Goal: Task Accomplishment & Management: Complete application form

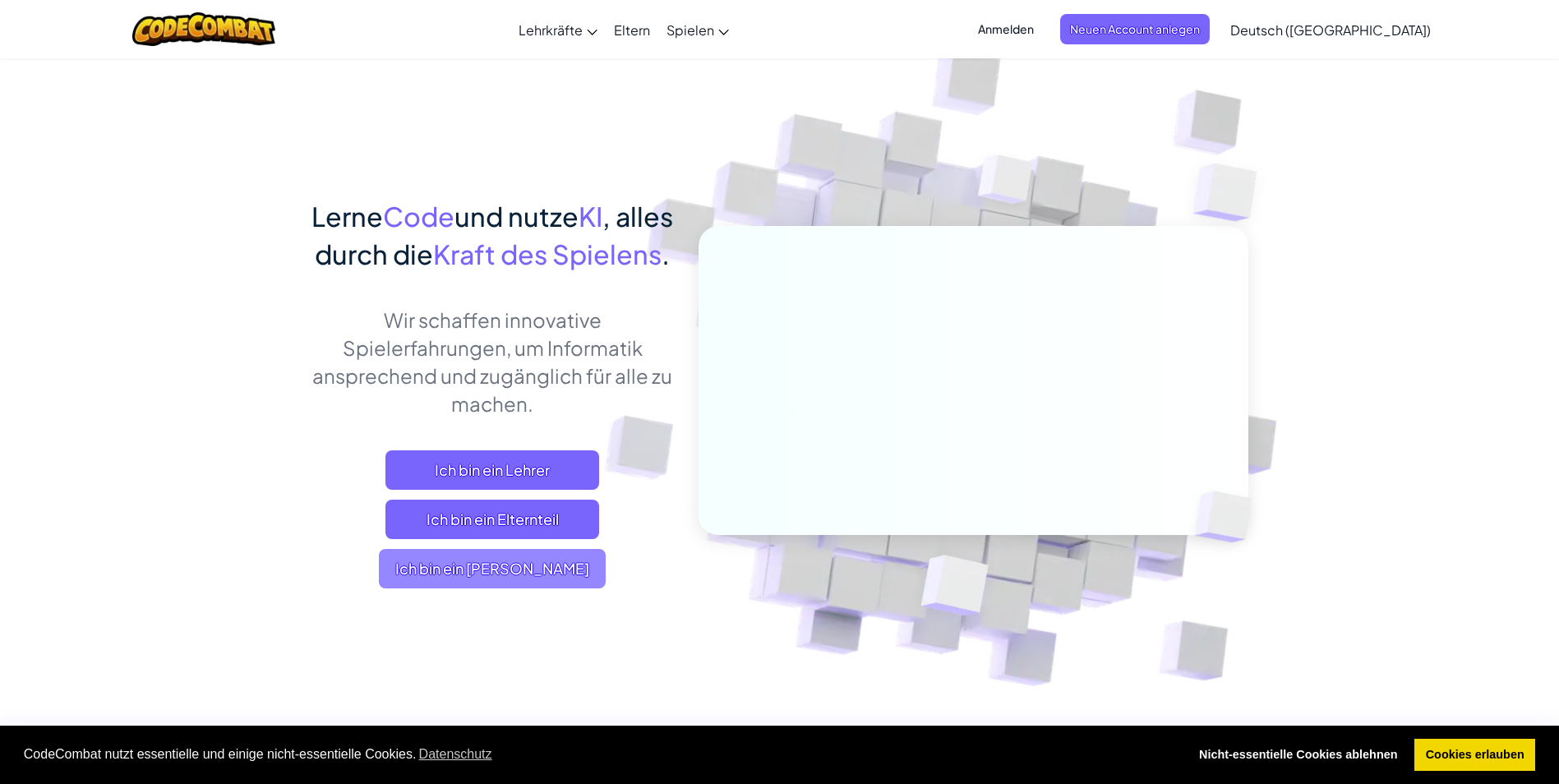
click at [566, 589] on span "Ich bin ein [PERSON_NAME]" at bounding box center [492, 568] width 226 height 39
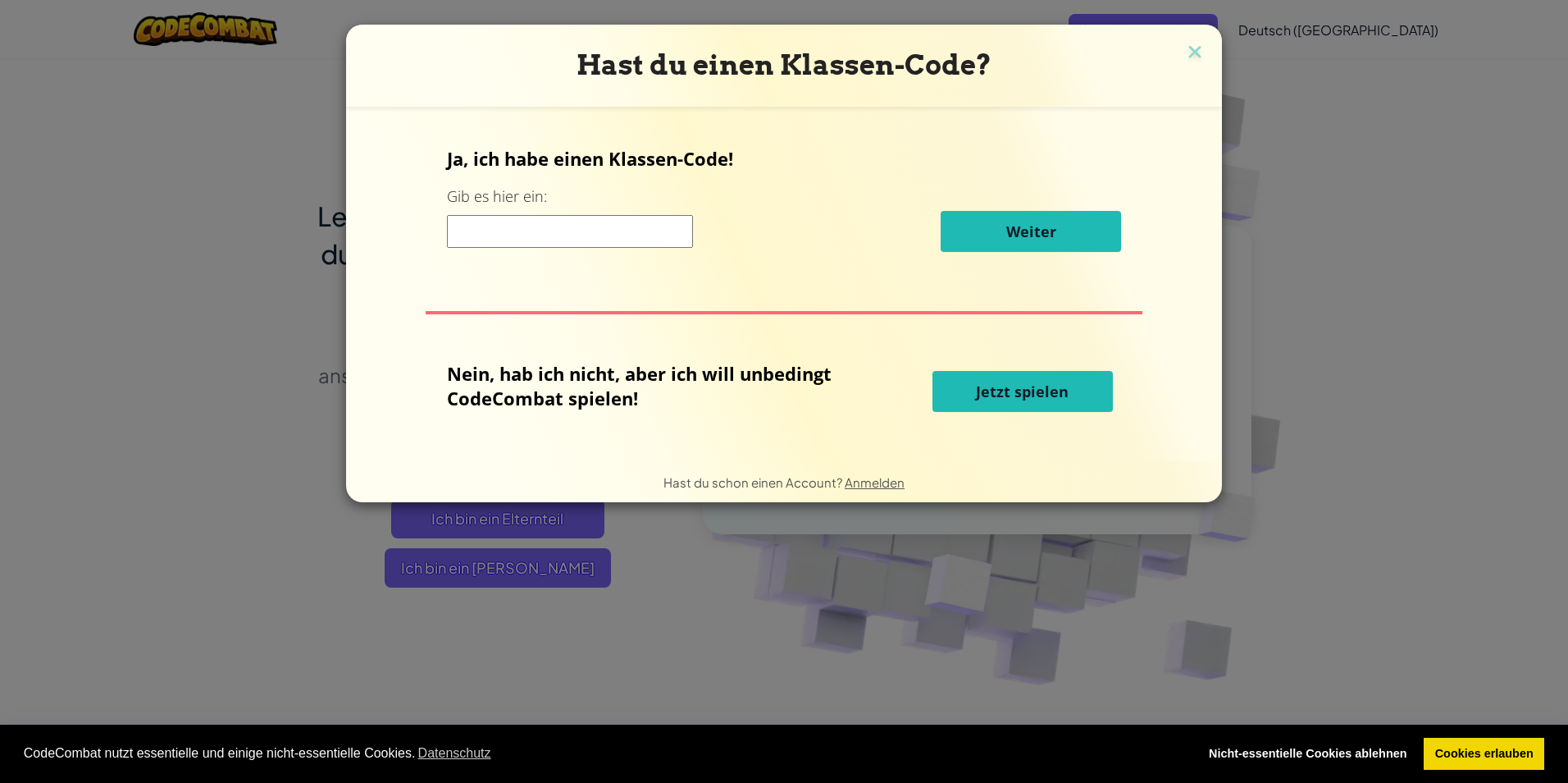
click at [1206, 46] on div "Hast du einen Klassen-Code?" at bounding box center [784, 66] width 876 height 82
click at [1201, 56] on img at bounding box center [1194, 53] width 21 height 25
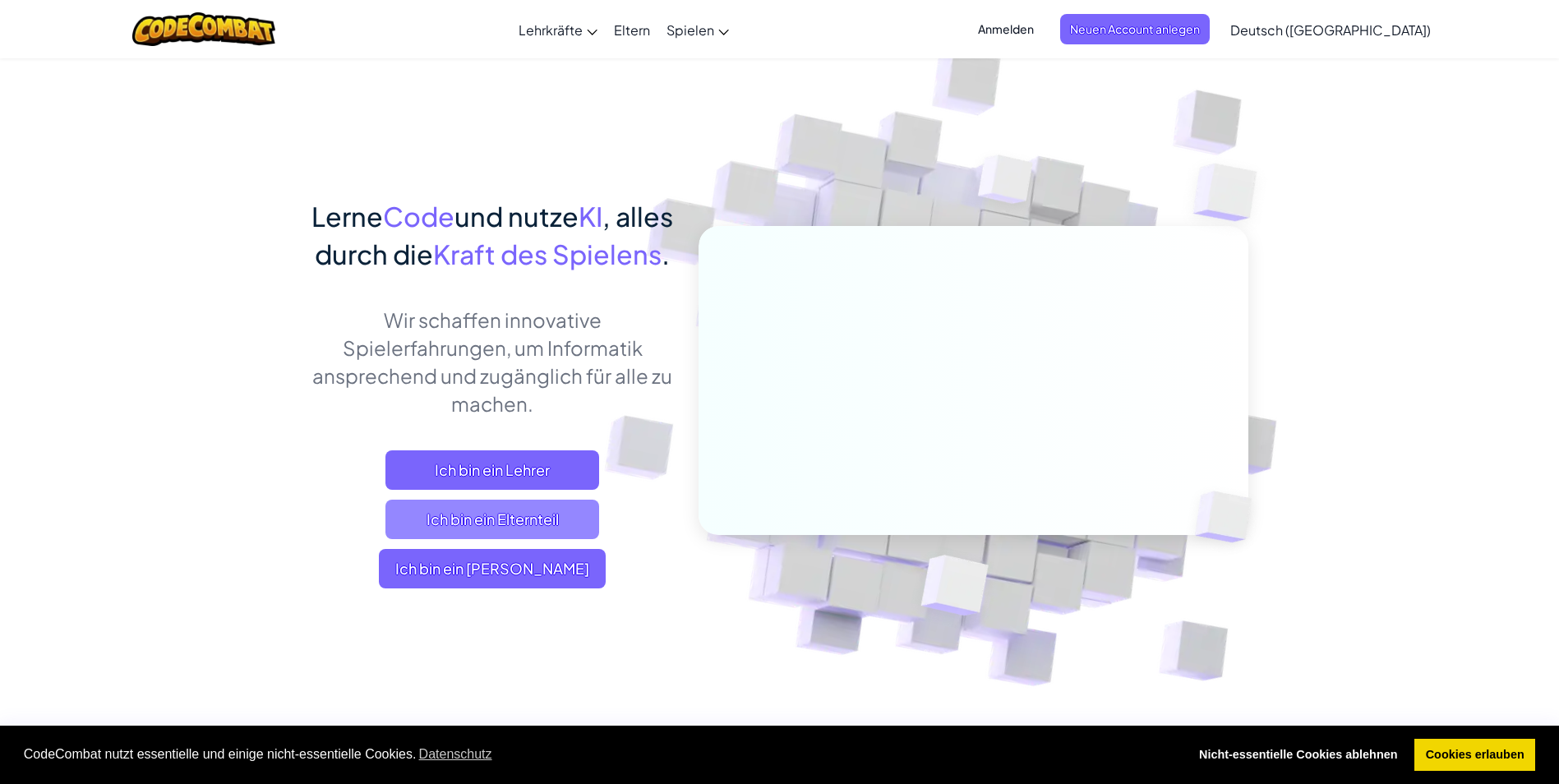
click at [442, 539] on span "Ich bin ein Elternteil" at bounding box center [492, 518] width 214 height 39
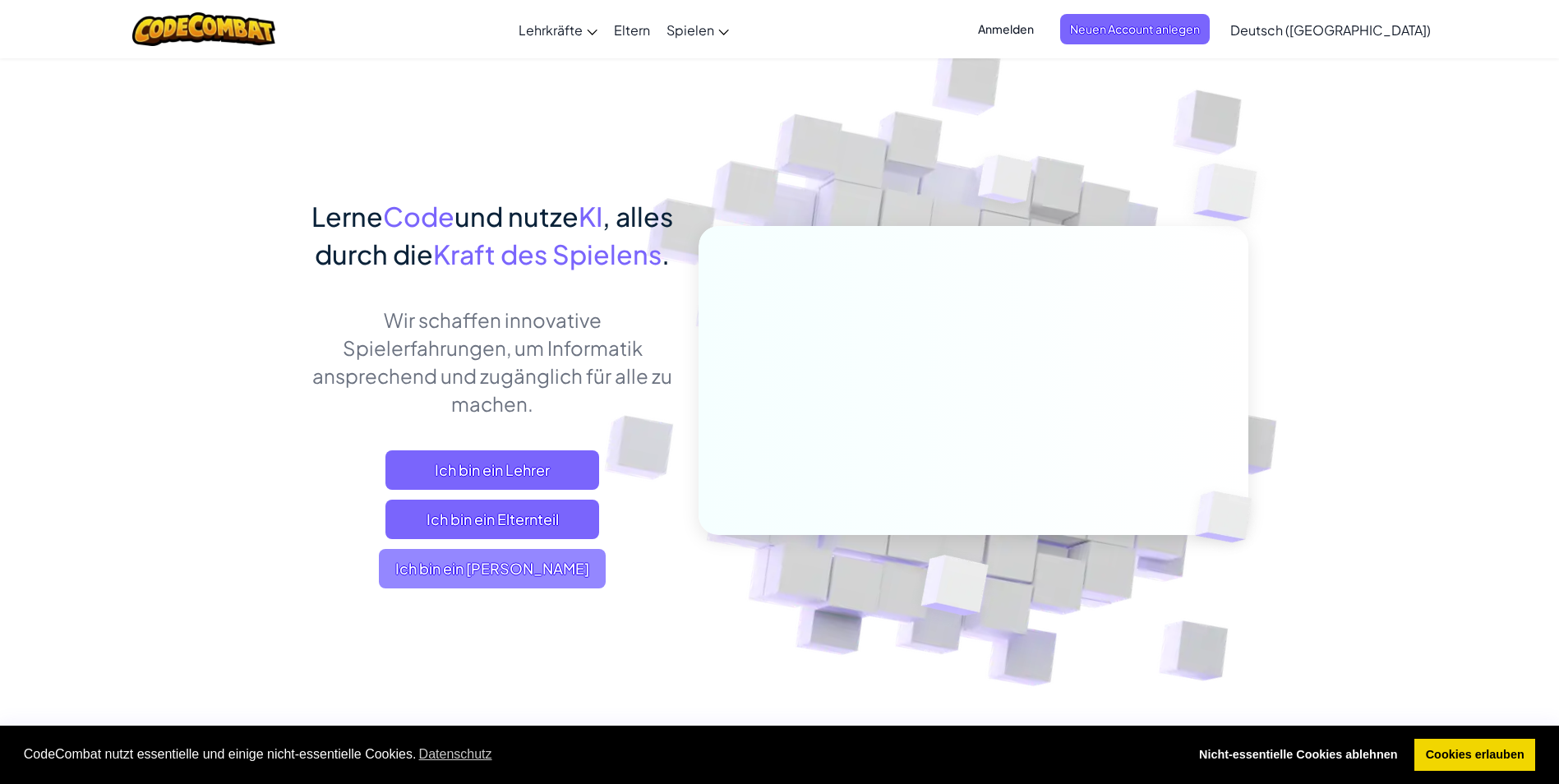
click at [556, 589] on span "Ich bin ein [PERSON_NAME]" at bounding box center [492, 568] width 226 height 39
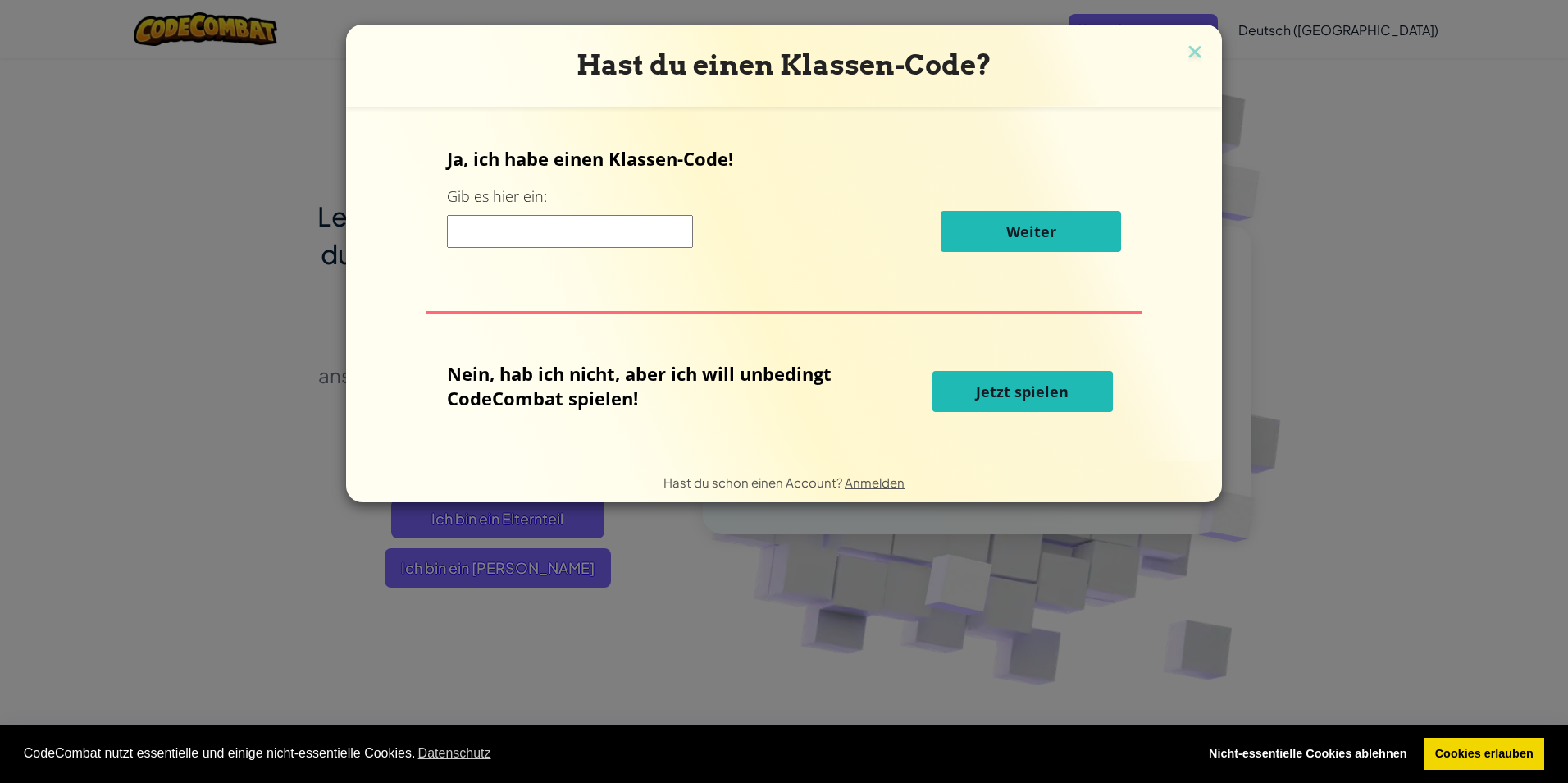
click at [1097, 382] on button "Jetzt spielen" at bounding box center [1022, 391] width 180 height 41
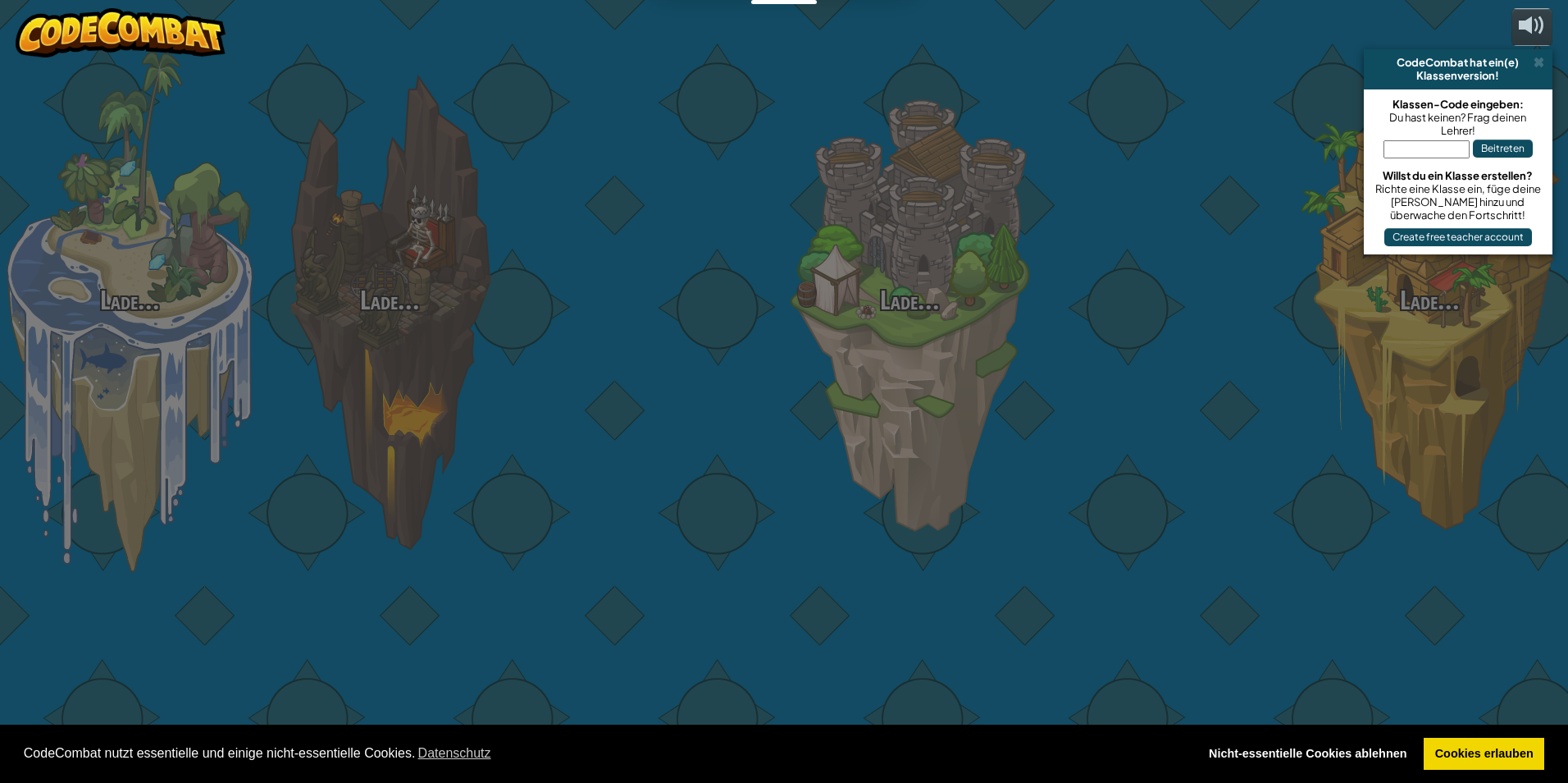
select select "de-DE"
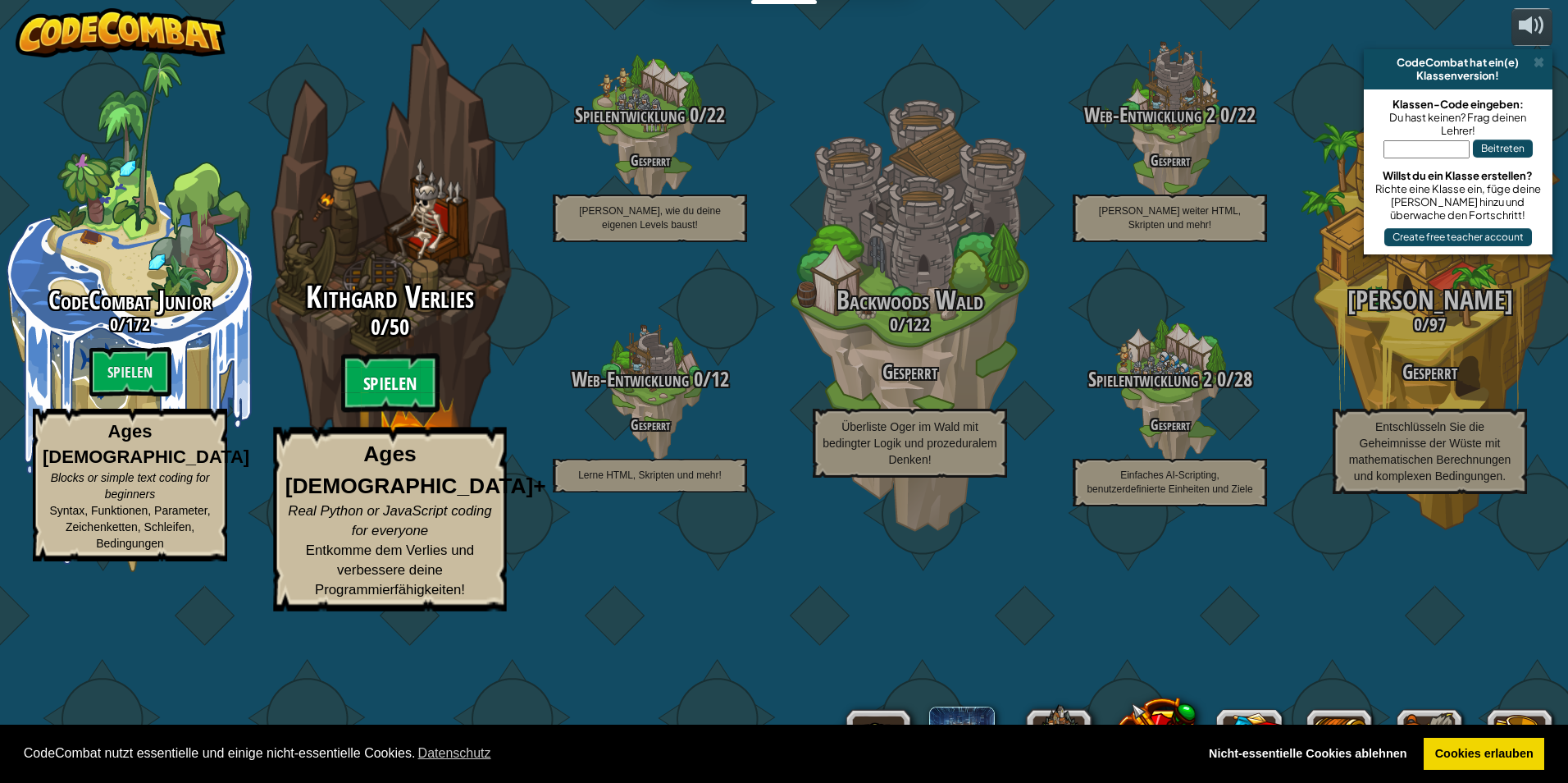
click at [380, 413] on btn "Spielen" at bounding box center [390, 383] width 98 height 59
select select "de-DE"
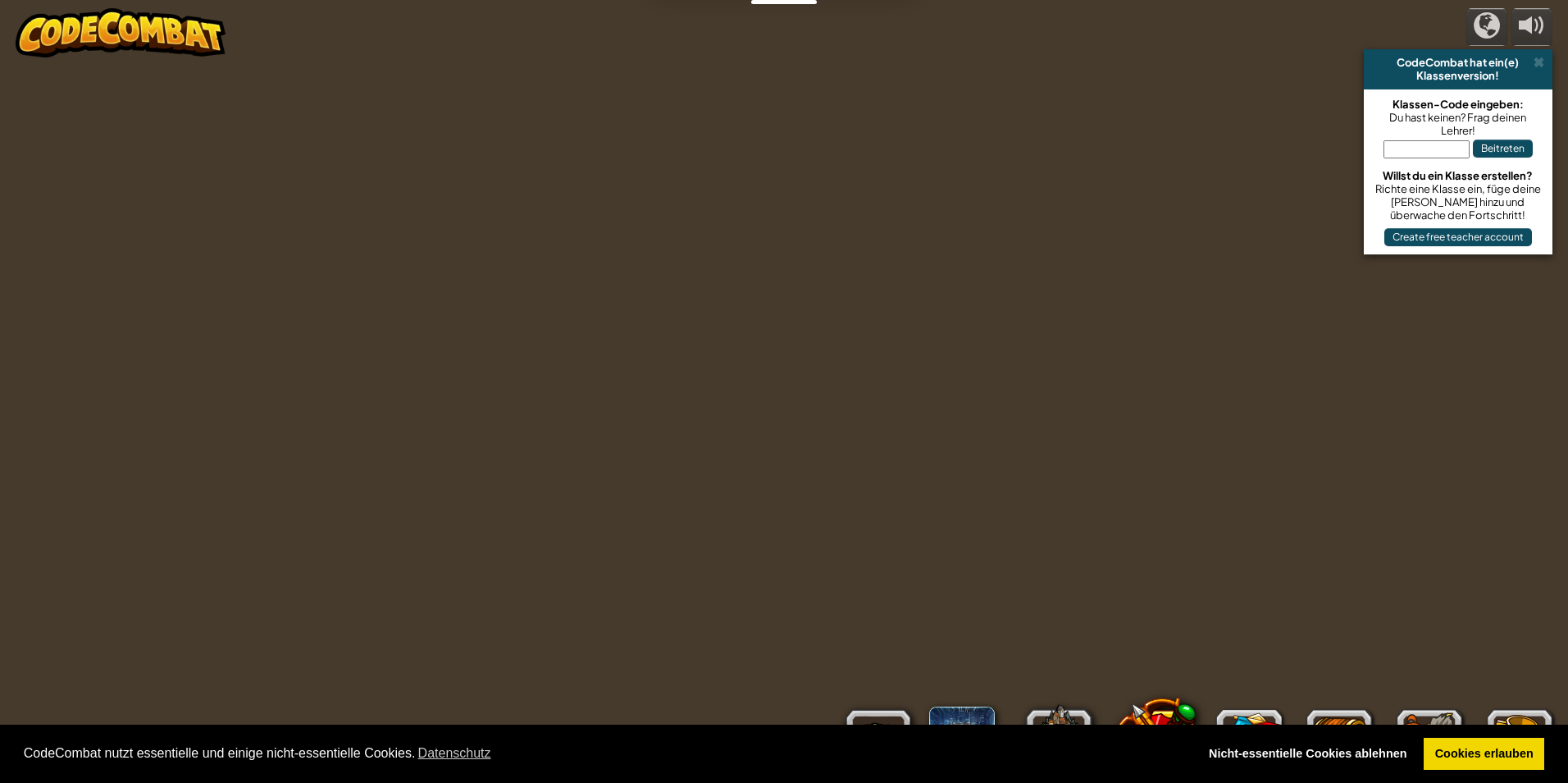
select select "de-DE"
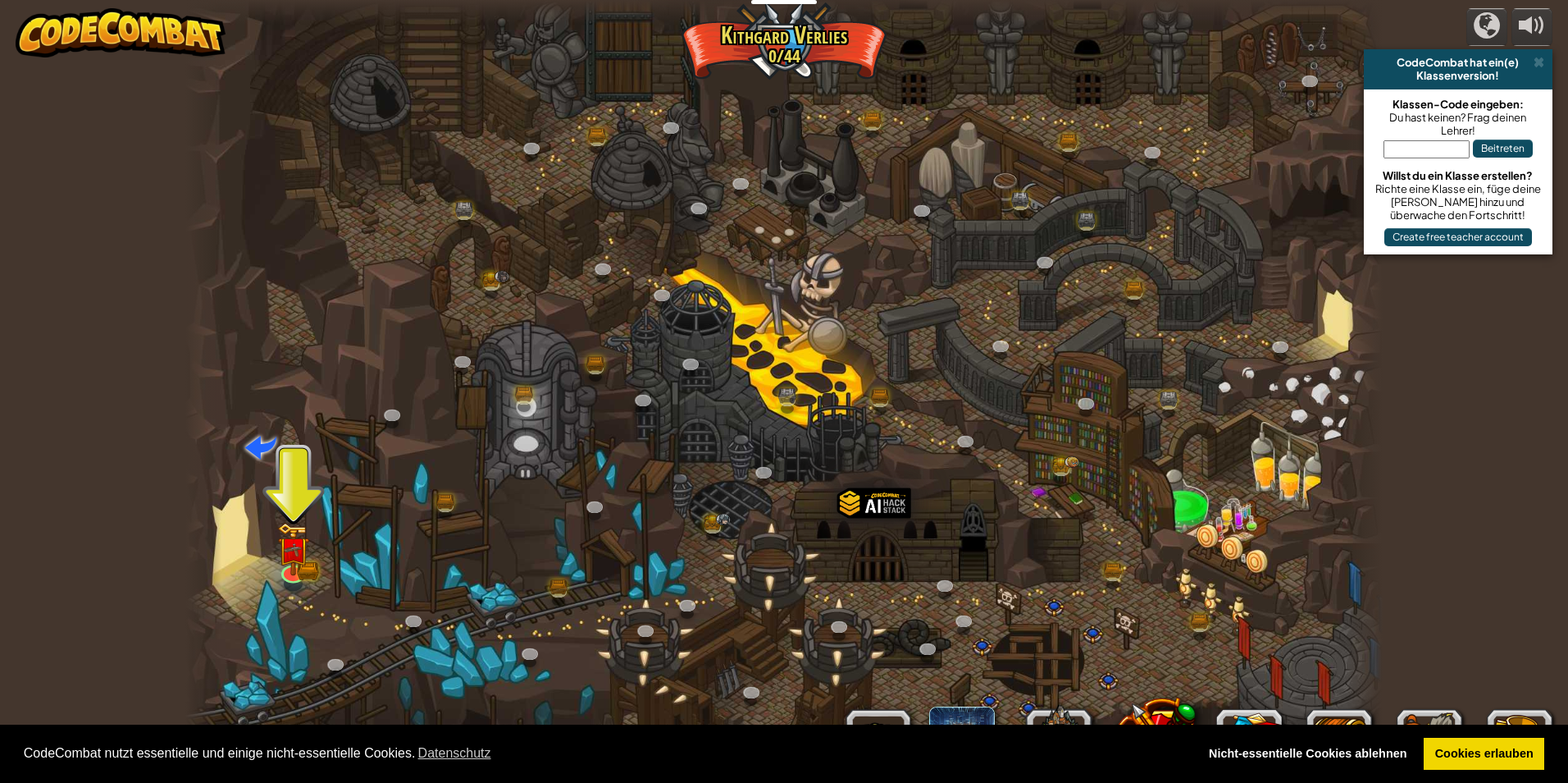
click at [477, 619] on div at bounding box center [784, 391] width 1197 height 783
drag, startPoint x: 300, startPoint y: 555, endPoint x: 290, endPoint y: 550, distance: 11.2
click at [300, 558] on div at bounding box center [293, 570] width 24 height 24
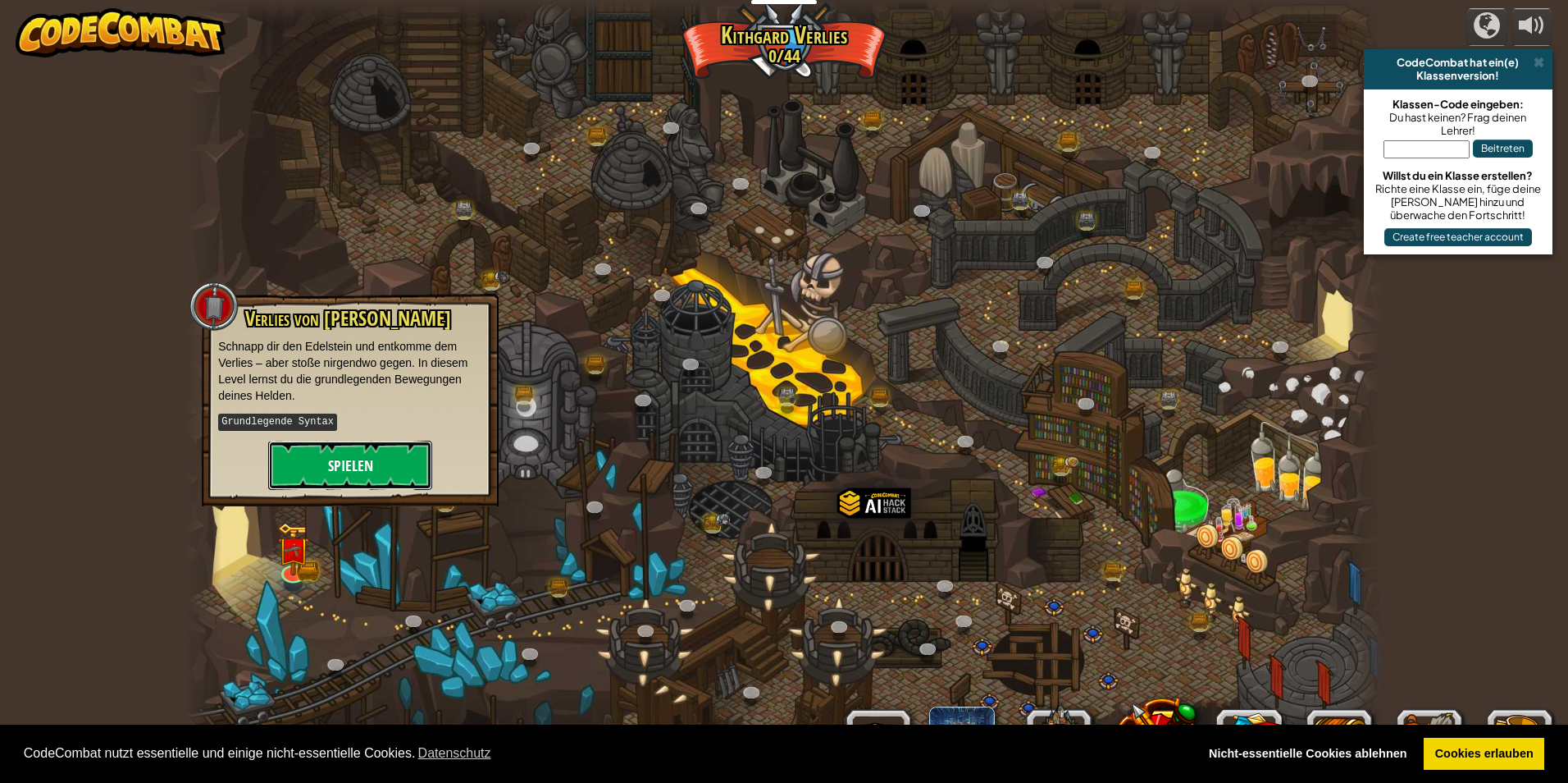
click at [331, 468] on button "Spielen" at bounding box center [350, 465] width 164 height 49
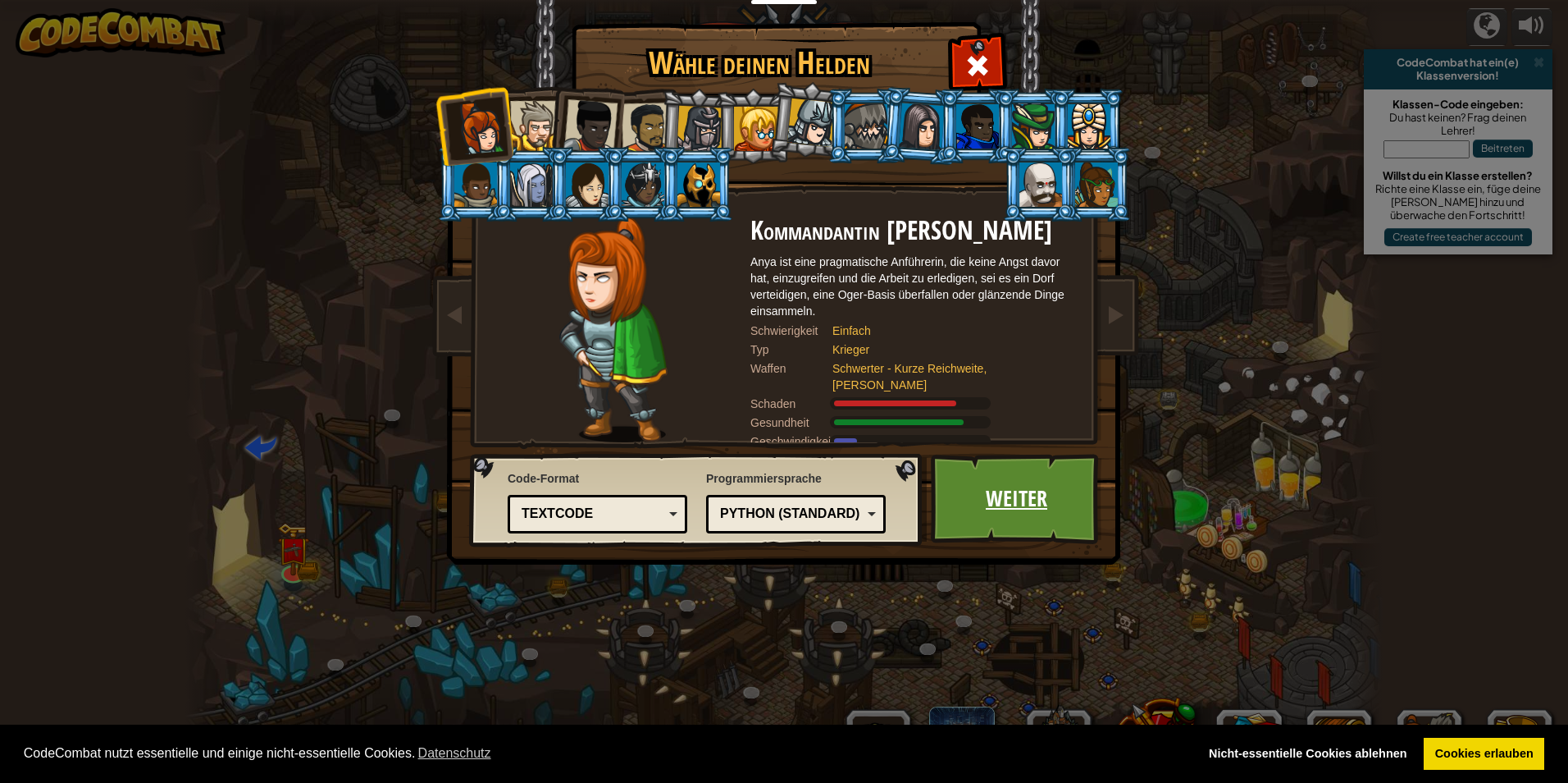
click at [1018, 479] on link "Weiter" at bounding box center [1017, 499] width 171 height 90
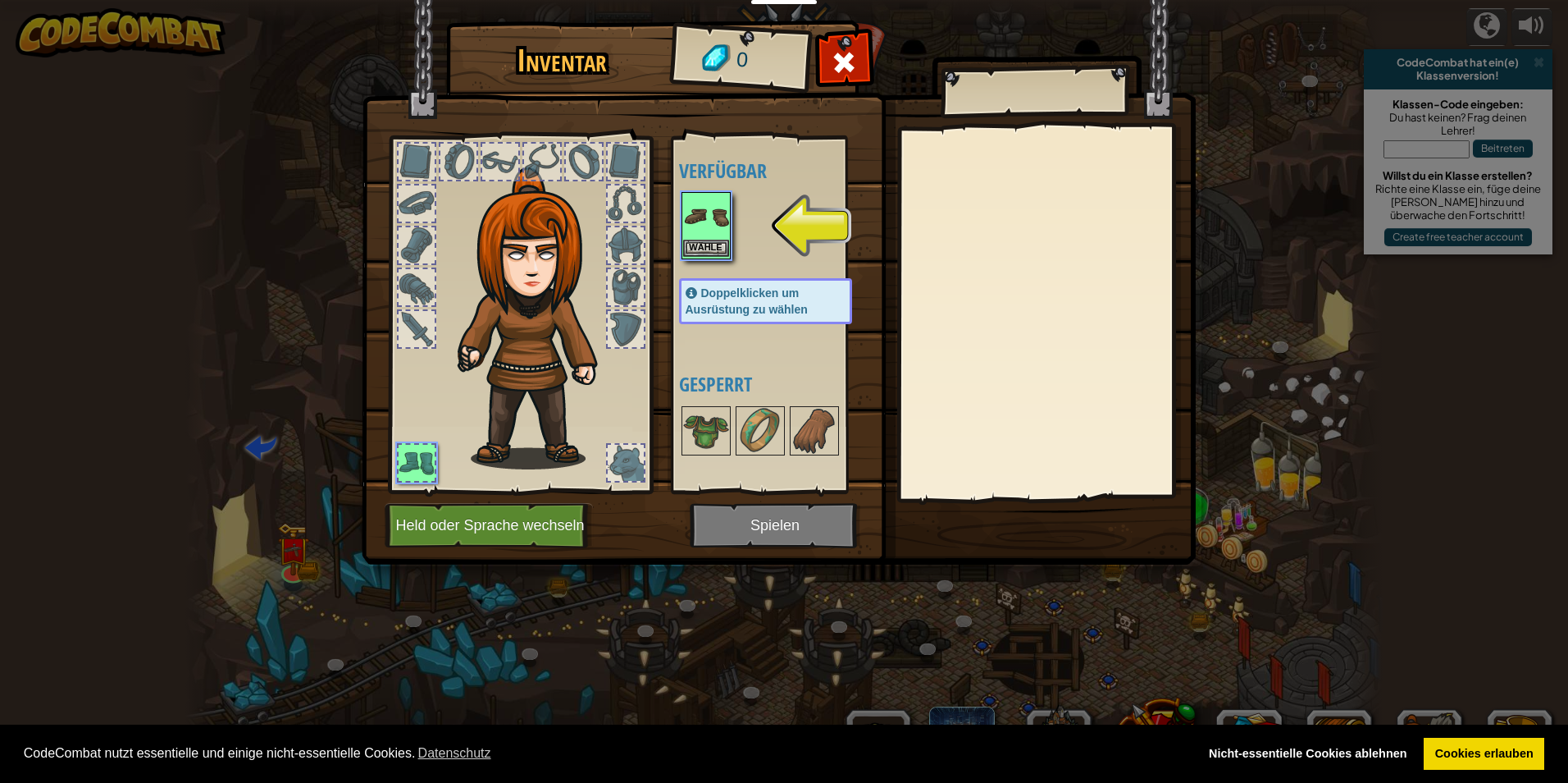
click at [717, 223] on img at bounding box center [706, 216] width 46 height 46
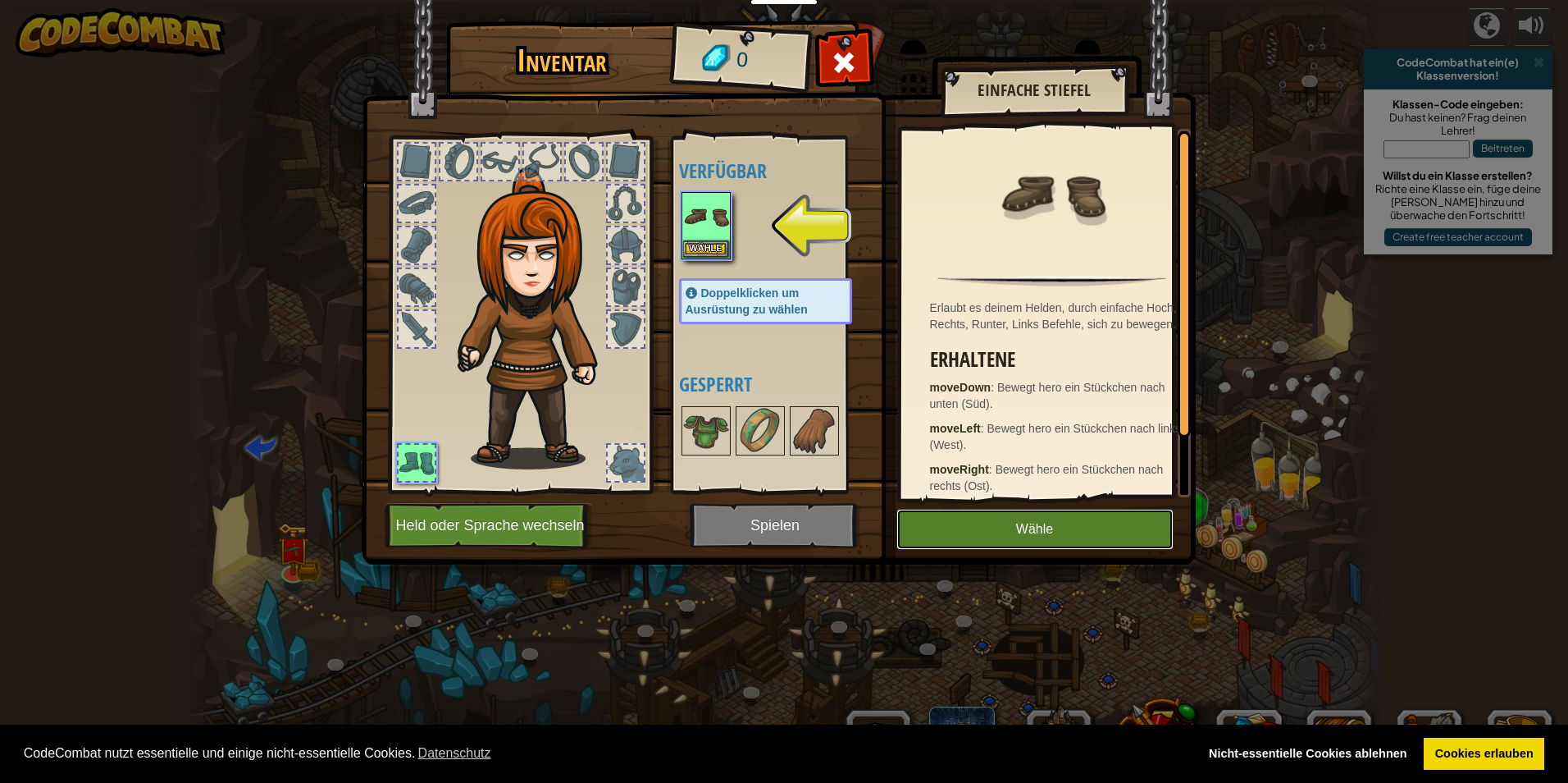
click at [1089, 512] on button "Wähle" at bounding box center [1035, 529] width 277 height 41
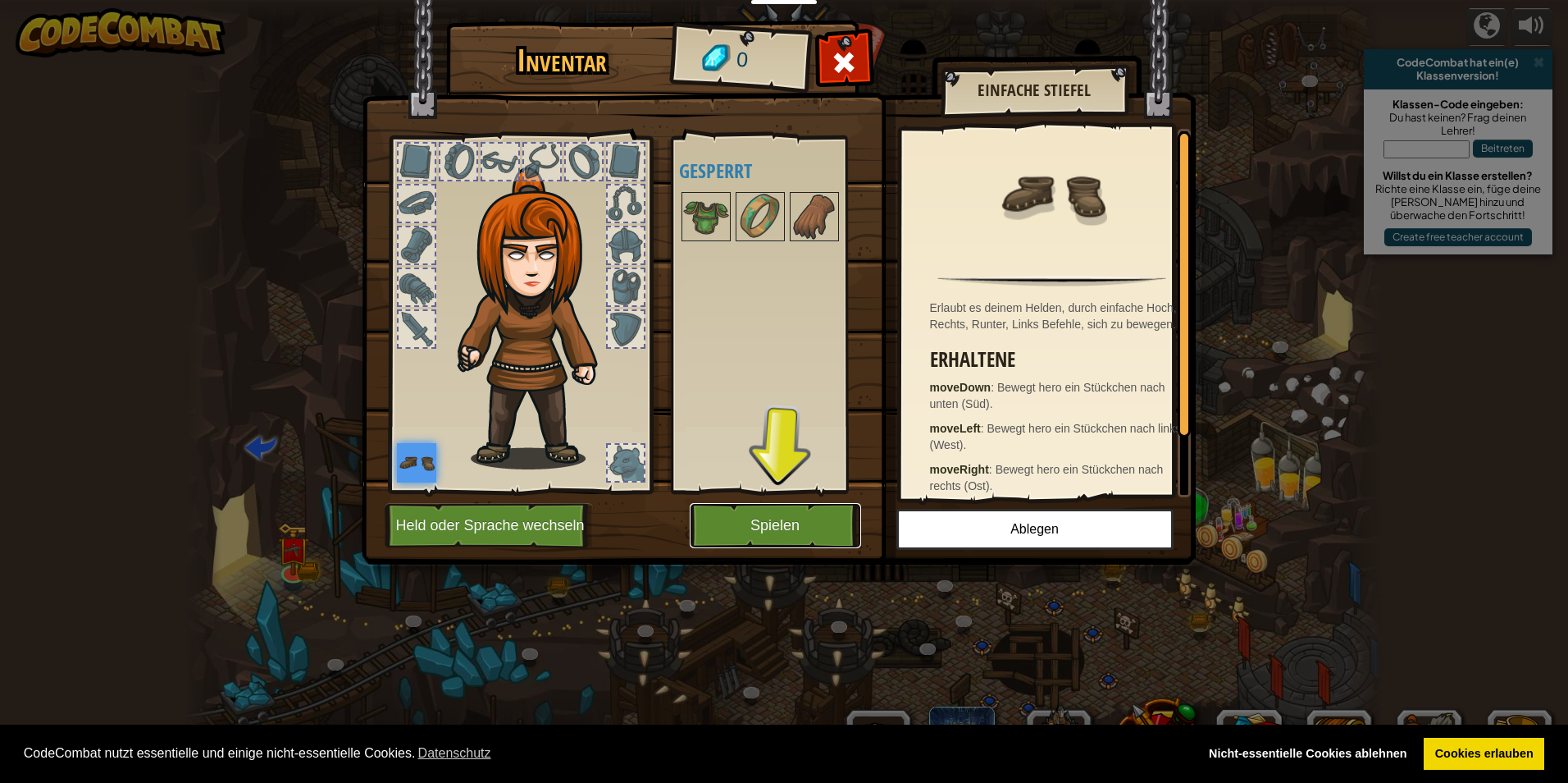
click at [793, 520] on button "Spielen" at bounding box center [775, 526] width 171 height 46
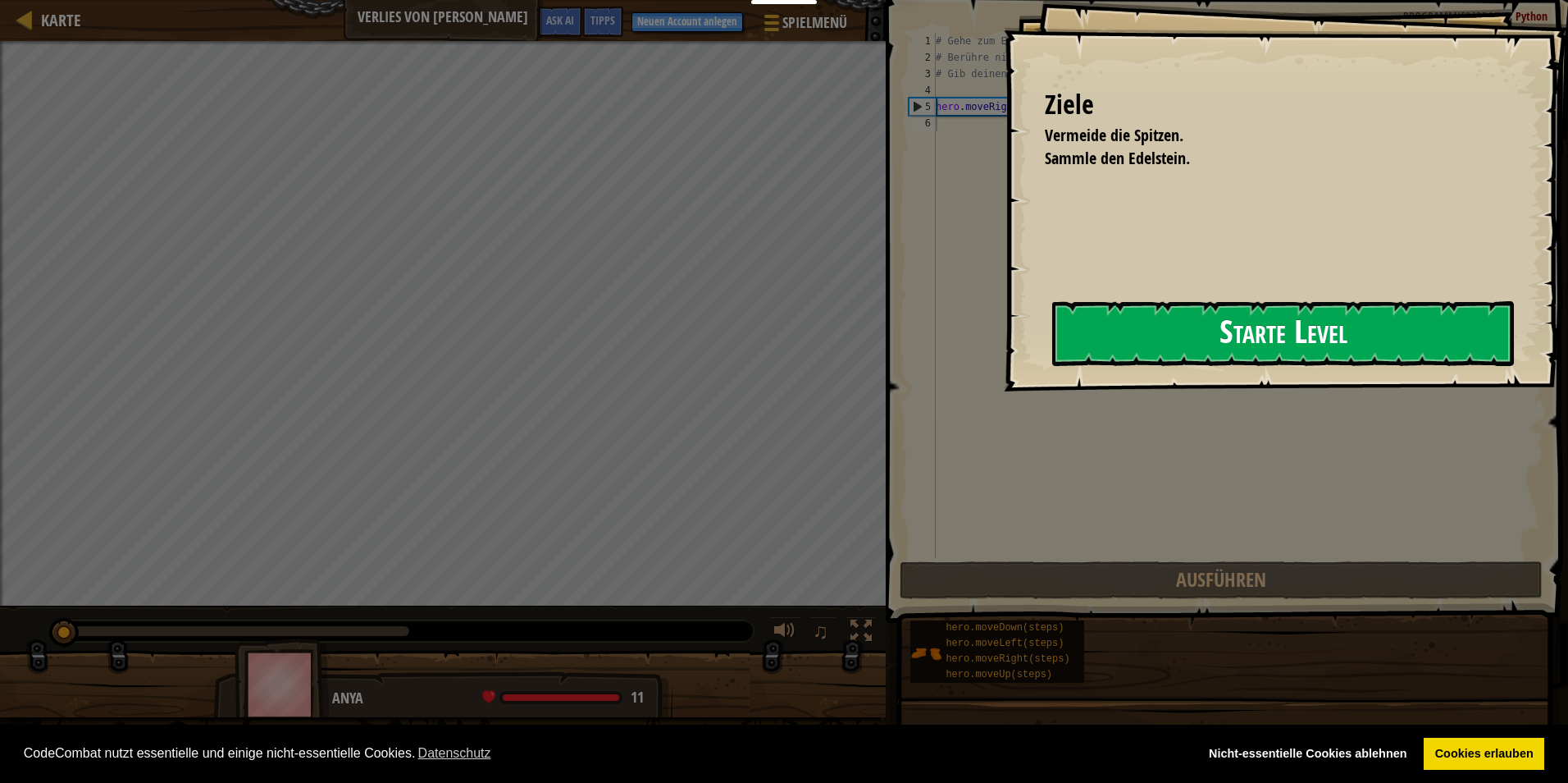
click at [1293, 361] on button "Starte Level" at bounding box center [1283, 333] width 462 height 65
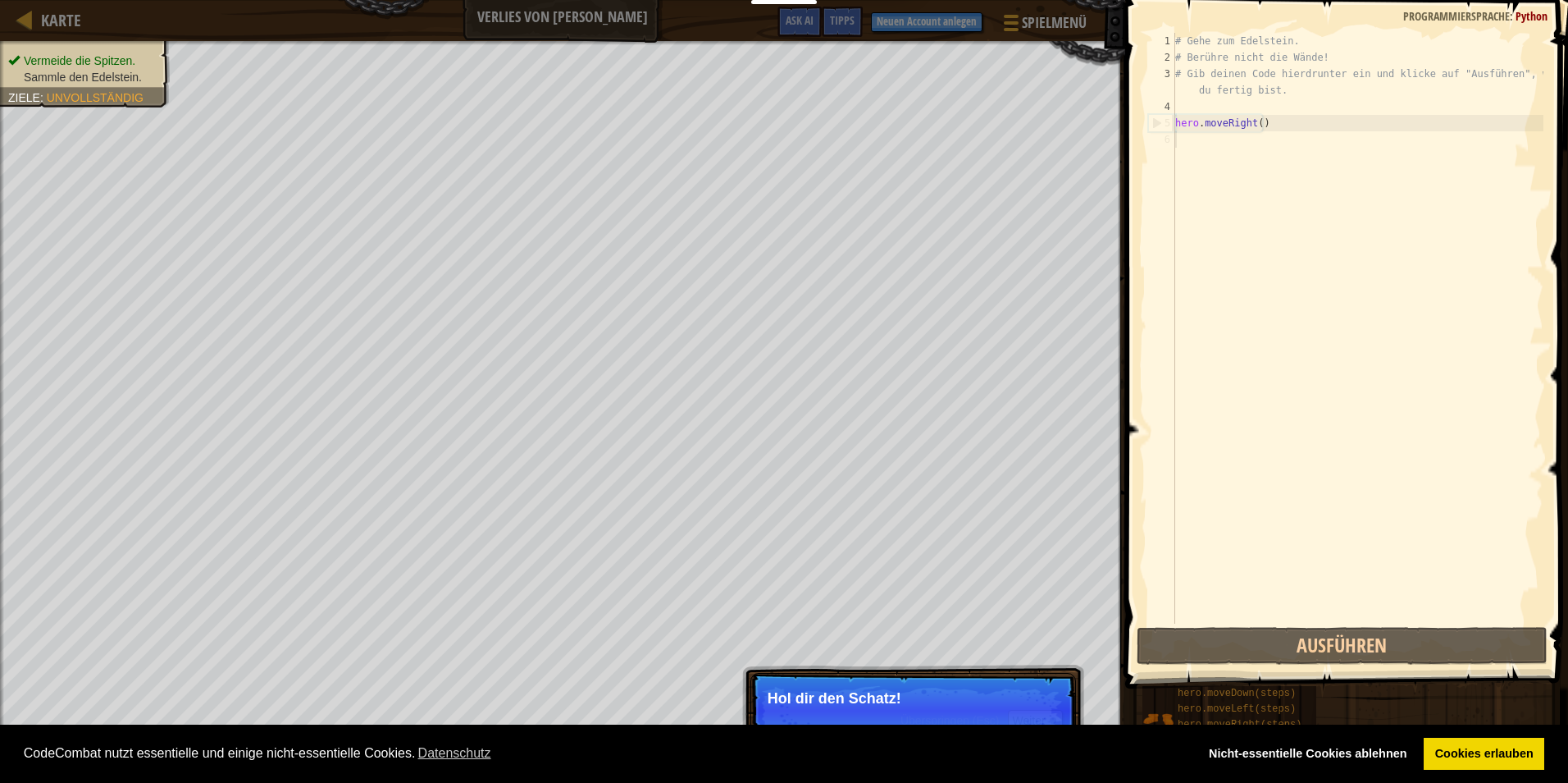
click at [950, 685] on p "Überspringen (Esc) Weiter Hol dir den Schatz!" at bounding box center [913, 710] width 325 height 76
click at [1025, 707] on p "Überspringen (Esc) Weiter Hol dir den Schatz!" at bounding box center [913, 710] width 325 height 76
click at [1027, 713] on button "Weiter" at bounding box center [1035, 720] width 55 height 21
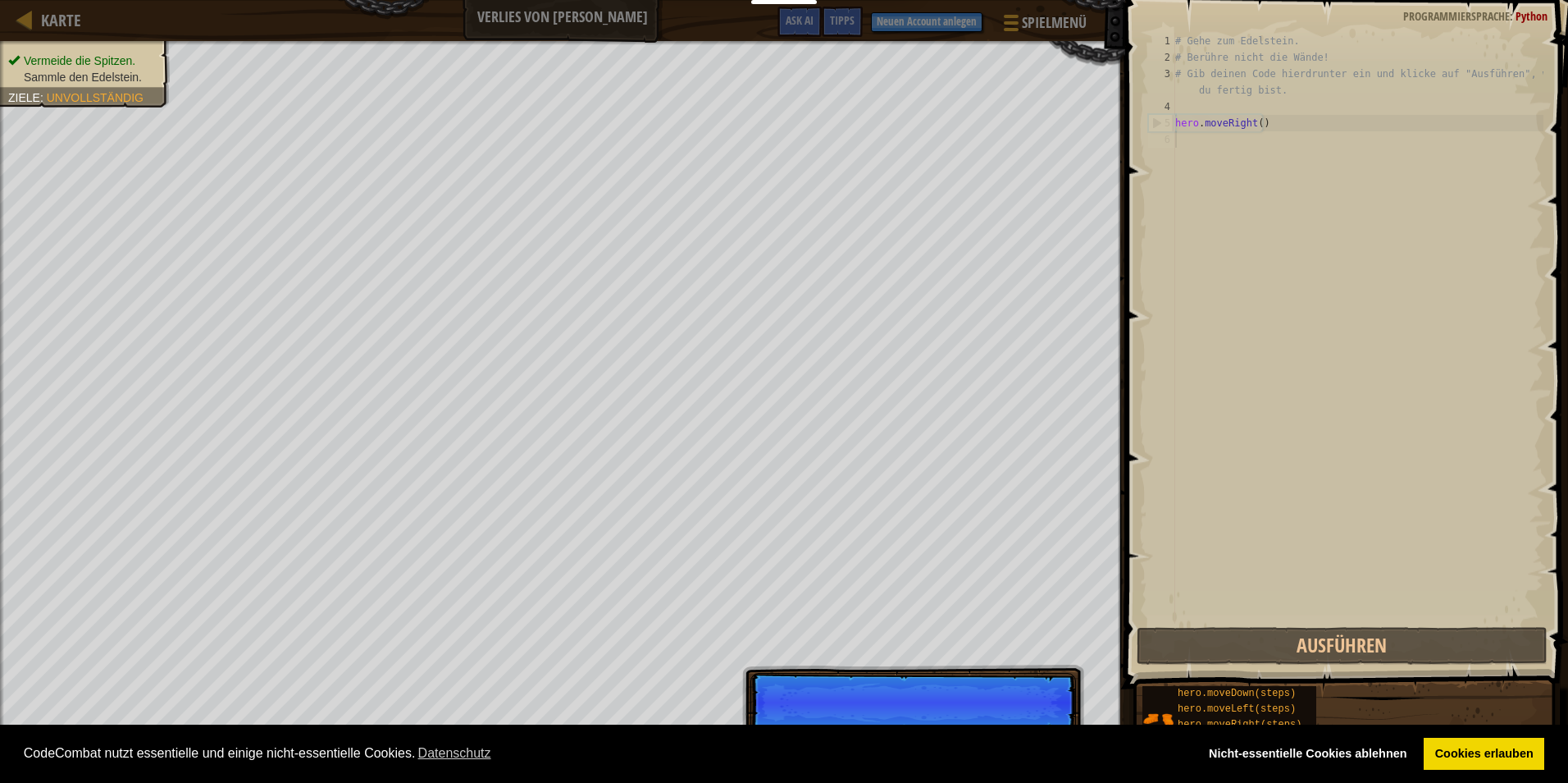
scroll to position [7, 0]
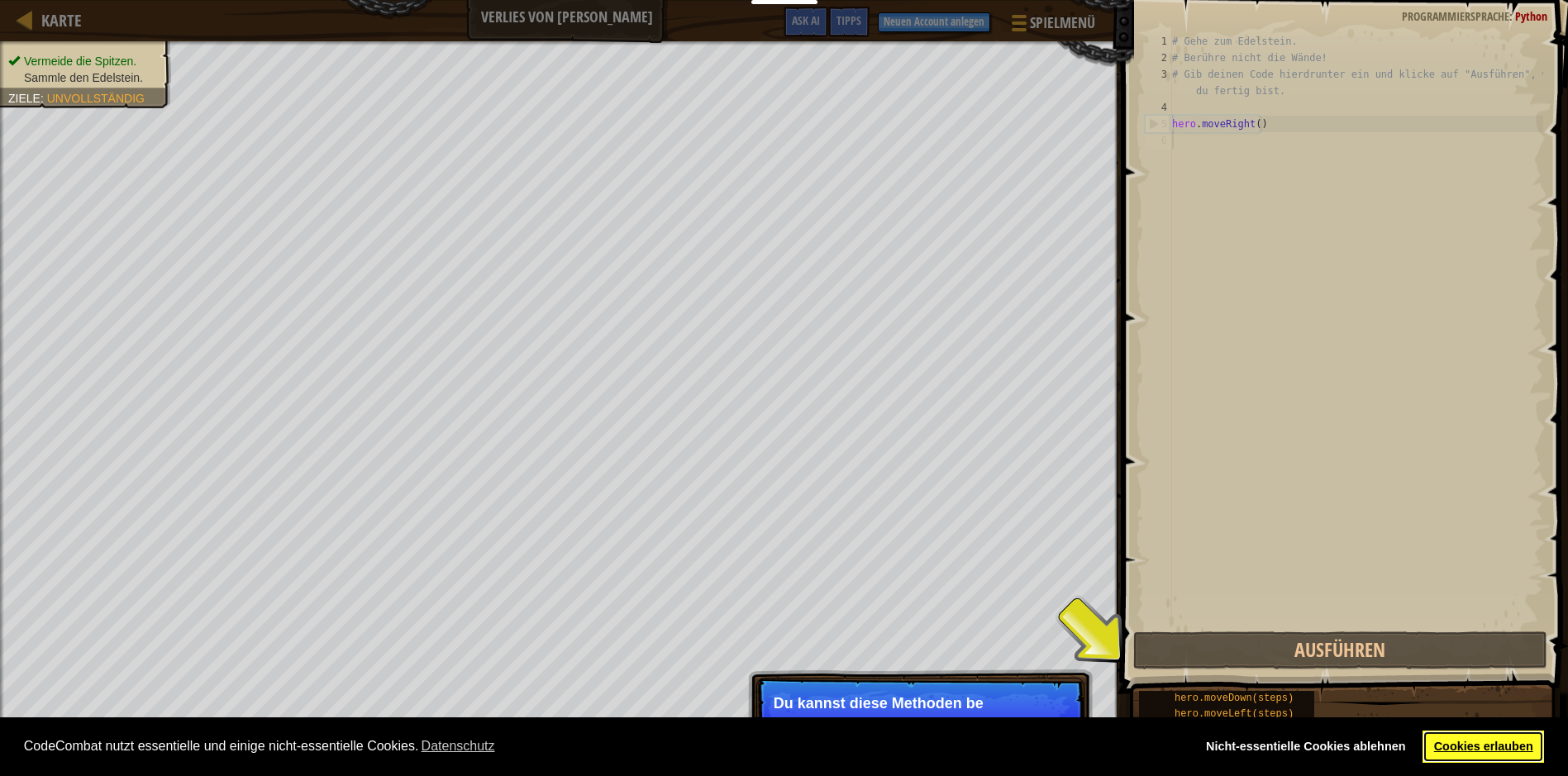
click at [1503, 752] on link "Cookies erlauben" at bounding box center [1483, 748] width 121 height 33
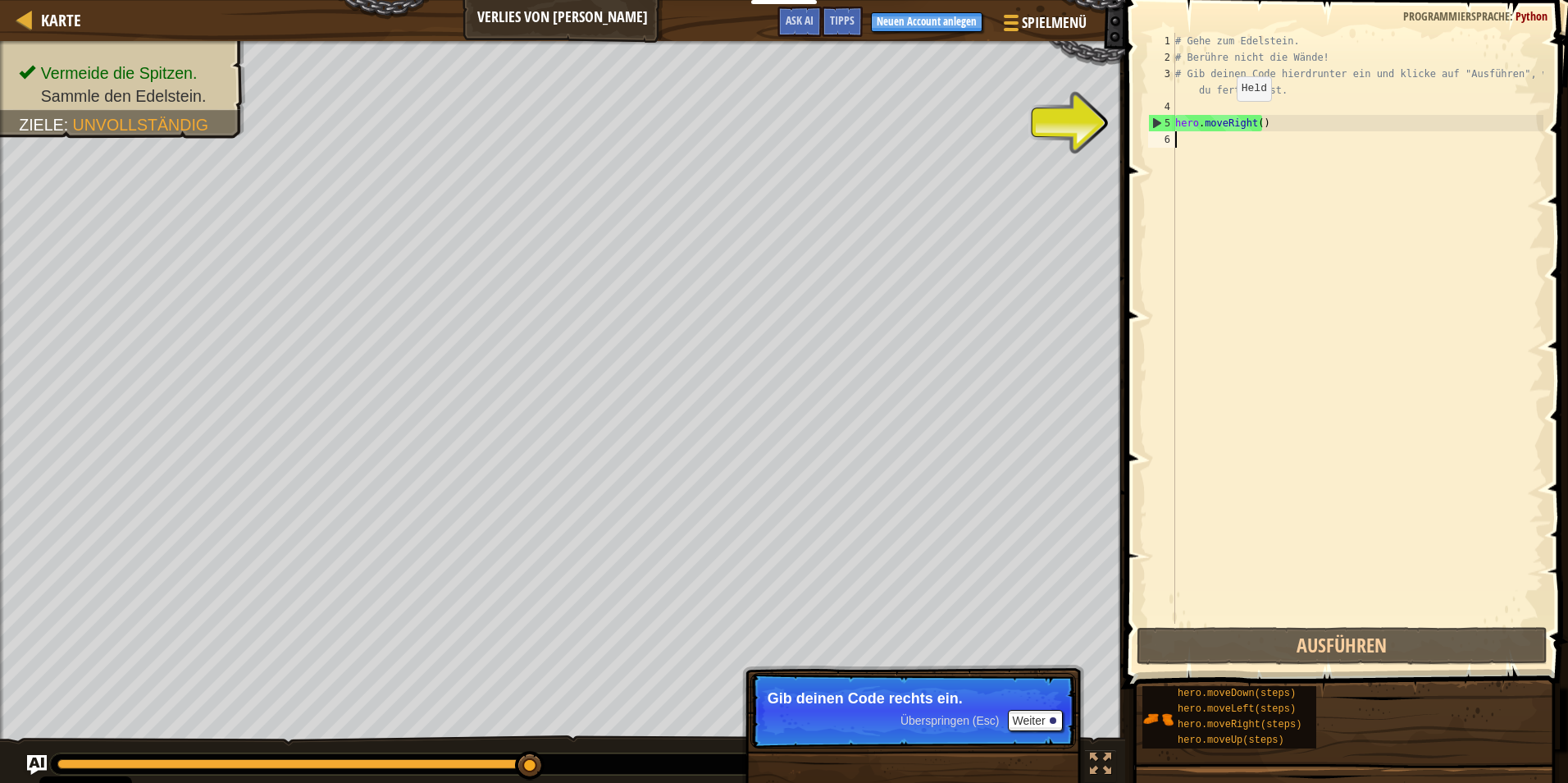
click at [1223, 118] on div "# Gehe zum Edelstein. # Berühre nicht die Wände! # Gib deinen Code hierdrunter …" at bounding box center [1358, 345] width 372 height 623
type textarea "hero.moveRight()"
click at [1221, 128] on div "# Gehe zum Edelstein. # Berühre nicht die Wände! # Gib deinen Code hierdrunter …" at bounding box center [1358, 345] width 372 height 623
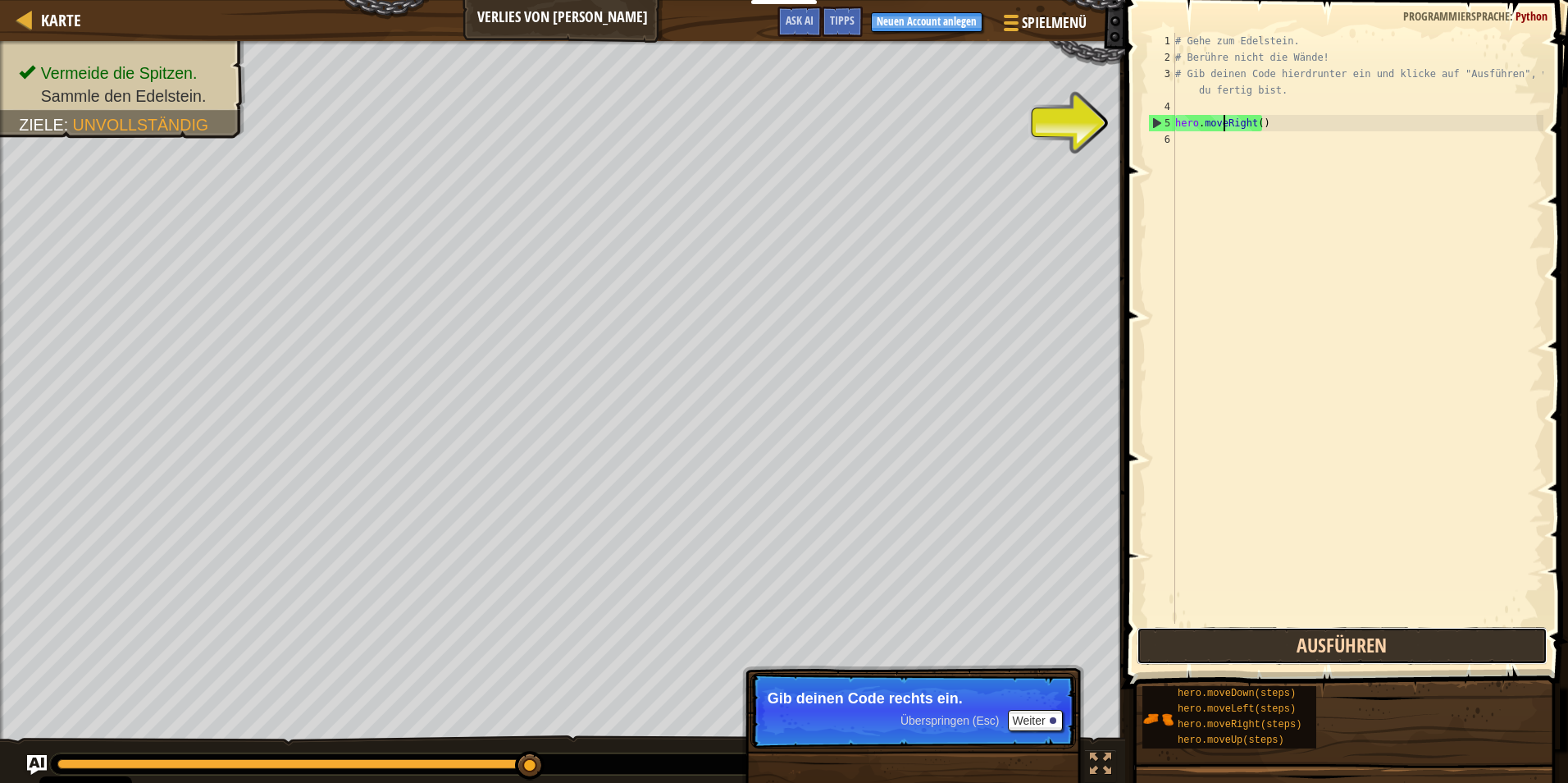
click at [1338, 662] on button "Ausführen" at bounding box center [1342, 645] width 411 height 37
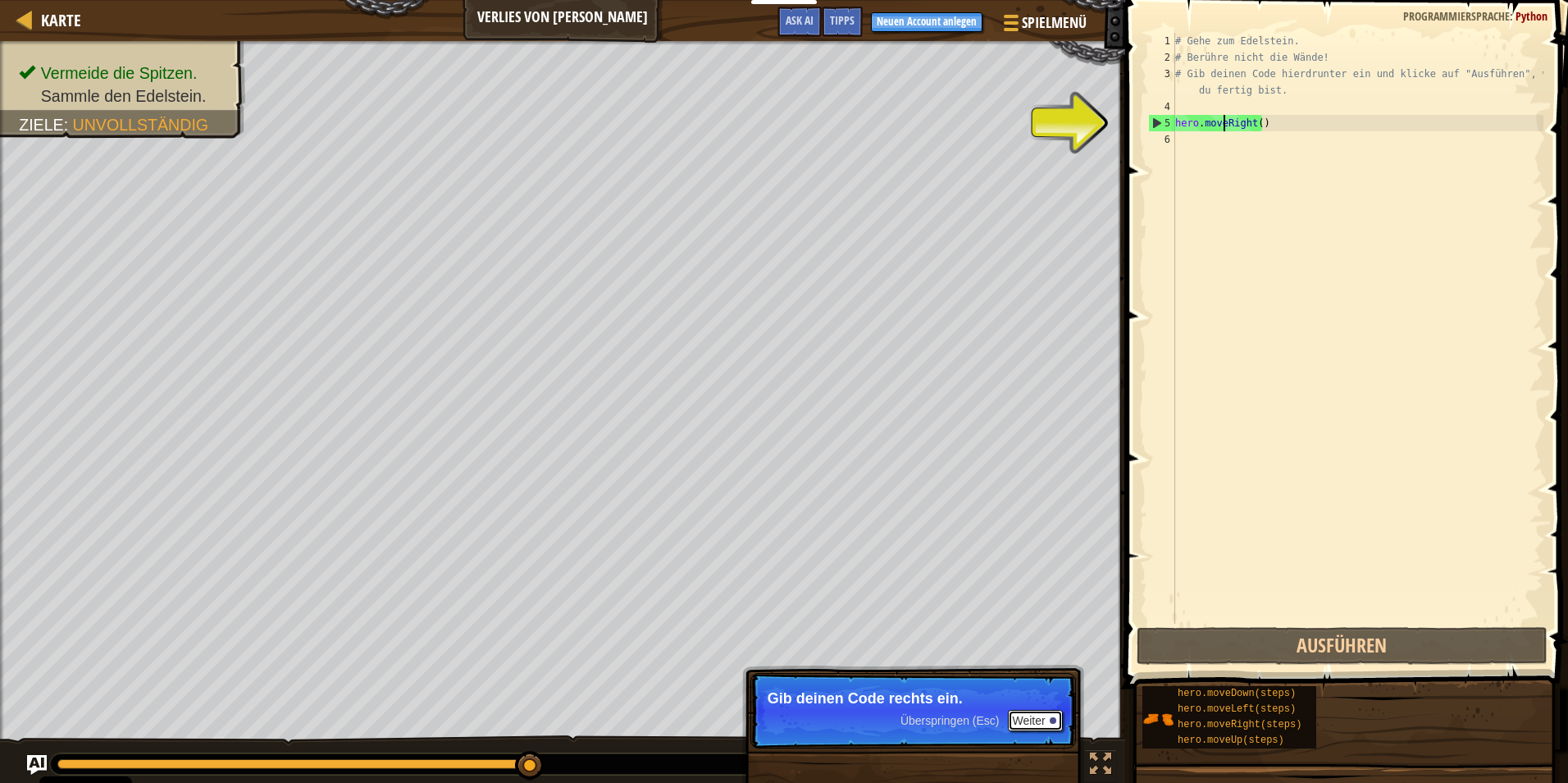
click at [1041, 725] on button "Weiter" at bounding box center [1035, 720] width 55 height 21
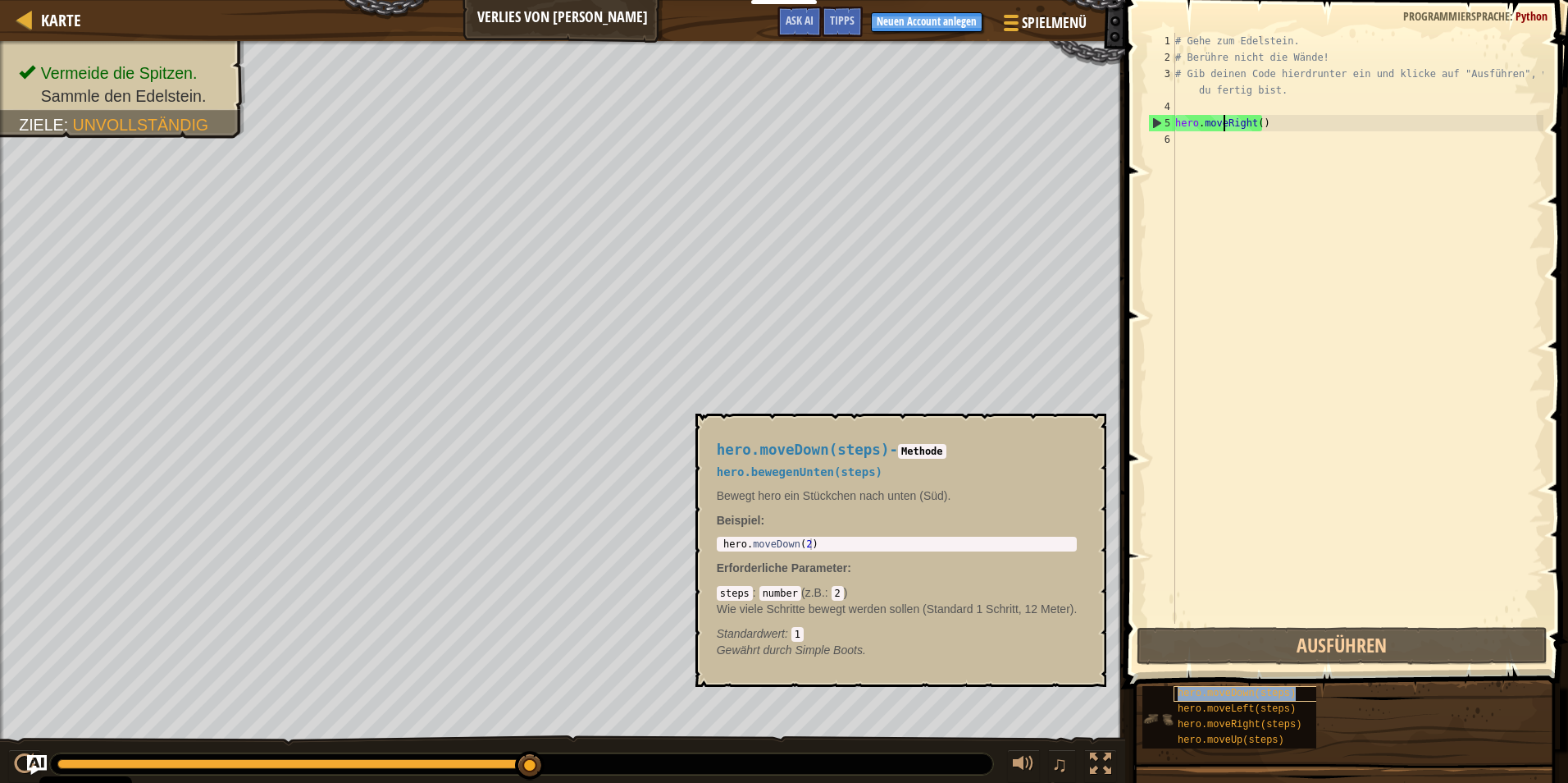
click at [1253, 696] on span "hero.moveDown(steps)" at bounding box center [1237, 693] width 118 height 12
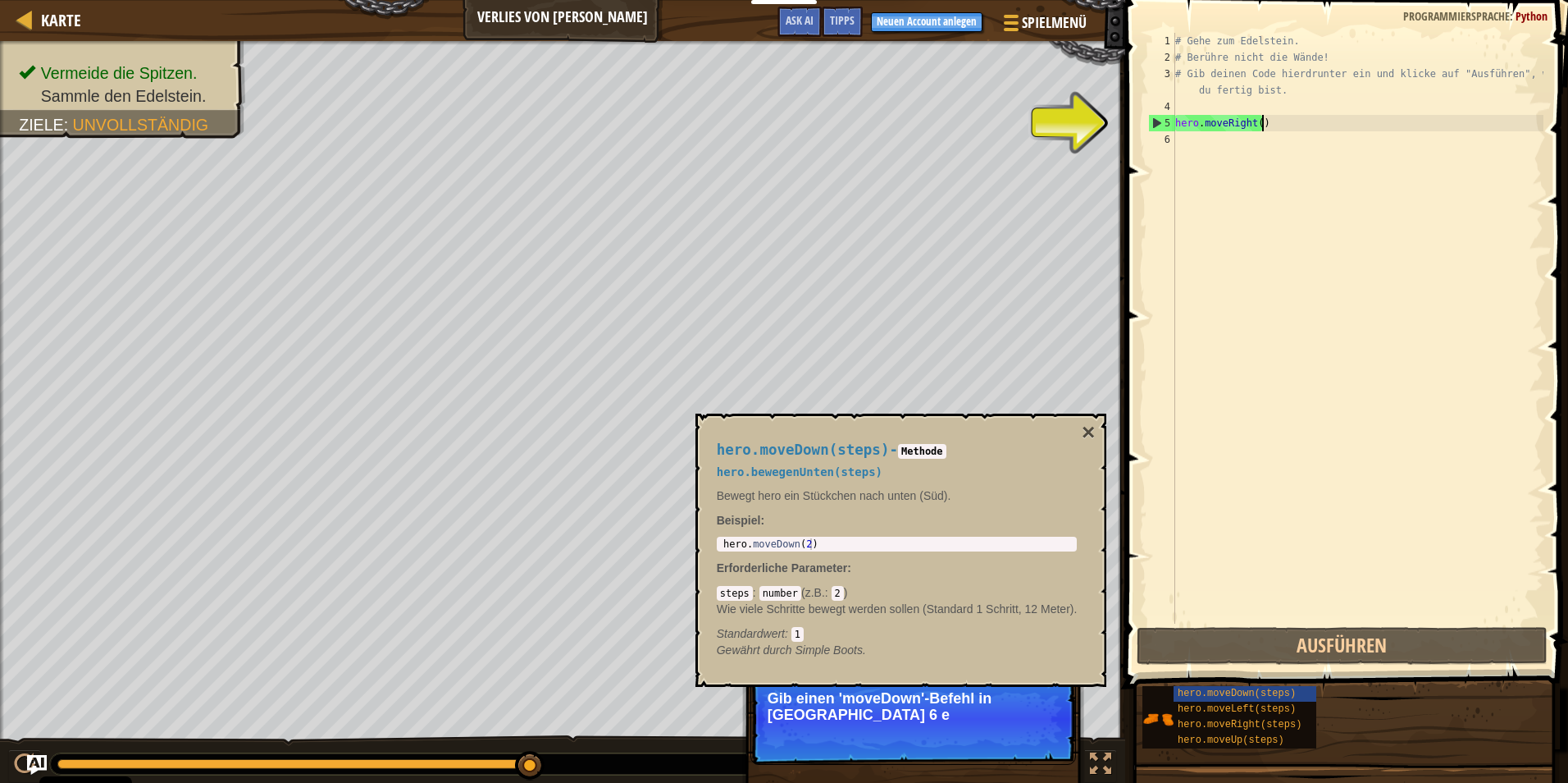
click at [1269, 121] on div "# Gehe zum Edelstein. # Berühre nicht die Wände! # Gib deinen Code hierdrunter …" at bounding box center [1358, 345] width 372 height 623
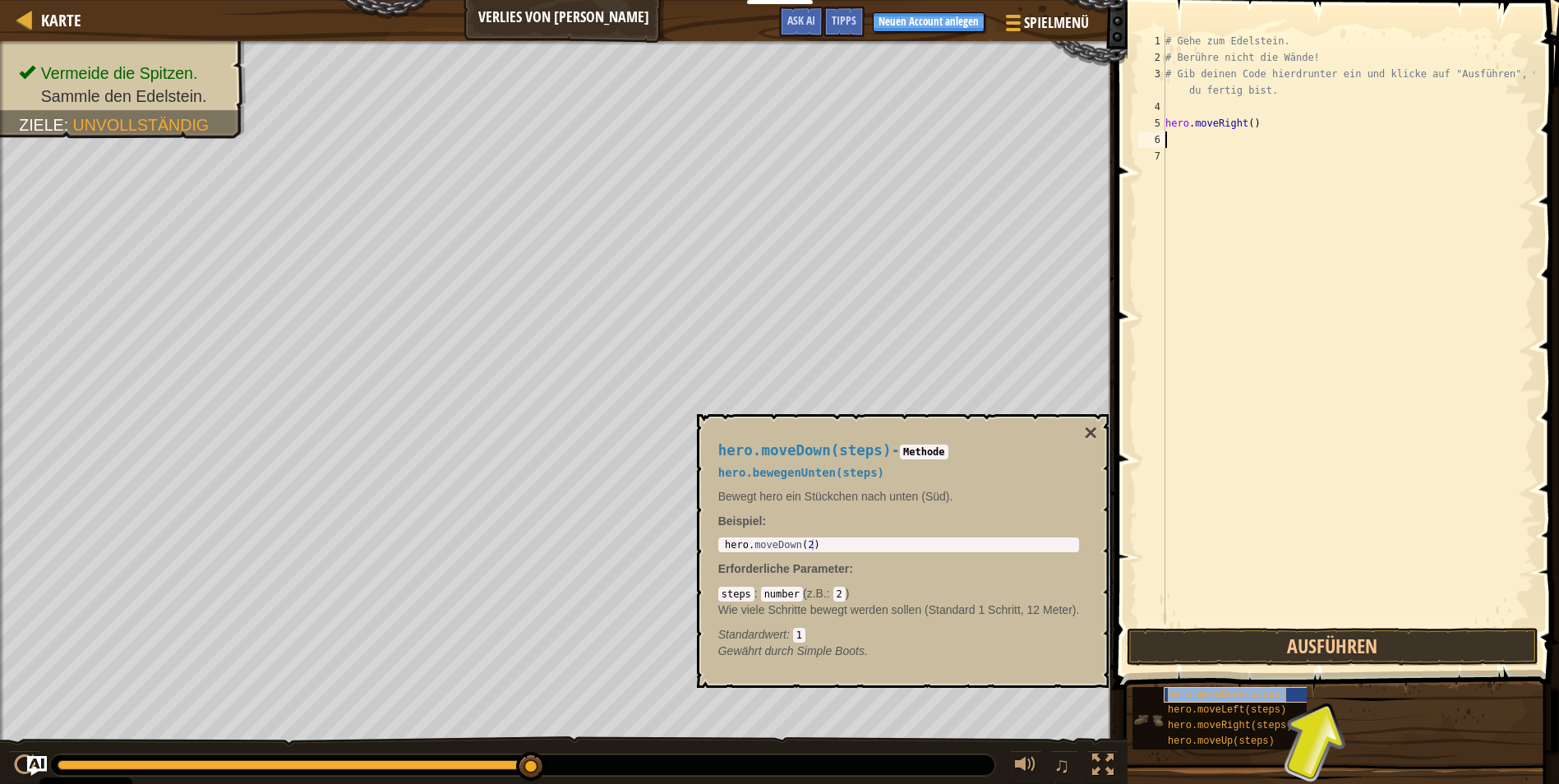
click at [1237, 695] on span "hero.moveDown(steps)" at bounding box center [1227, 694] width 119 height 12
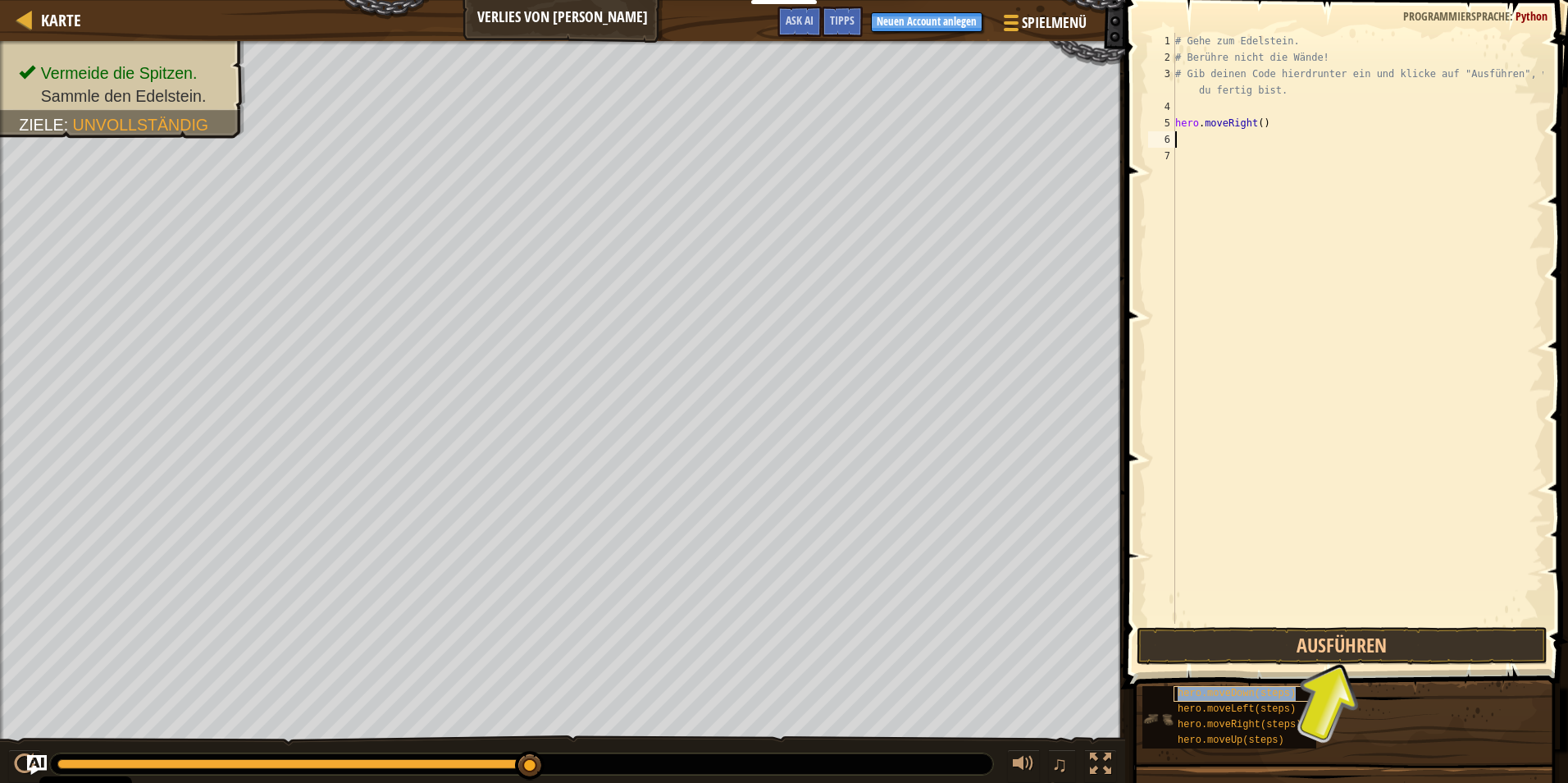
click at [1235, 695] on span "hero.moveDown(steps)" at bounding box center [1237, 693] width 118 height 12
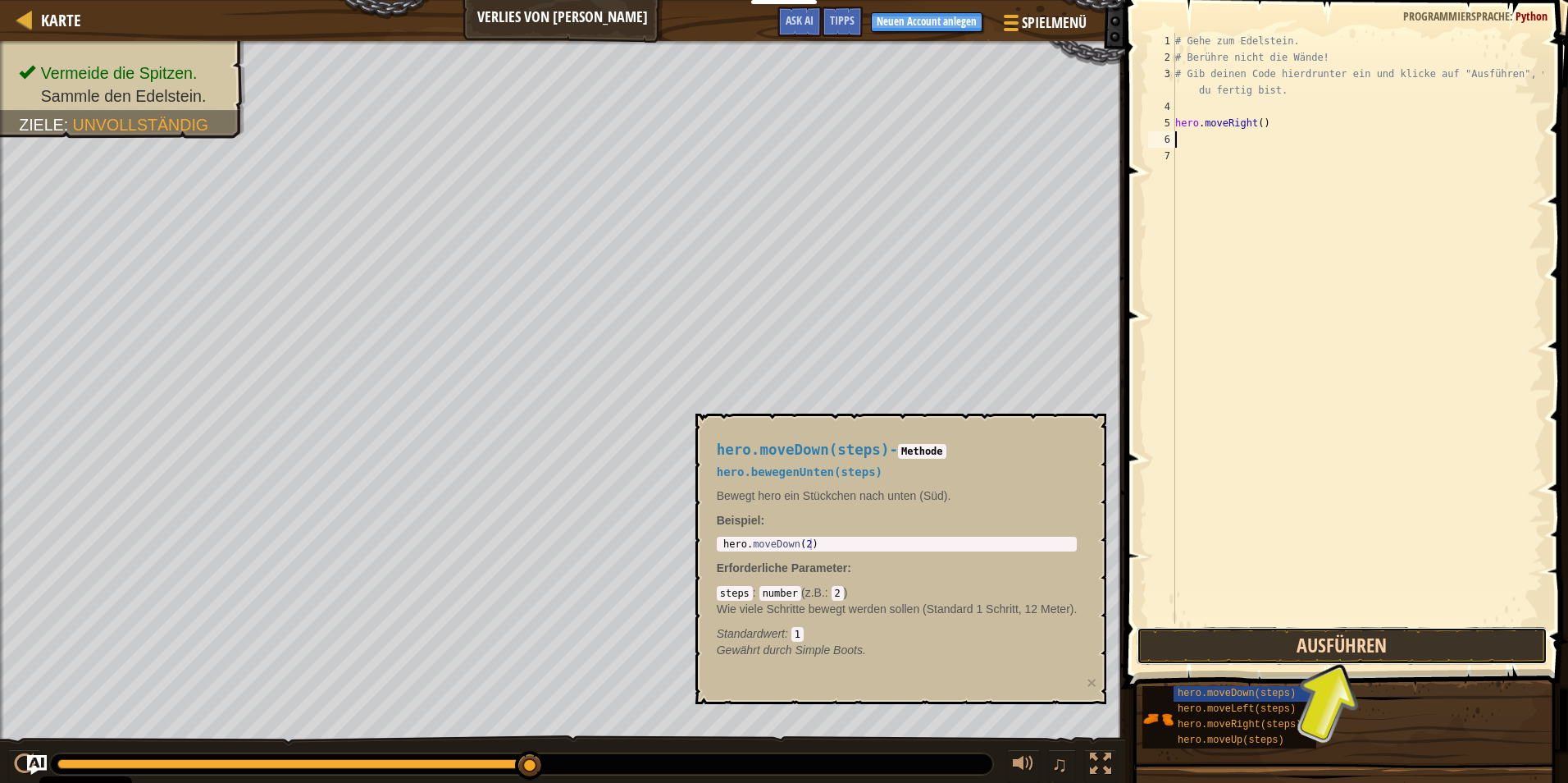
click at [1329, 653] on button "Ausführen" at bounding box center [1342, 645] width 411 height 37
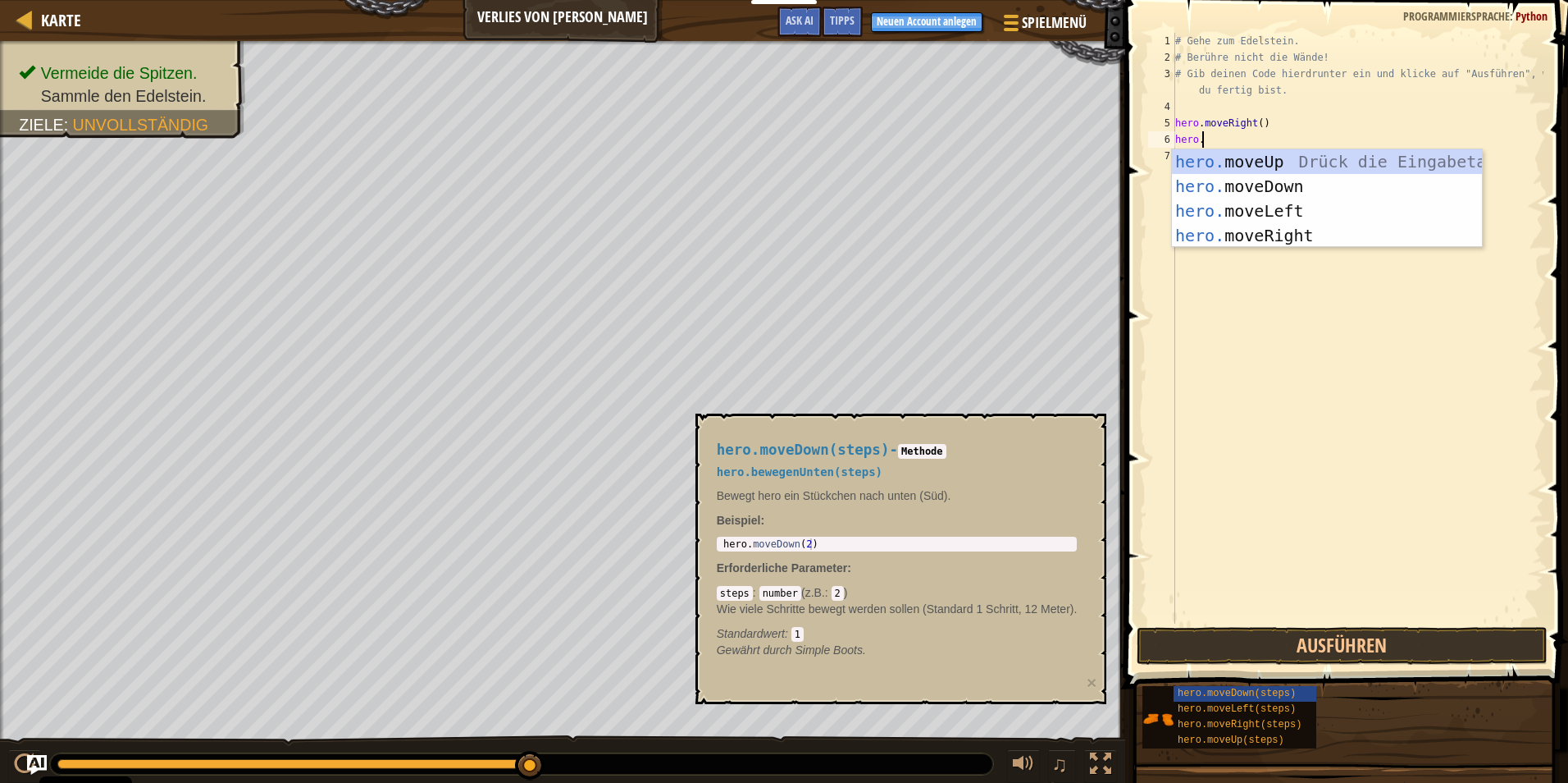
scroll to position [7, 2]
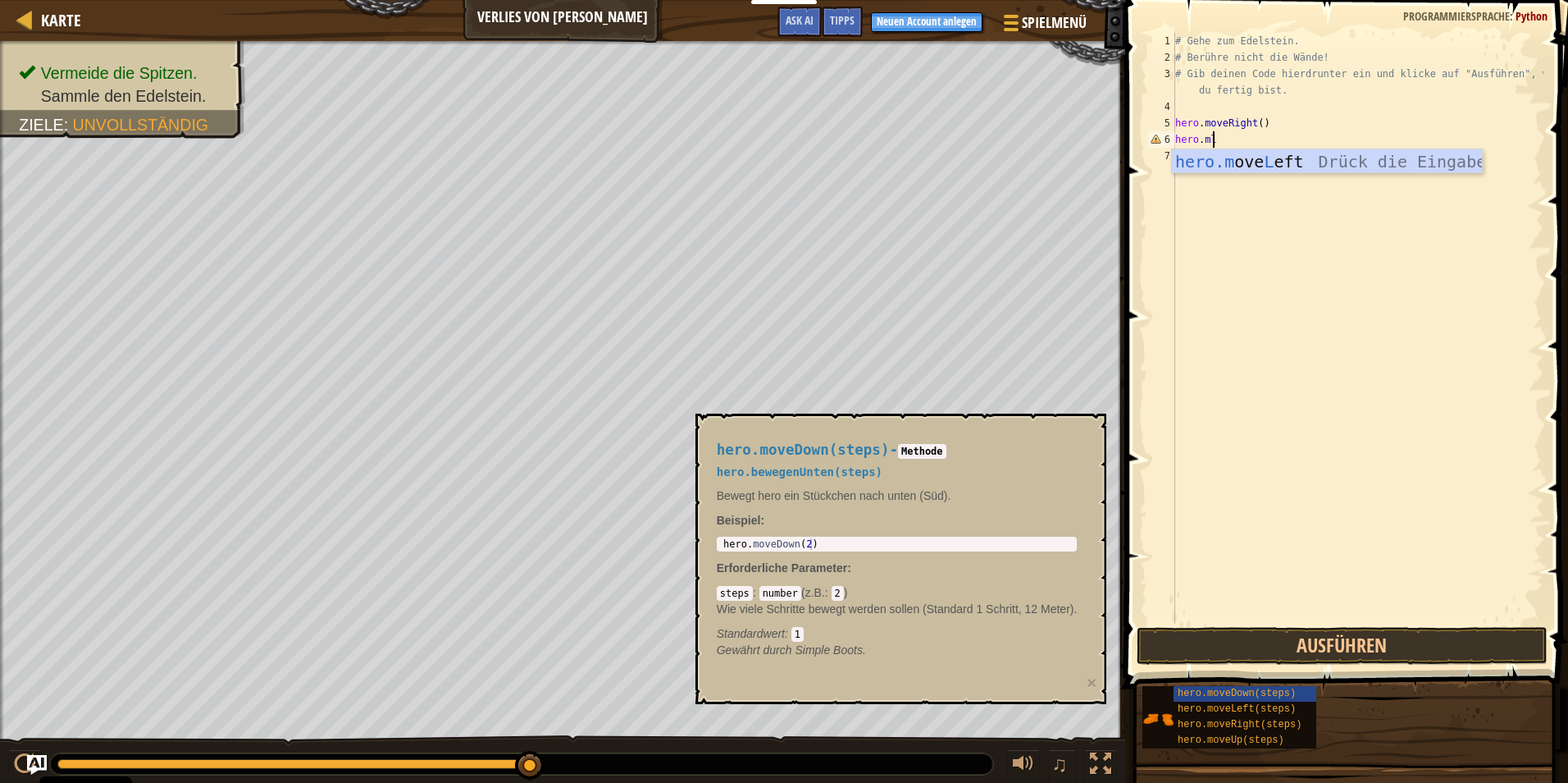
type textarea "hero.m"
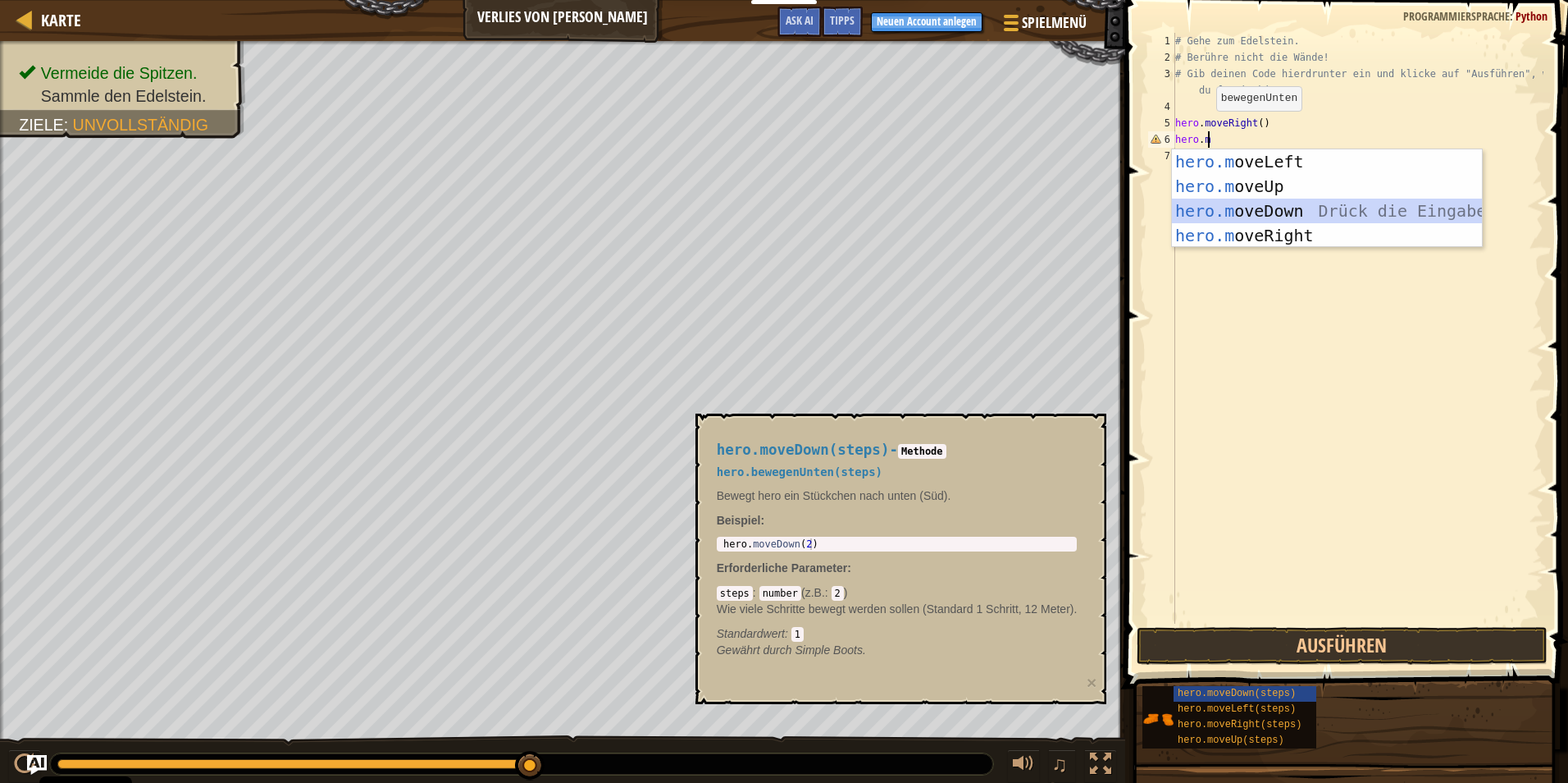
click at [1280, 209] on div "hero.m oveLeft Drück die Eingabetaste hero.m oveUp Drück die Eingabetaste hero.…" at bounding box center [1327, 223] width 310 height 148
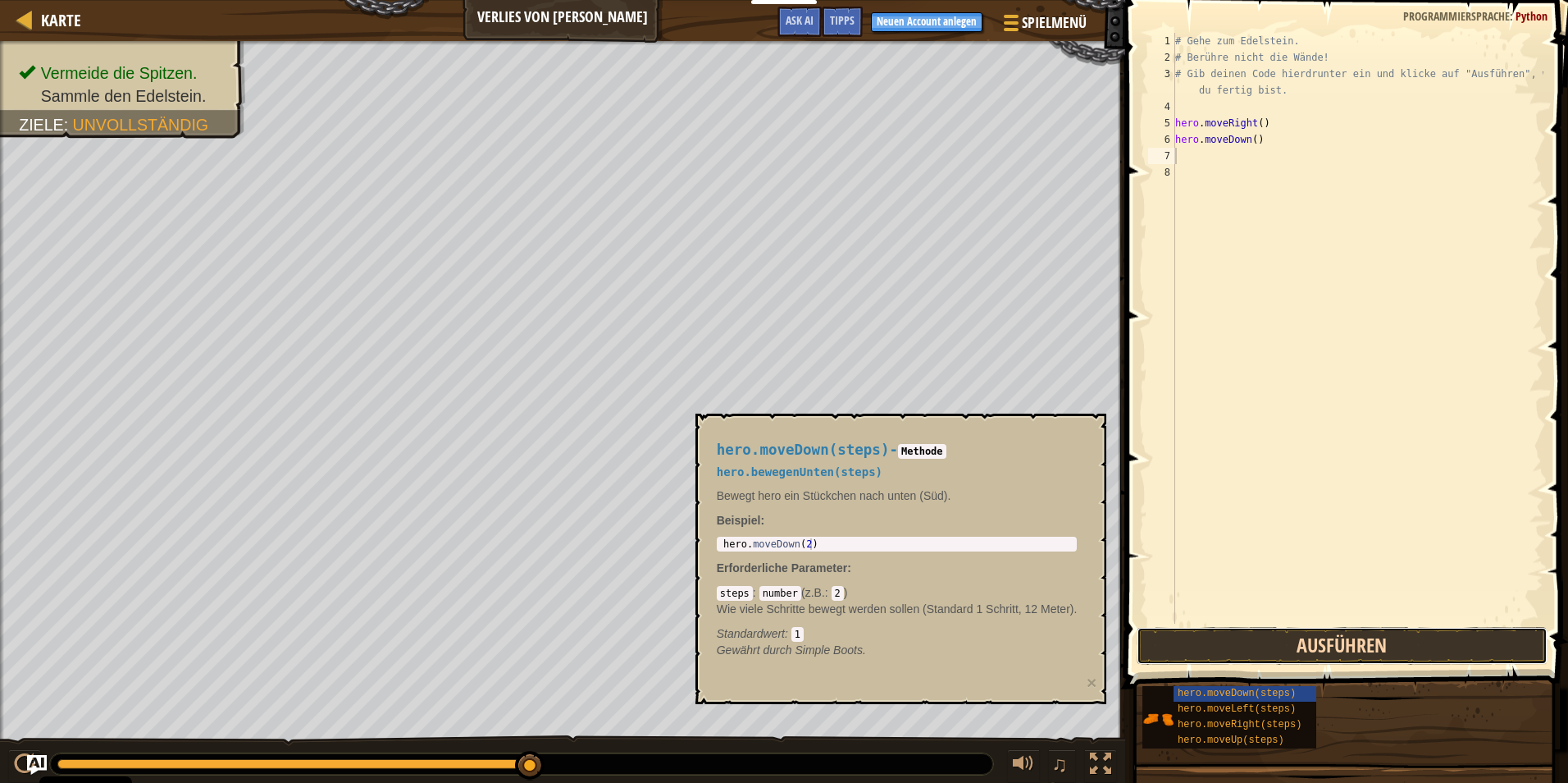
click at [1323, 649] on button "Ausführen" at bounding box center [1342, 645] width 411 height 37
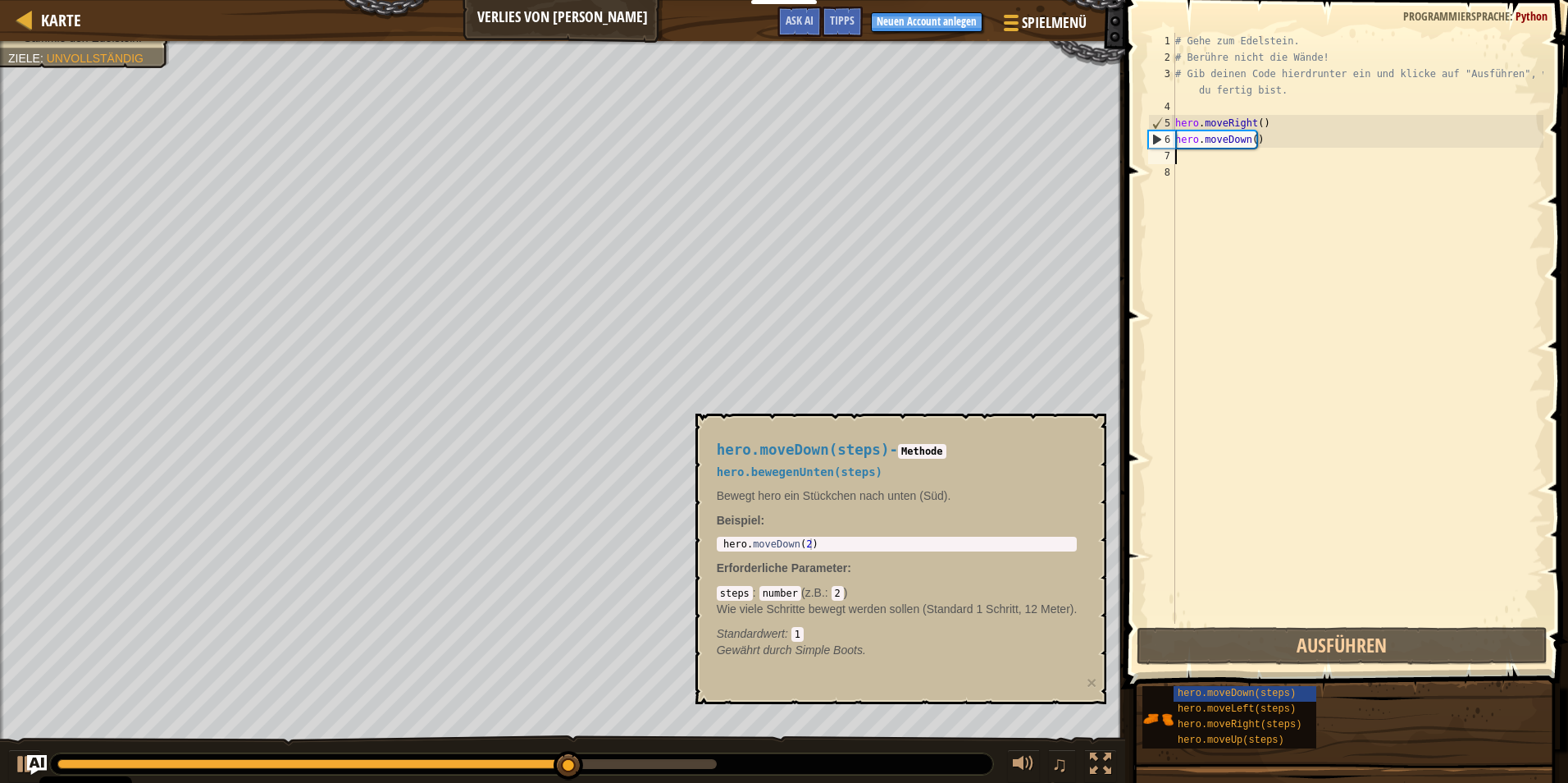
type textarea "hero.moveDown(2)"
click at [930, 547] on div "hero . moveDown ( 2 )" at bounding box center [897, 556] width 354 height 35
click at [1090, 691] on button "×" at bounding box center [1091, 682] width 10 height 17
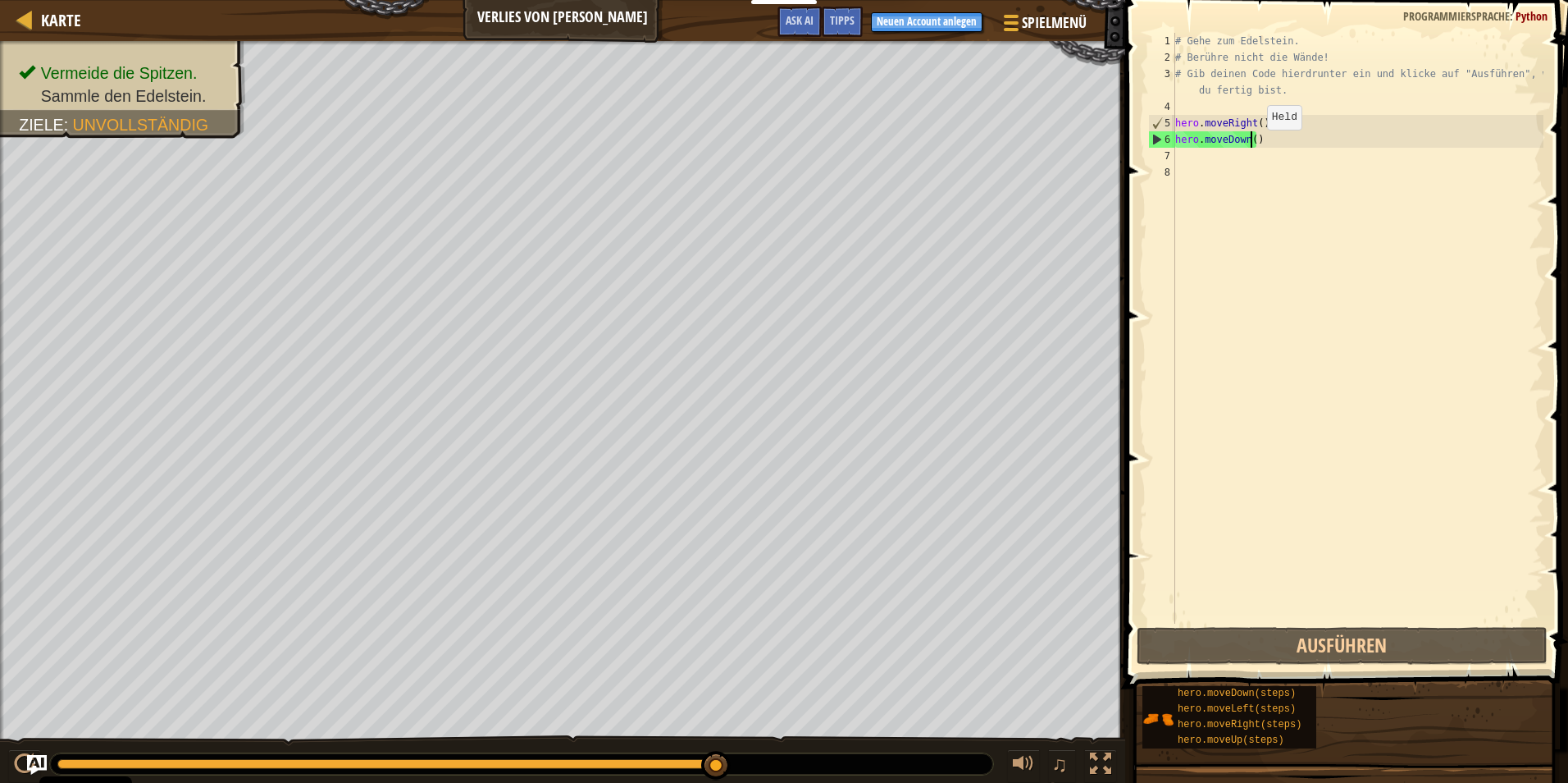
click at [1253, 146] on div "# Gehe zum Edelstein. # Berühre nicht die Wände! # Gib deinen Code hierdrunter …" at bounding box center [1358, 345] width 372 height 623
click at [1258, 141] on div "# Gehe zum Edelstein. # Berühre nicht die Wände! # Gib deinen Code hierdrunter …" at bounding box center [1358, 345] width 372 height 623
type textarea "hero.moveDown()#"
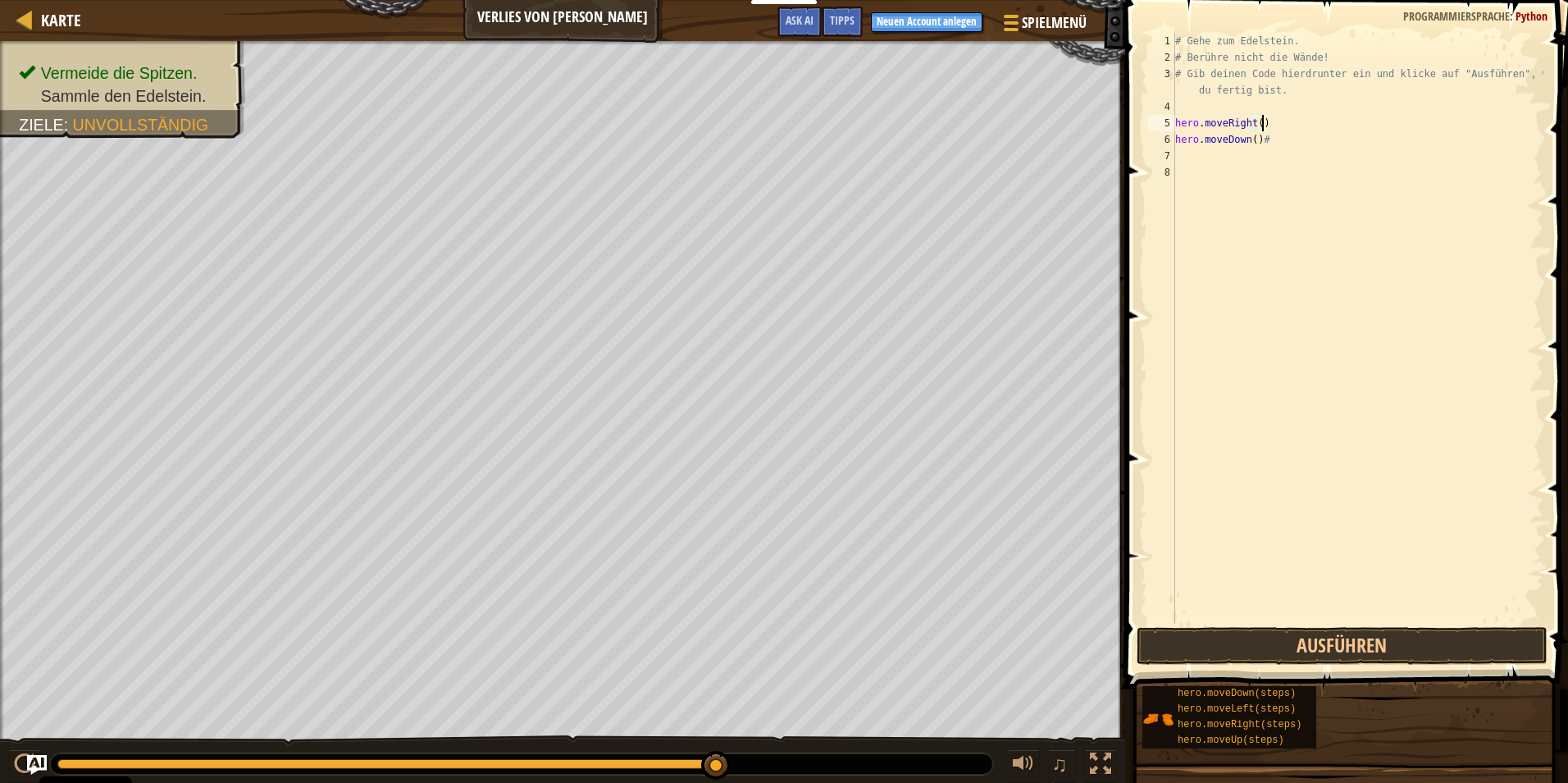
drag, startPoint x: 1327, startPoint y: 116, endPoint x: 1310, endPoint y: 144, distance: 32.8
click at [1326, 128] on div "# Gehe zum Edelstein. # Berühre nicht die Wände! # Gib deinen Code hierdrunter …" at bounding box center [1358, 345] width 372 height 623
click at [1278, 141] on div "# Gehe zum Edelstein. # Berühre nicht die Wände! # Gib deinen Code hierdrunter …" at bounding box center [1358, 345] width 372 height 623
type textarea "hero.moveDown()"
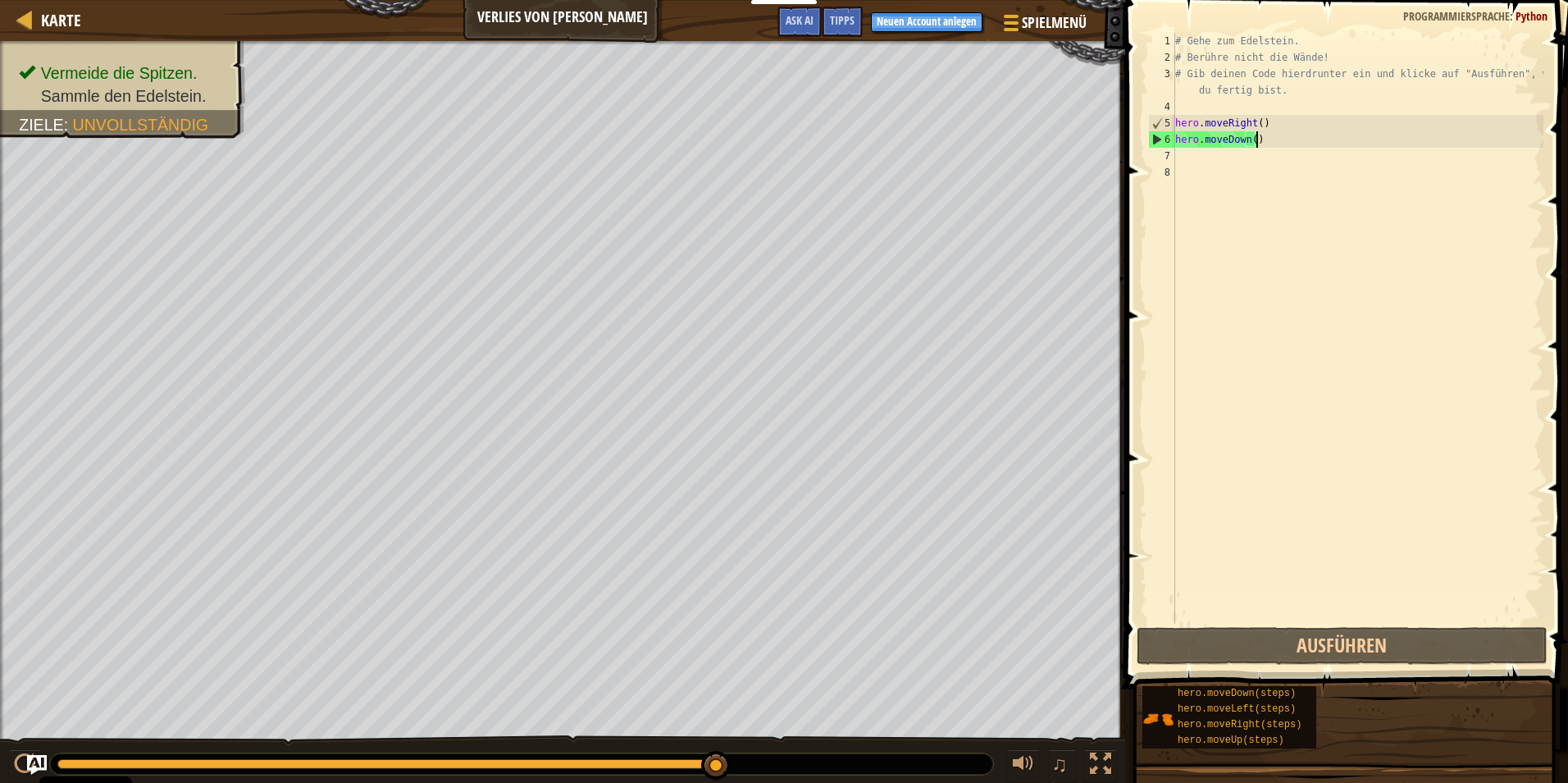
click at [1196, 160] on div "# Gehe zum Edelstein. # Berühre nicht die Wände! # Gib deinen Code hierdrunter …" at bounding box center [1358, 345] width 372 height 623
type textarea "v"
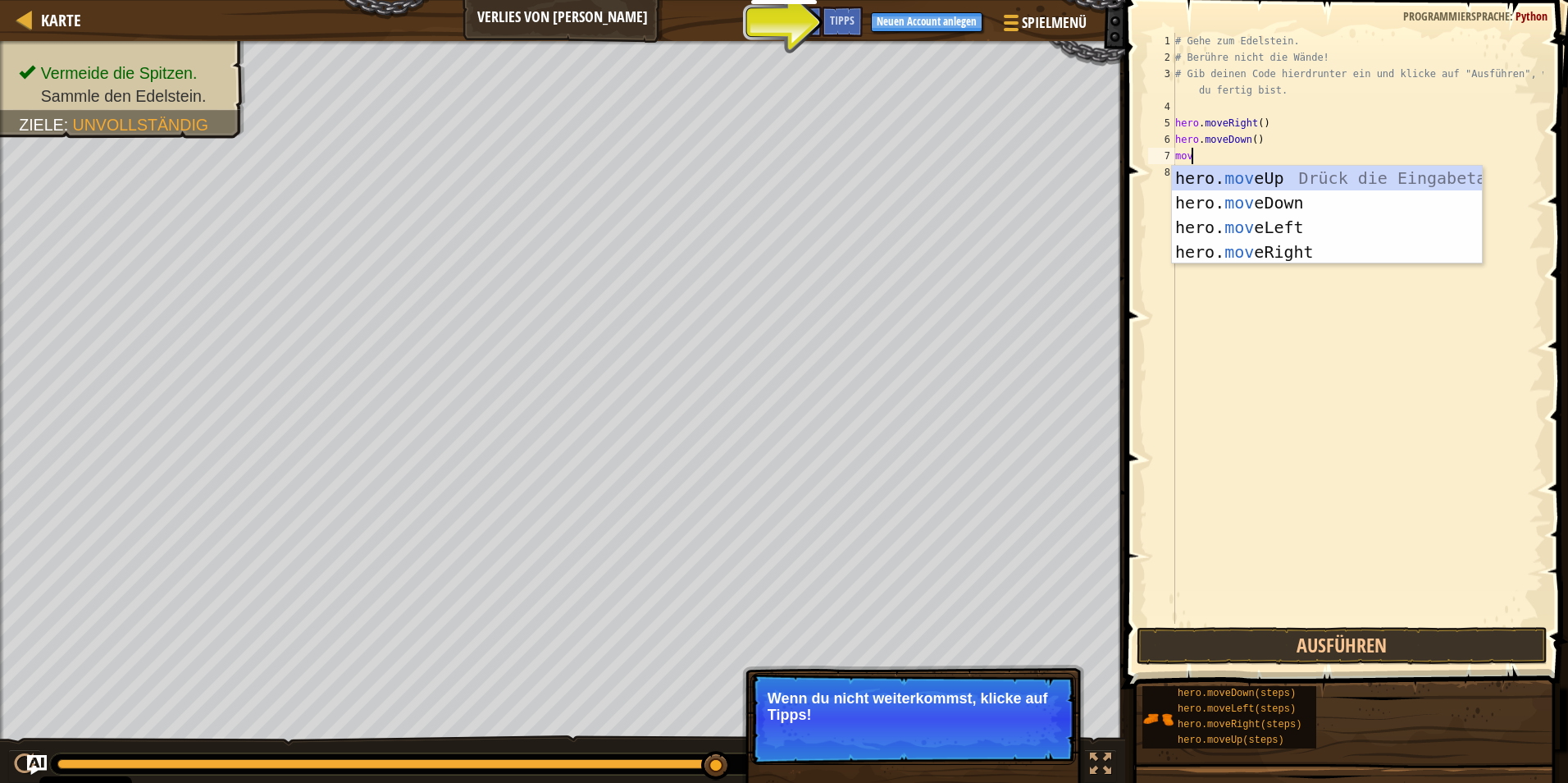
scroll to position [7, 1]
type textarea "mover"
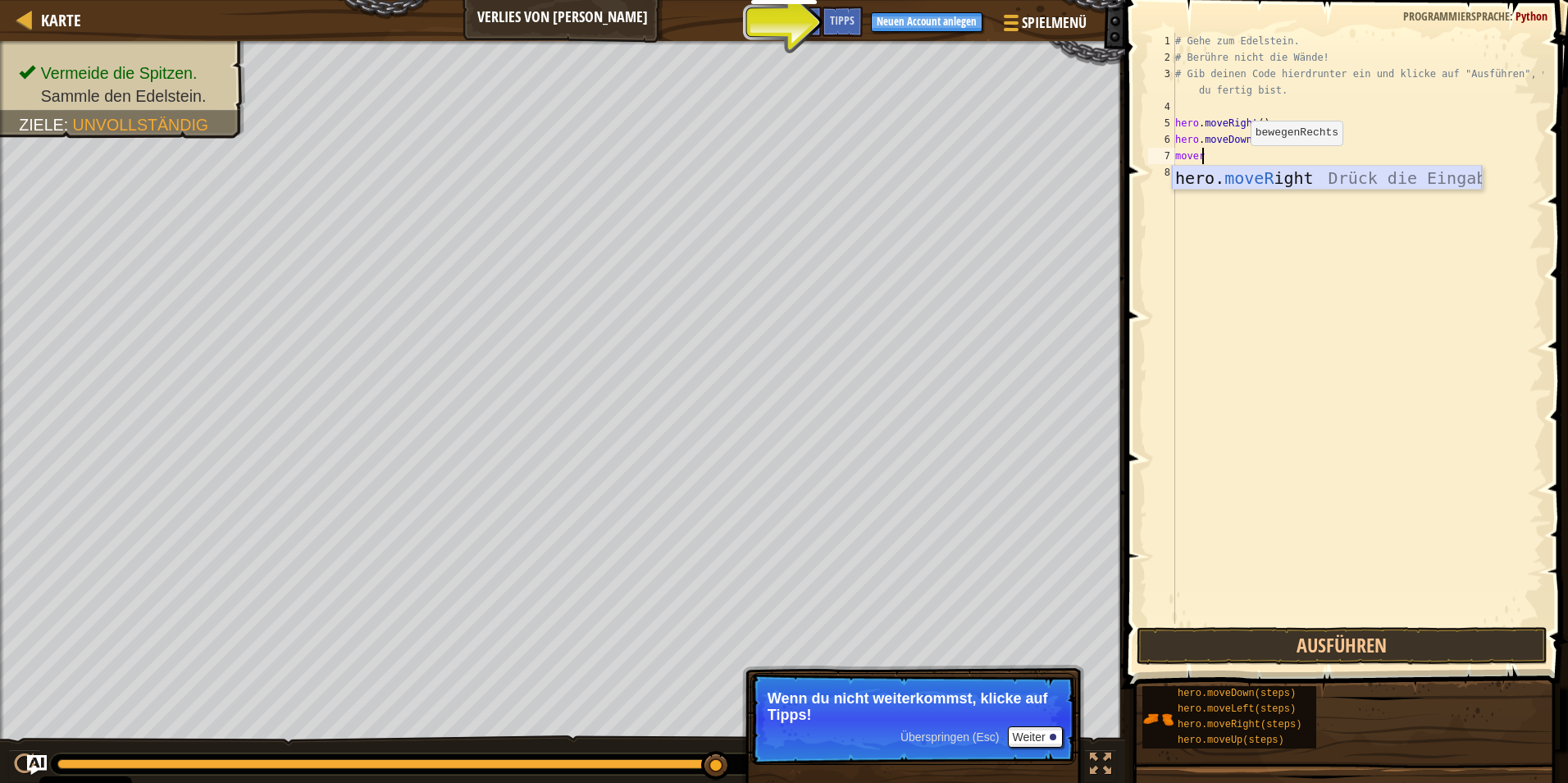
click at [1241, 171] on div "hero. moveR ight Drück die Eingabetaste" at bounding box center [1327, 202] width 310 height 74
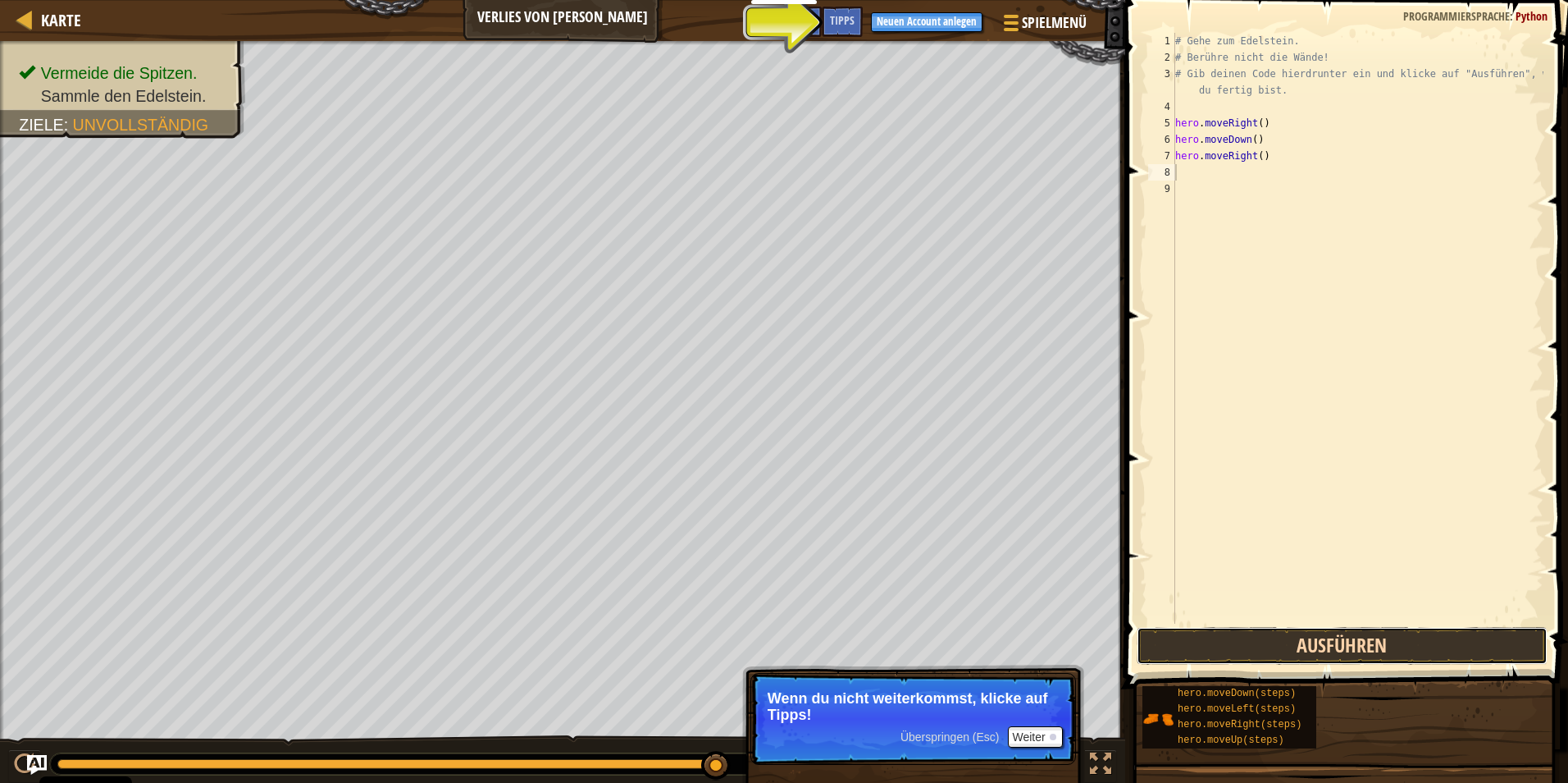
click at [1261, 652] on button "Ausführen" at bounding box center [1342, 645] width 411 height 37
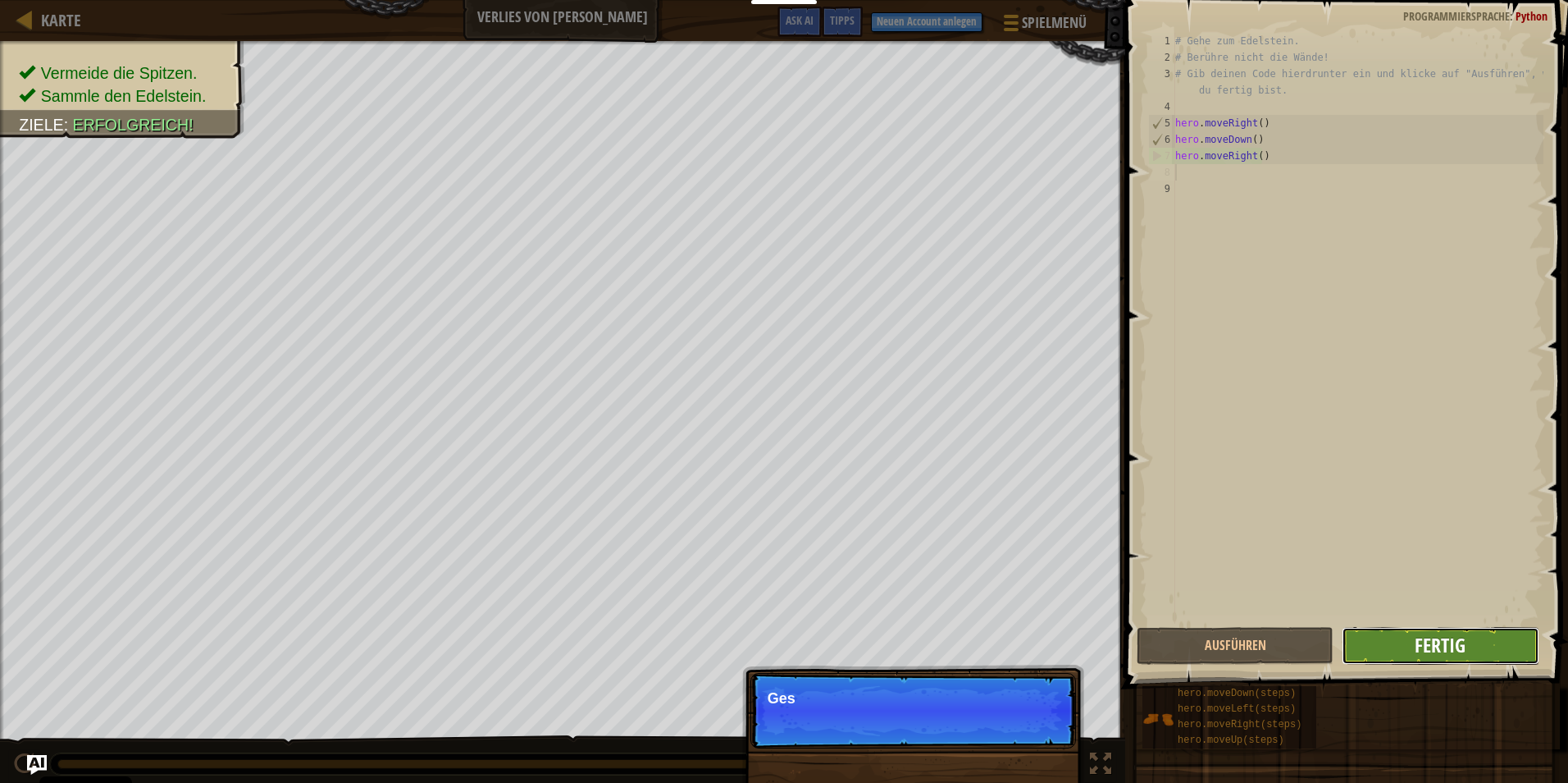
click at [1462, 653] on span "Fertig" at bounding box center [1440, 644] width 51 height 26
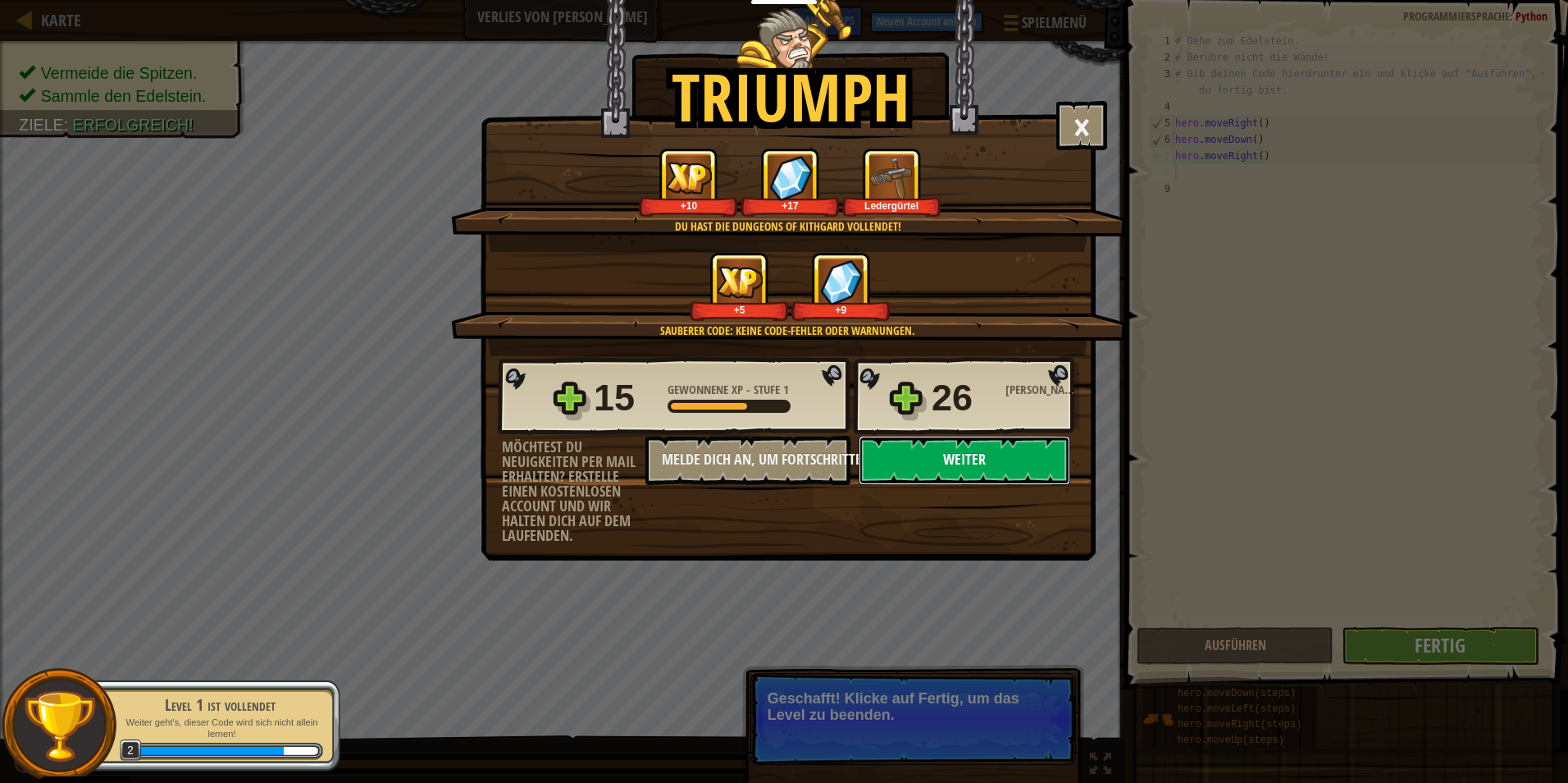
click at [975, 456] on button "Weiter" at bounding box center [964, 460] width 211 height 49
select select "de-DE"
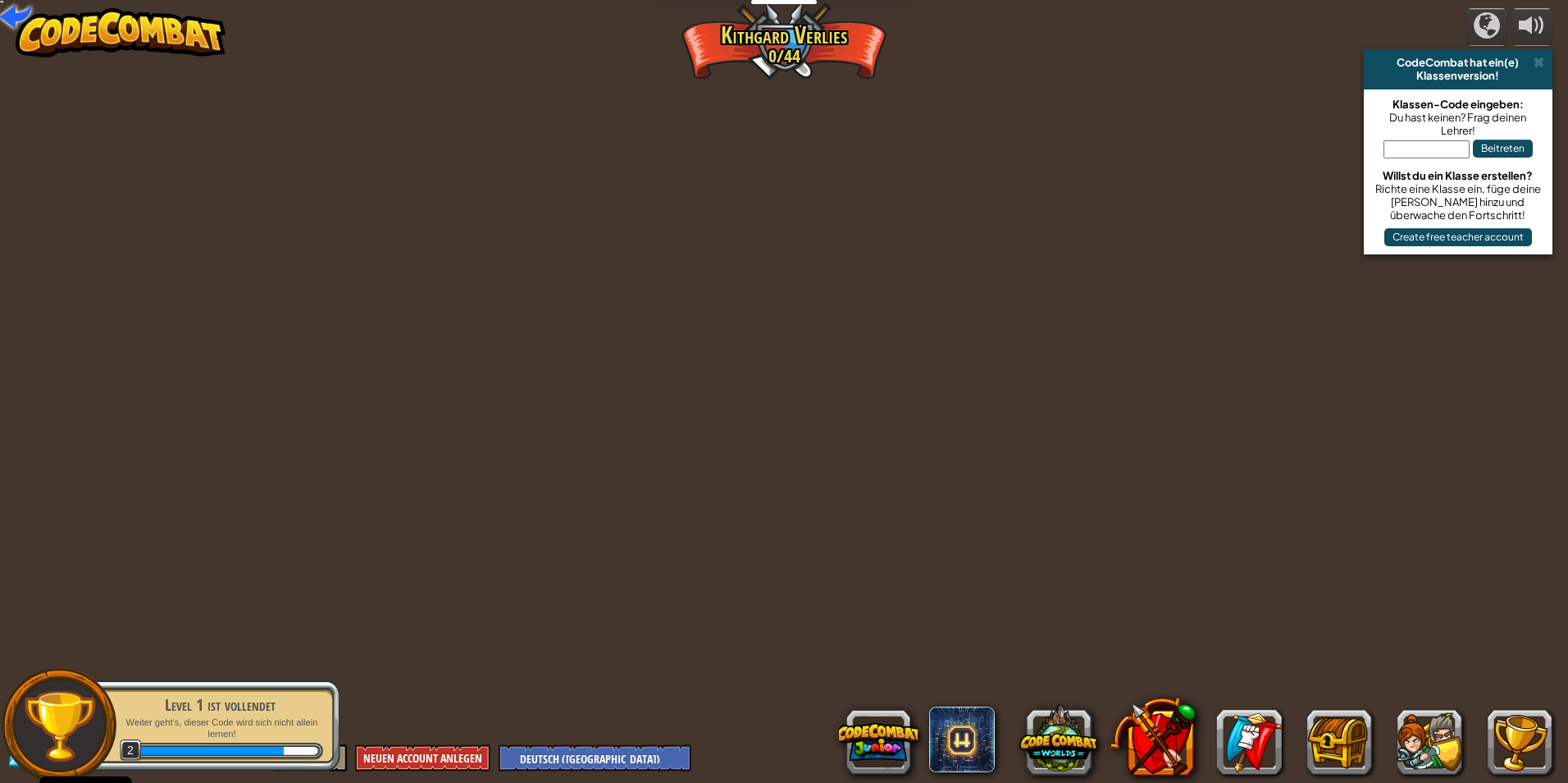
select select "de-DE"
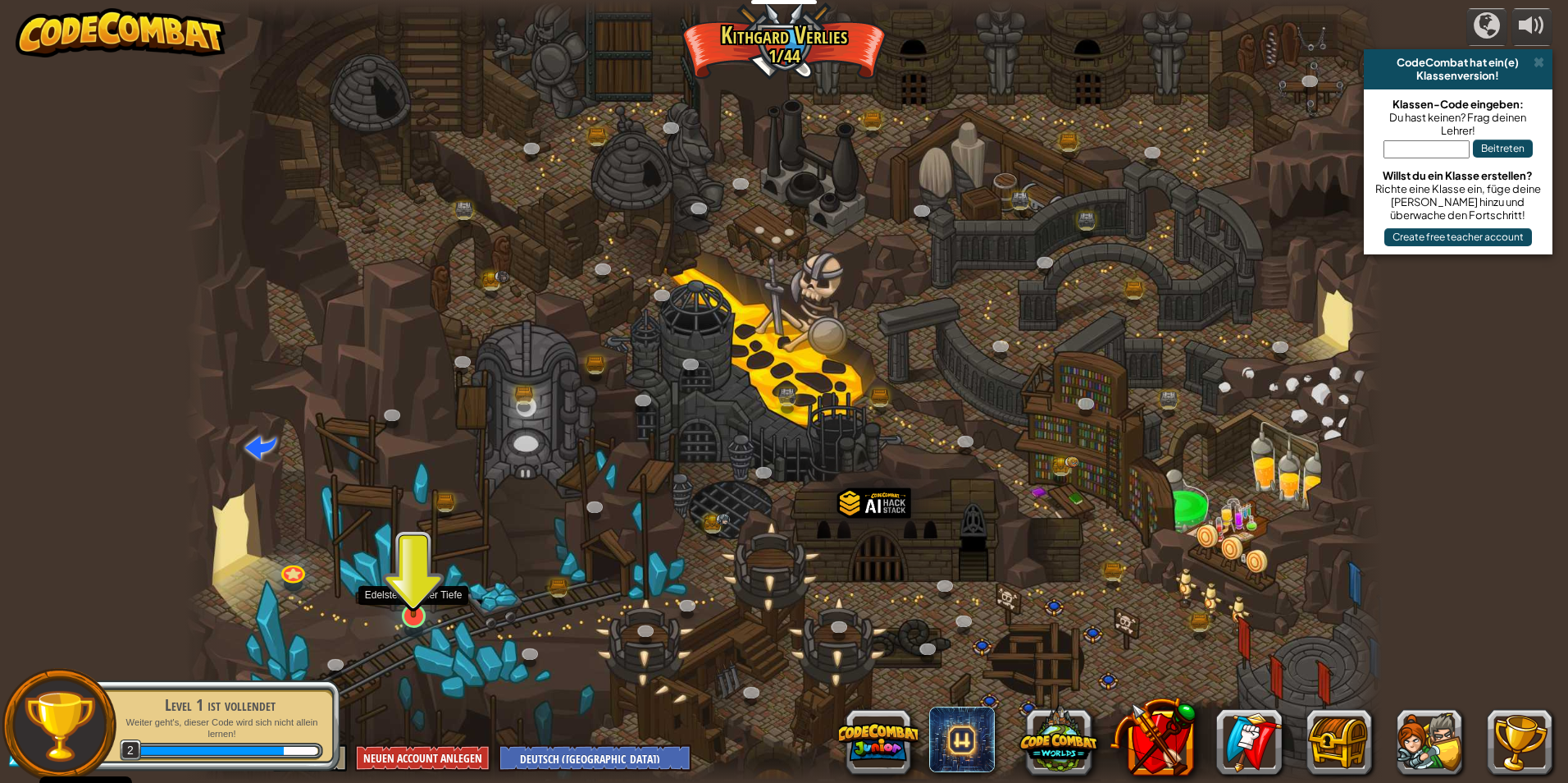
click at [421, 616] on img at bounding box center [414, 581] width 32 height 74
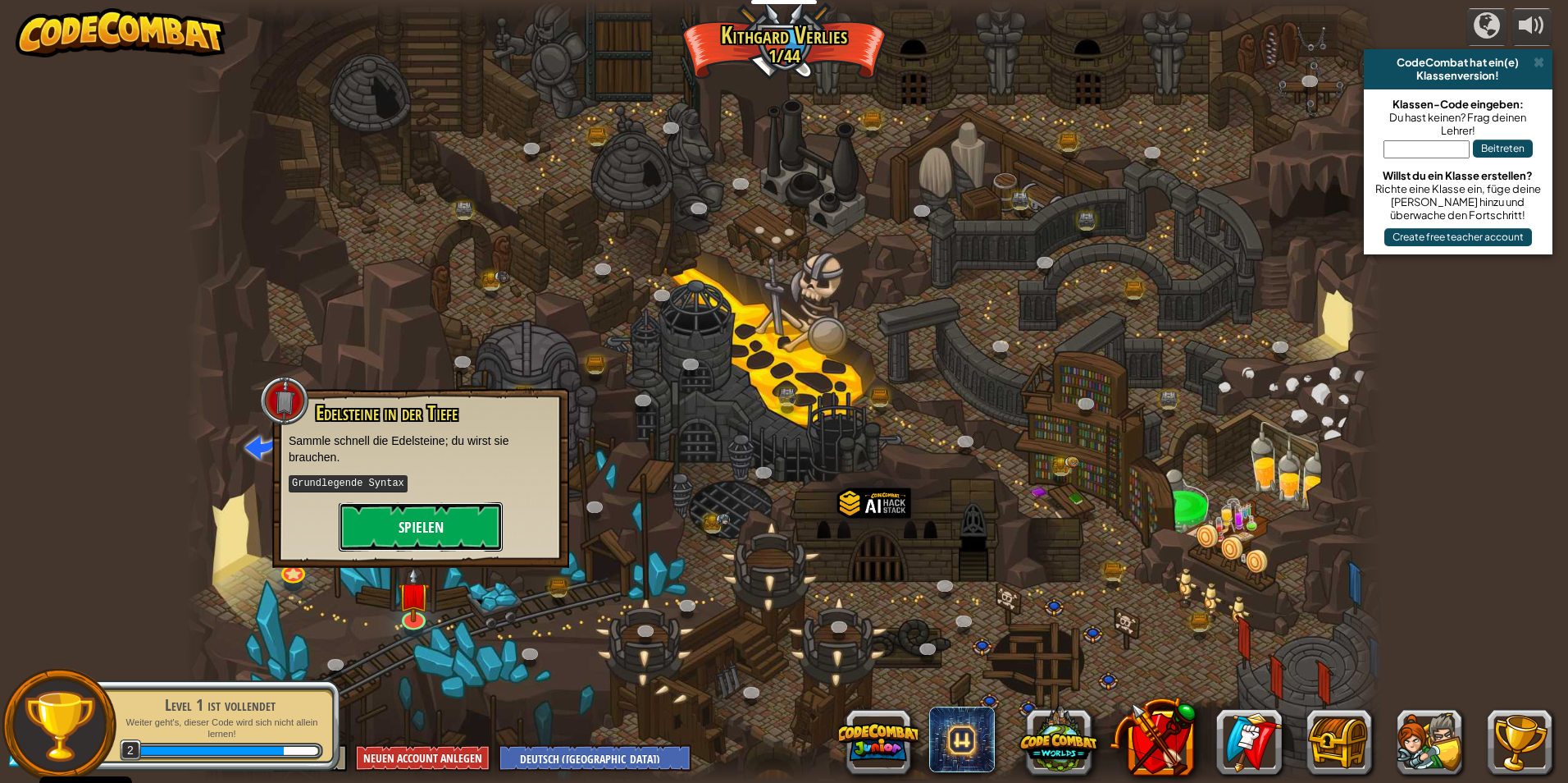
click at [400, 518] on button "Spielen" at bounding box center [421, 527] width 164 height 49
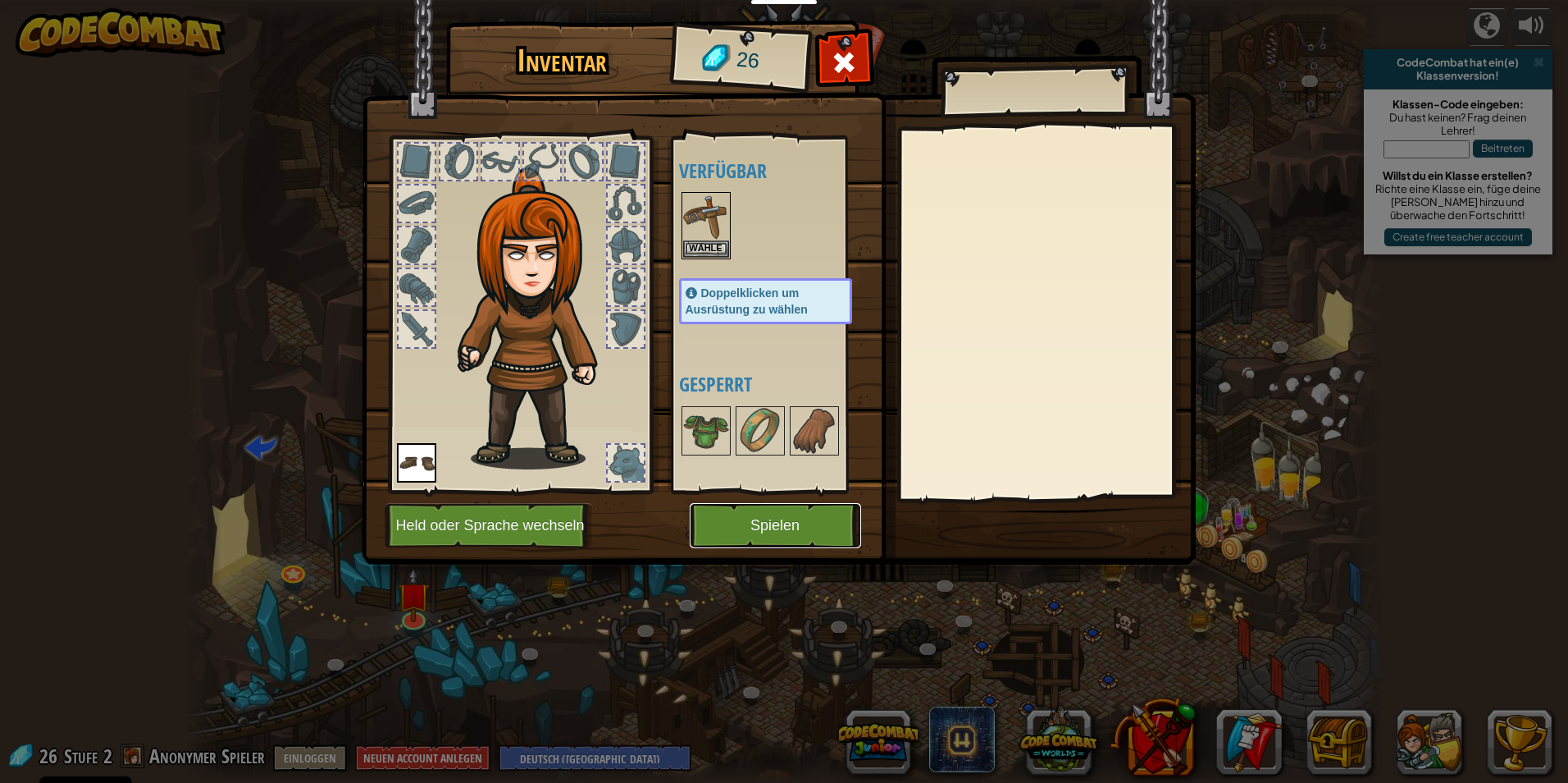
click at [758, 522] on button "Spielen" at bounding box center [775, 526] width 171 height 46
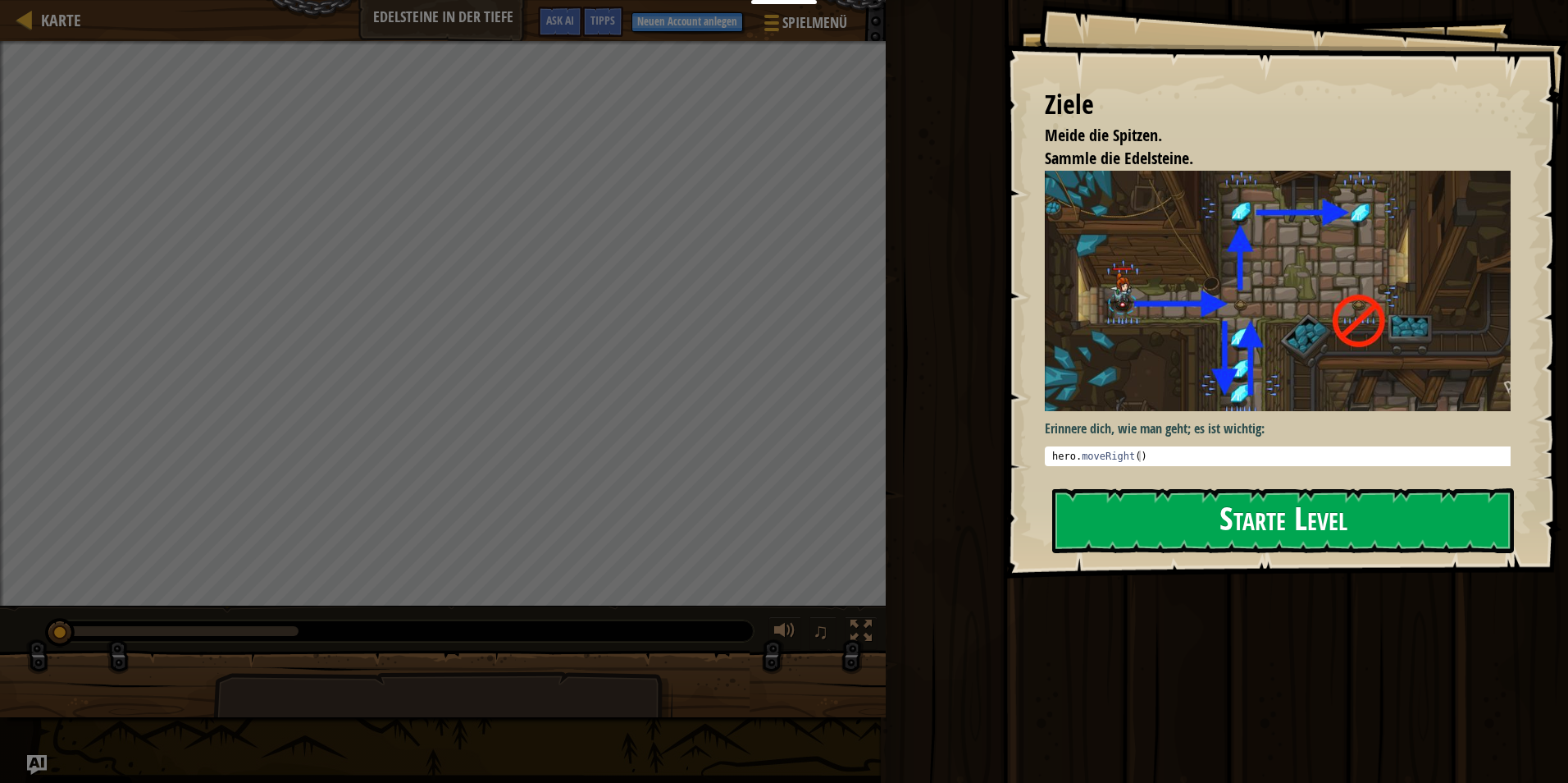
click at [1236, 313] on div "Ziele Meide die Spitzen. Sammle die Edelsteine. Erinnere dich, wie man geht; es…" at bounding box center [1286, 289] width 564 height 579
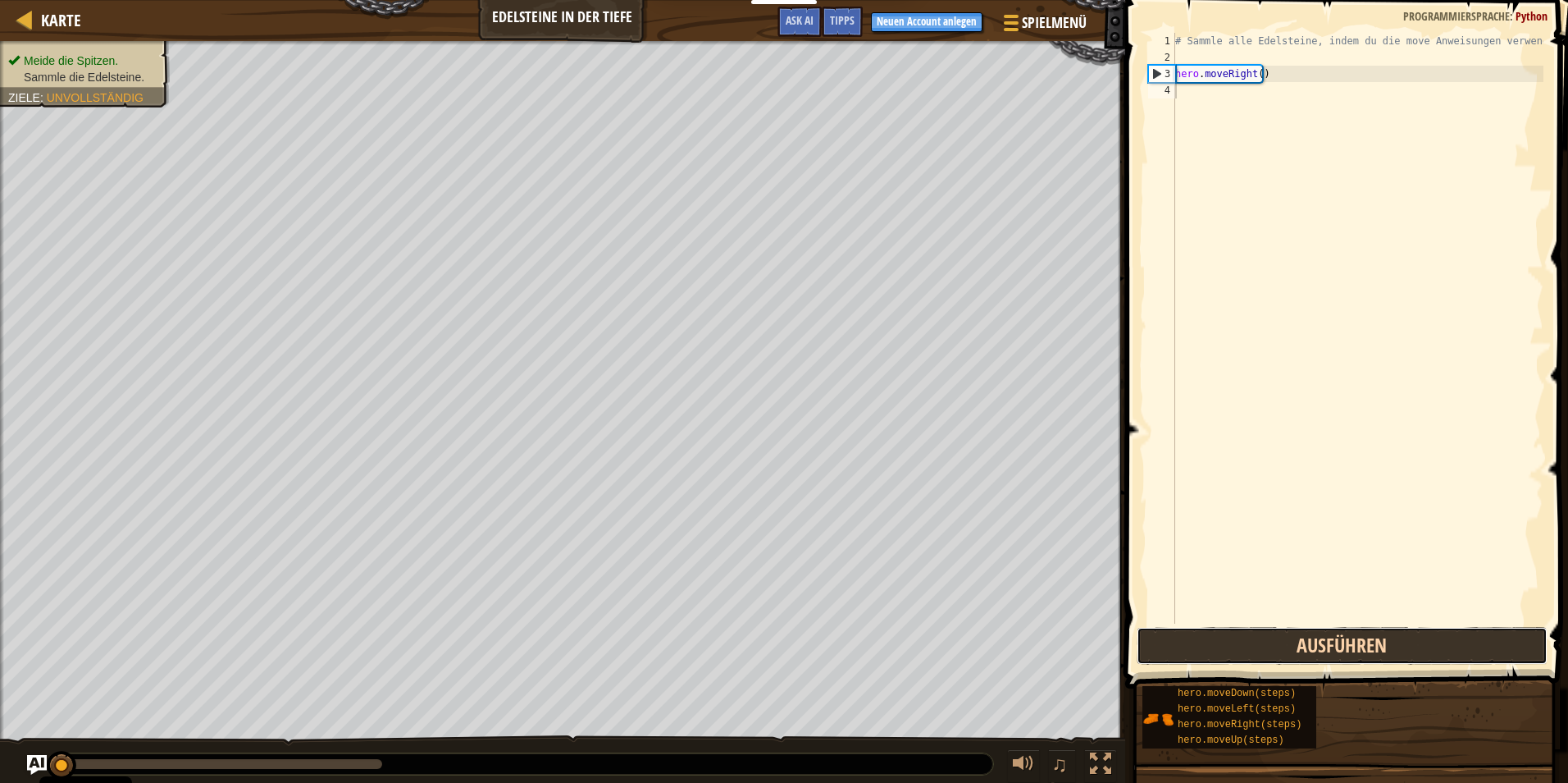
click at [1231, 653] on button "Ausführen" at bounding box center [1342, 645] width 411 height 37
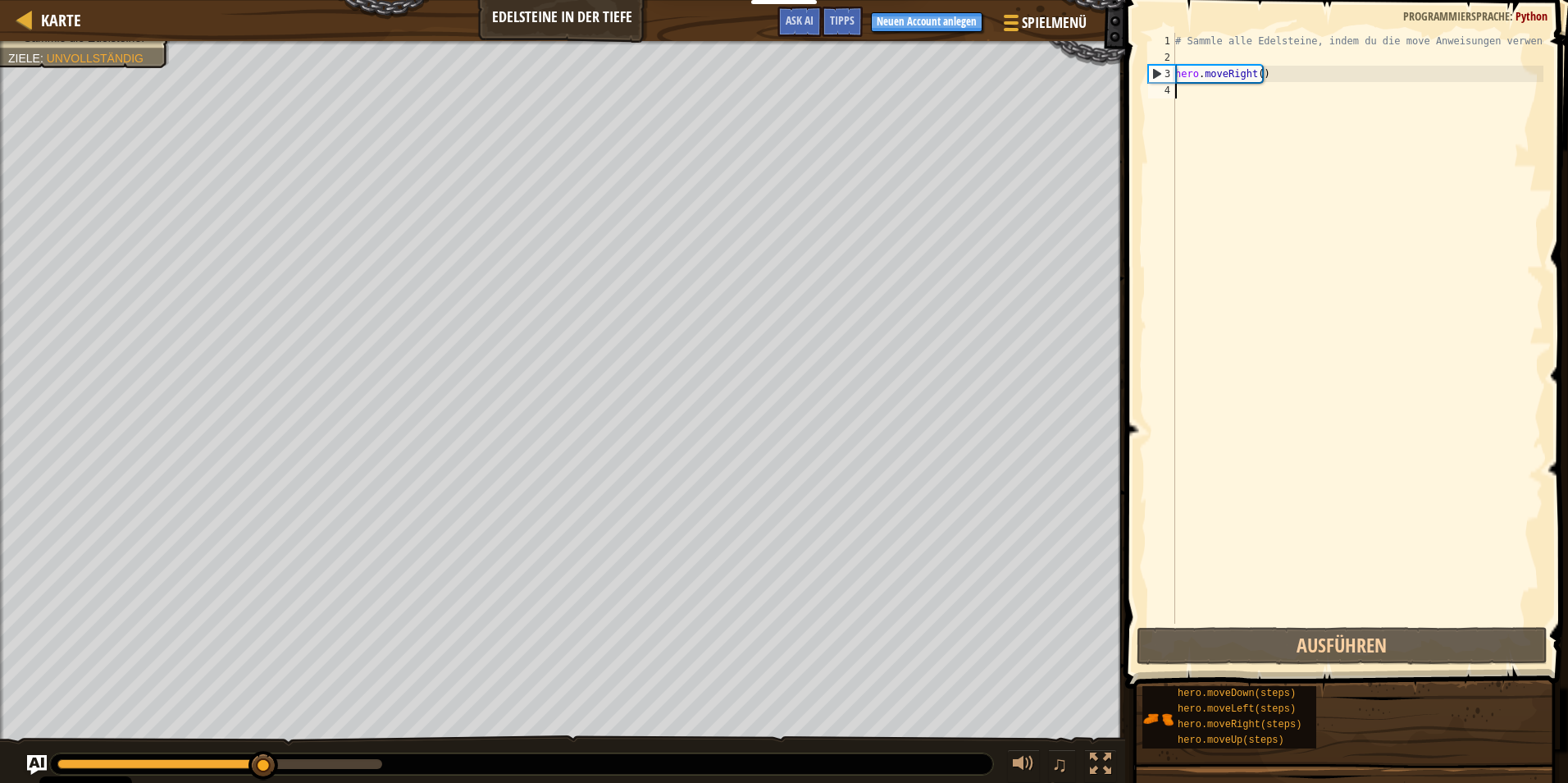
click at [1259, 106] on div "# Sammle alle Edelsteine, indem du die move Anweisungen verwendest. hero . move…" at bounding box center [1358, 345] width 372 height 623
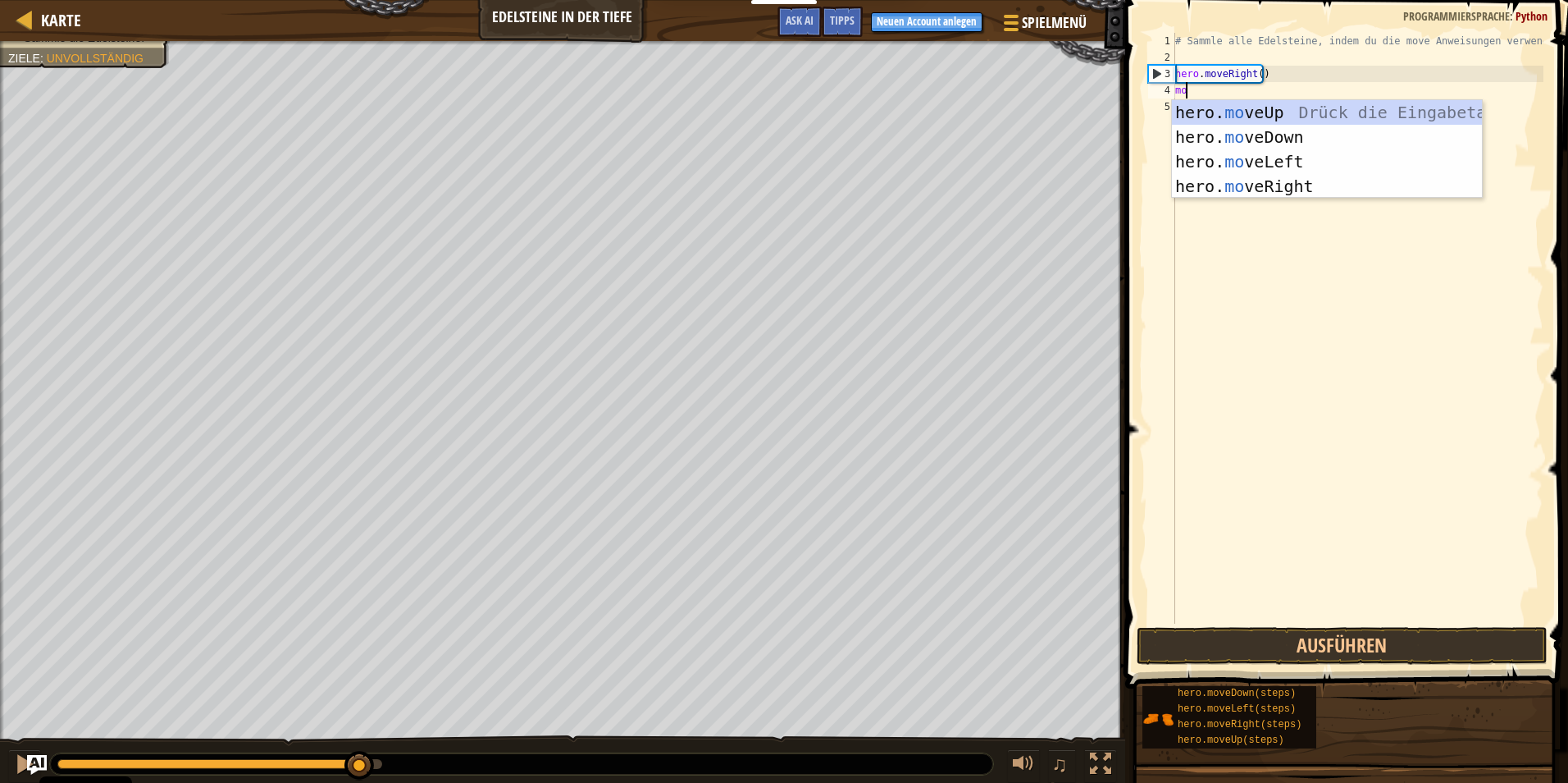
type textarea "move"
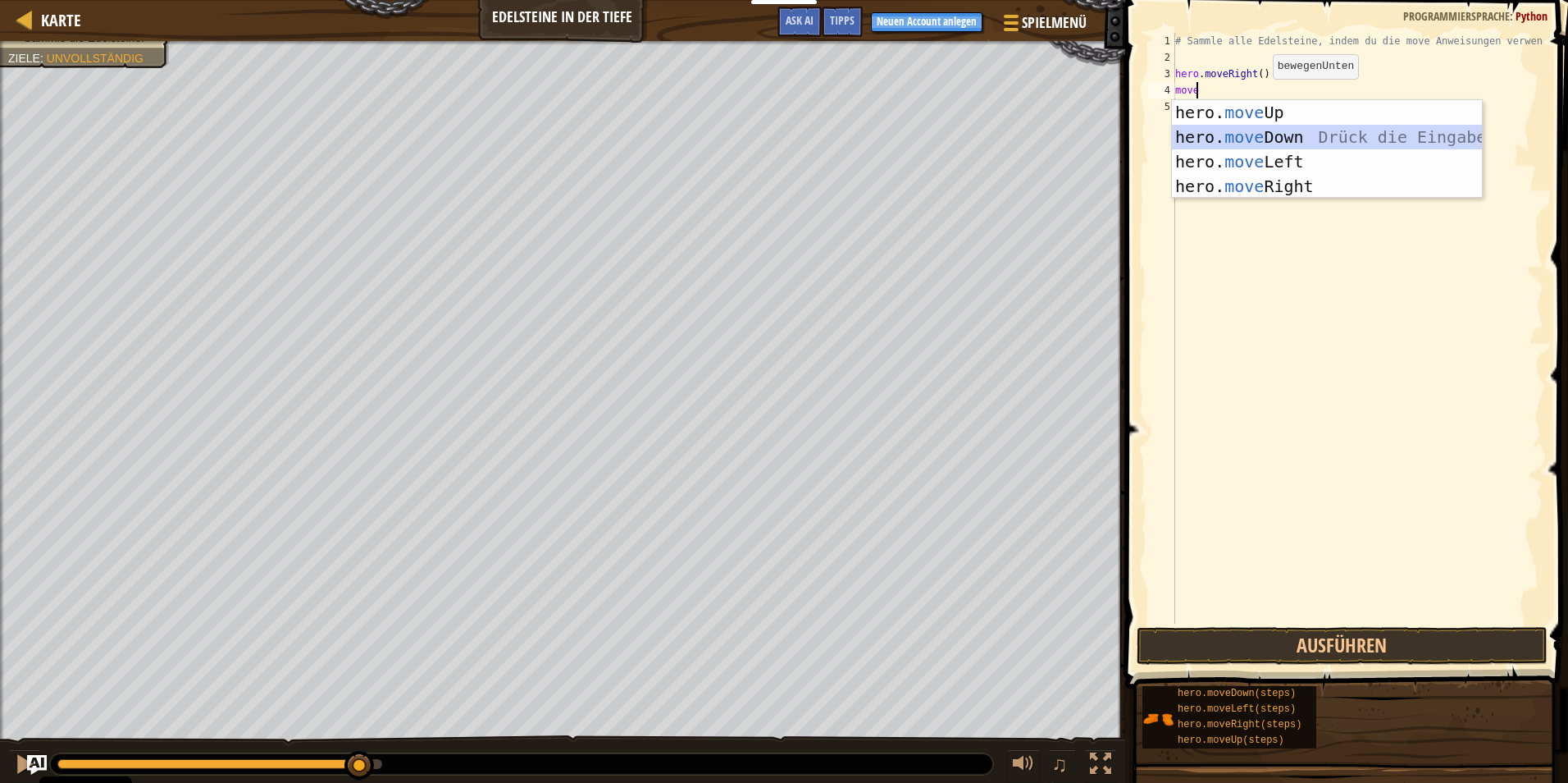
click at [1285, 130] on div "hero. move Up Drück die Eingabetaste hero. move Down Drück die Eingabetaste her…" at bounding box center [1327, 174] width 310 height 148
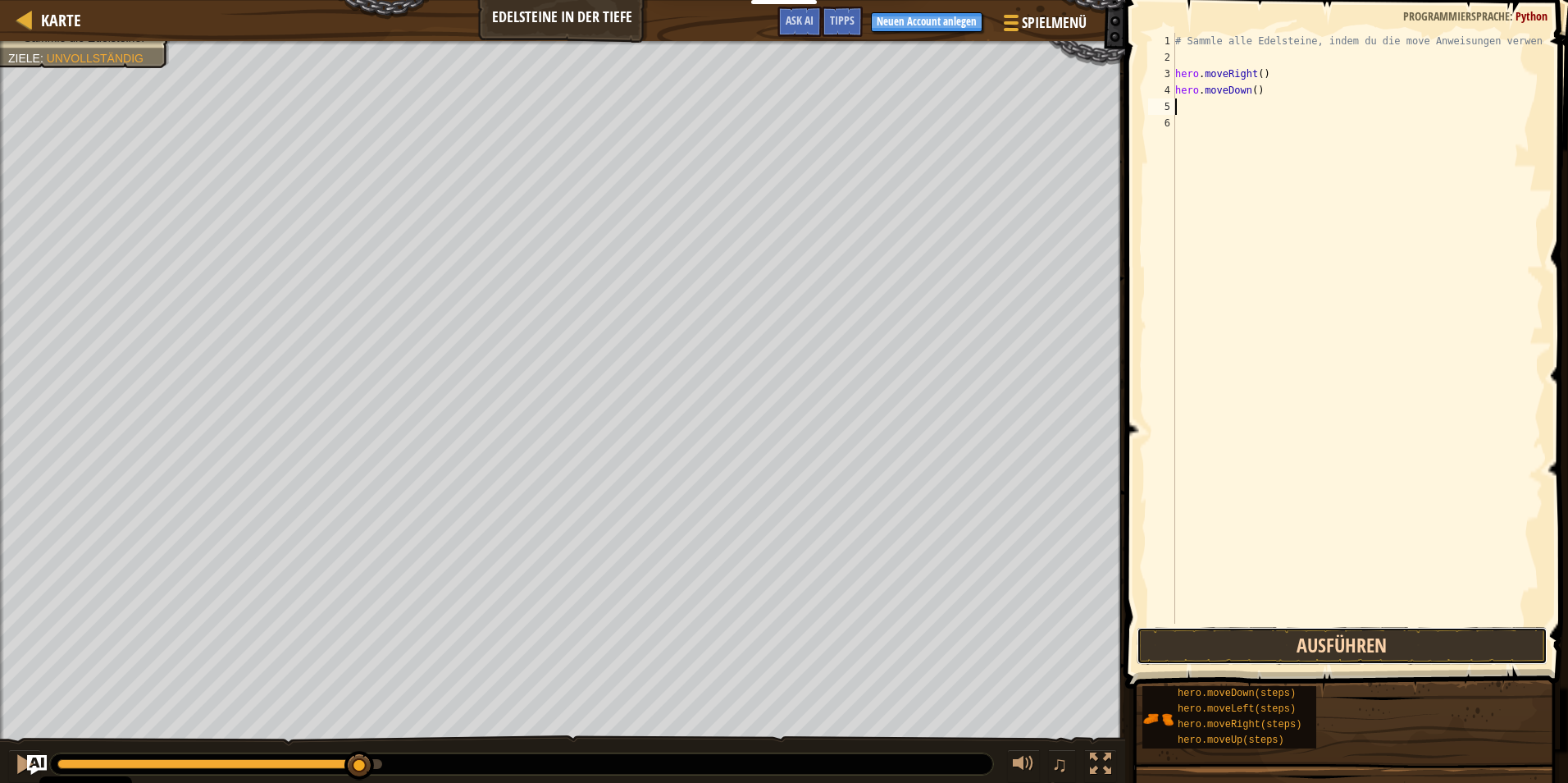
click at [1356, 635] on button "Ausführen" at bounding box center [1342, 645] width 411 height 37
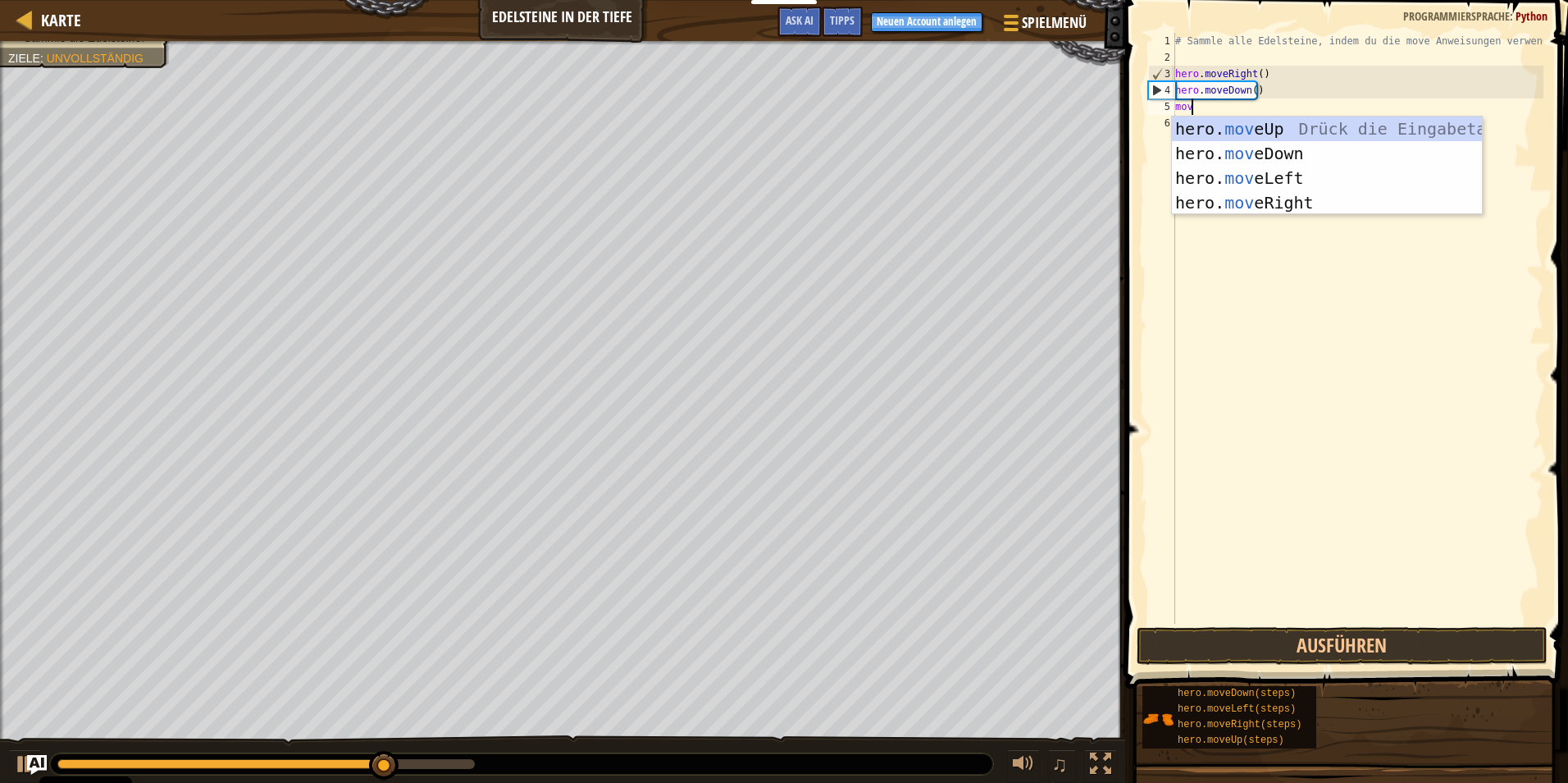
type textarea "move"
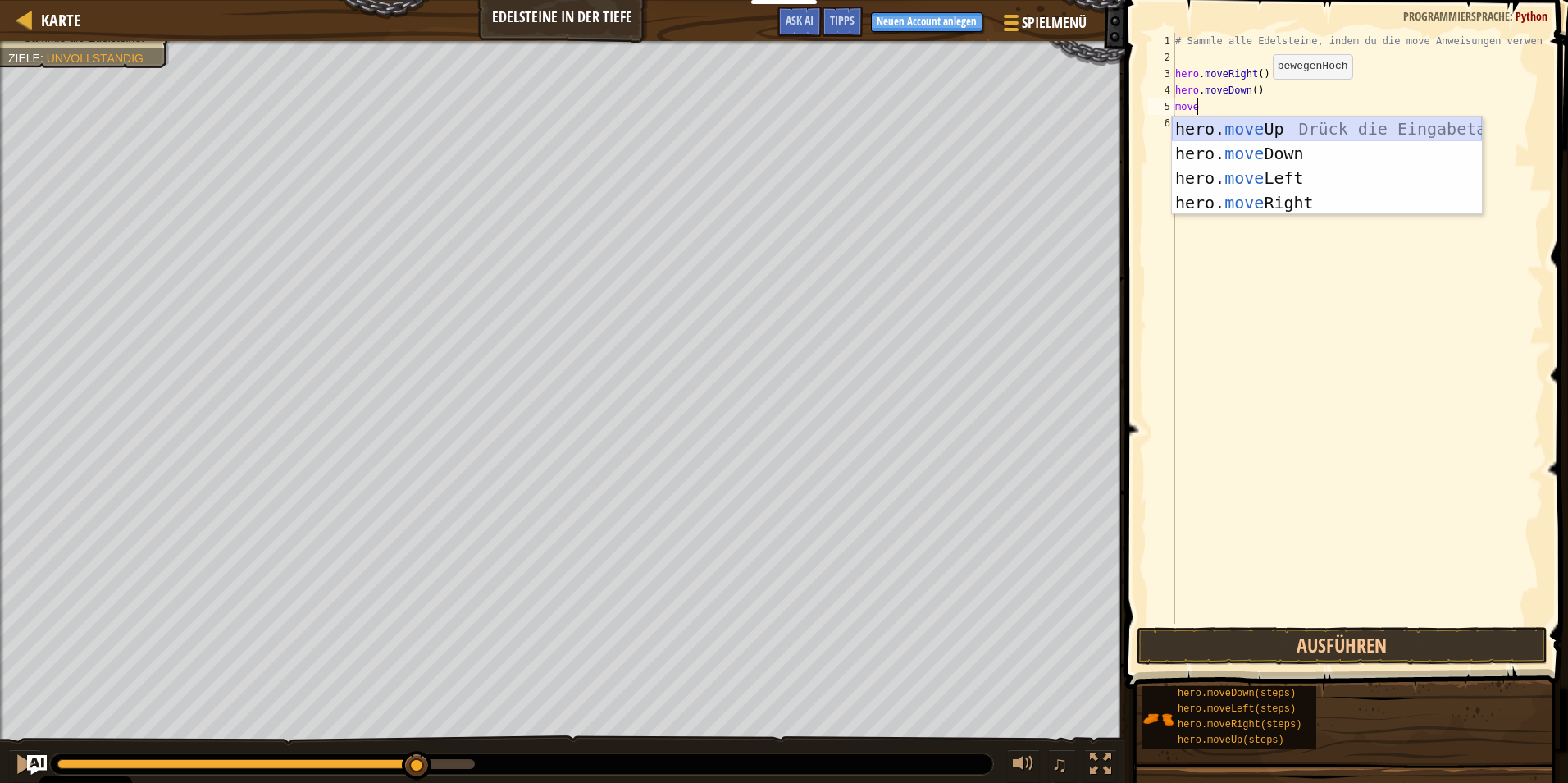
click at [1250, 123] on div "hero. move Up Drück die Eingabetaste hero. move Down Drück die Eingabetaste her…" at bounding box center [1327, 191] width 310 height 148
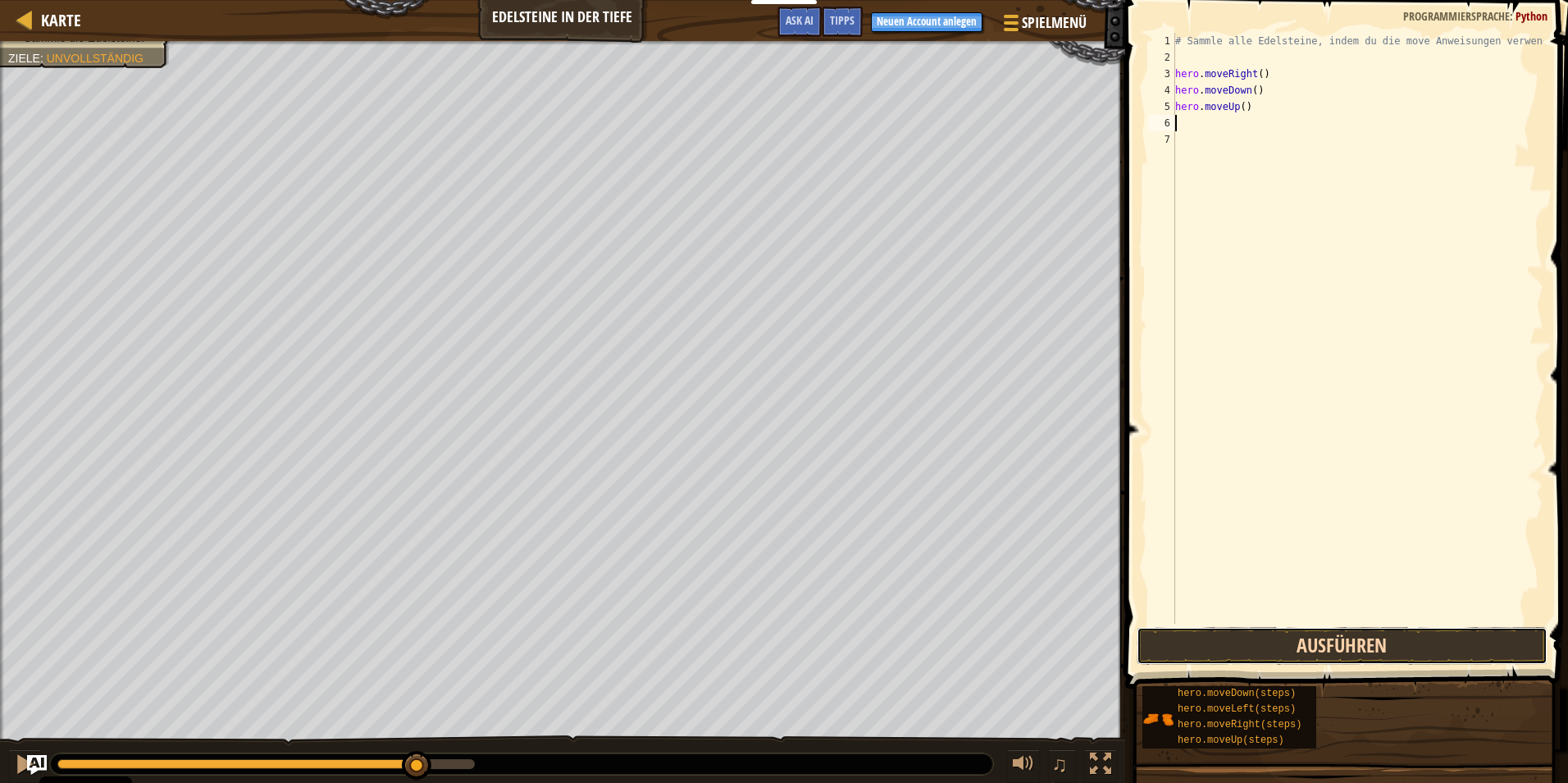
click at [1401, 643] on button "Ausführen" at bounding box center [1342, 645] width 411 height 37
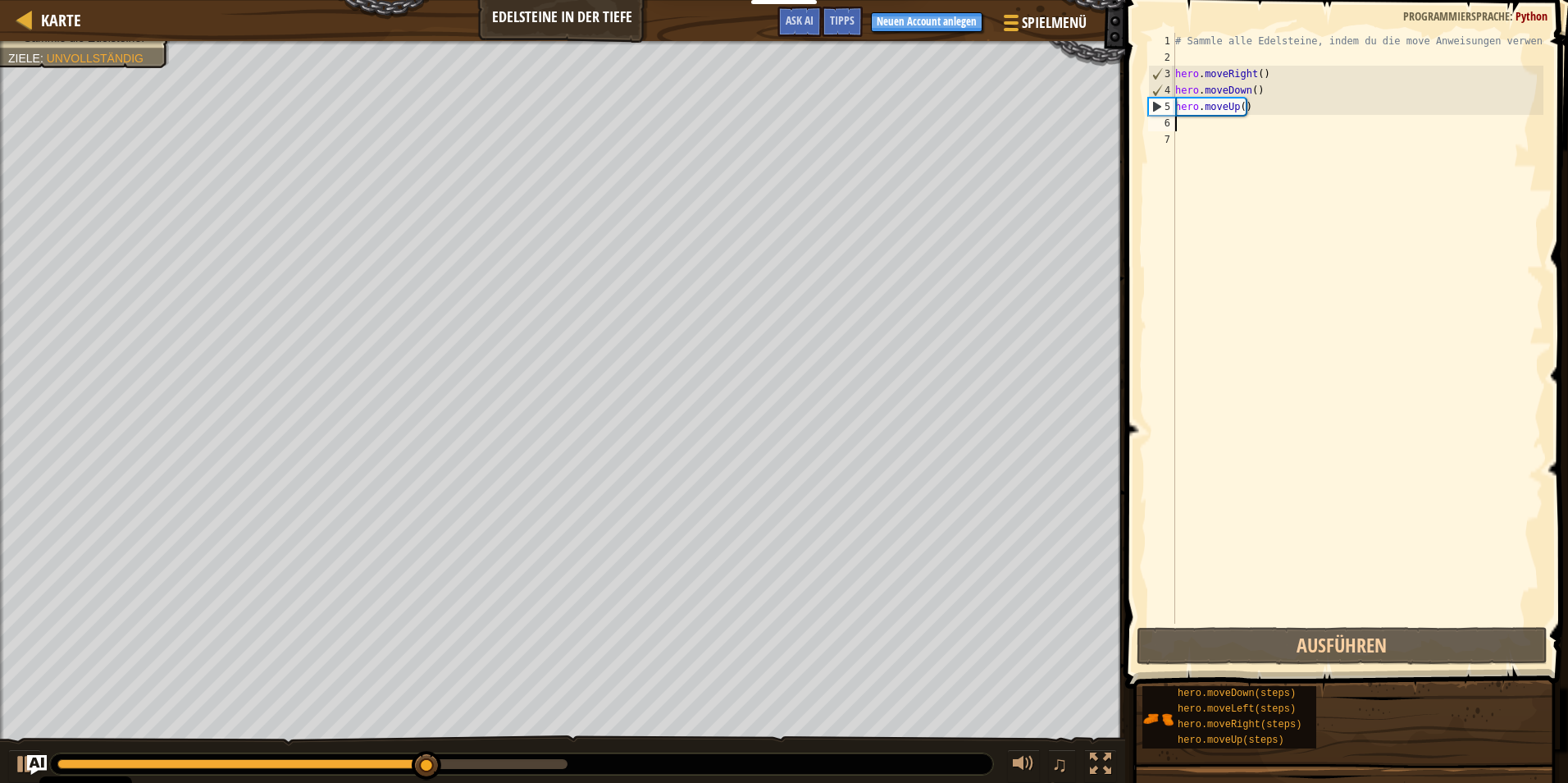
click at [1222, 123] on div "# Sammle alle Edelsteine, indem du die move Anweisungen verwendest. hero . move…" at bounding box center [1358, 345] width 372 height 623
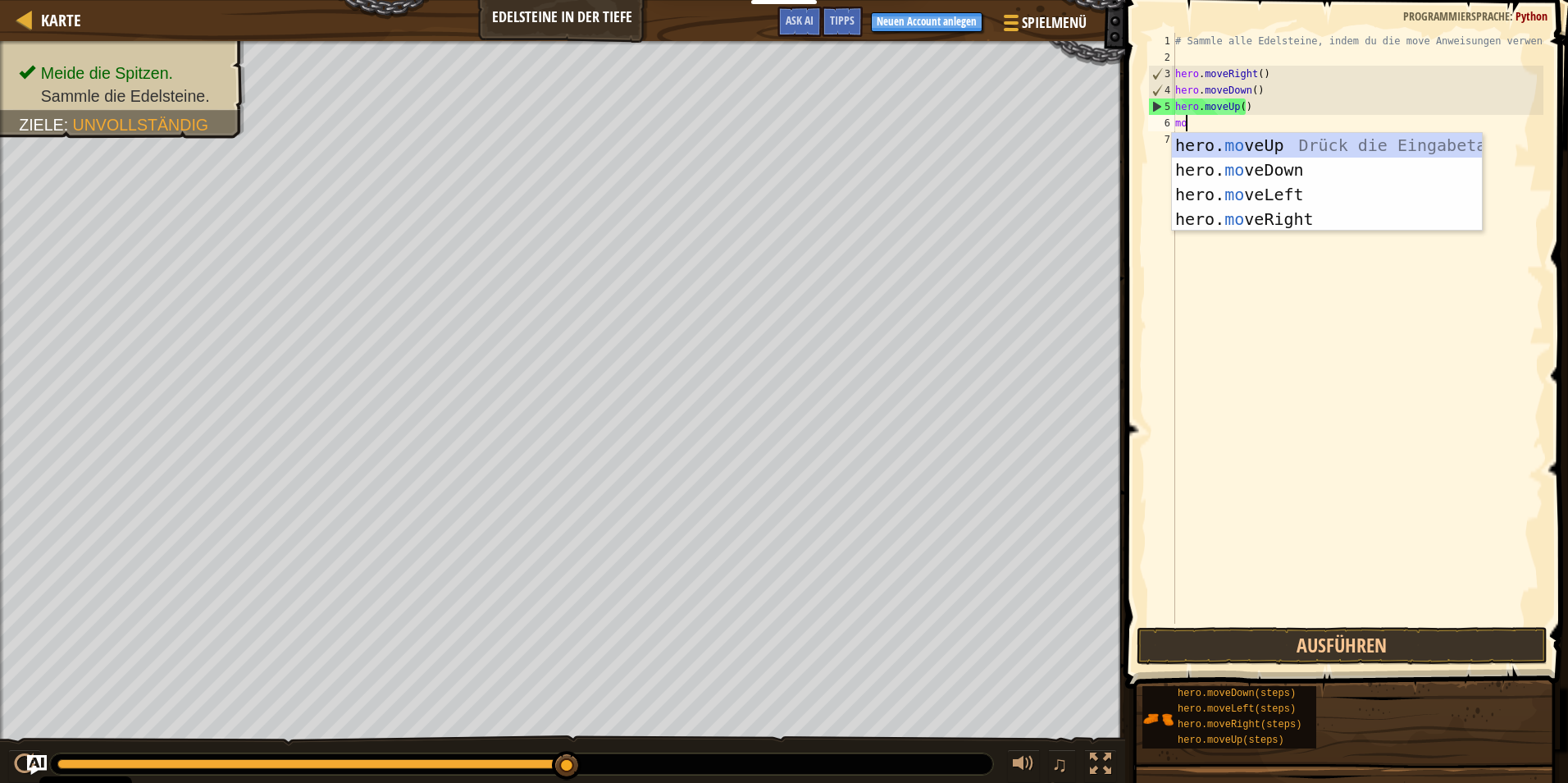
type textarea "move"
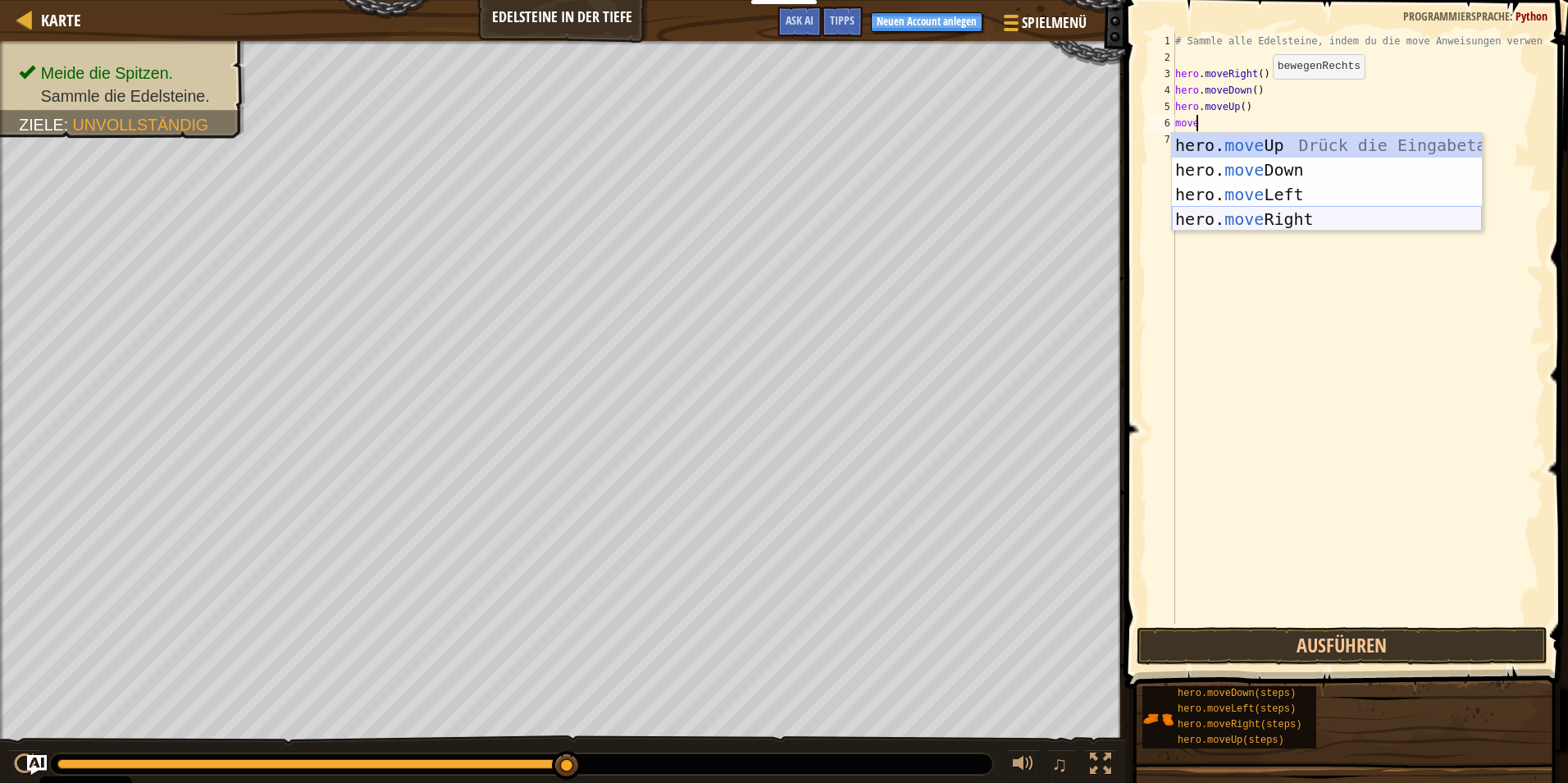
click at [1351, 221] on div "hero. move Up Drück die Eingabetaste hero. move Down Drück die Eingabetaste her…" at bounding box center [1327, 207] width 310 height 148
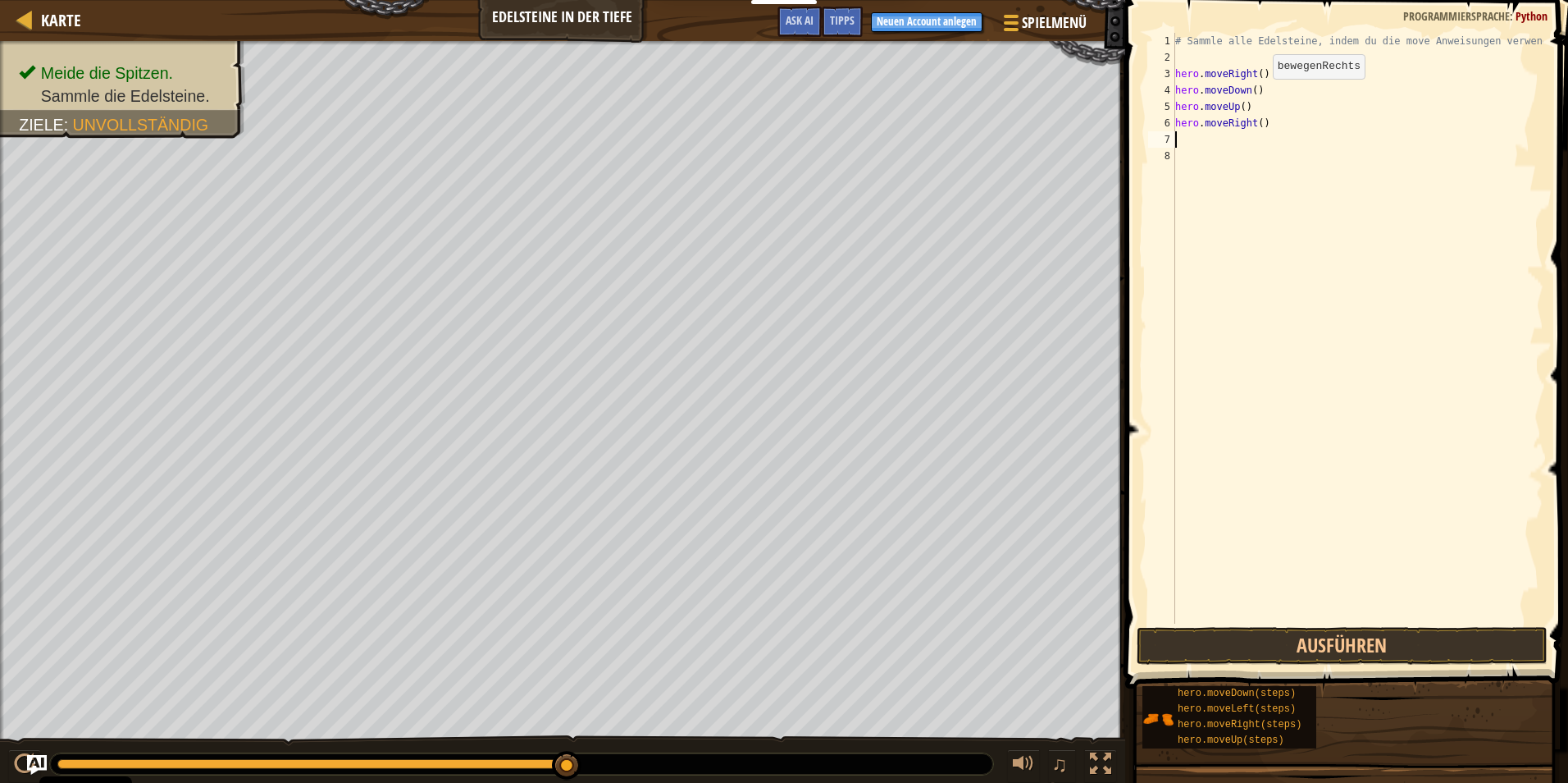
scroll to position [7, 0]
click at [1245, 637] on button "Ausführen" at bounding box center [1342, 645] width 411 height 37
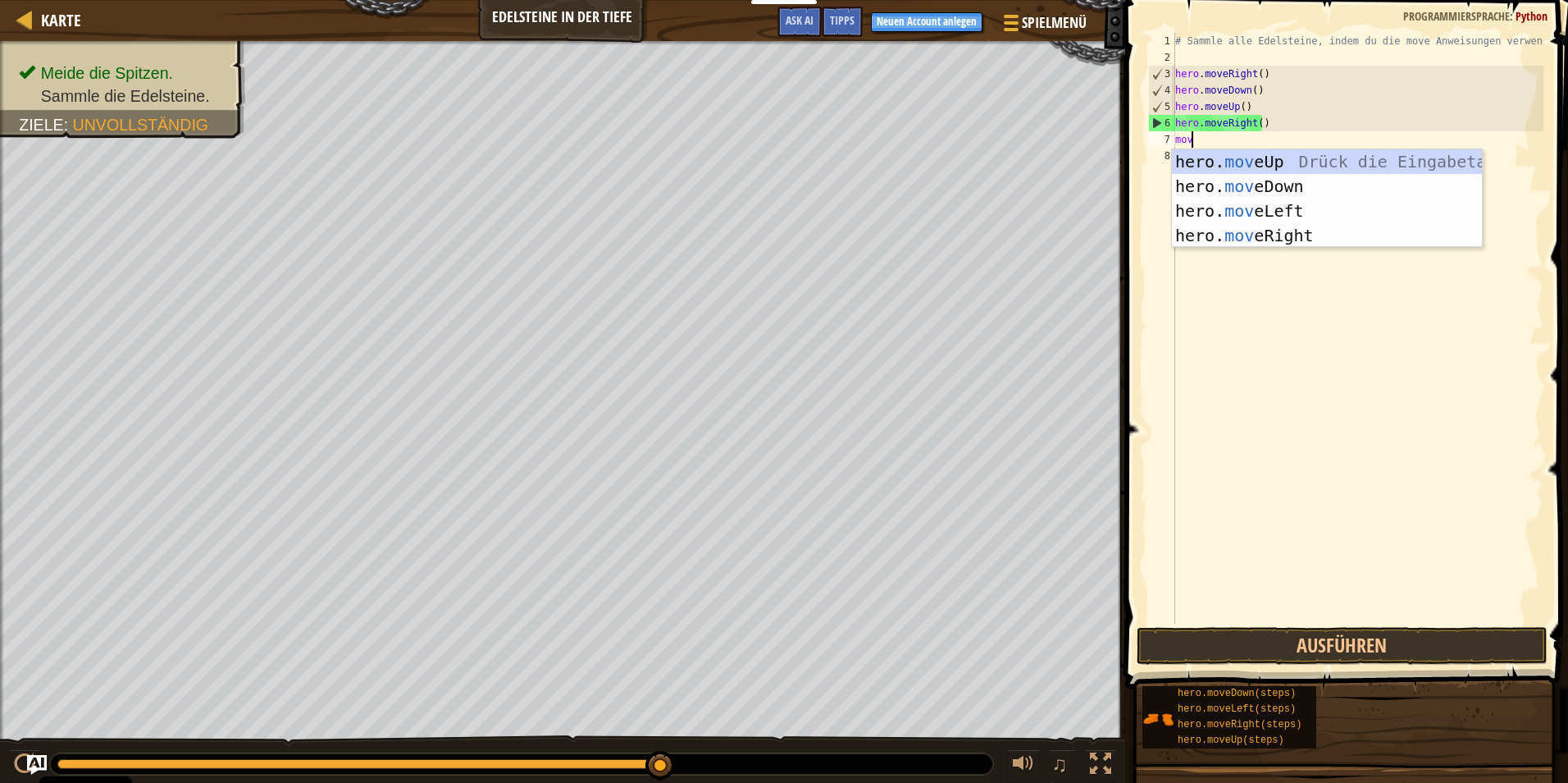
type textarea "move"
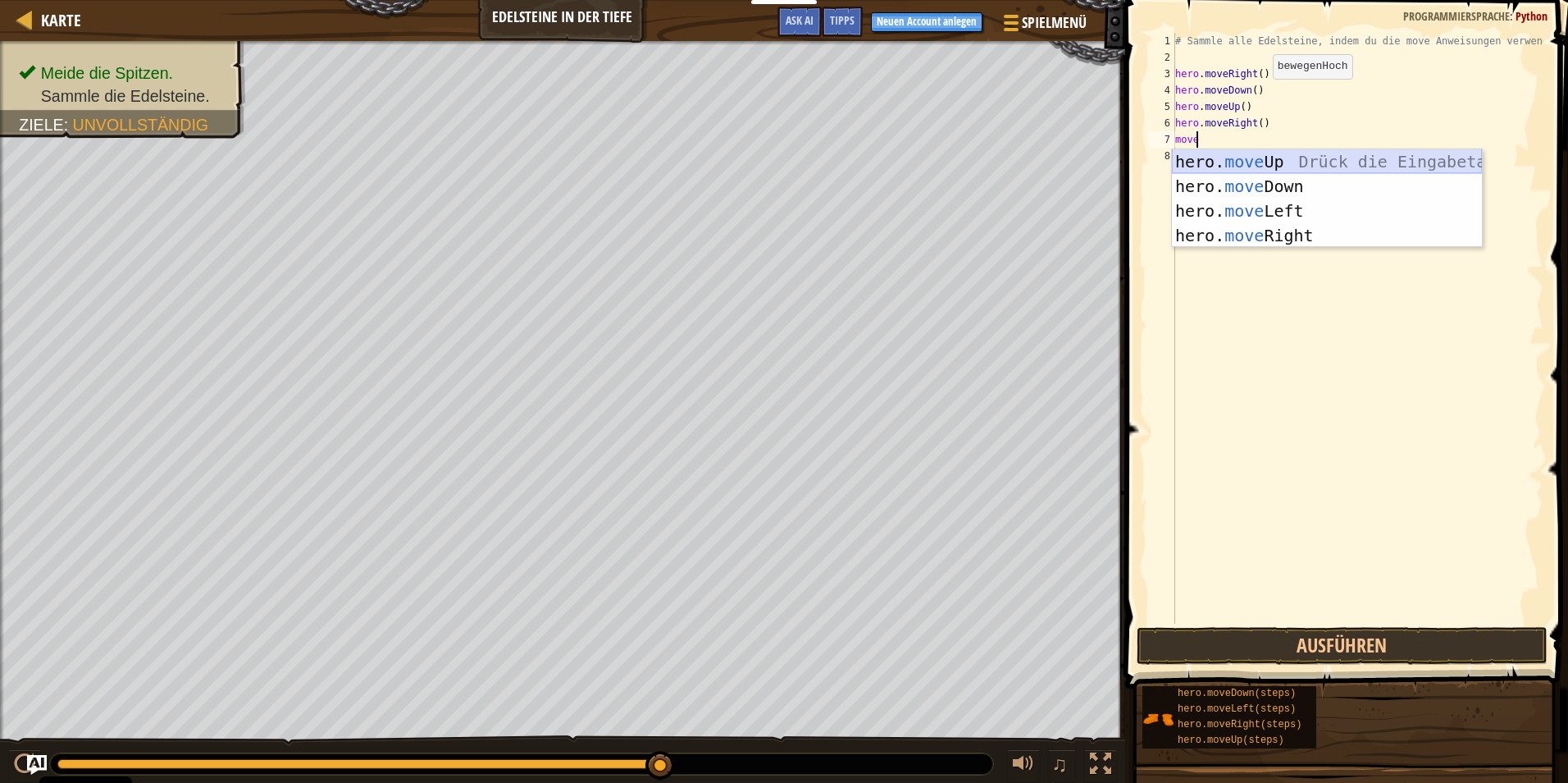
click at [1285, 164] on div "hero. move Up Drück die Eingabetaste hero. move Down Drück die Eingabetaste her…" at bounding box center [1327, 223] width 310 height 148
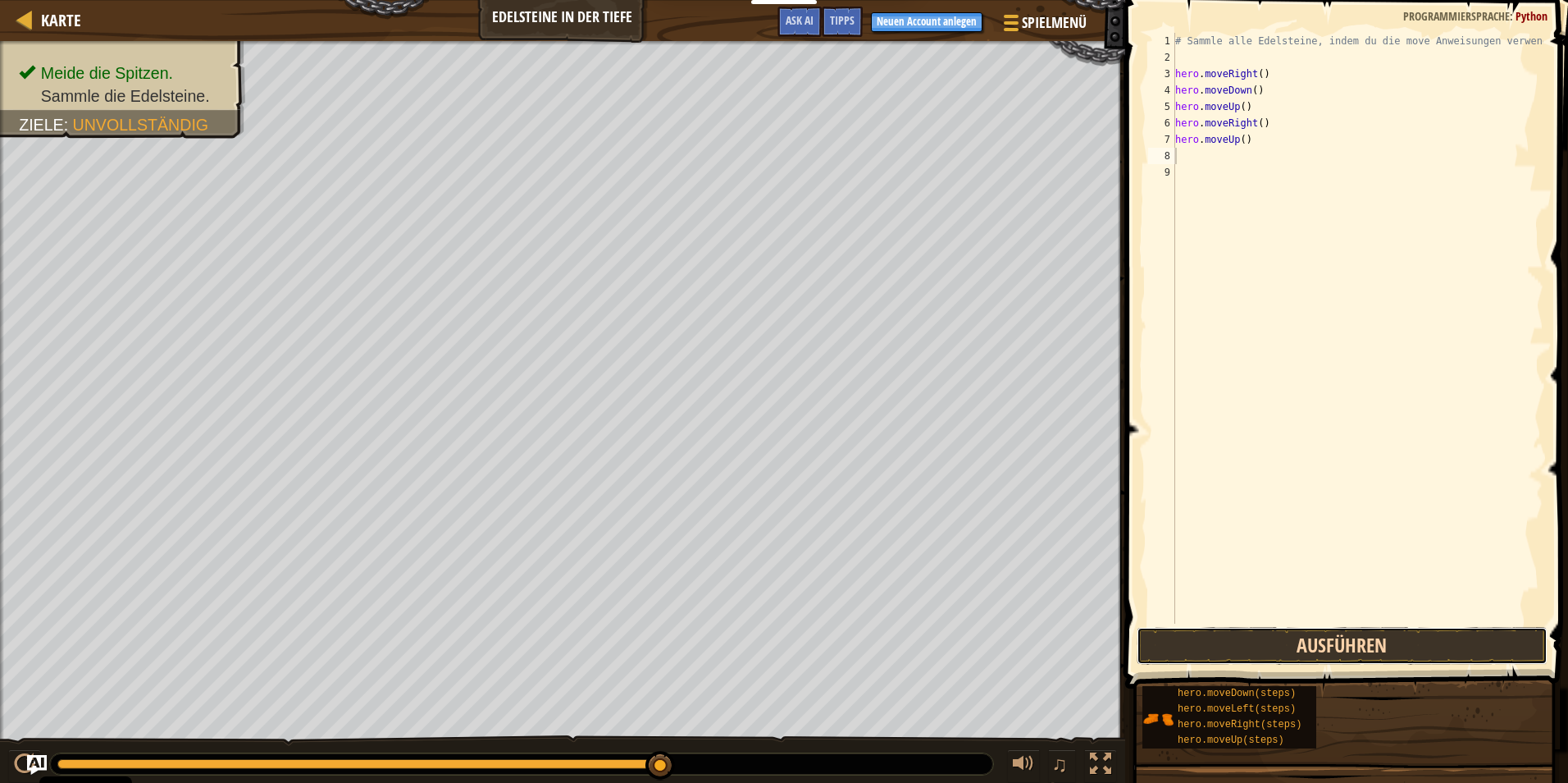
click at [1320, 639] on button "Ausführen" at bounding box center [1342, 645] width 411 height 37
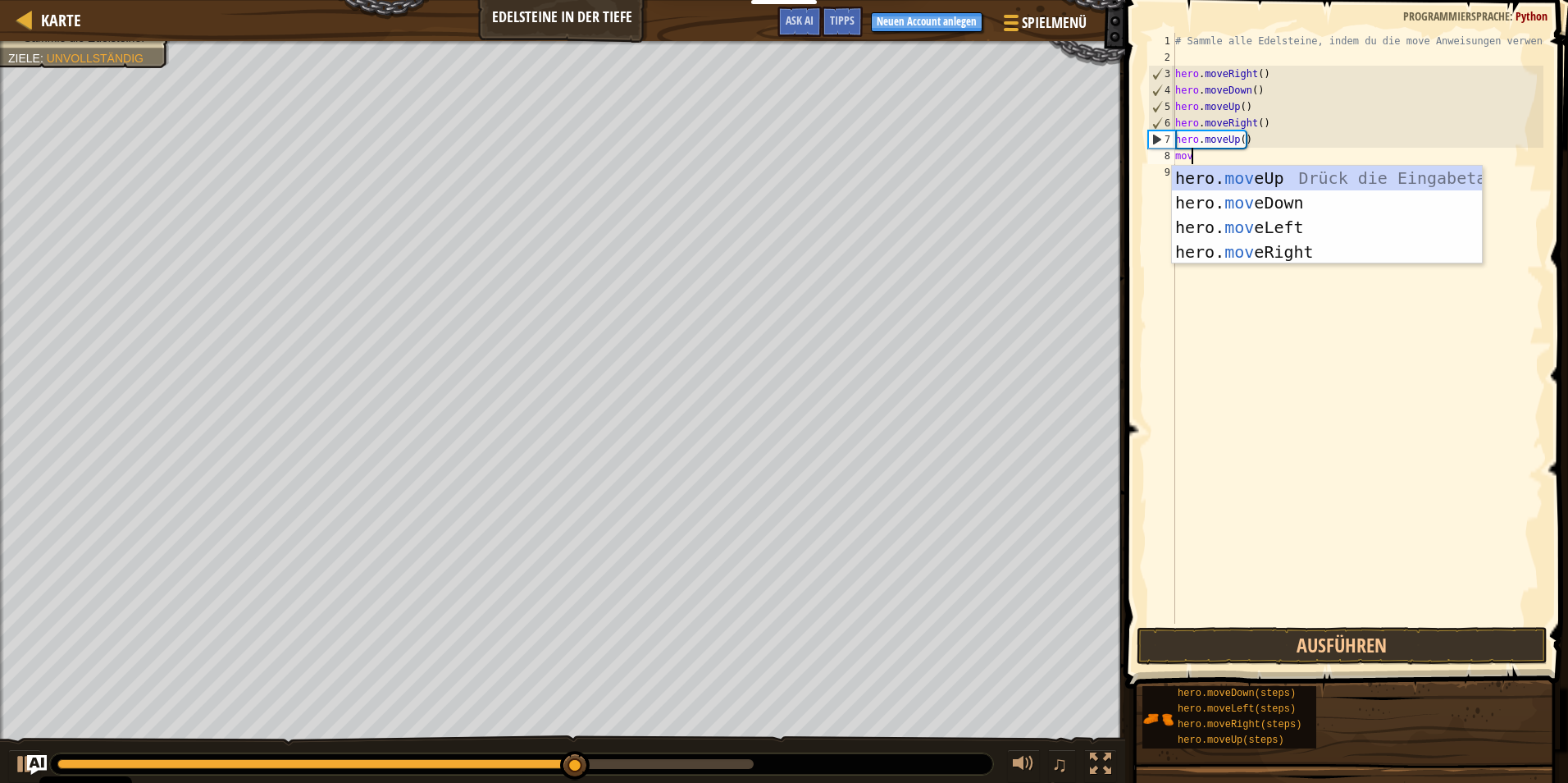
type textarea "move"
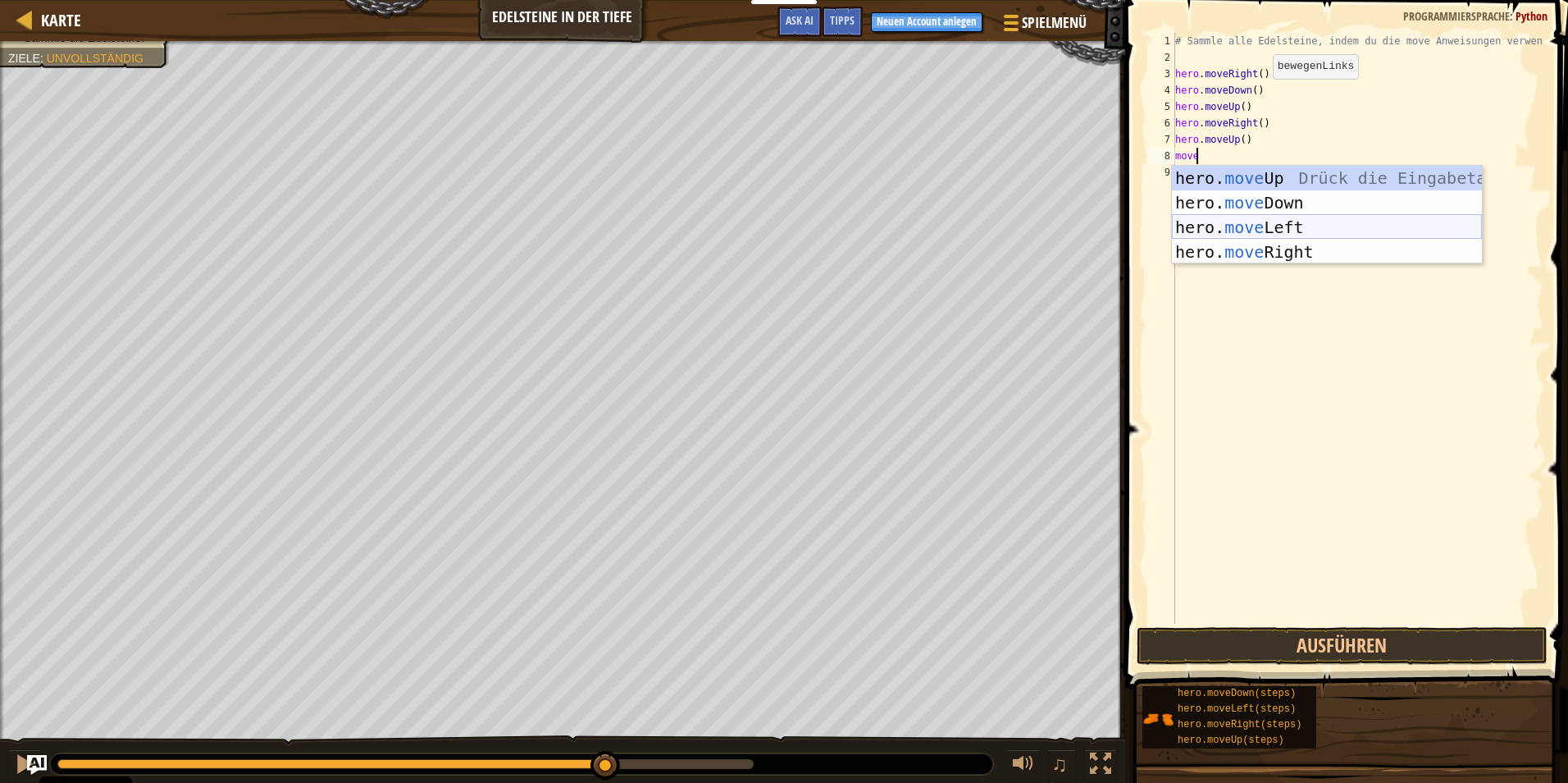
click at [1308, 220] on div "hero. move Up Drück die Eingabetaste hero. move Down Drück die Eingabetaste her…" at bounding box center [1327, 240] width 310 height 148
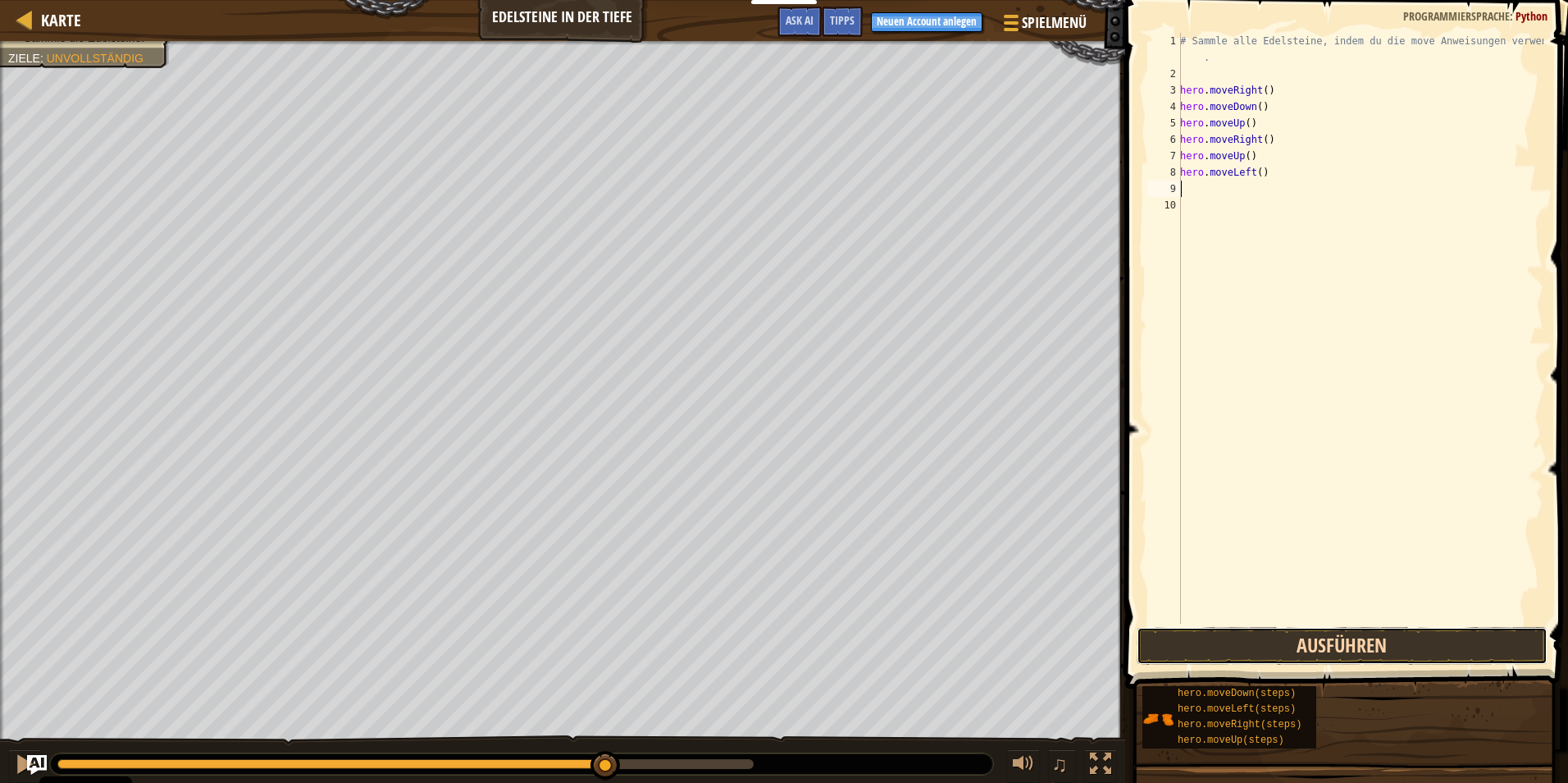
click at [1327, 647] on button "Ausführen" at bounding box center [1342, 645] width 411 height 37
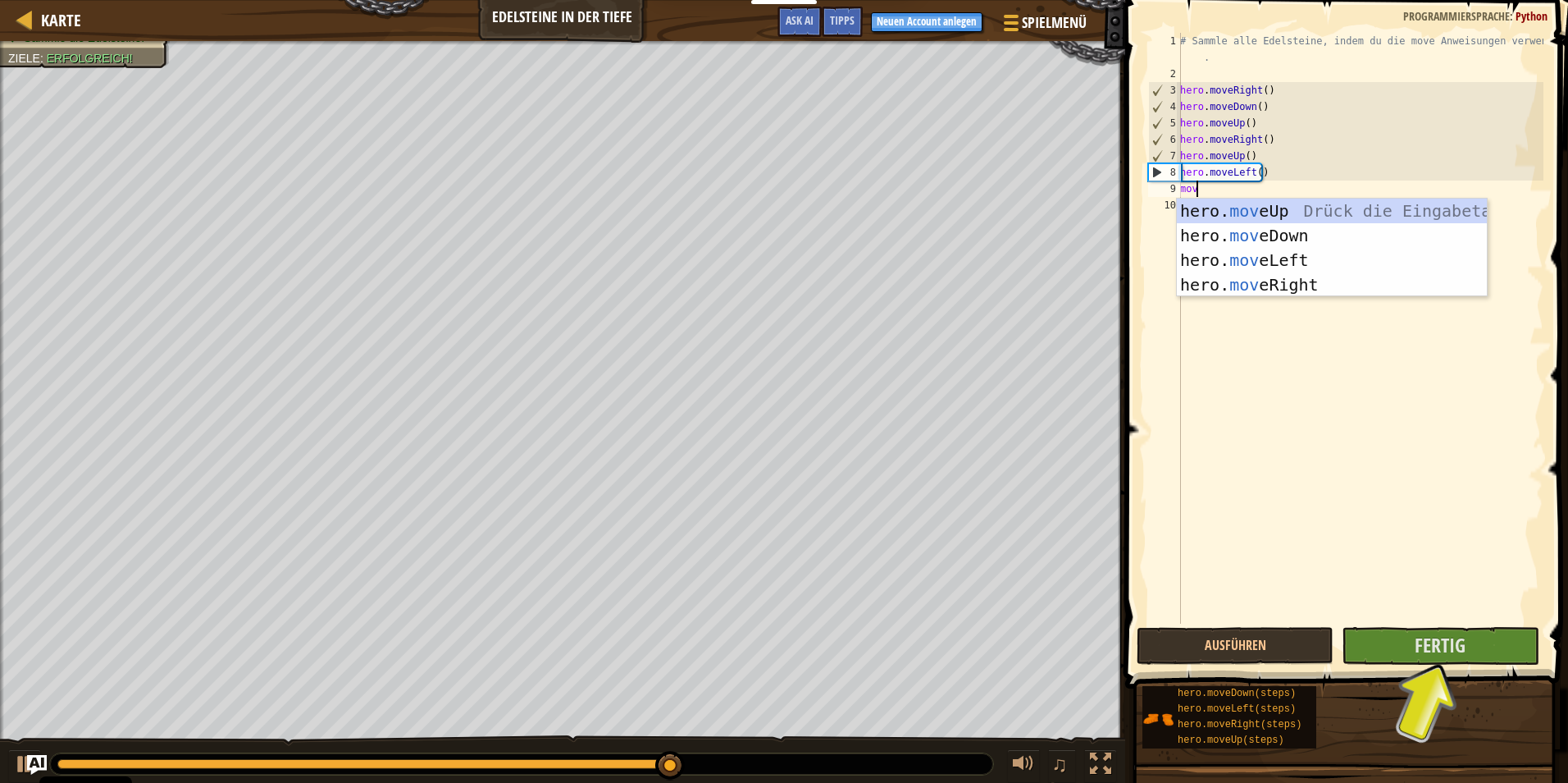
type textarea "move"
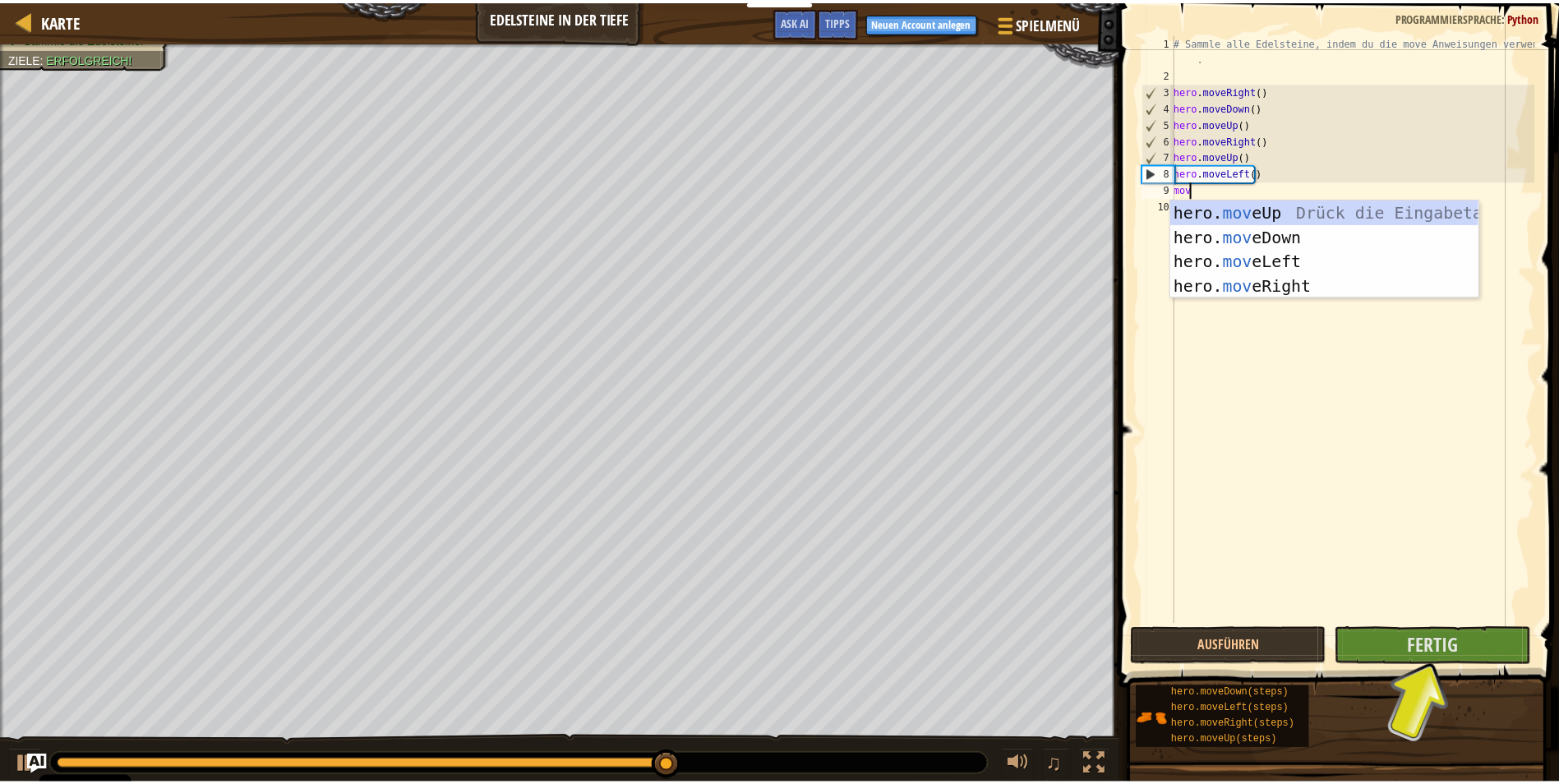
scroll to position [7, 1]
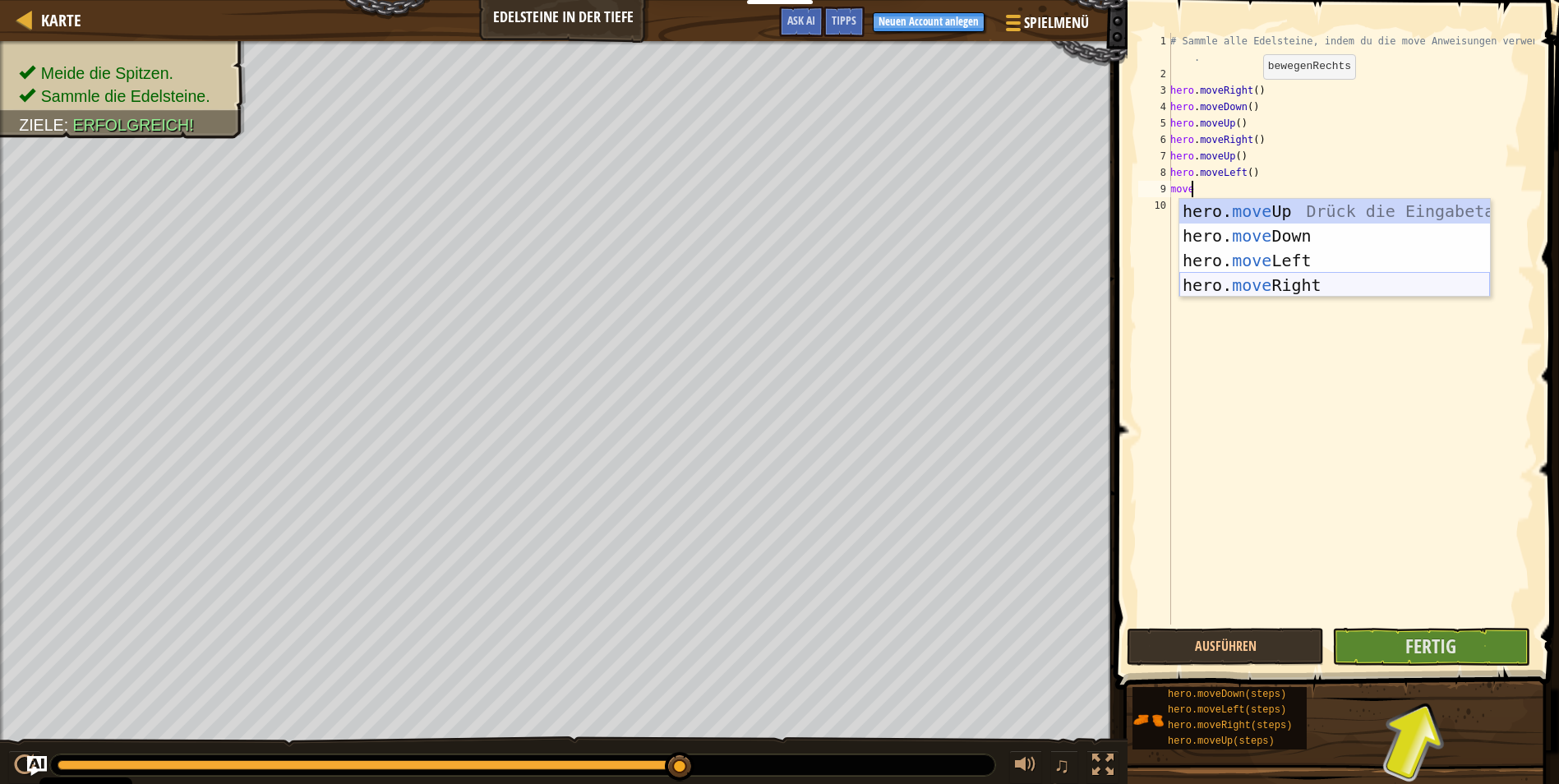
click at [1251, 277] on div "hero. move Up Drück die Eingabetaste hero. move Down Drück die Eingabetaste her…" at bounding box center [1334, 273] width 310 height 148
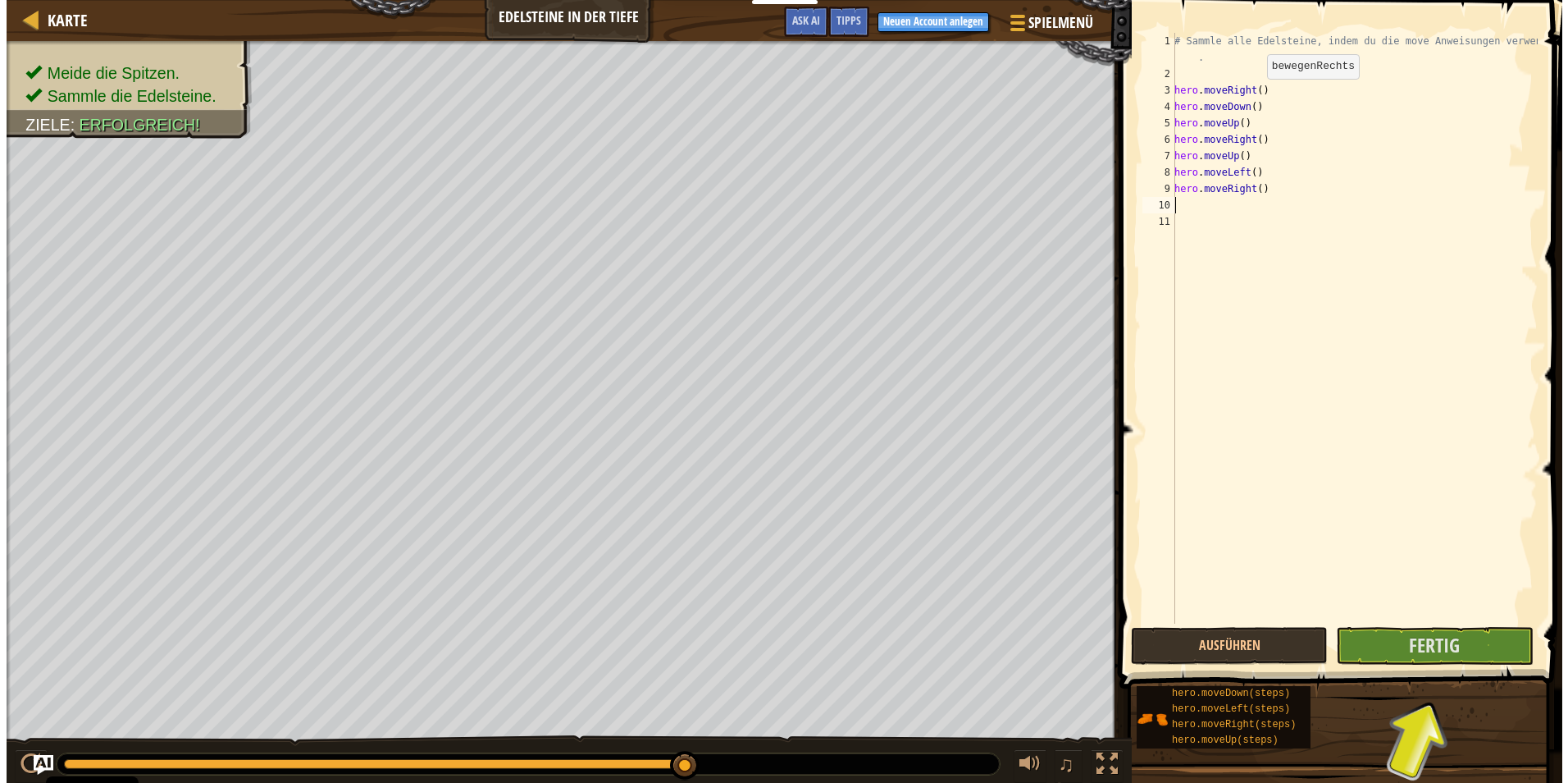
scroll to position [7, 0]
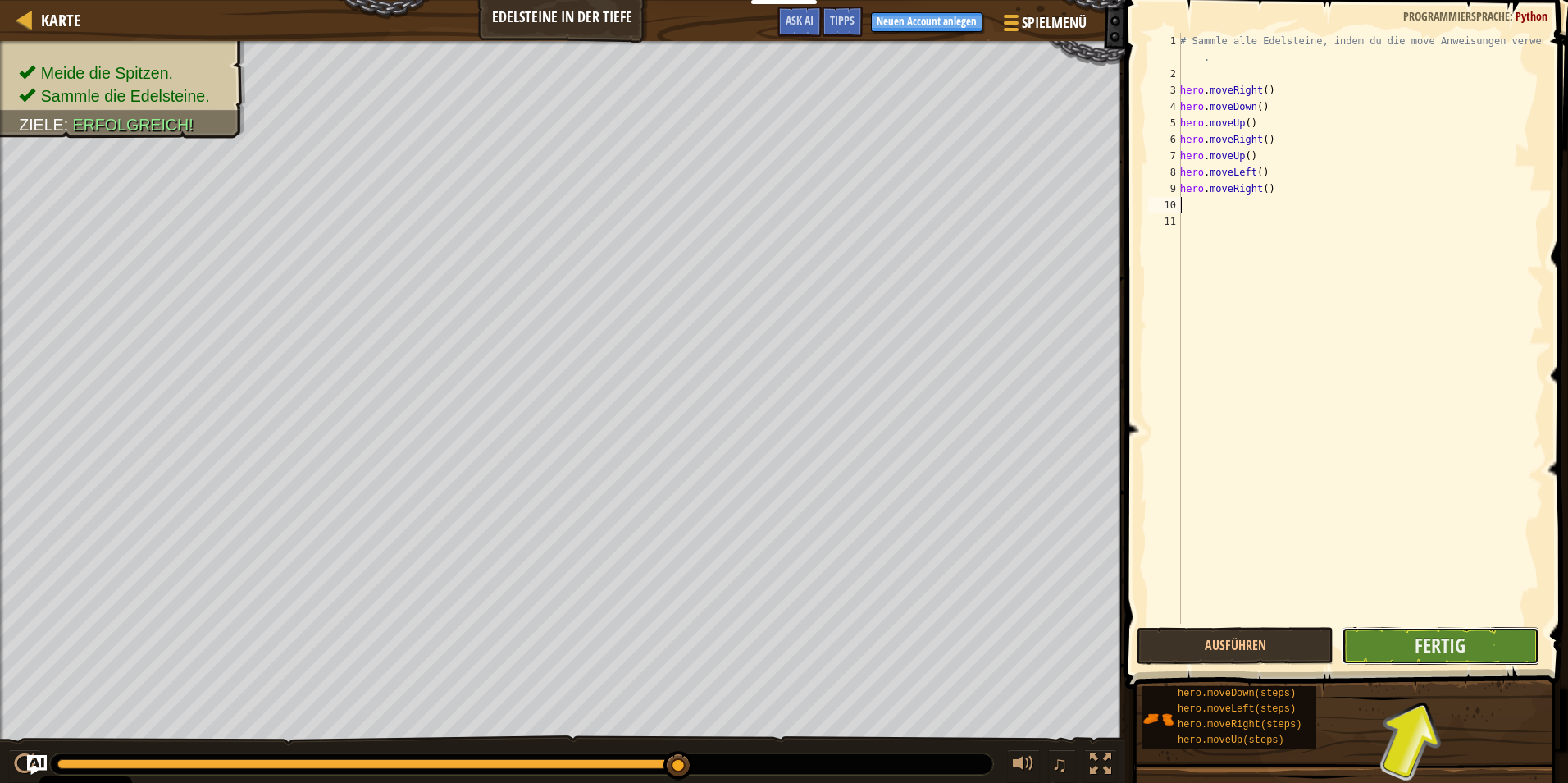
click at [1434, 630] on button "Fertig" at bounding box center [1440, 645] width 197 height 37
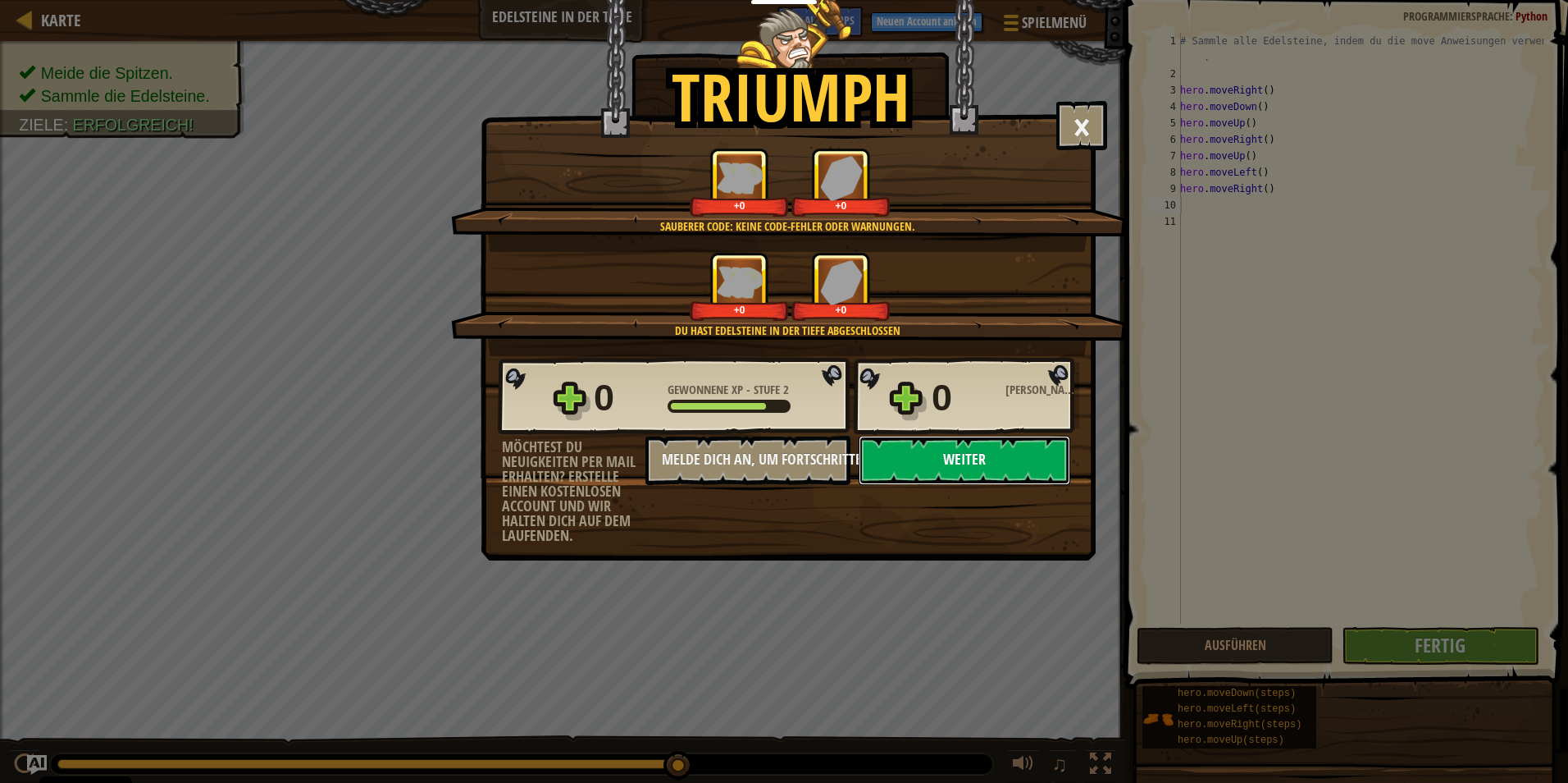
click at [967, 457] on button "Weiter" at bounding box center [964, 460] width 211 height 49
select select "de-DE"
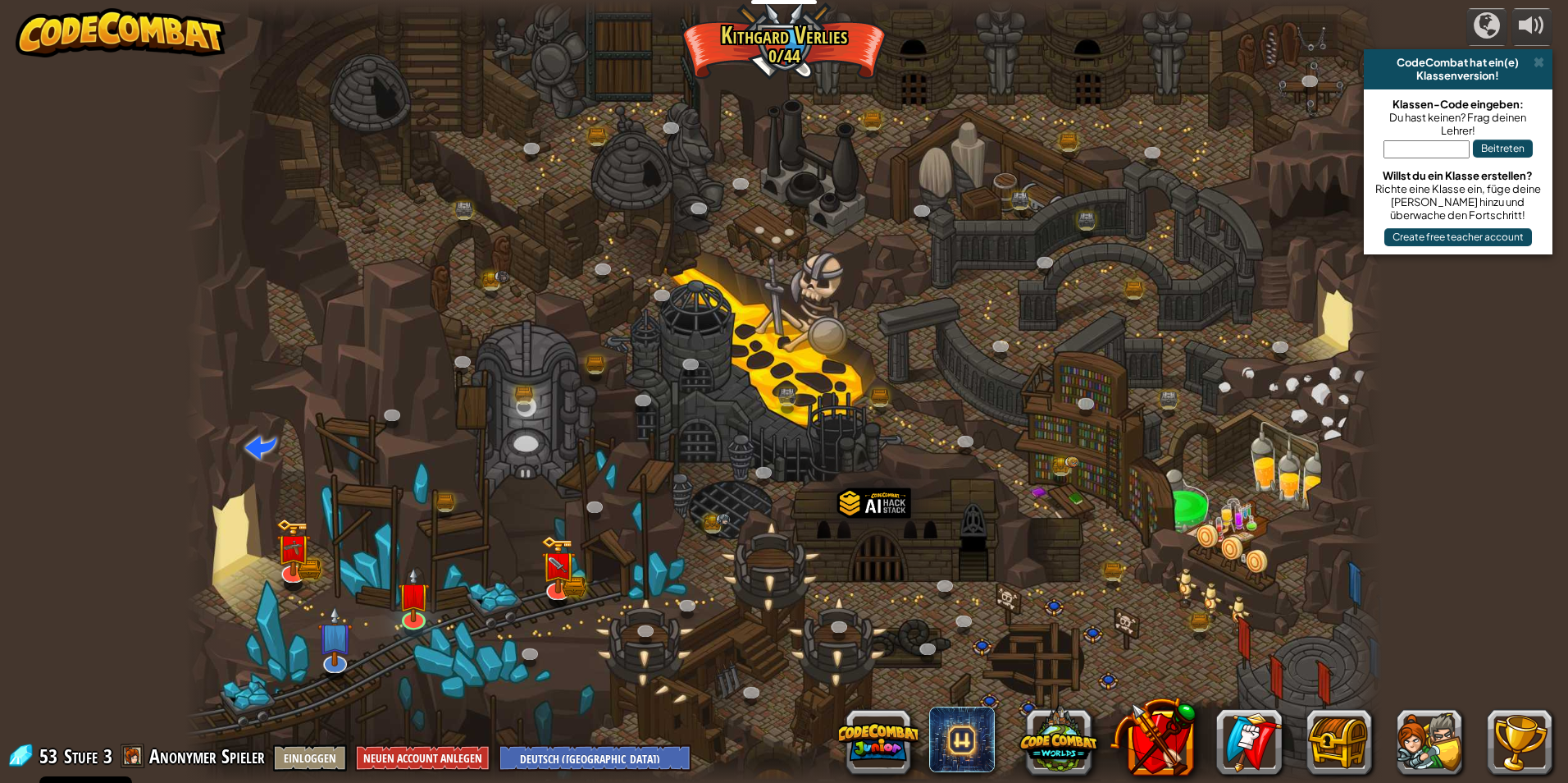
select select "de-DE"
click at [577, 580] on img at bounding box center [572, 583] width 21 height 24
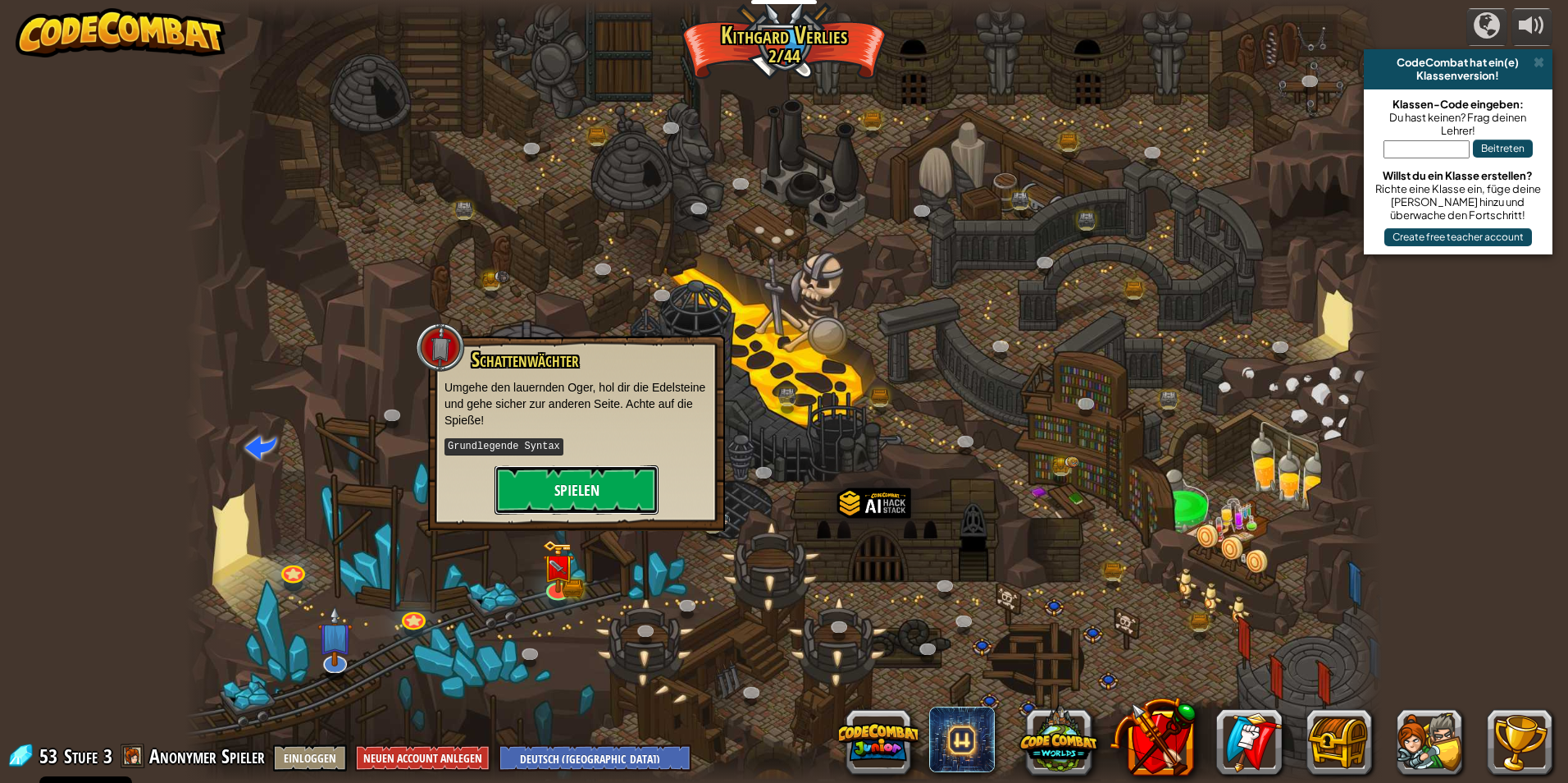
click at [584, 510] on button "Spielen" at bounding box center [577, 489] width 164 height 49
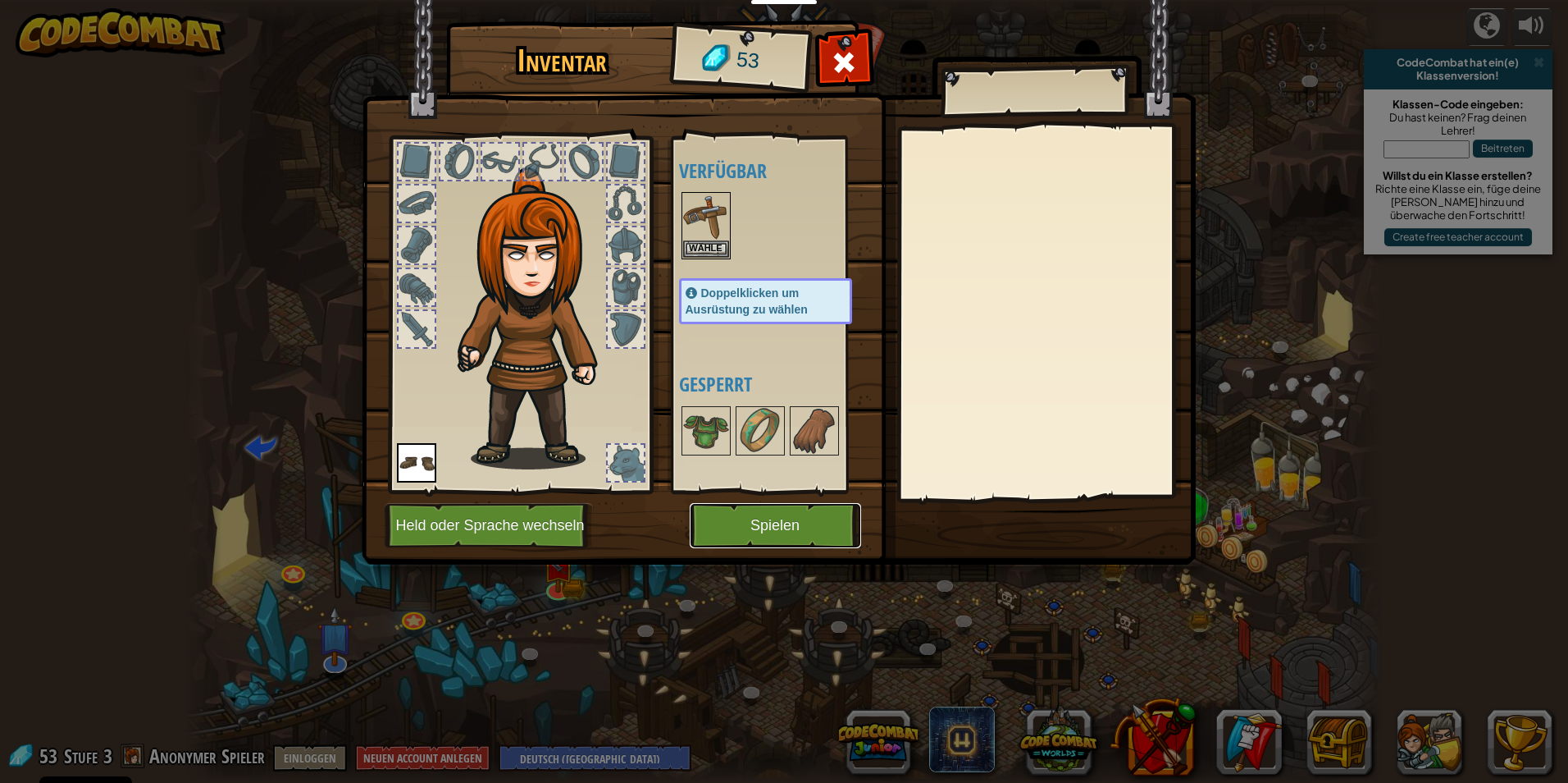
click at [842, 506] on button "Spielen" at bounding box center [775, 526] width 171 height 46
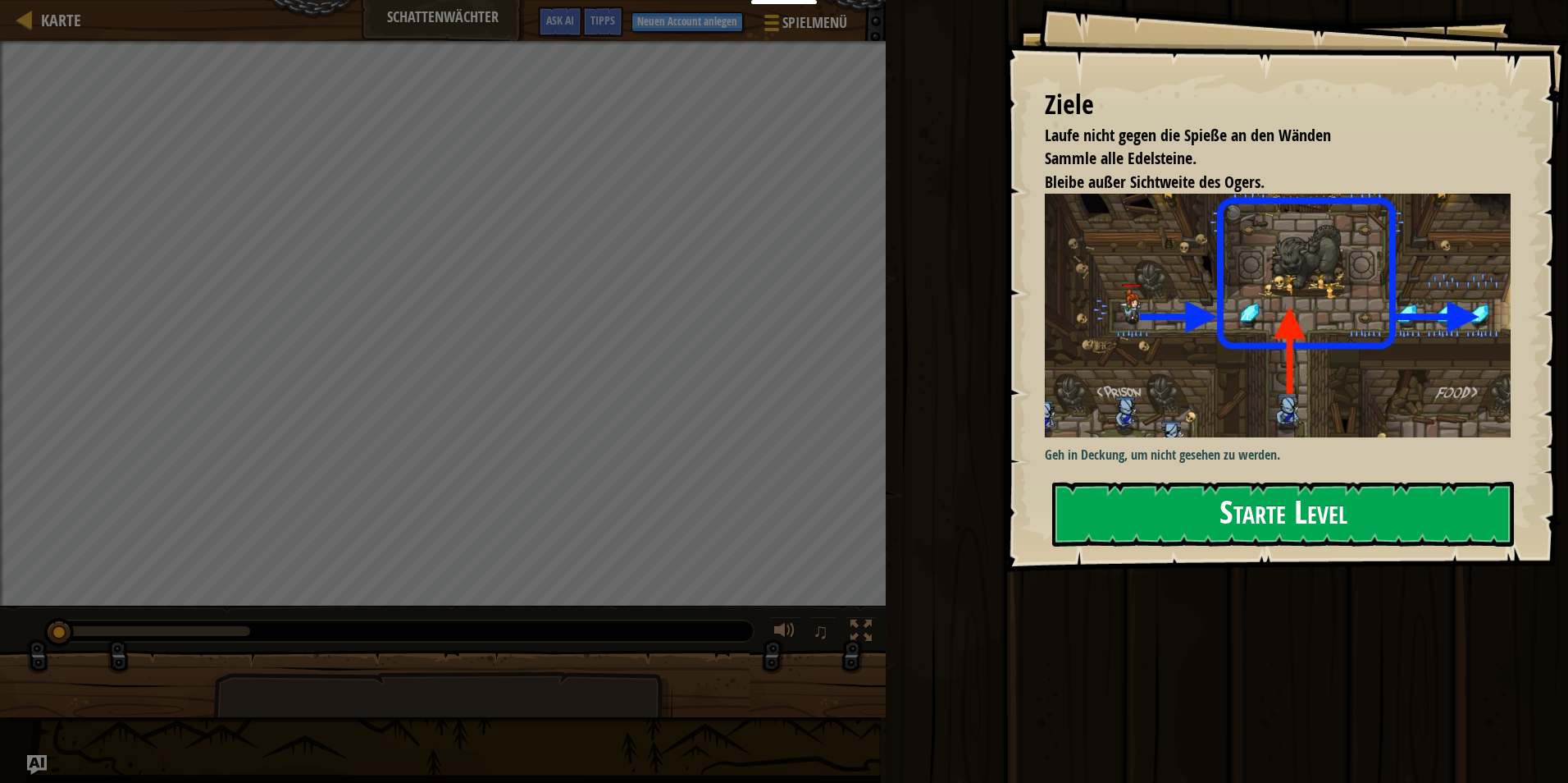
click at [1186, 481] on button "Starte Level" at bounding box center [1283, 513] width 462 height 65
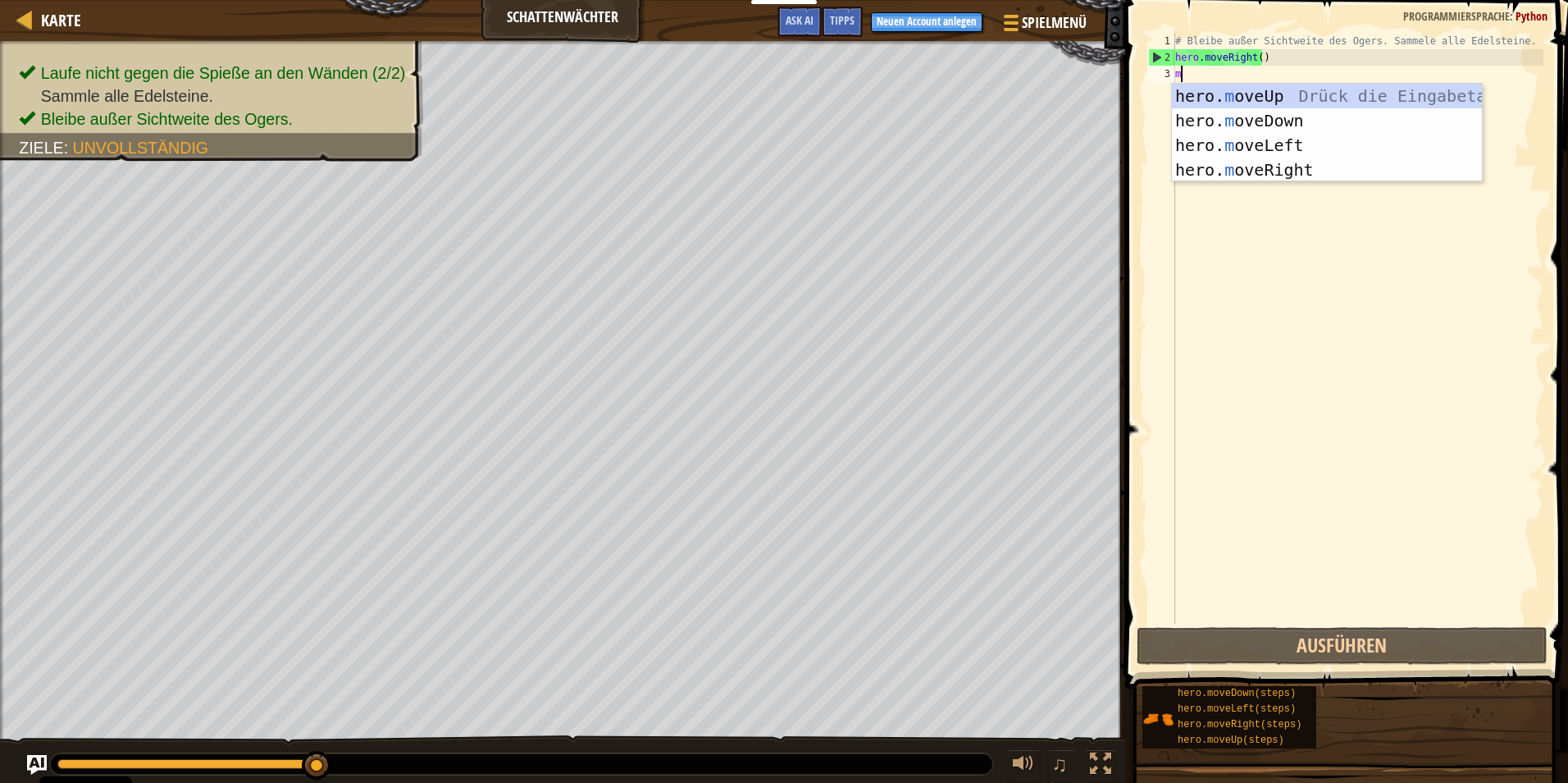
scroll to position [7, 0]
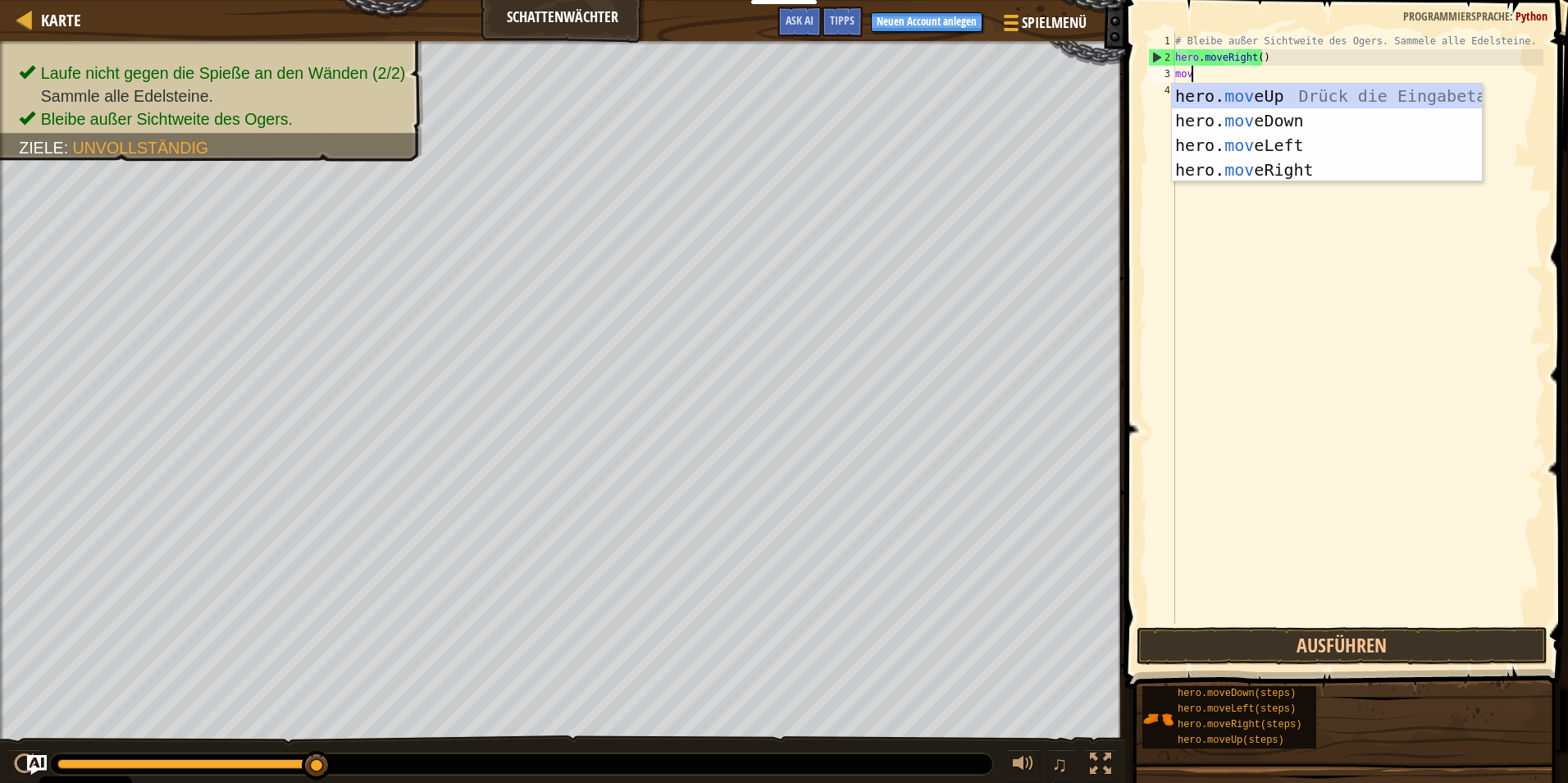
type textarea "move"
click at [1296, 91] on div "hero. move Up Drück die Eingabetaste hero. move Down Drück die Eingabetaste her…" at bounding box center [1327, 158] width 310 height 148
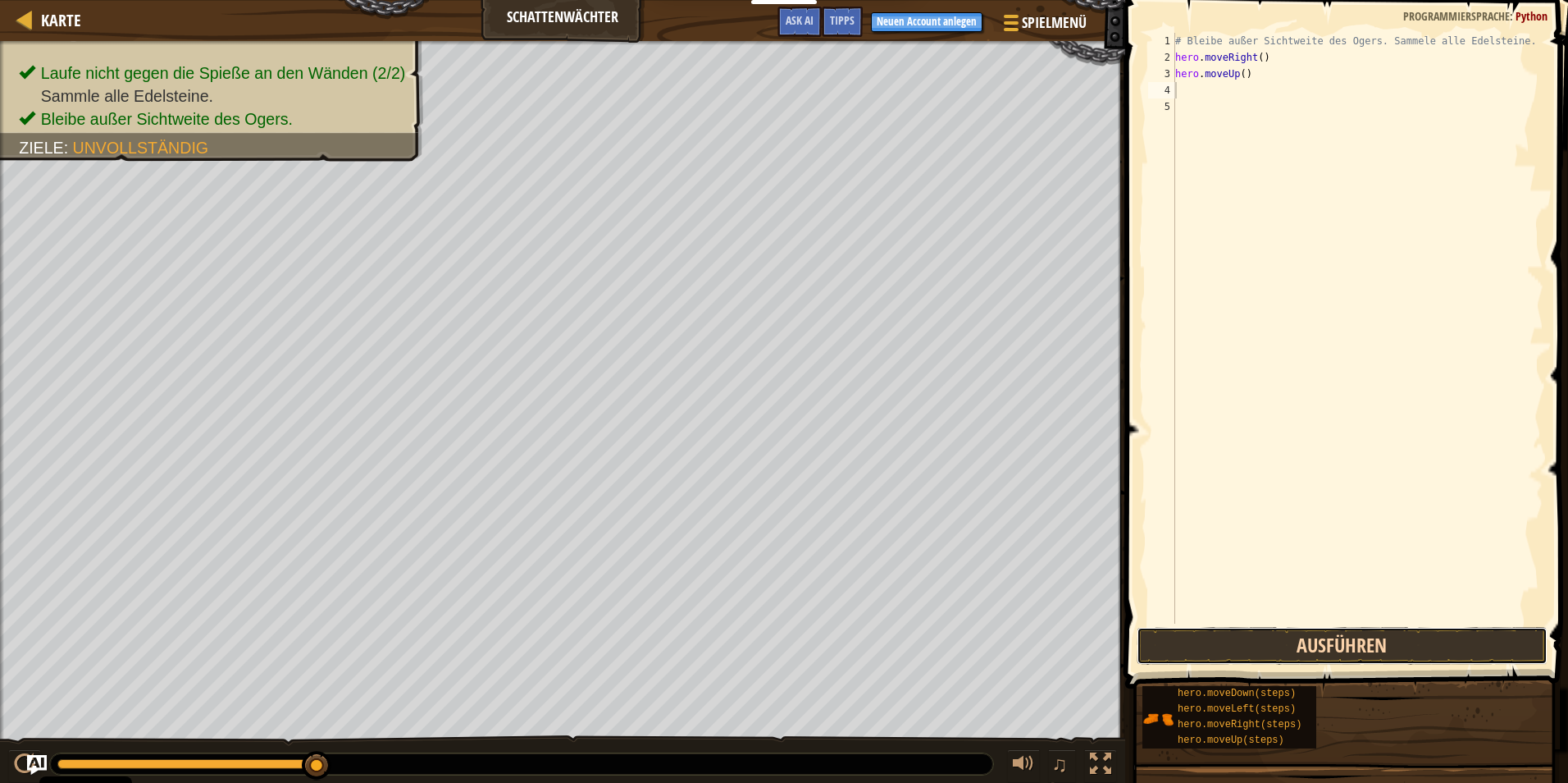
click at [1318, 654] on button "Ausführen" at bounding box center [1342, 645] width 411 height 37
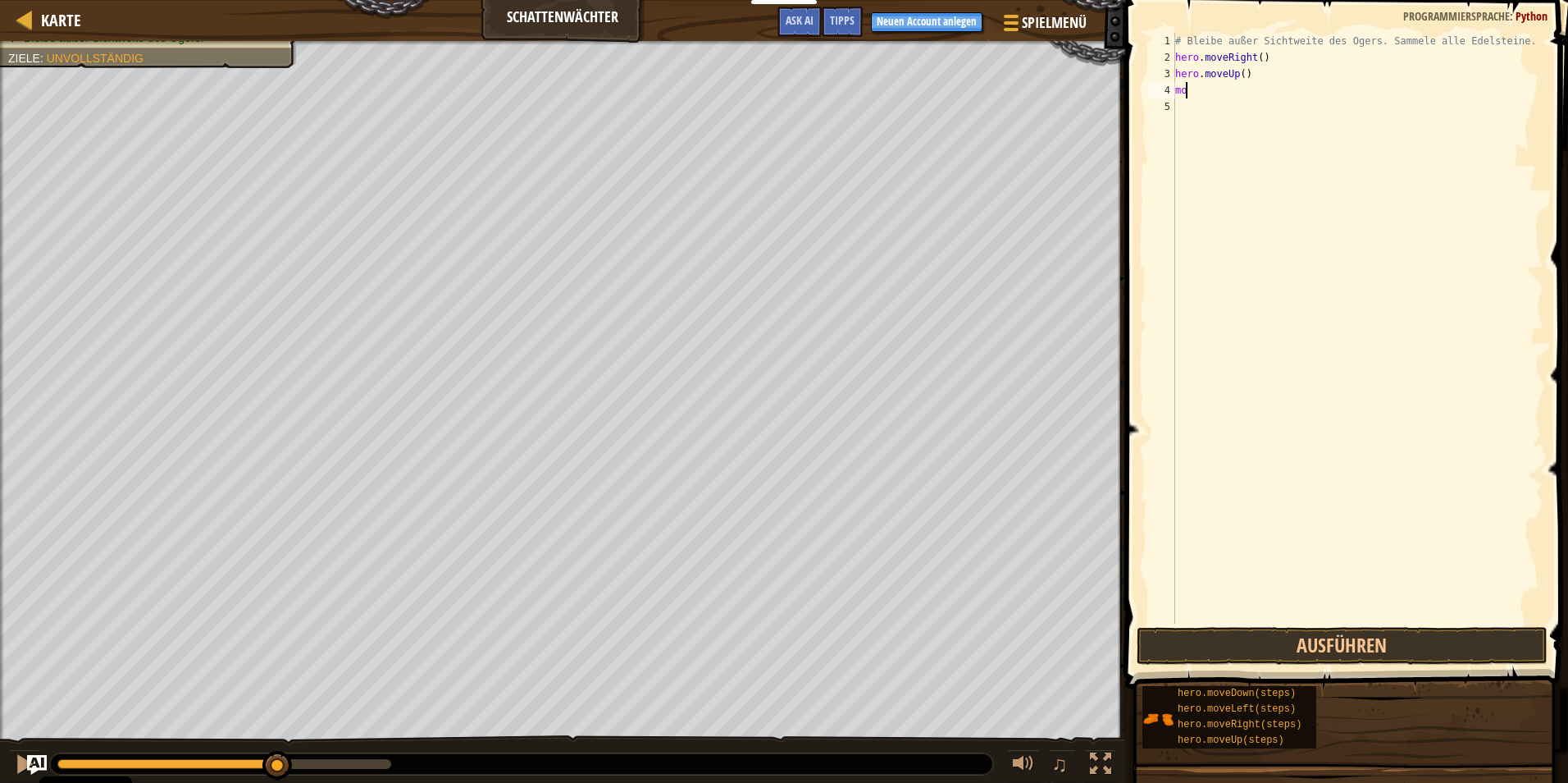
type textarea "move"
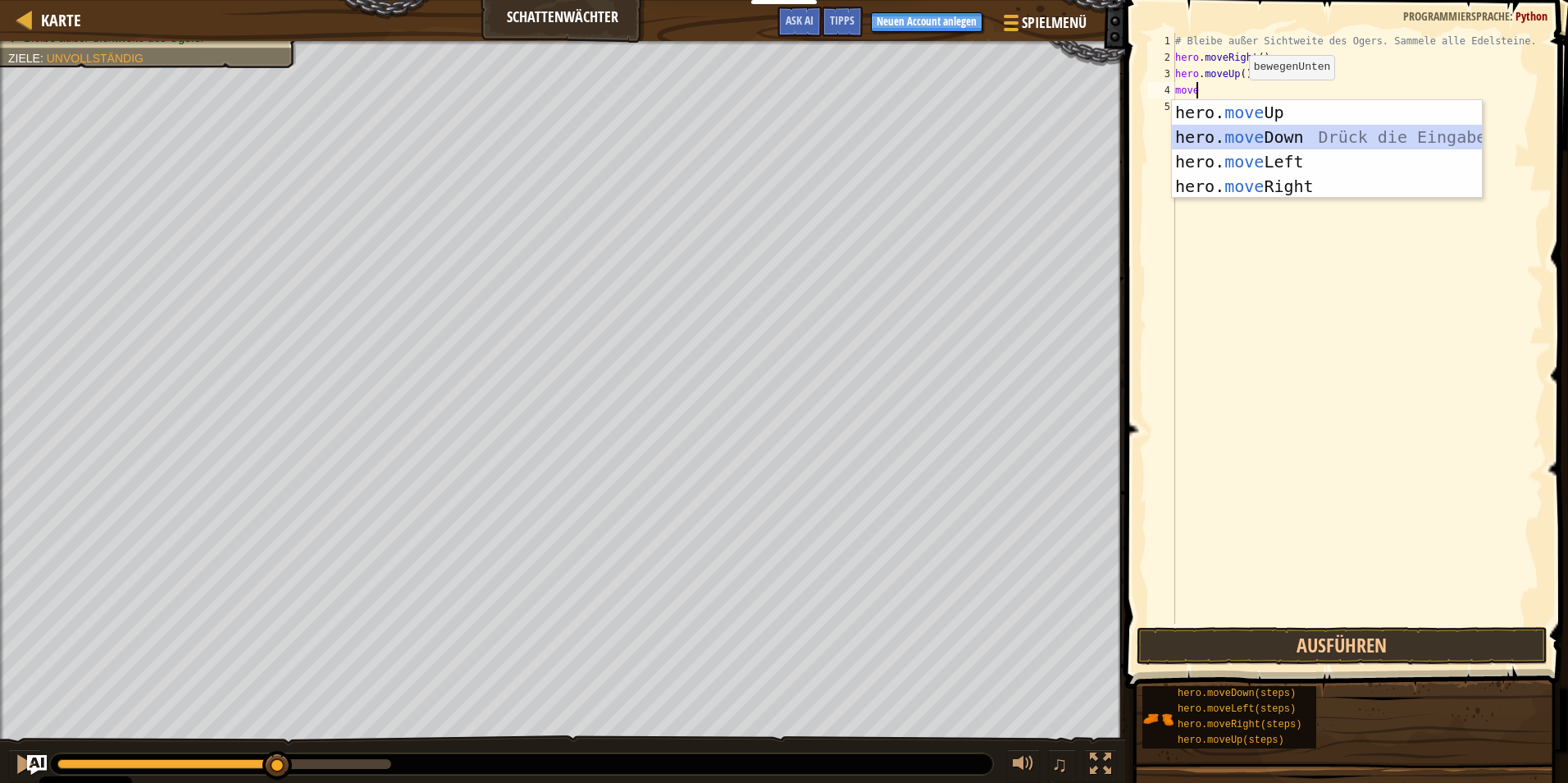
drag, startPoint x: 1285, startPoint y: 144, endPoint x: 1275, endPoint y: 160, distance: 18.9
click at [1281, 148] on div "hero. move Up Drück die Eingabetaste hero. move Down Drück die Eingabetaste her…" at bounding box center [1327, 174] width 310 height 148
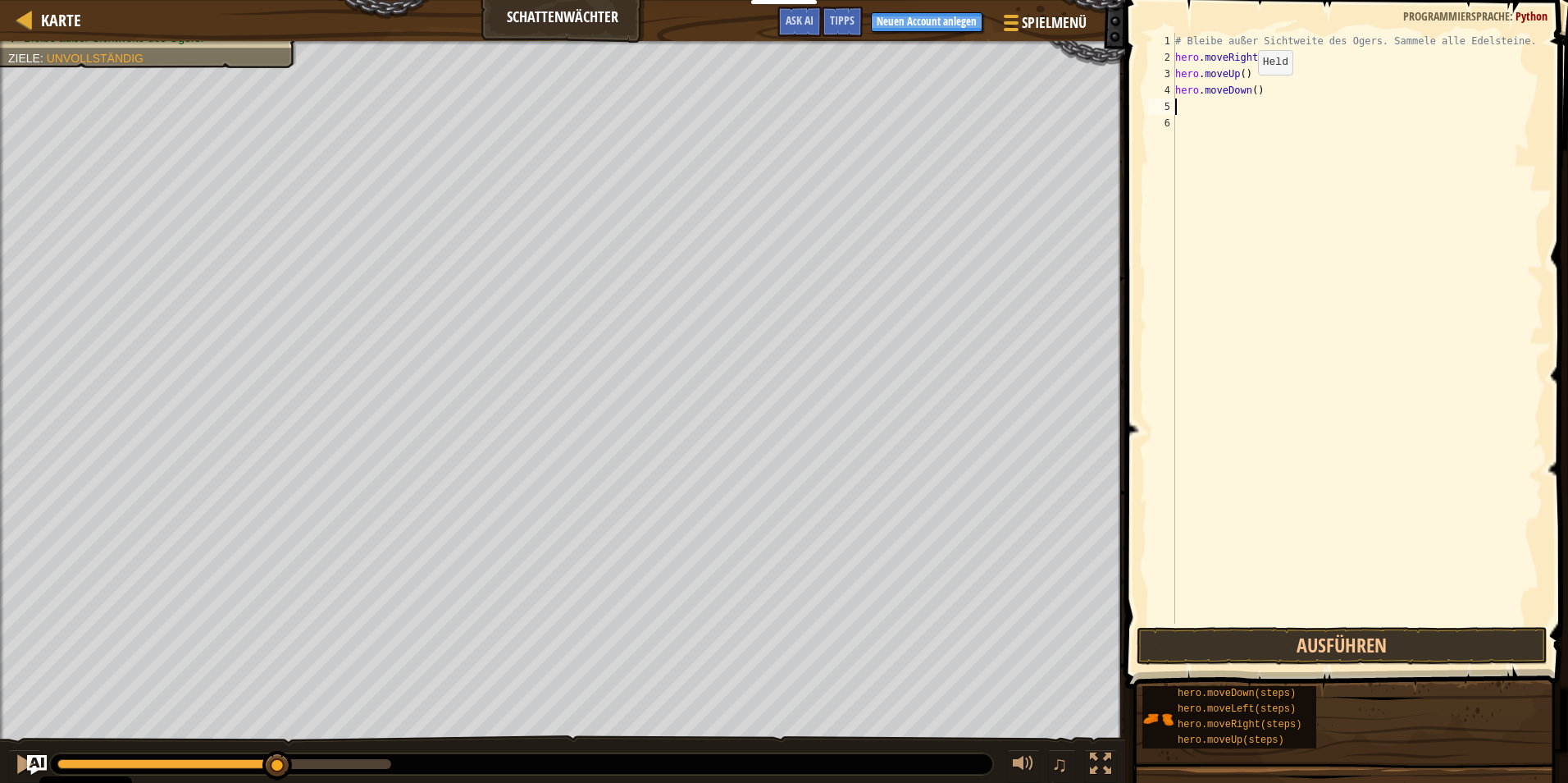
click at [1245, 91] on div "# Bleibe außer Sichtweite des Ogers. Sammele alle Edelsteine. hero . moveRight …" at bounding box center [1358, 345] width 372 height 623
type textarea "hero.moveDown()"
click at [1242, 654] on button "Ausführen" at bounding box center [1342, 645] width 411 height 37
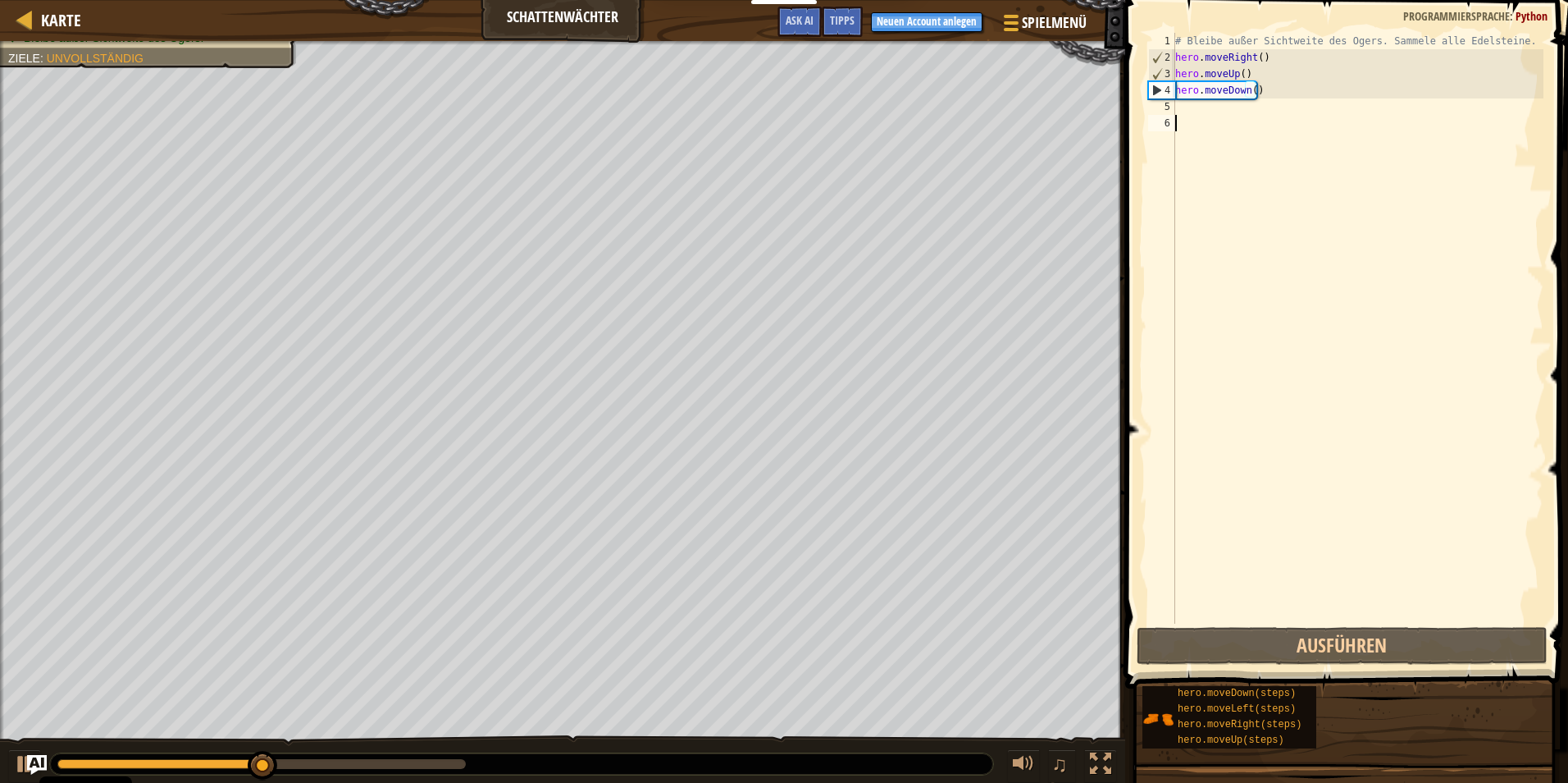
click at [1197, 118] on div "# Bleibe außer Sichtweite des Ogers. Sammele alle Edelsteine. hero . moveRight …" at bounding box center [1358, 345] width 372 height 623
click at [1195, 108] on div "# Bleibe außer Sichtweite des Ogers. Sammele alle Edelsteine. hero . moveRight …" at bounding box center [1358, 345] width 372 height 623
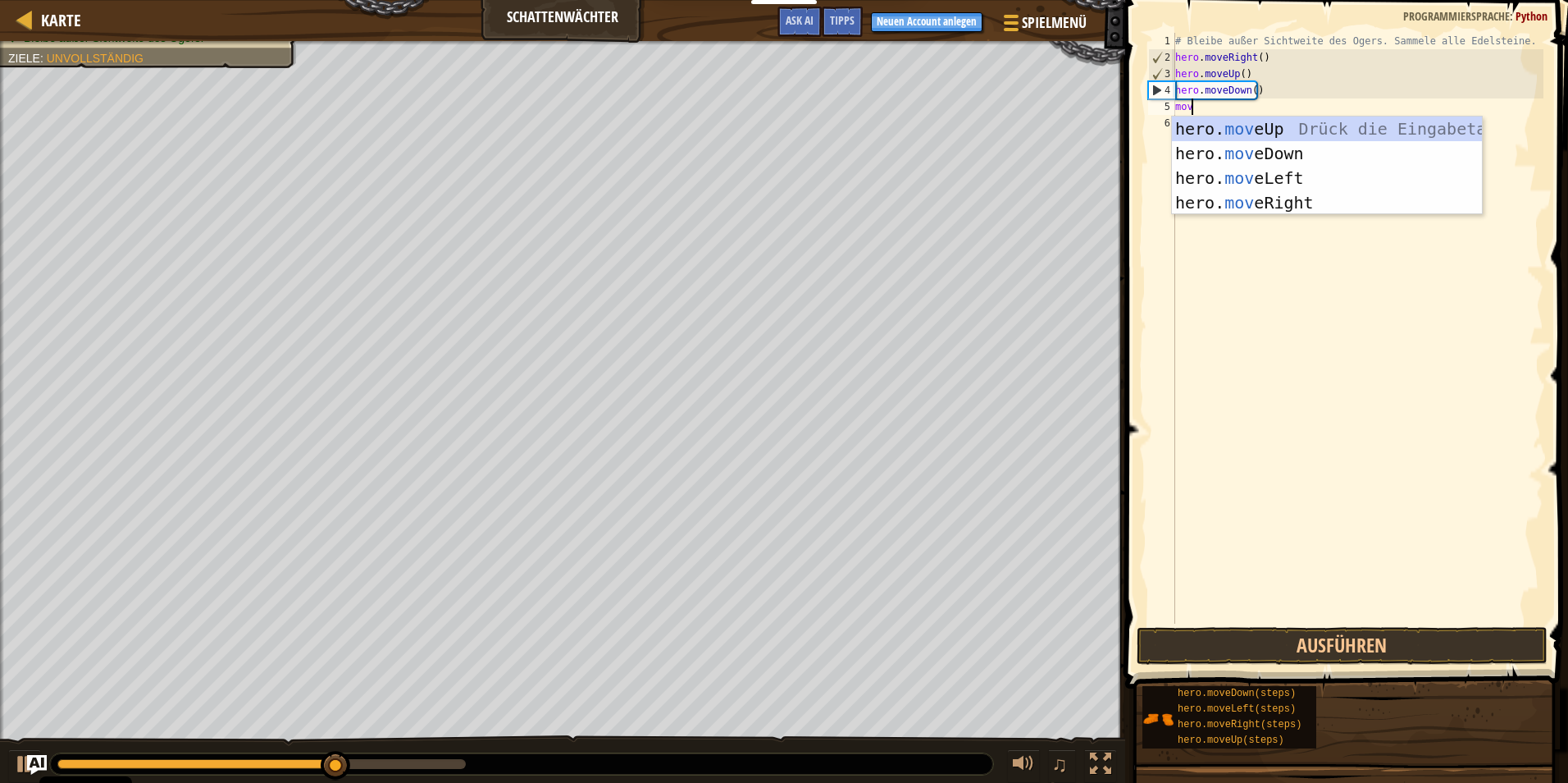
type textarea "move"
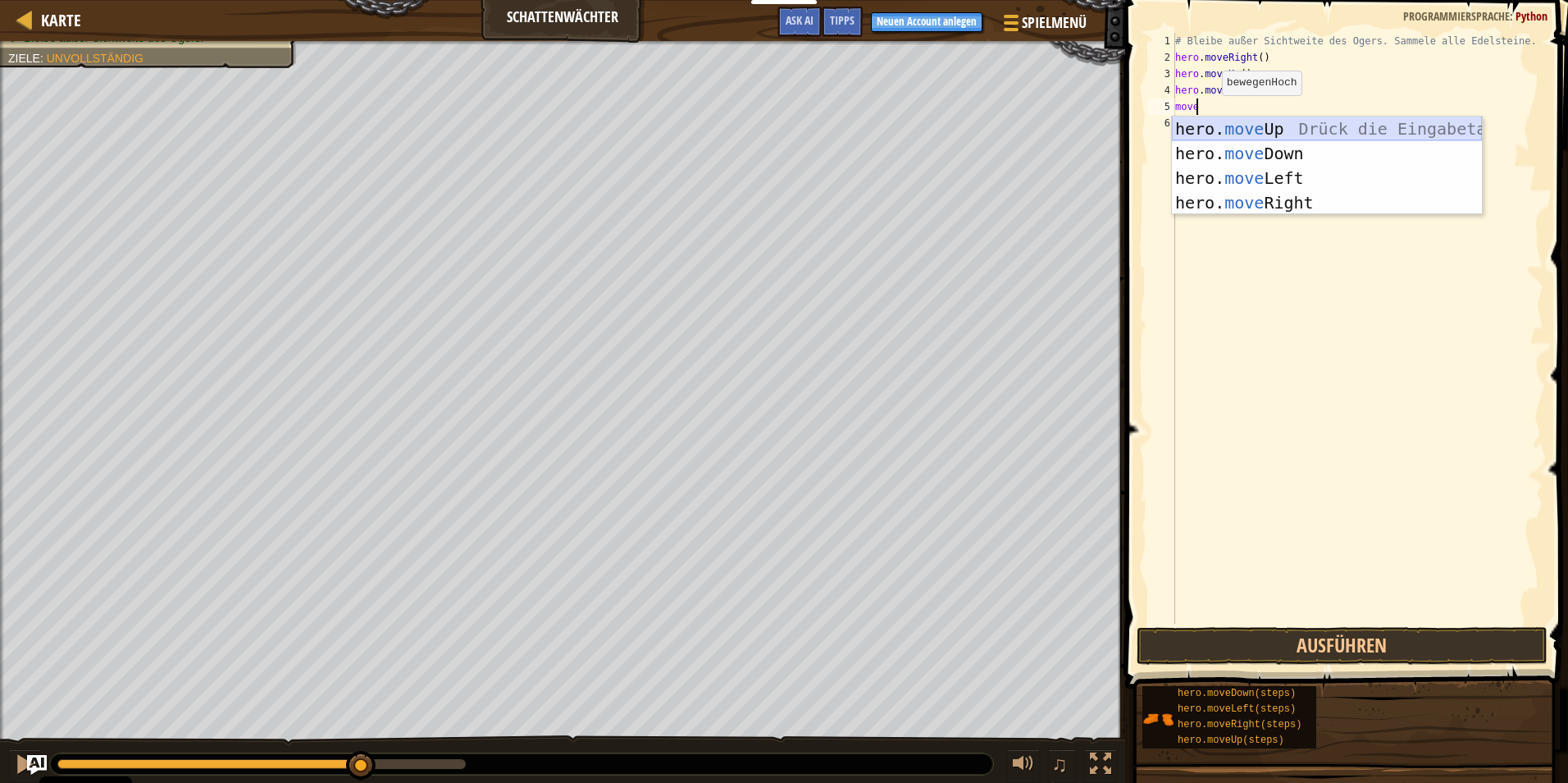
click at [1276, 129] on div "hero. move Up Drück die Eingabetaste hero. move Down Drück die Eingabetaste her…" at bounding box center [1327, 191] width 310 height 148
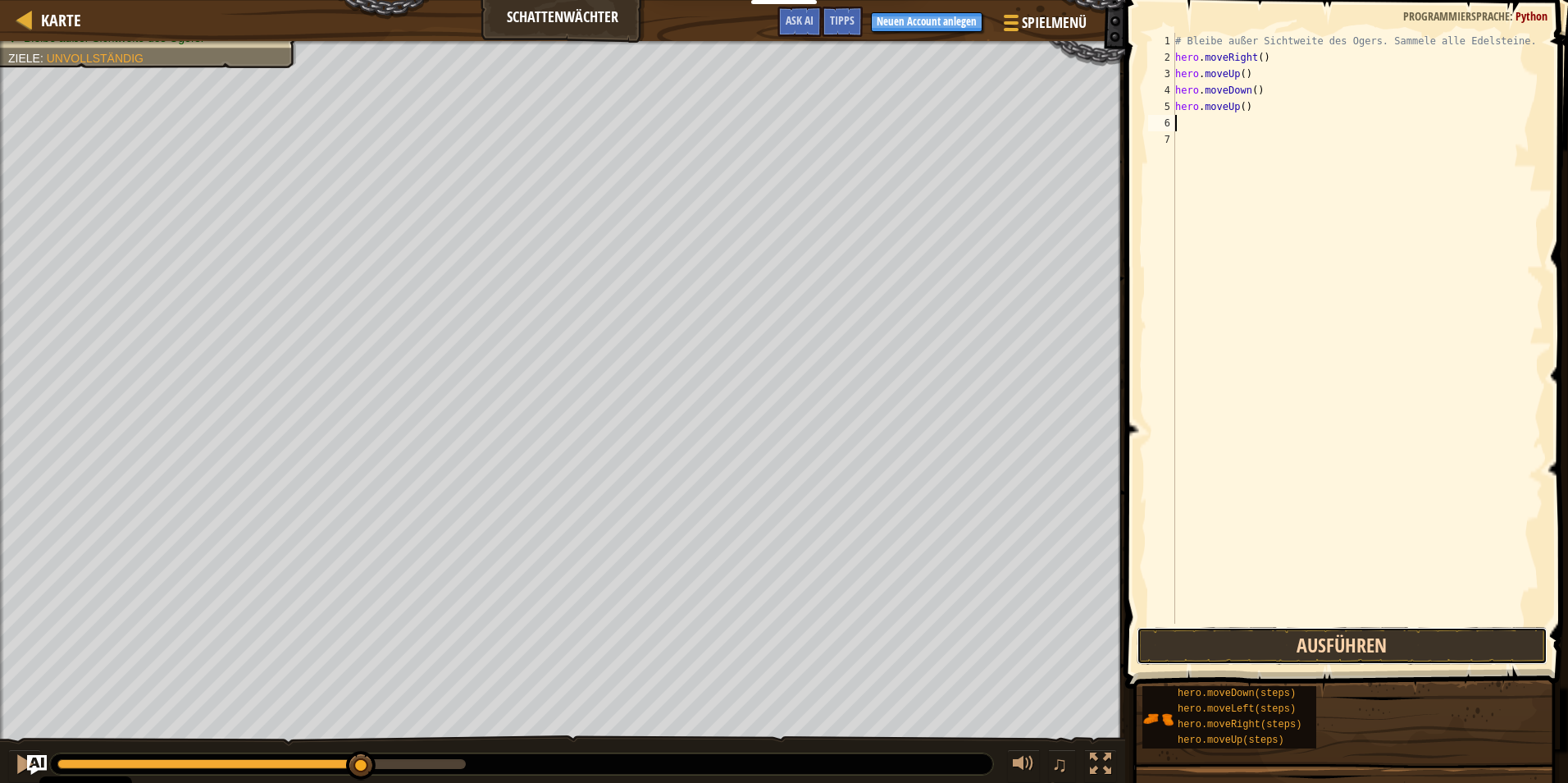
click at [1324, 641] on button "Ausführen" at bounding box center [1342, 645] width 411 height 37
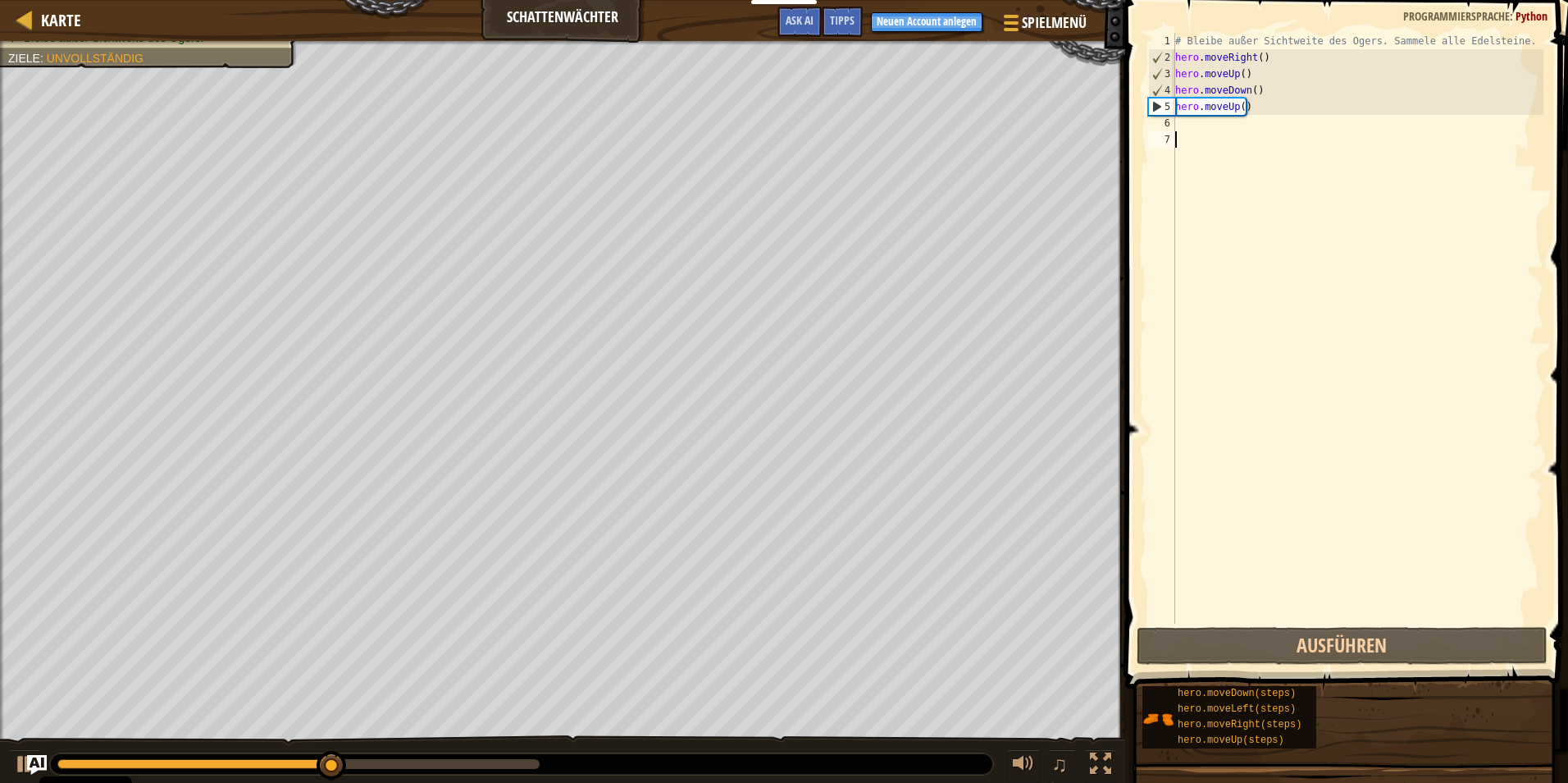
click at [1211, 133] on div "# Bleibe außer Sichtweite des Ogers. Sammele alle Edelsteine. hero . moveRight …" at bounding box center [1358, 345] width 372 height 623
click at [1211, 129] on div "# Bleibe außer Sichtweite des Ogers. Sammele alle Edelsteine. hero . moveRight …" at bounding box center [1358, 345] width 372 height 623
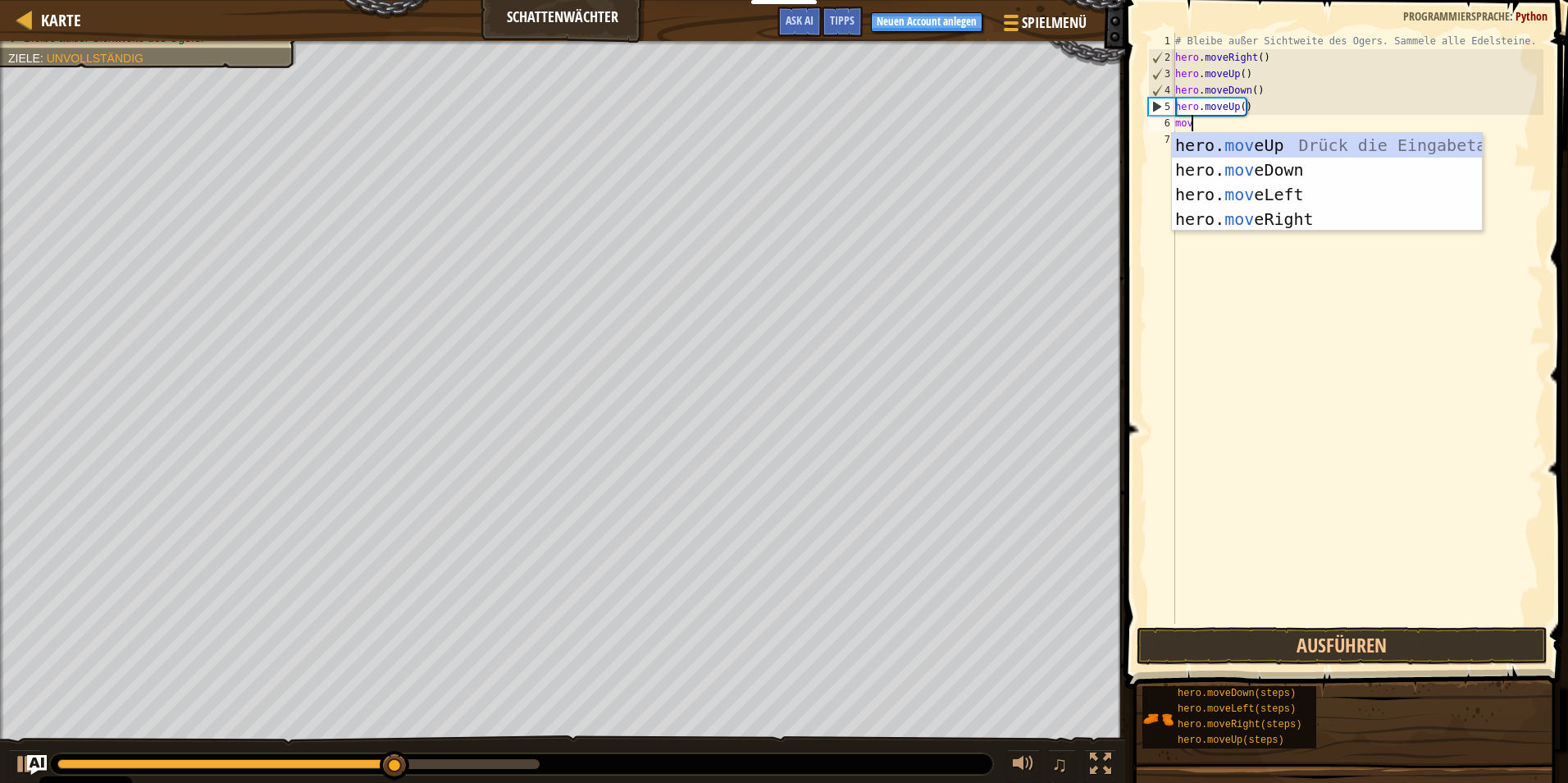
type textarea "move"
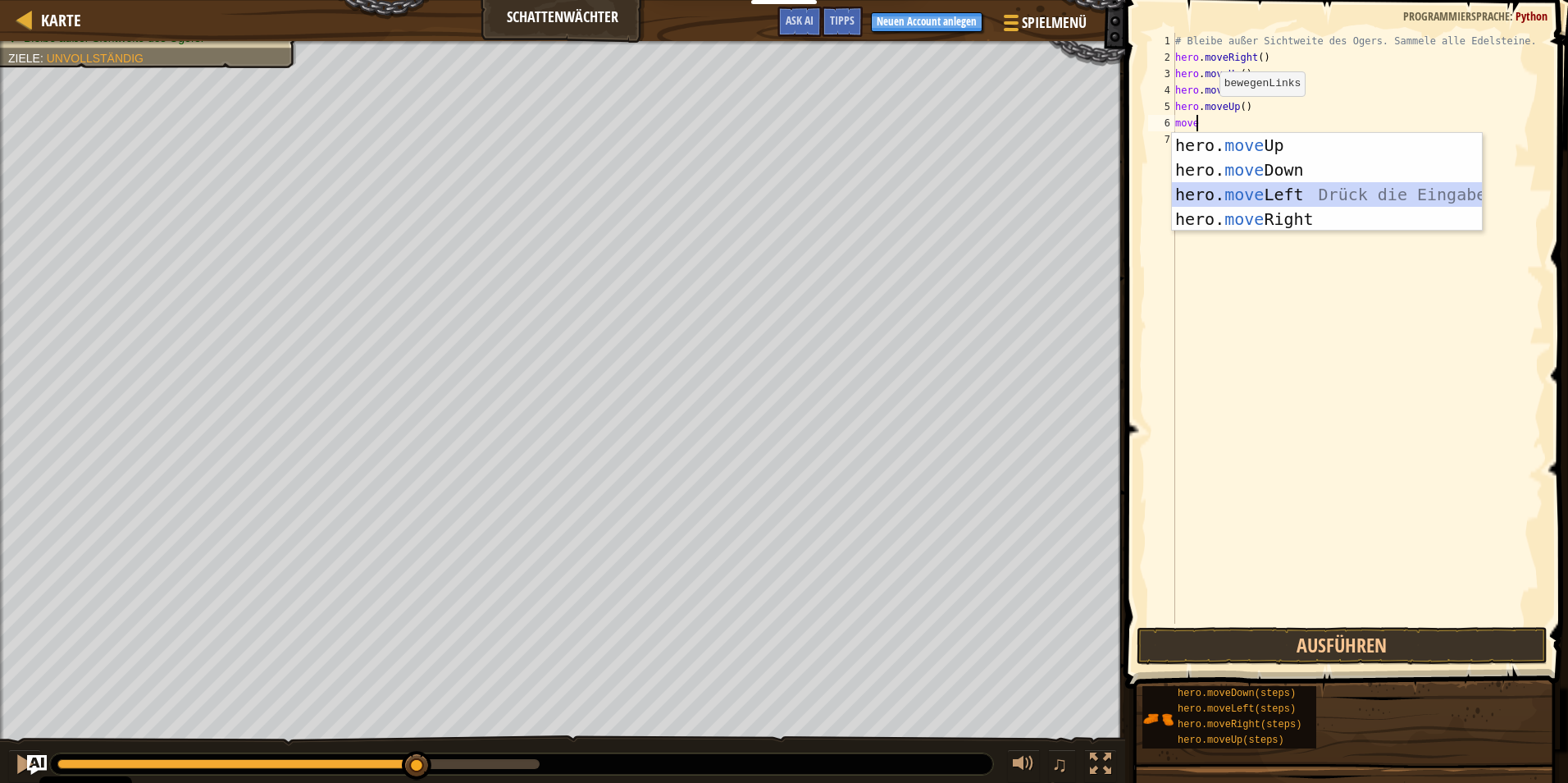
click at [1253, 201] on div "hero. move Up Drück die Eingabetaste hero. move Down Drück die Eingabetaste her…" at bounding box center [1327, 207] width 310 height 148
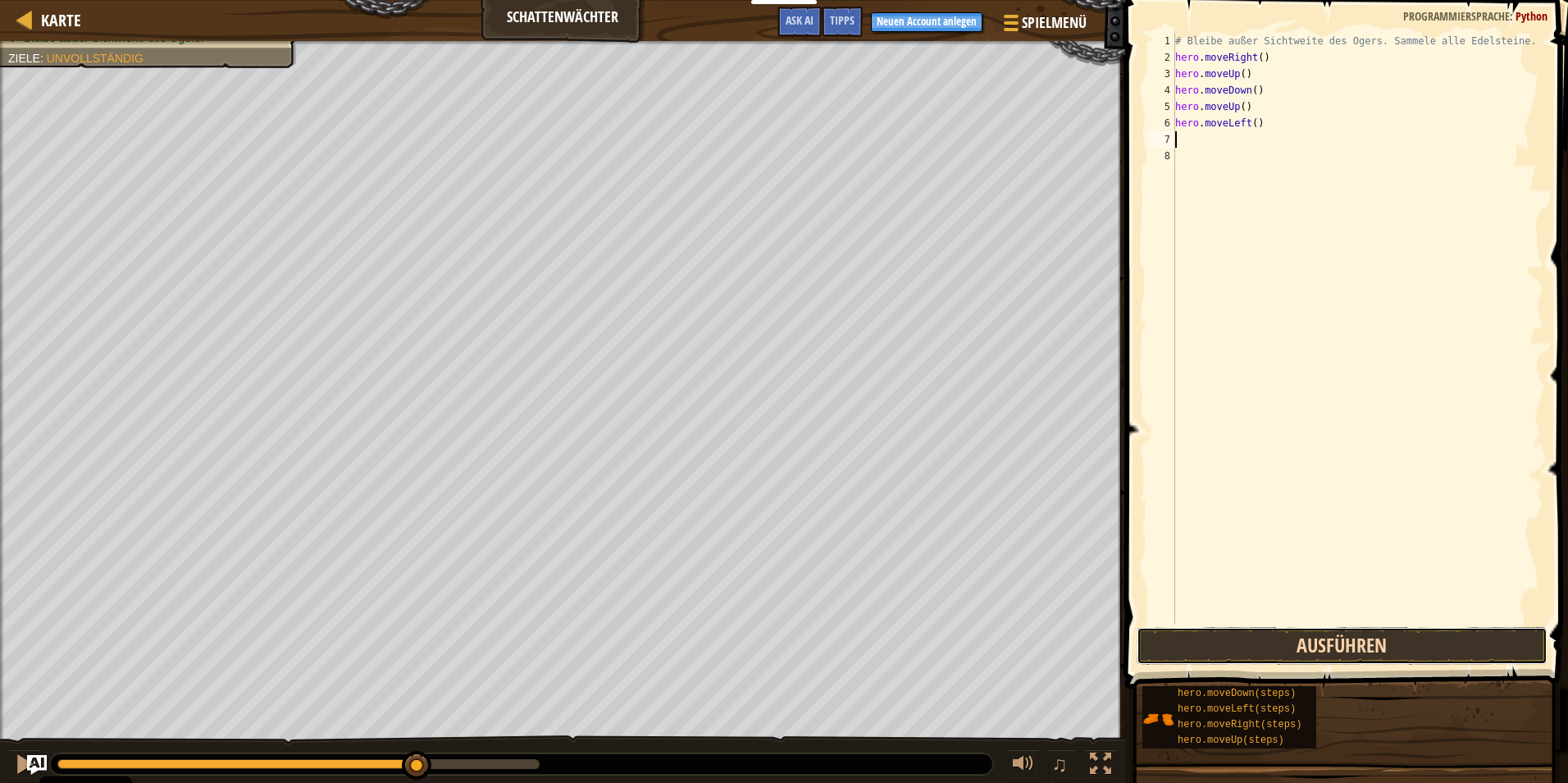
click at [1356, 652] on button "Ausführen" at bounding box center [1342, 645] width 411 height 37
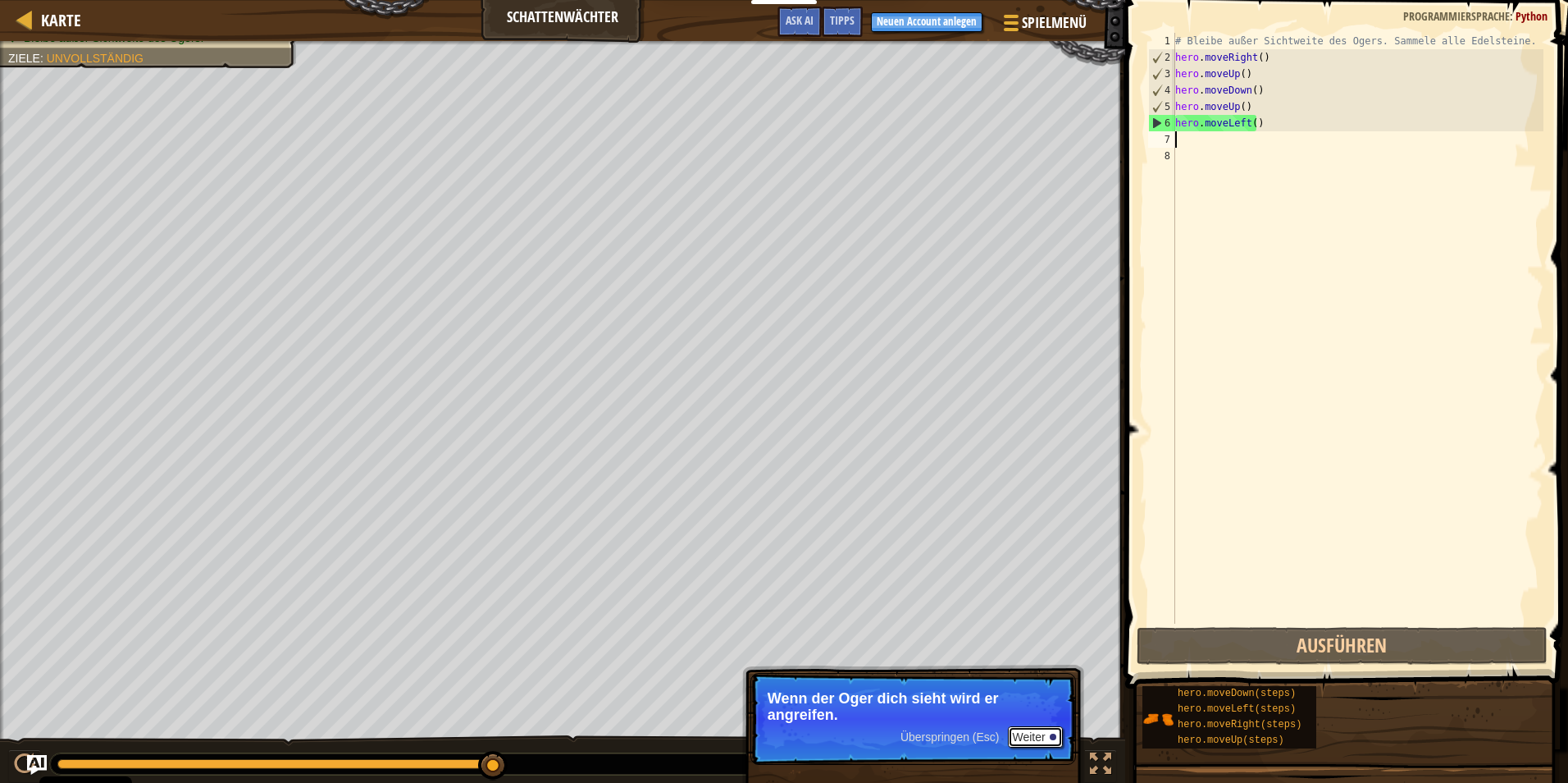
click at [1021, 735] on button "Weiter" at bounding box center [1035, 737] width 55 height 21
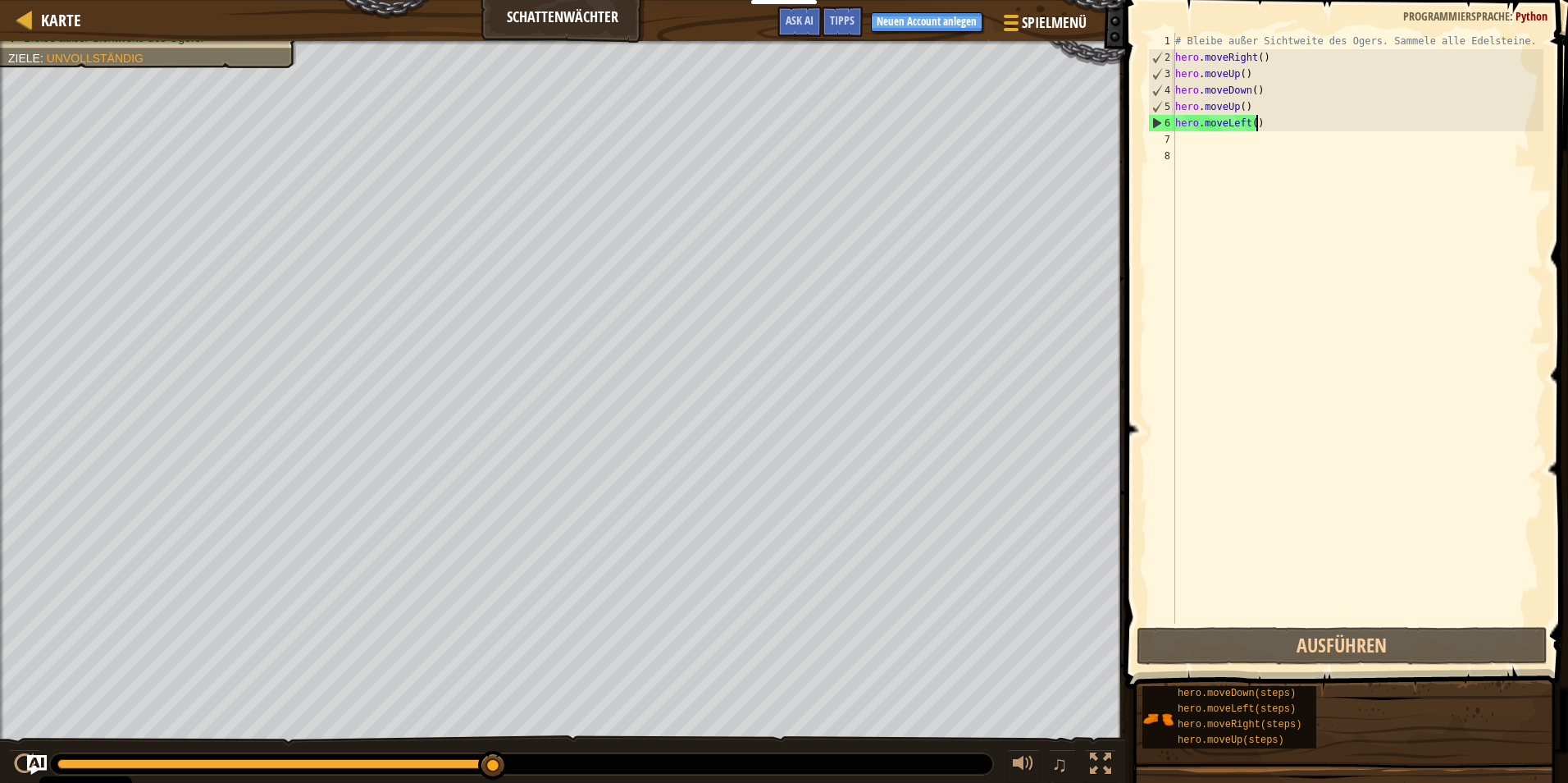
click at [1260, 127] on div "# Bleibe außer Sichtweite des Ogers. Sammele alle Edelsteine. hero . moveRight …" at bounding box center [1358, 345] width 372 height 623
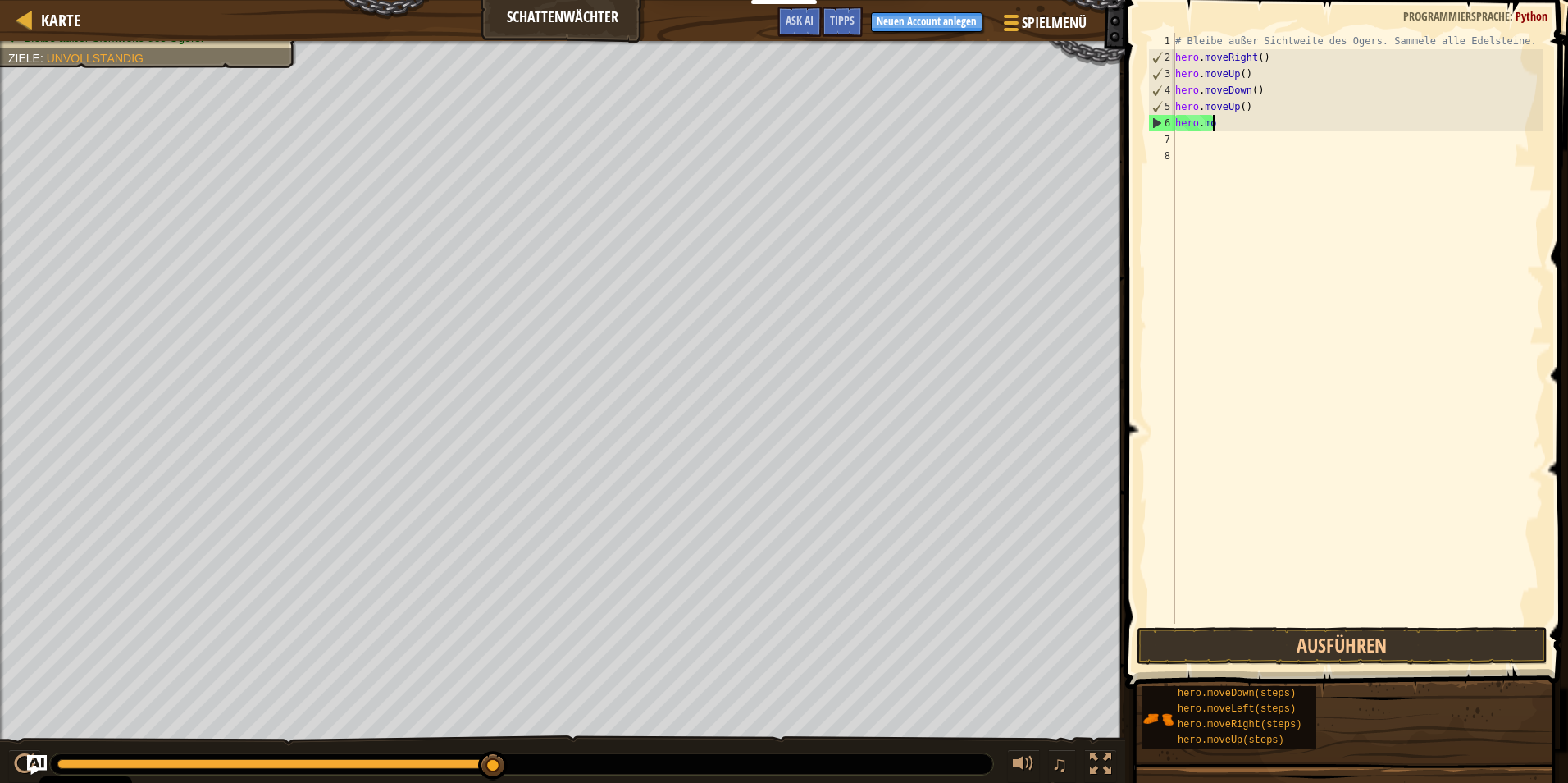
type textarea "h"
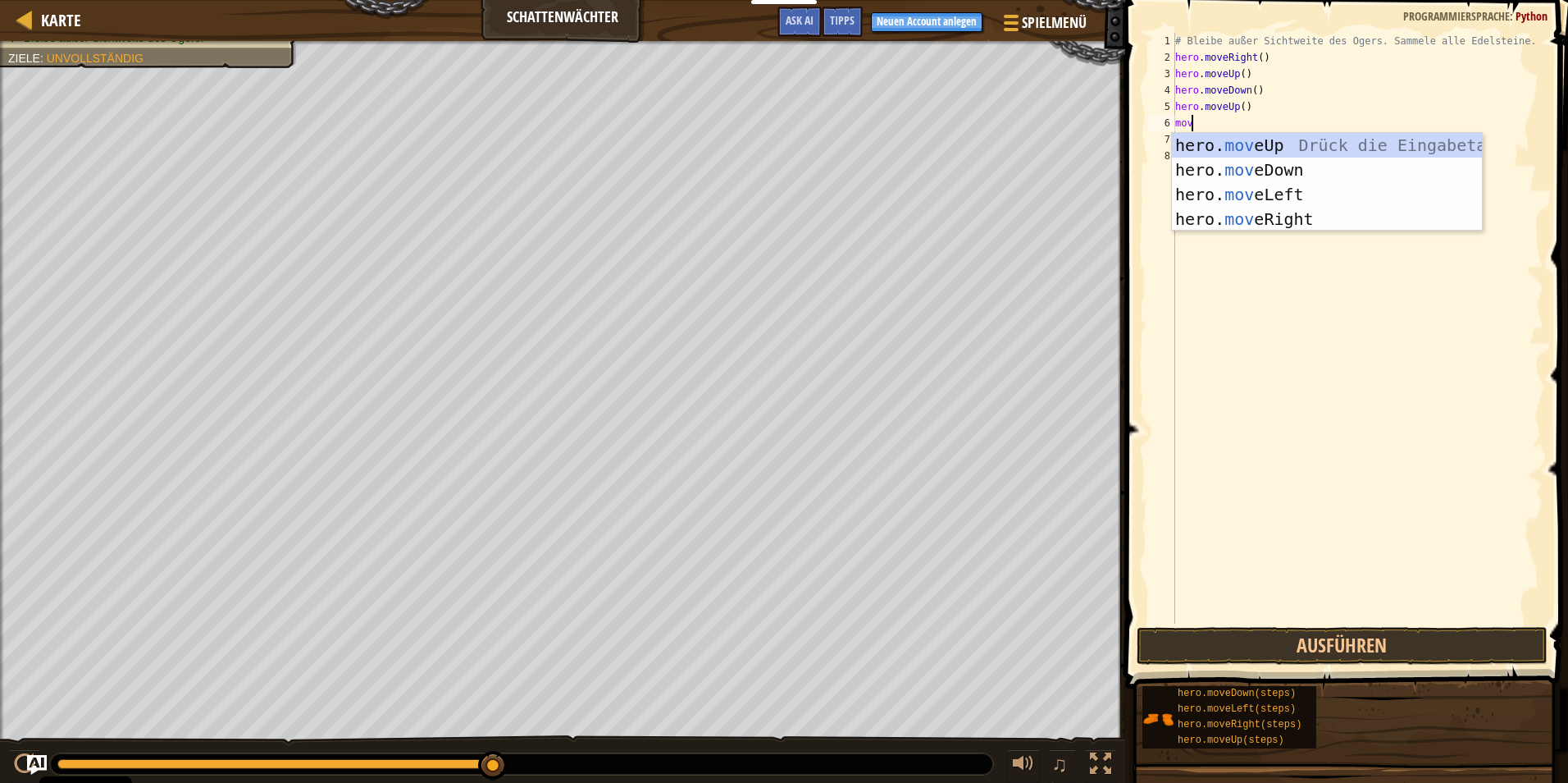
type textarea "move"
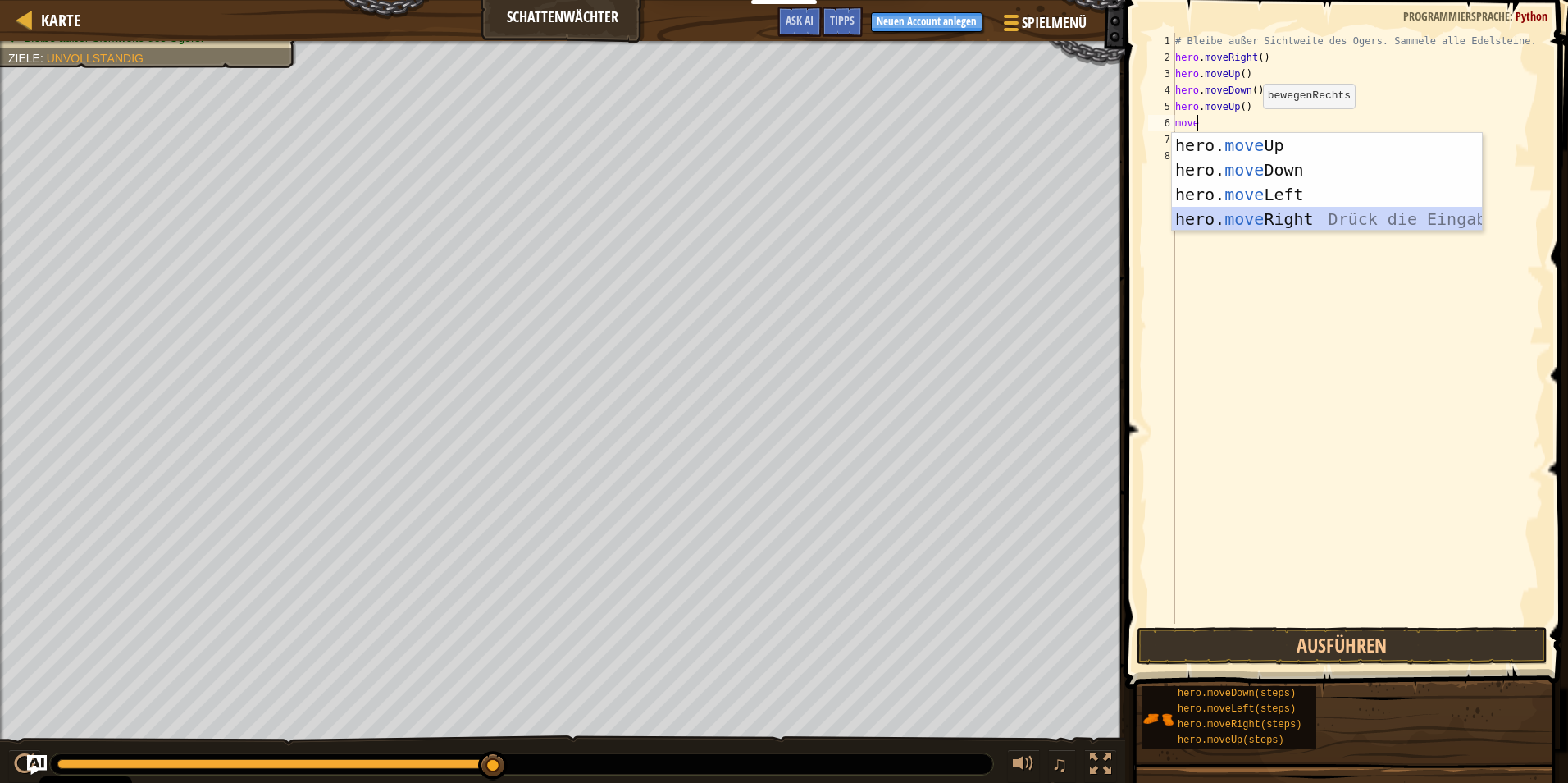
drag, startPoint x: 1271, startPoint y: 217, endPoint x: 1271, endPoint y: 480, distance: 263.0
click at [1271, 222] on div "hero. move Up Drück die Eingabetaste hero. move Down Drück die Eingabetaste her…" at bounding box center [1327, 207] width 310 height 148
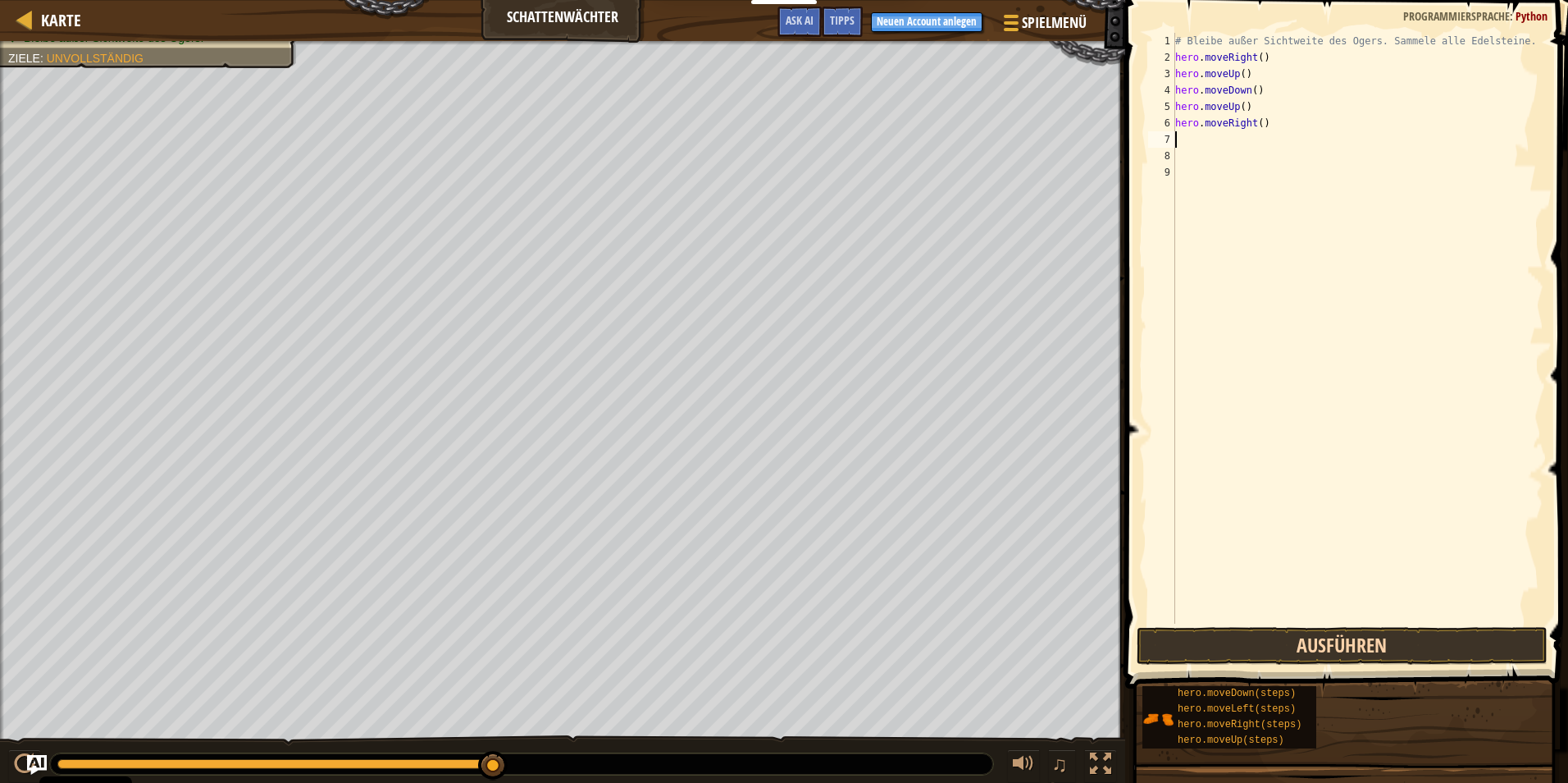
drag, startPoint x: 1294, startPoint y: 625, endPoint x: 1280, endPoint y: 646, distance: 25.2
click at [1288, 636] on div "1 2 3 4 5 6 7 8 9 # Bleibe außer Sichtweite des Ogers. Sammele alle Edelsteine.…" at bounding box center [1344, 376] width 447 height 737
click at [1280, 646] on button "Ausführen" at bounding box center [1342, 645] width 411 height 37
type textarea ","
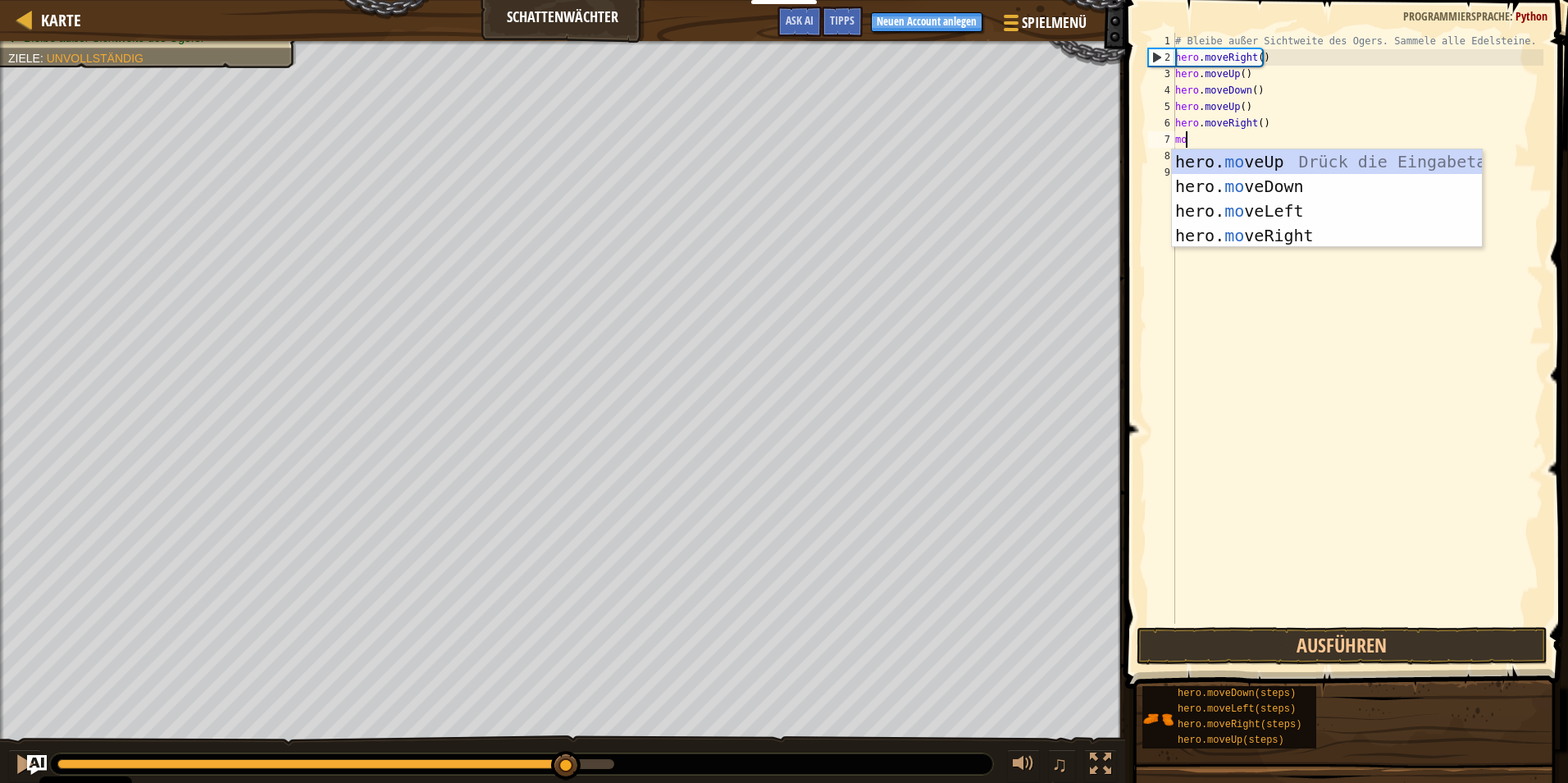
type textarea "move"
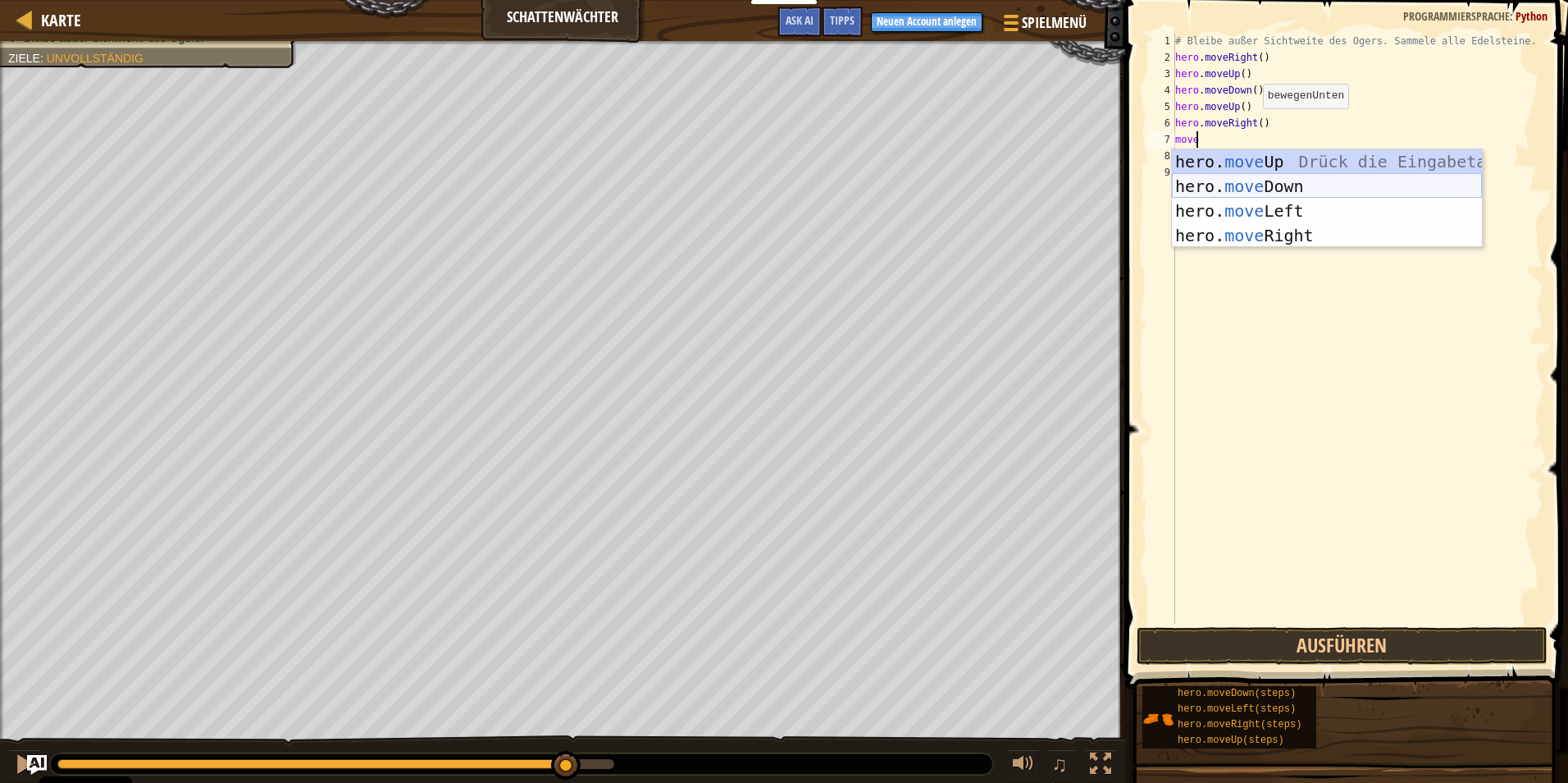
click at [1201, 183] on div "hero. move Up Drück die Eingabetaste hero. move Down Drück die Eingabetaste her…" at bounding box center [1327, 223] width 310 height 148
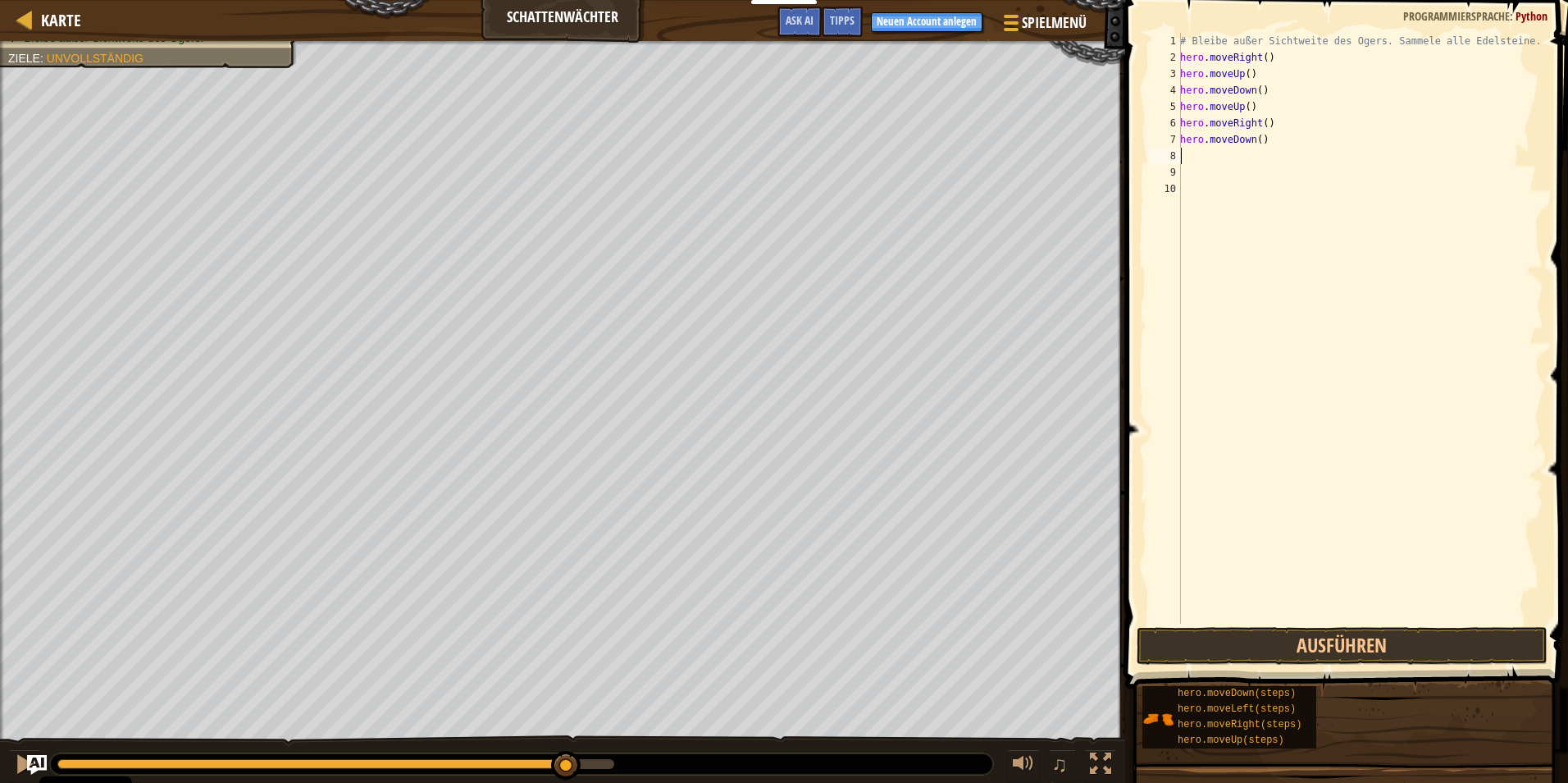
scroll to position [7, 0]
click at [1409, 645] on button "Ausführen" at bounding box center [1342, 645] width 411 height 37
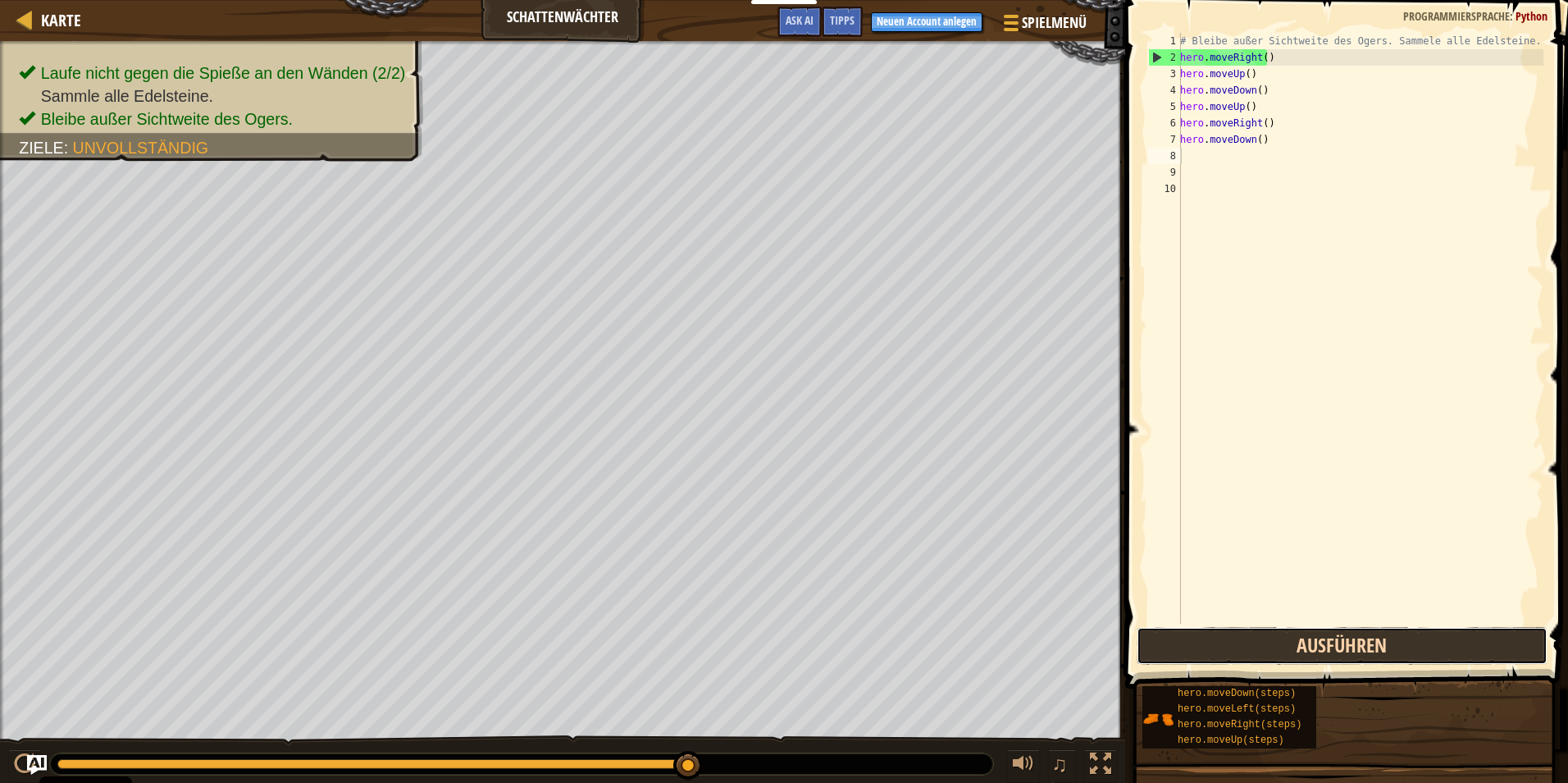
click at [1336, 645] on button "Ausführen" at bounding box center [1342, 645] width 411 height 37
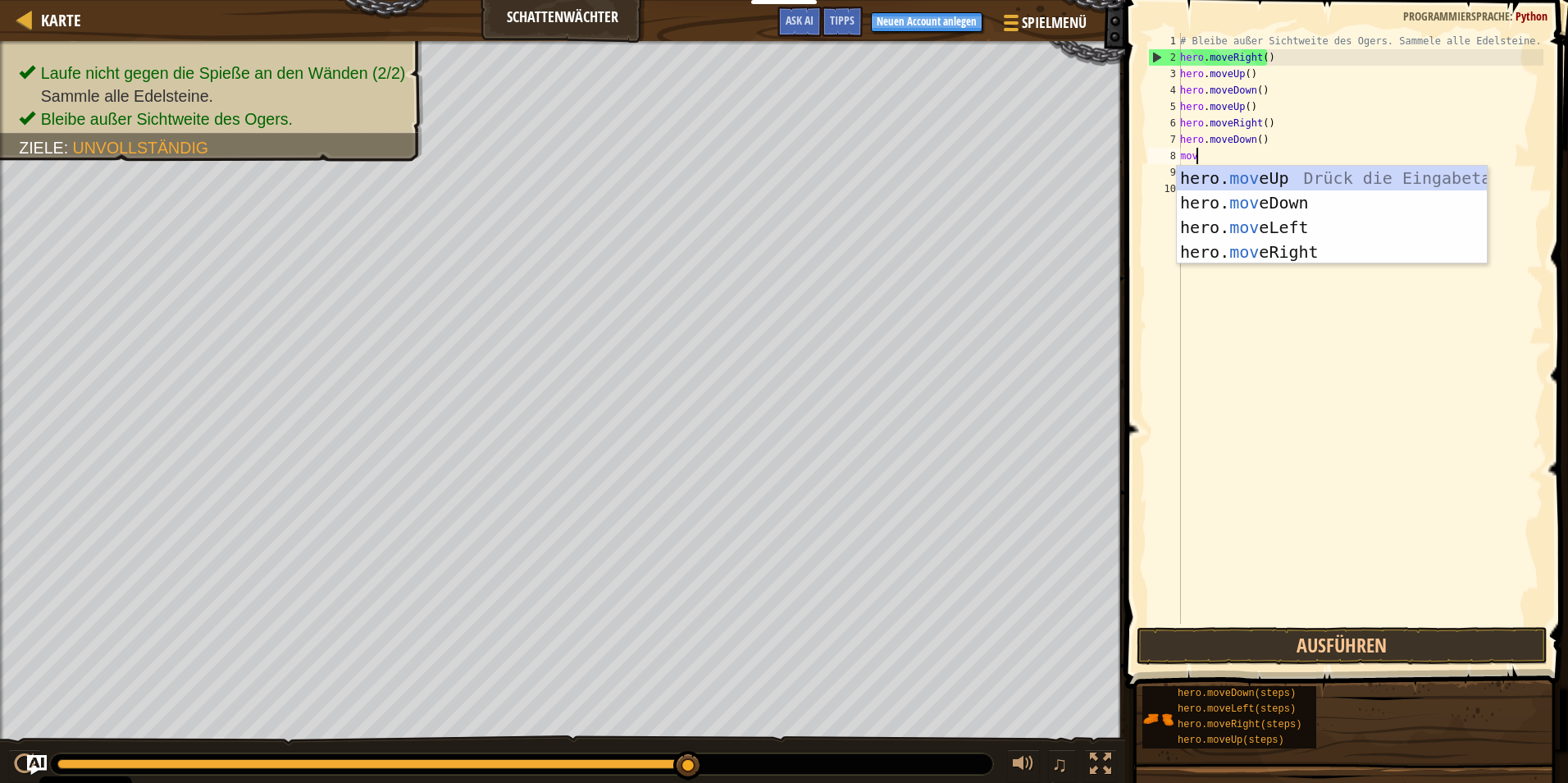
type textarea "move"
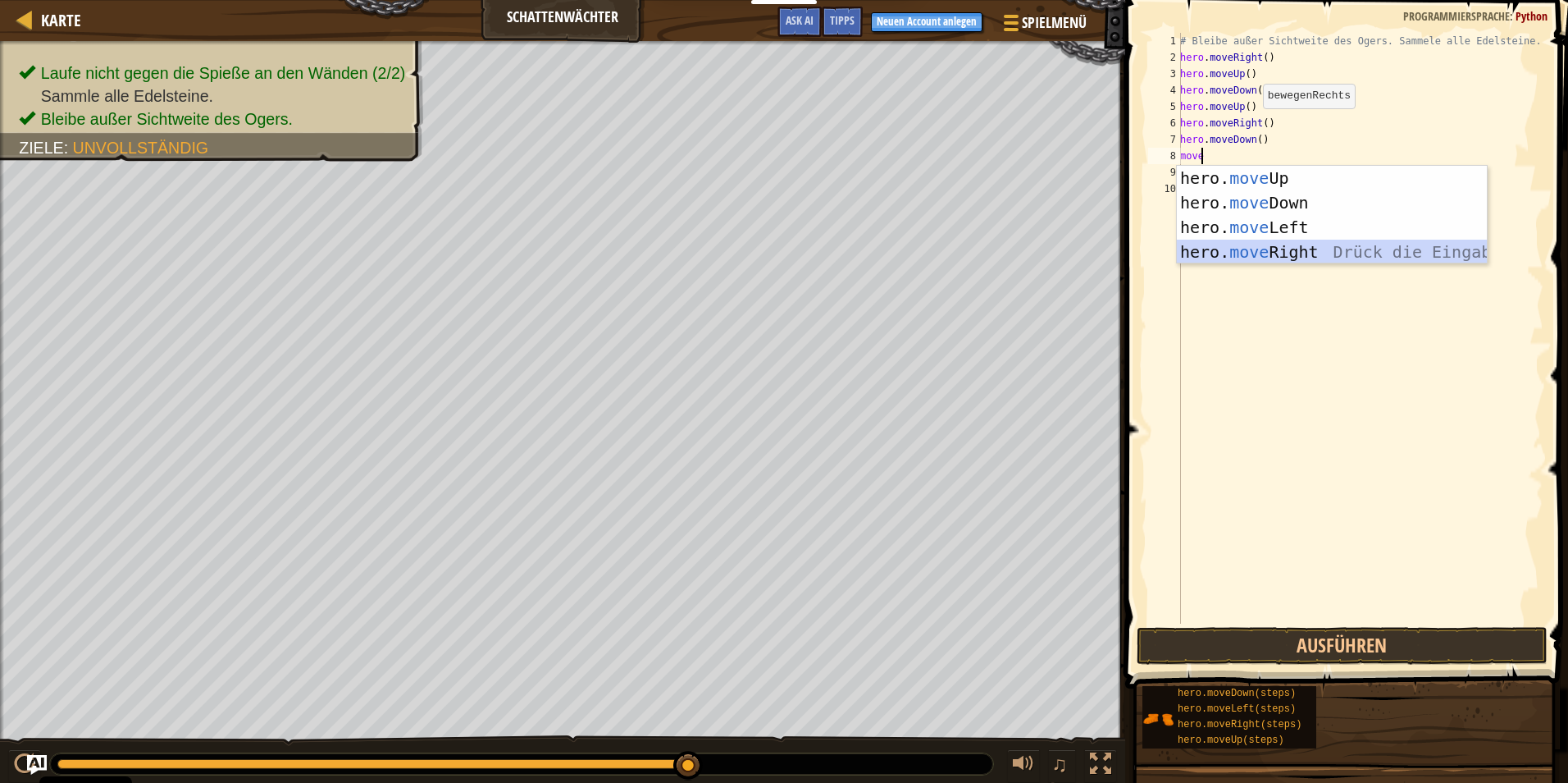
click at [1386, 249] on div "hero. move Up Drück die Eingabetaste hero. move Down Drück die Eingabetaste her…" at bounding box center [1332, 240] width 310 height 148
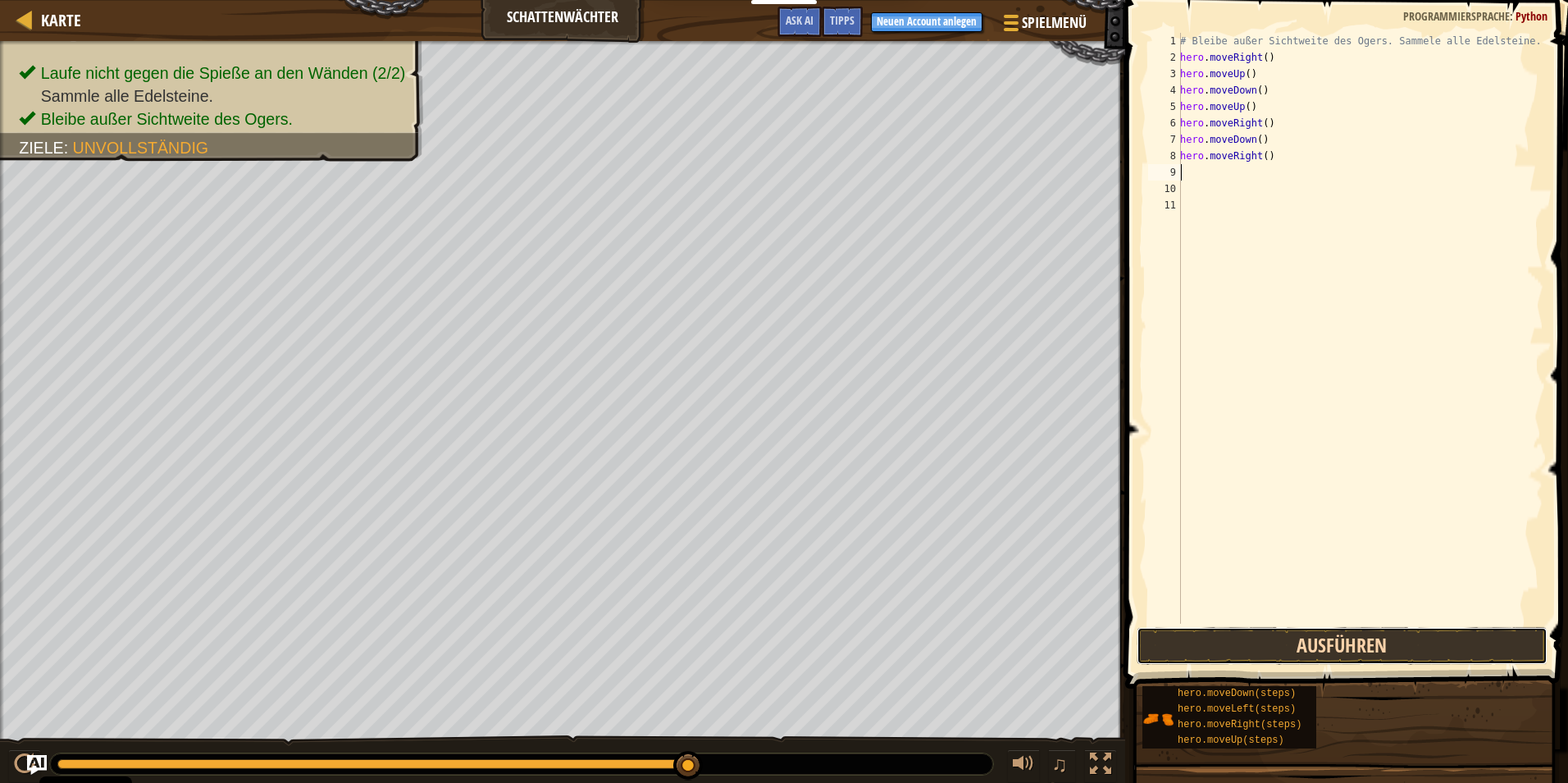
drag, startPoint x: 1317, startPoint y: 637, endPoint x: 1292, endPoint y: 637, distance: 25.0
click at [1318, 637] on button "Ausführen" at bounding box center [1342, 645] width 411 height 37
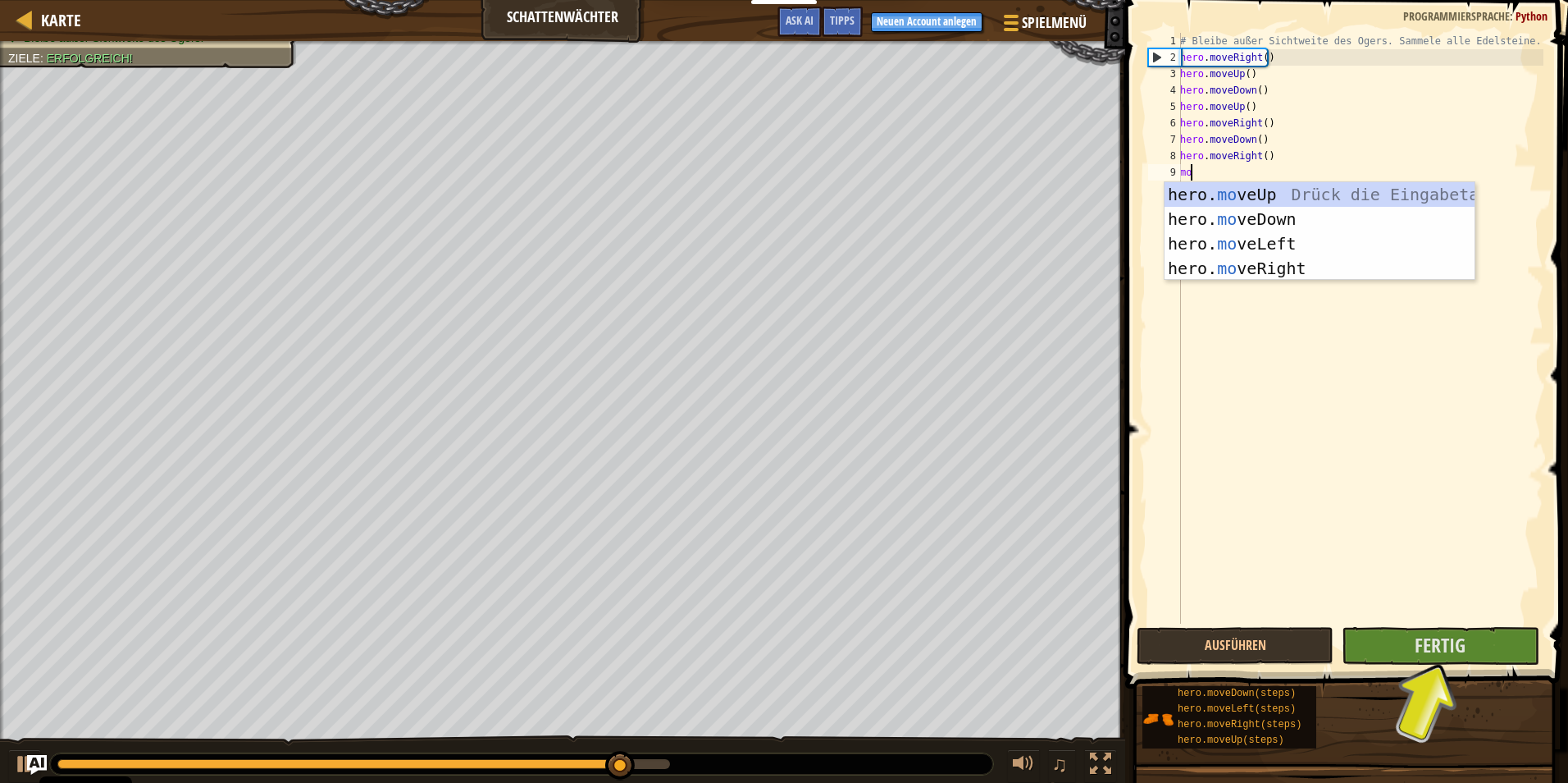
type textarea "move"
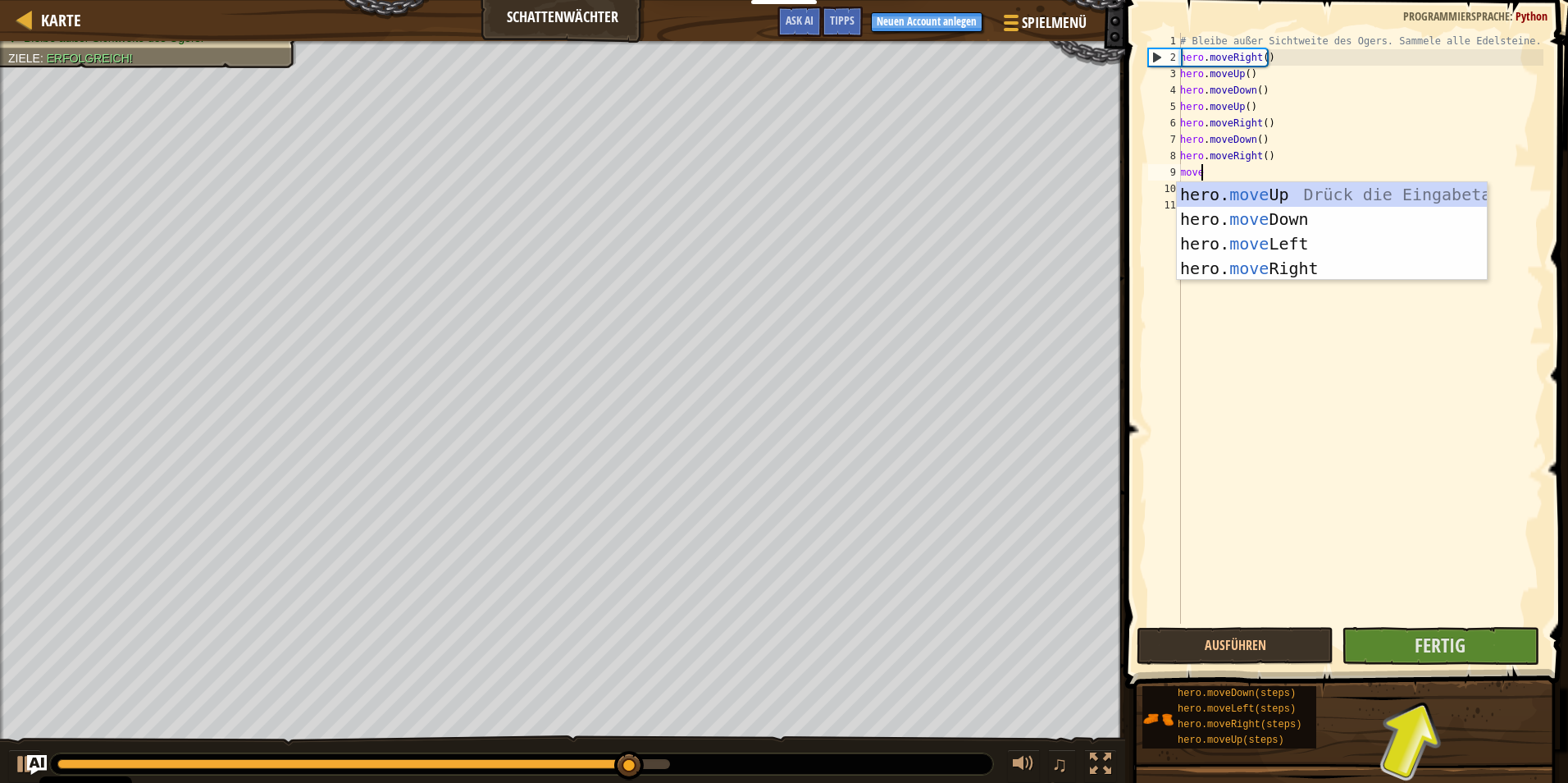
scroll to position [7, 1]
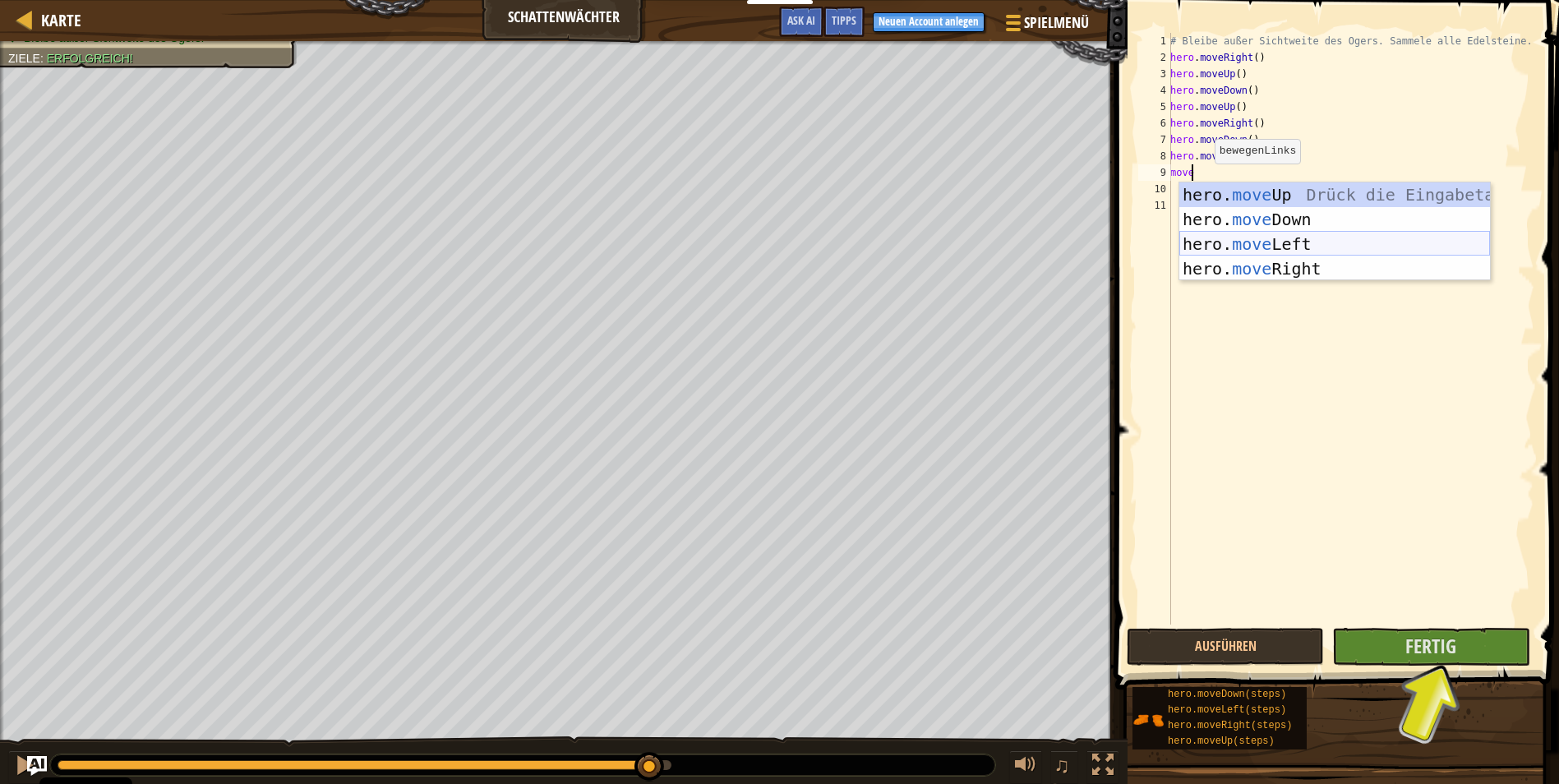
click at [1259, 243] on div "hero. move Up Drück die Eingabetaste hero. move Down Drück die Eingabetaste her…" at bounding box center [1334, 256] width 310 height 148
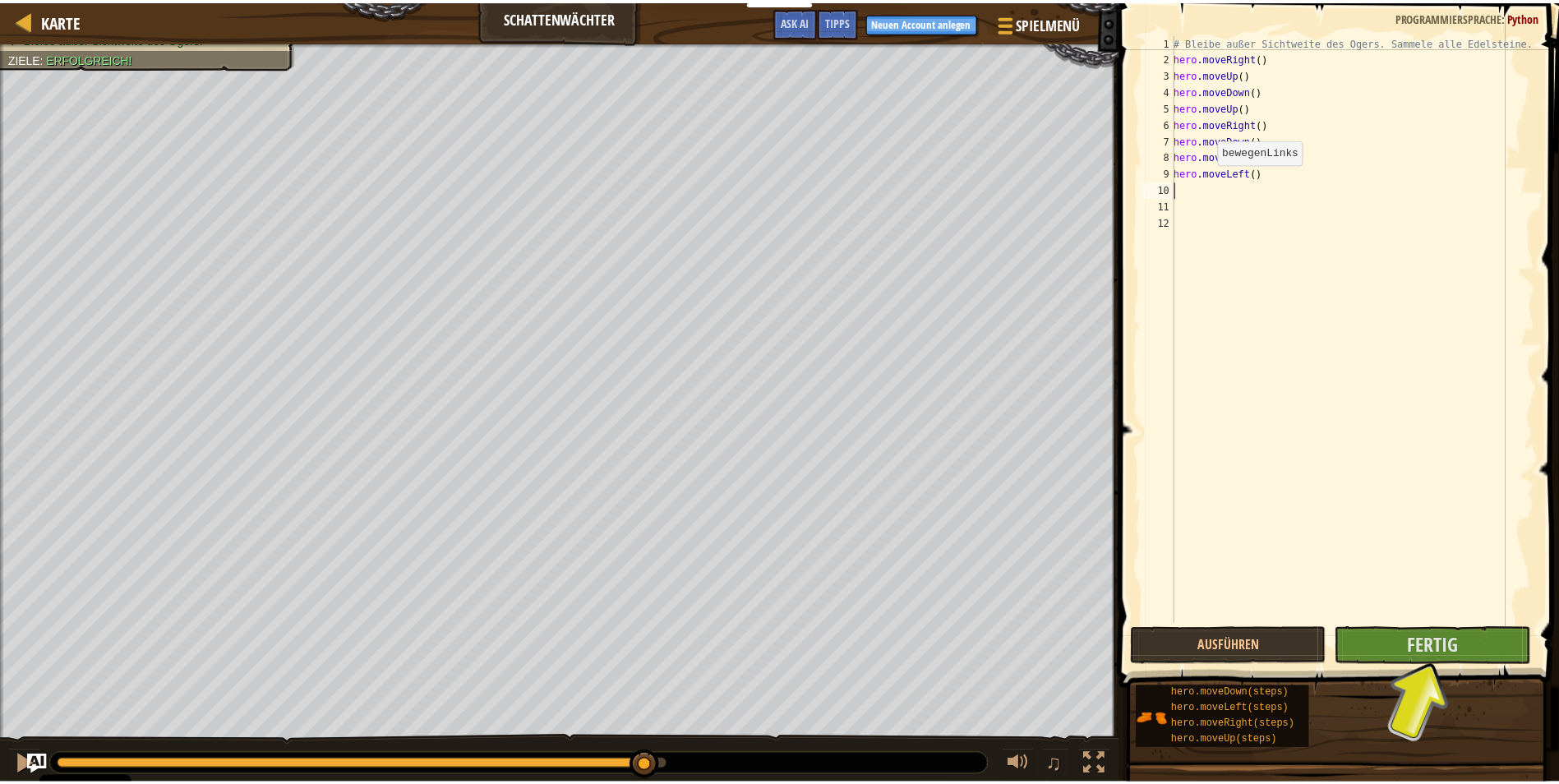
scroll to position [7, 0]
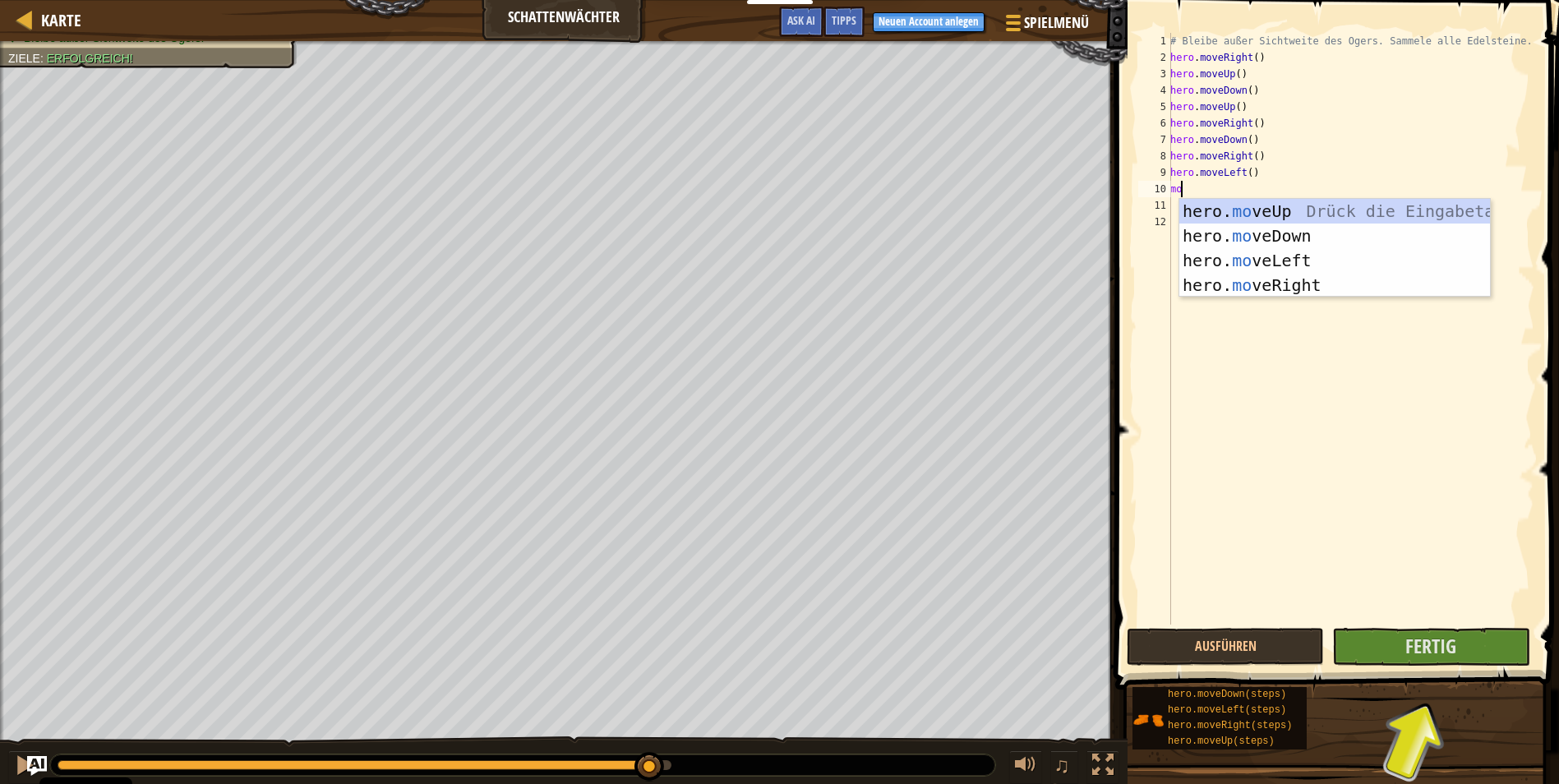
type textarea "move"
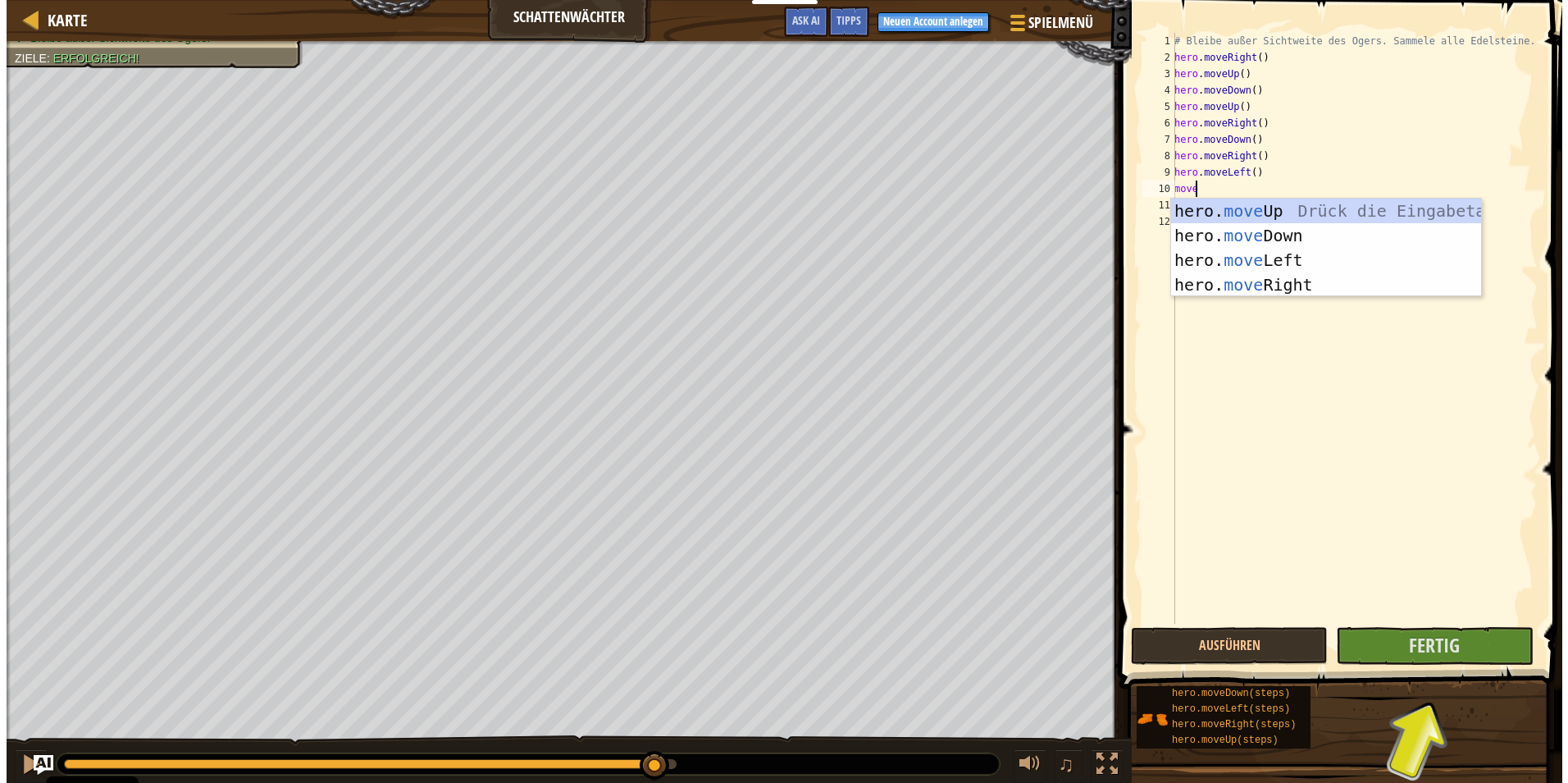
scroll to position [7, 1]
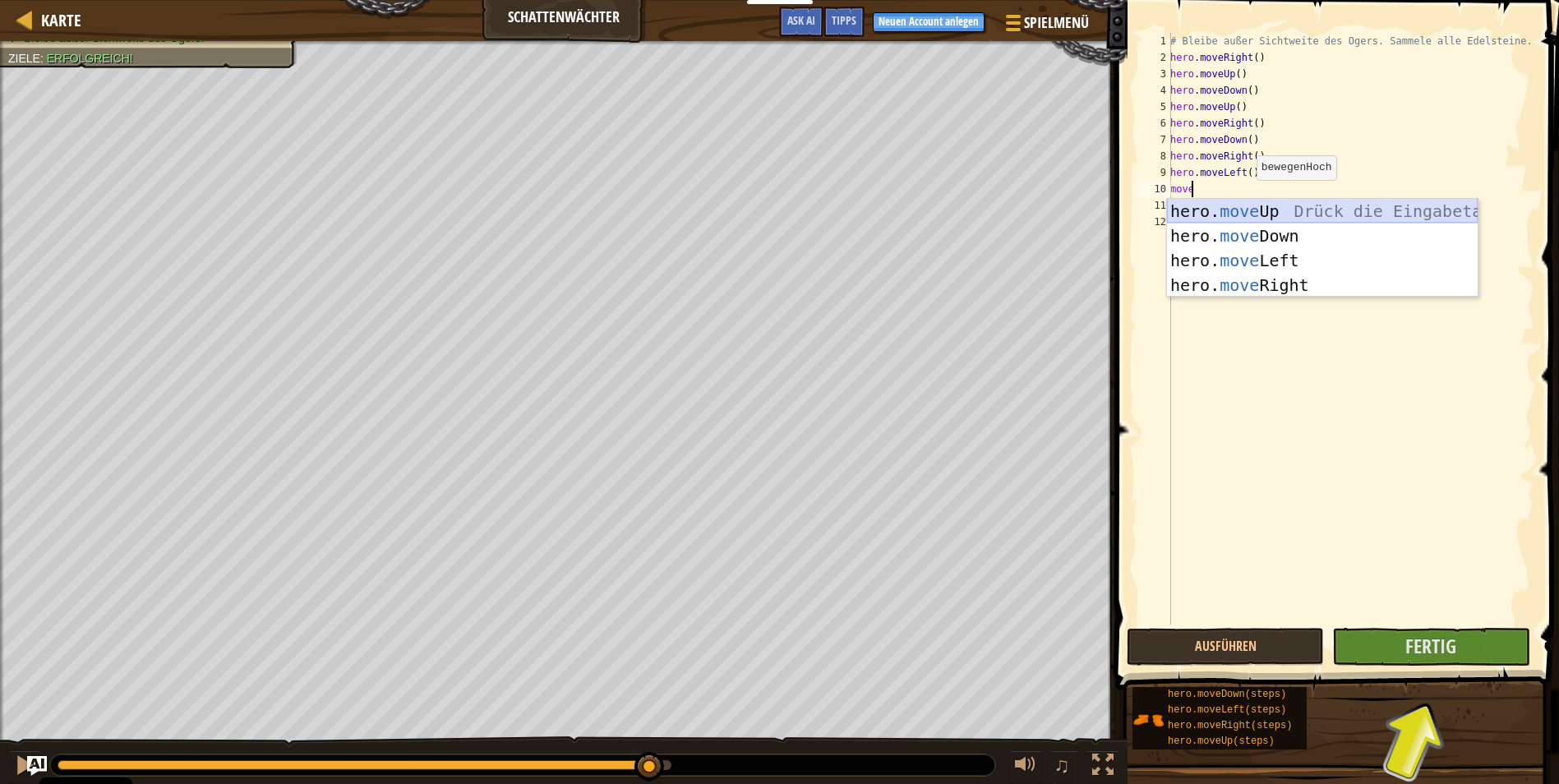
click at [1248, 210] on div "hero. move Up Drück die Eingabetaste hero. move Down Drück die Eingabetaste her…" at bounding box center [1322, 273] width 310 height 148
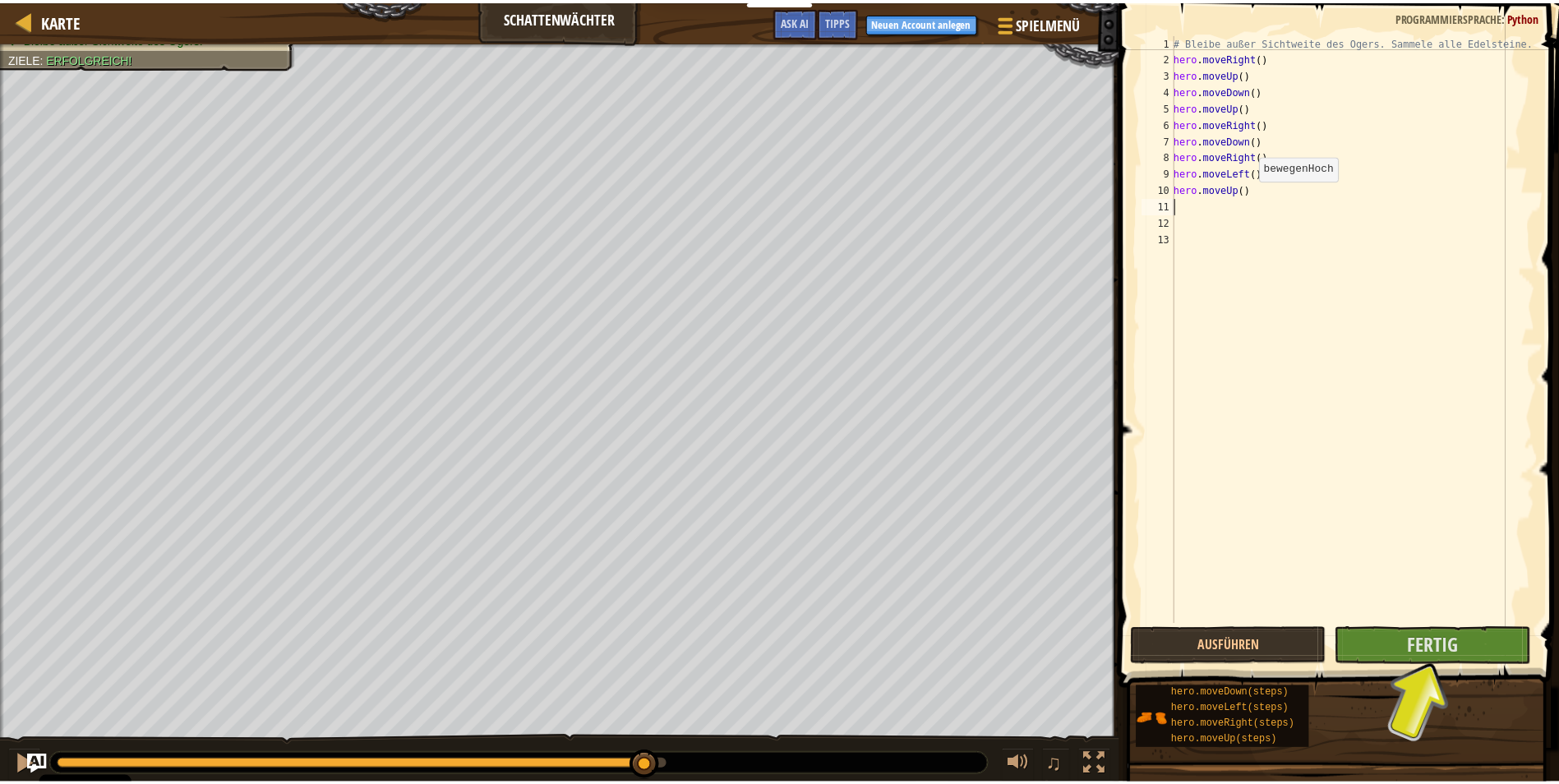
scroll to position [7, 0]
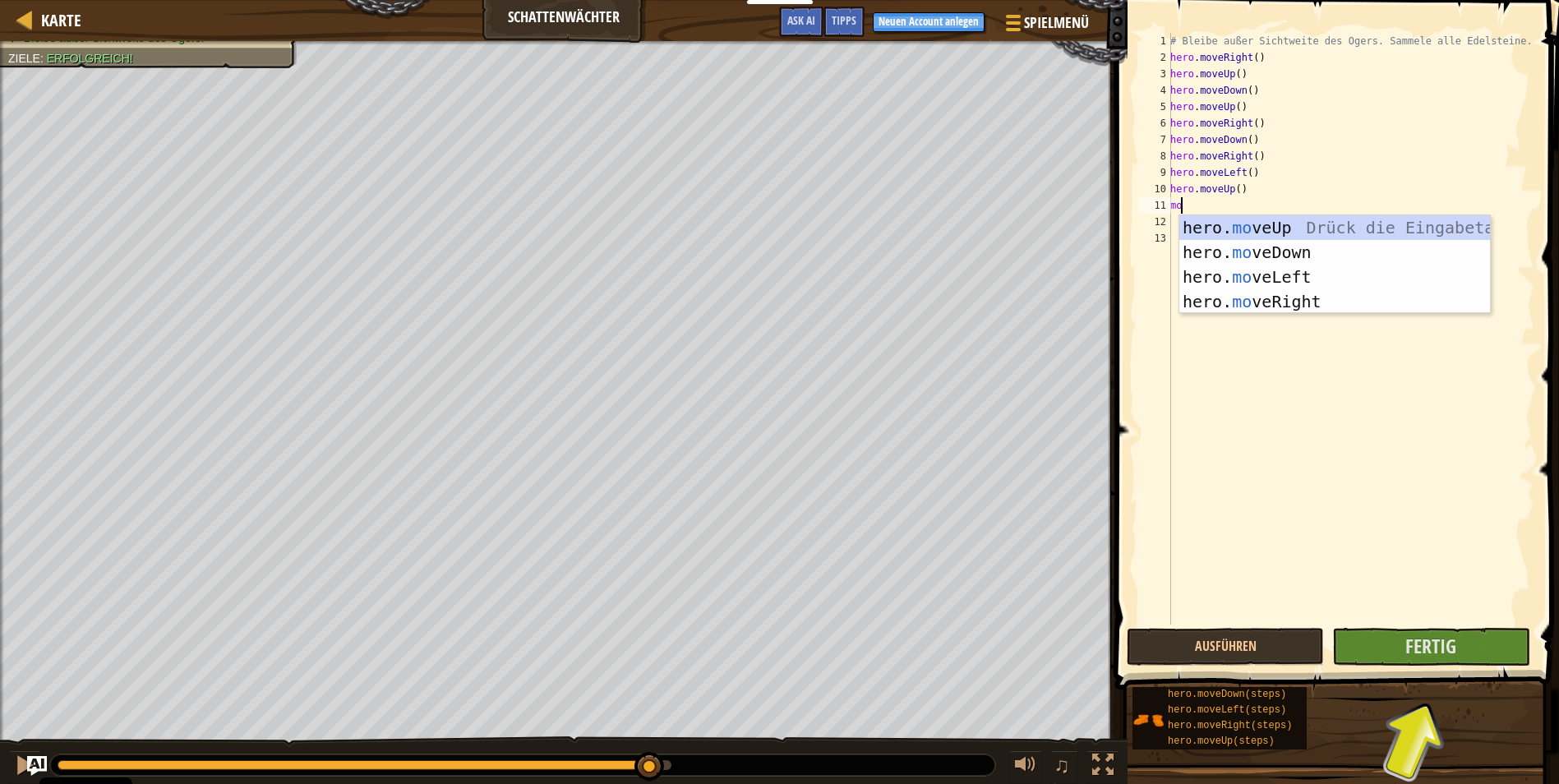
type textarea "move"
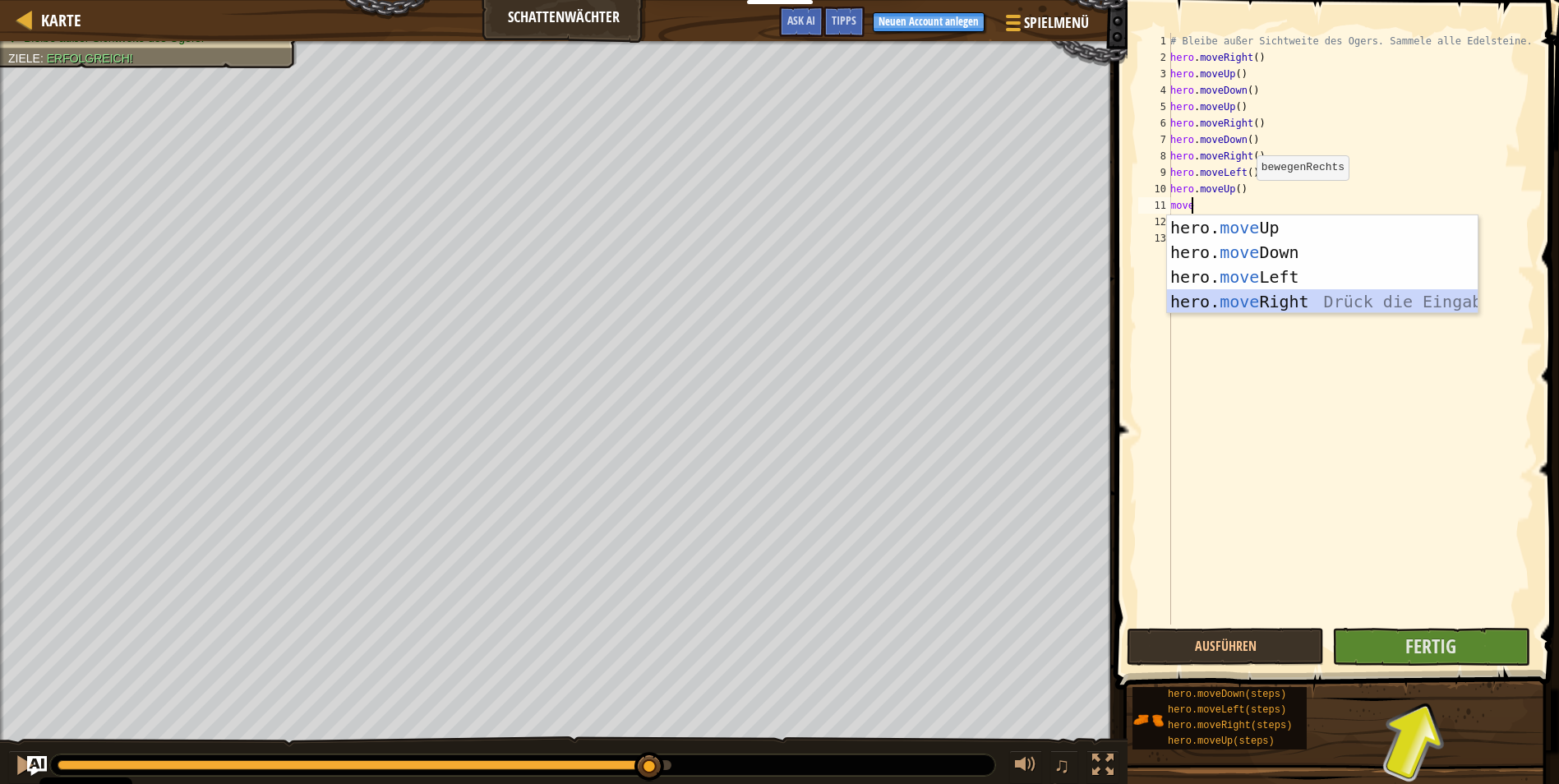
click at [1313, 301] on div "hero. move Up Drück die Eingabetaste hero. move Down Drück die Eingabetaste her…" at bounding box center [1322, 289] width 310 height 148
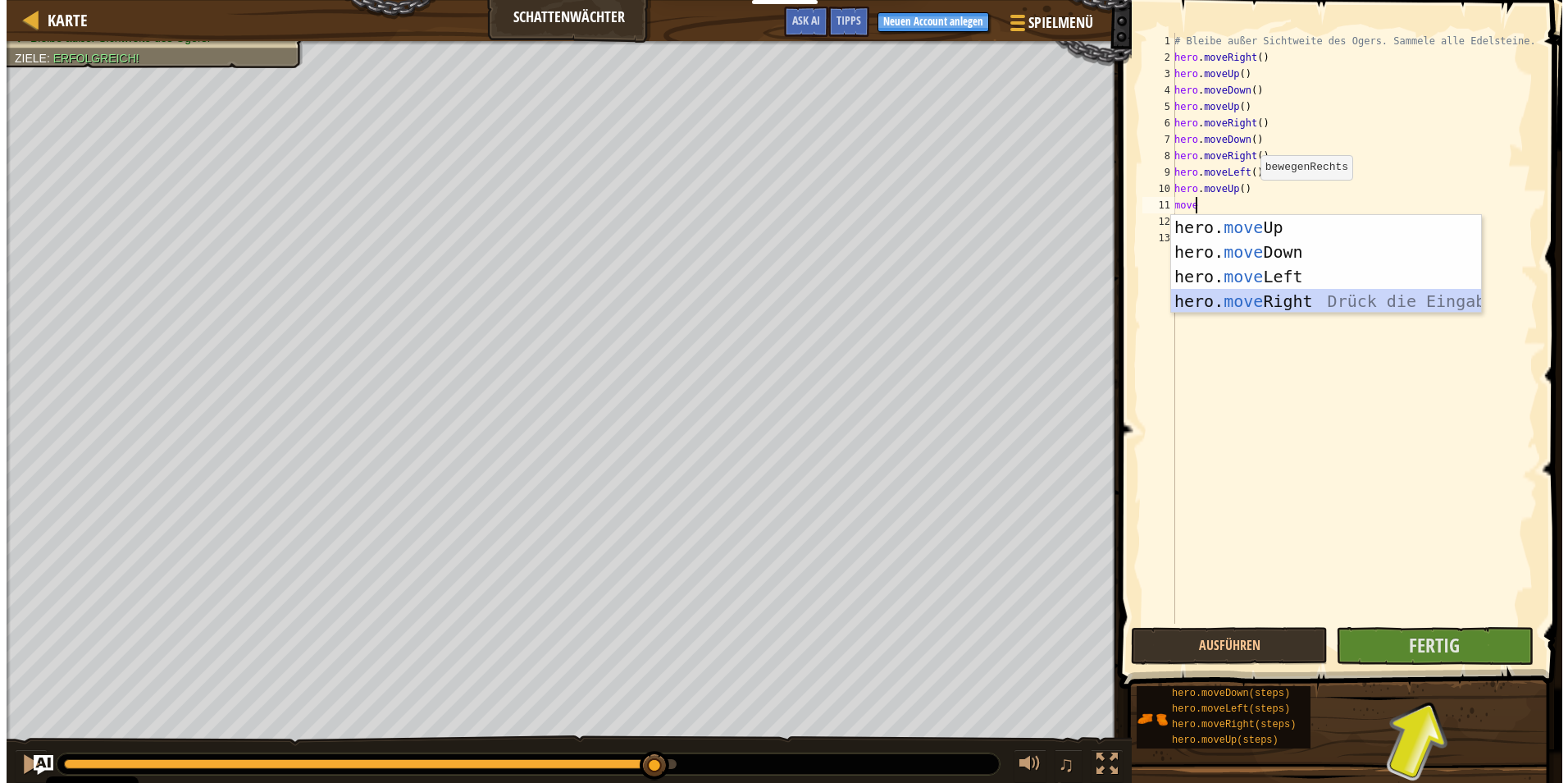
scroll to position [7, 0]
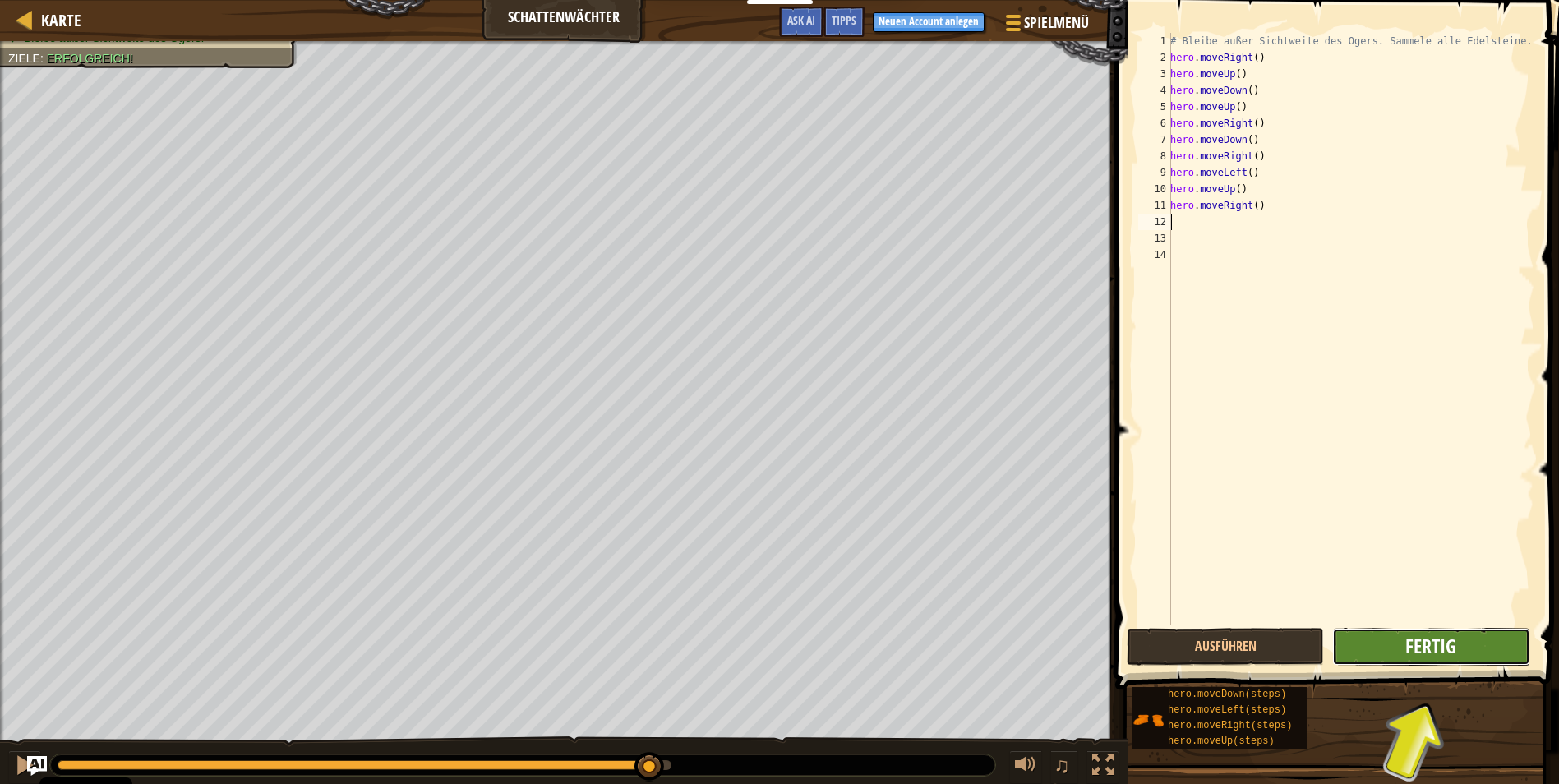
click at [1420, 641] on span "Fertig" at bounding box center [1430, 645] width 51 height 26
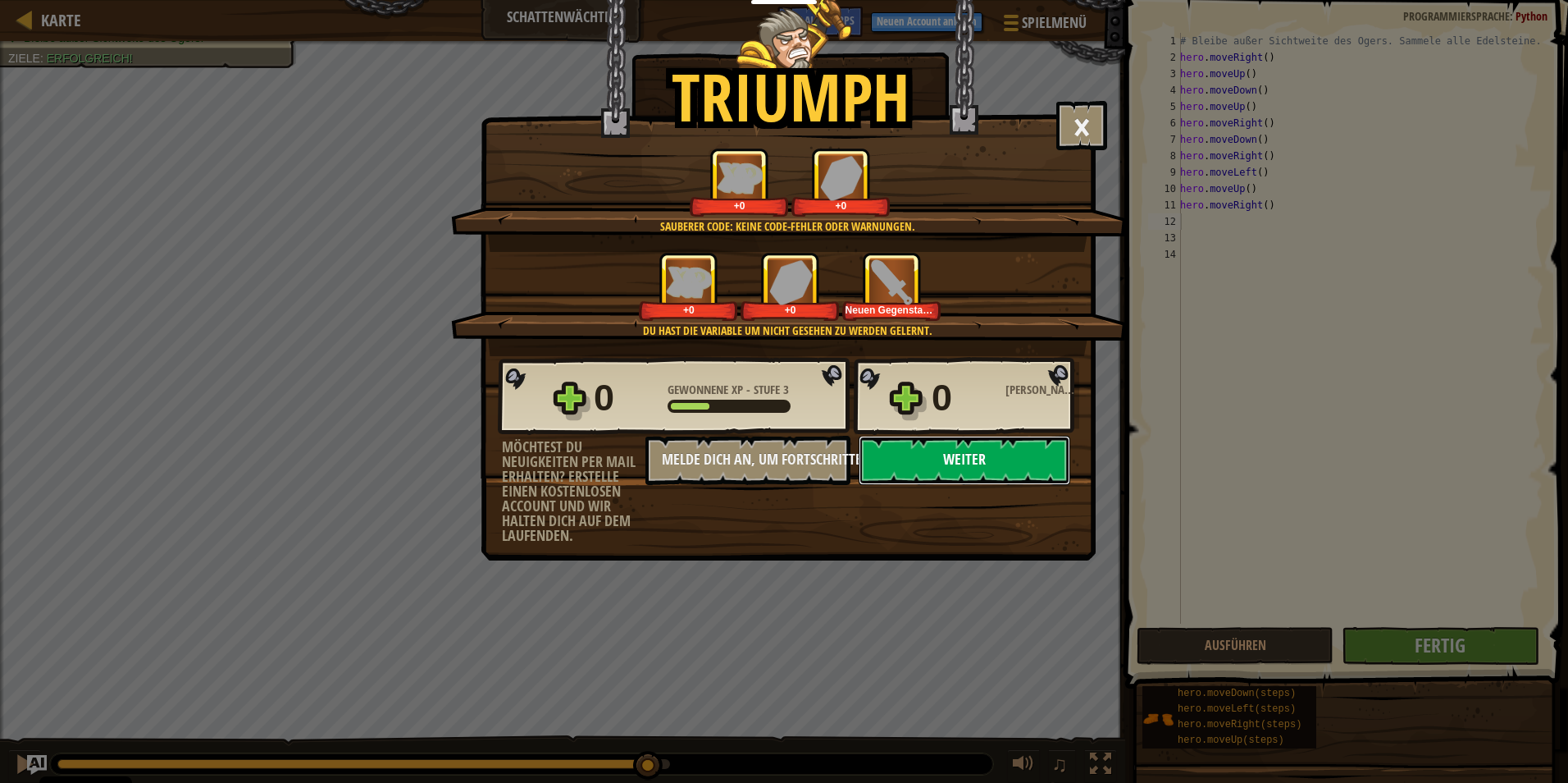
click at [979, 456] on button "Weiter" at bounding box center [964, 460] width 211 height 49
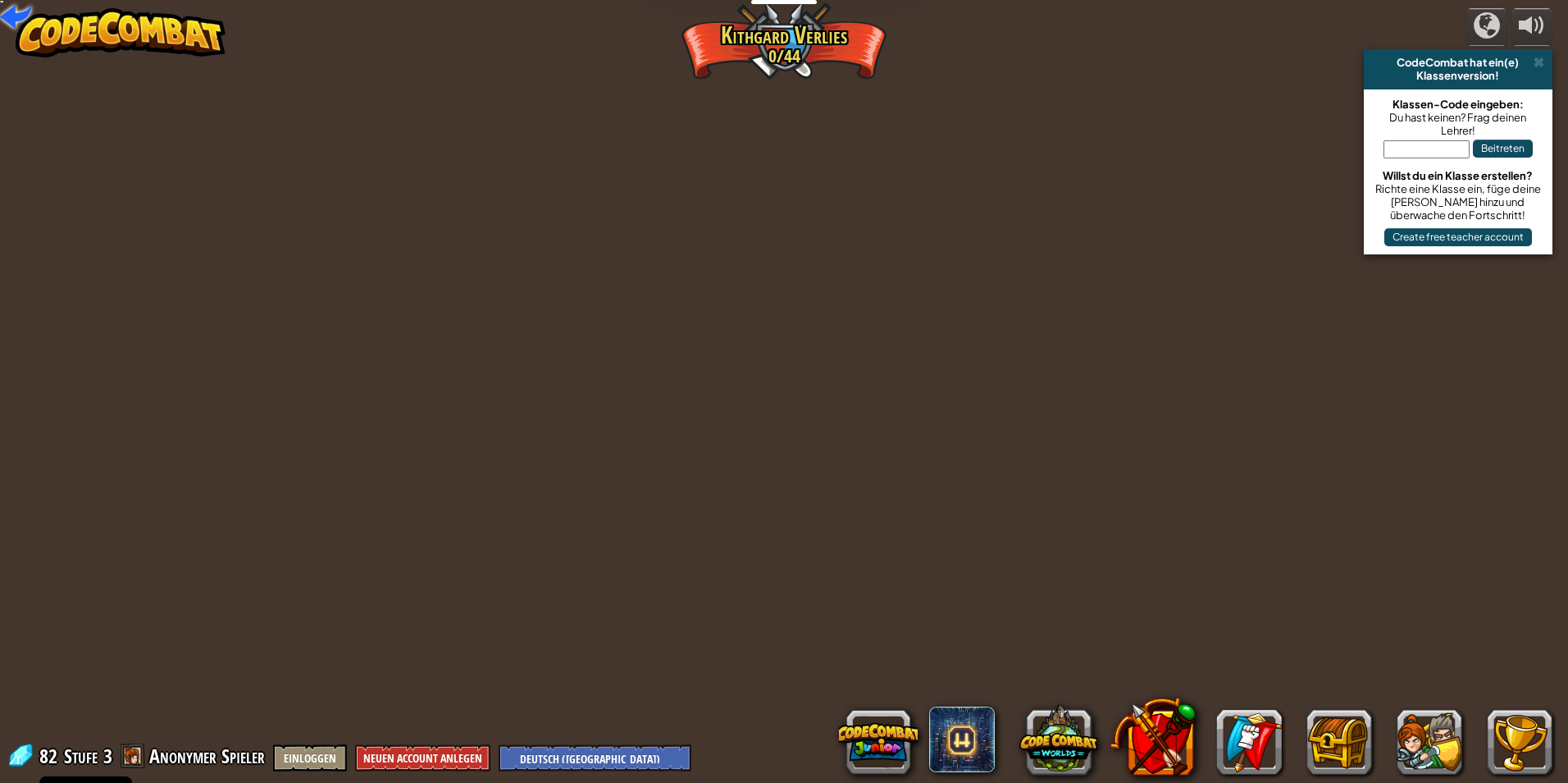
select select "de-DE"
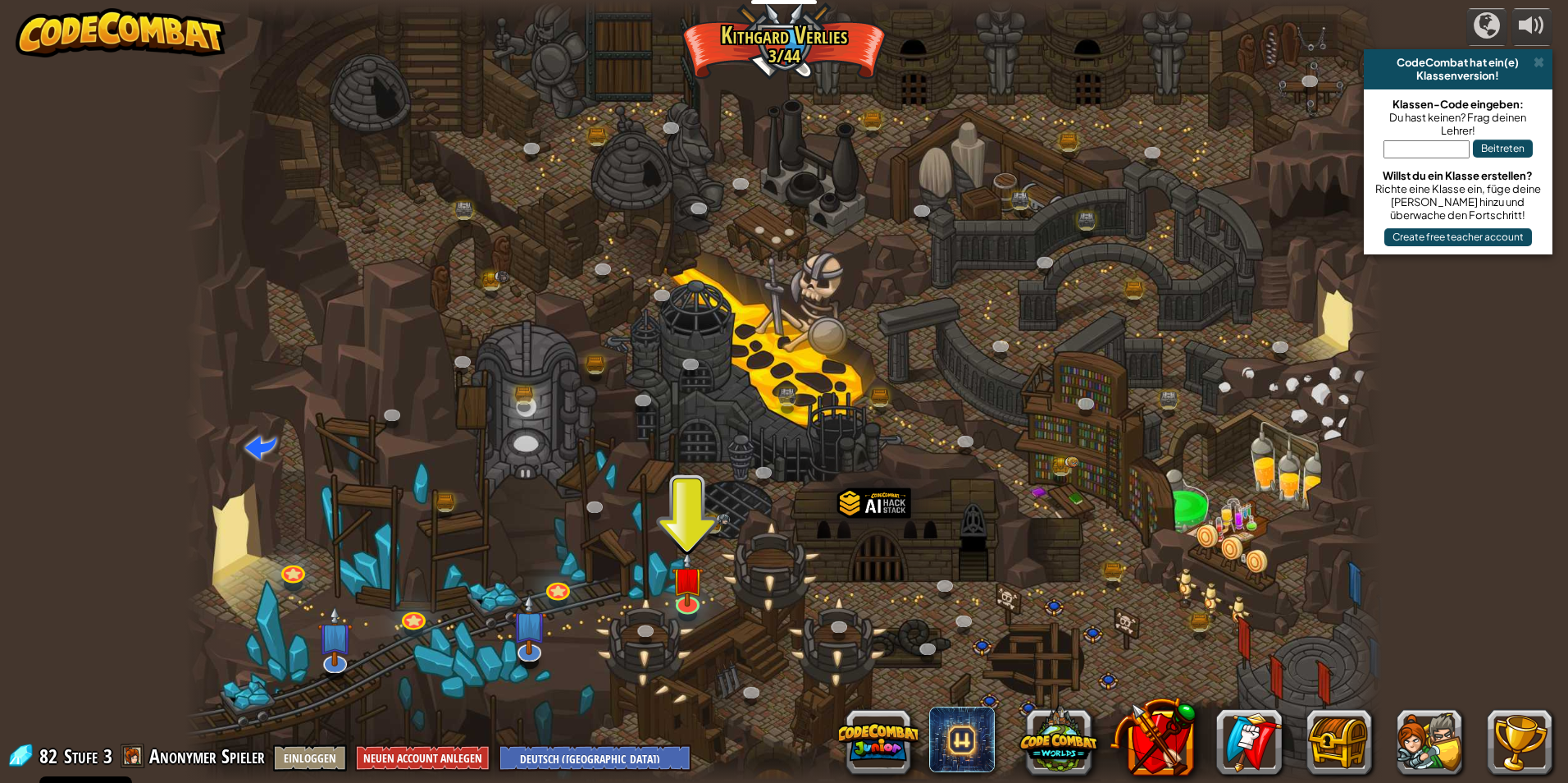
click at [666, 582] on div at bounding box center [784, 391] width 1197 height 783
click at [690, 588] on img at bounding box center [687, 565] width 32 height 74
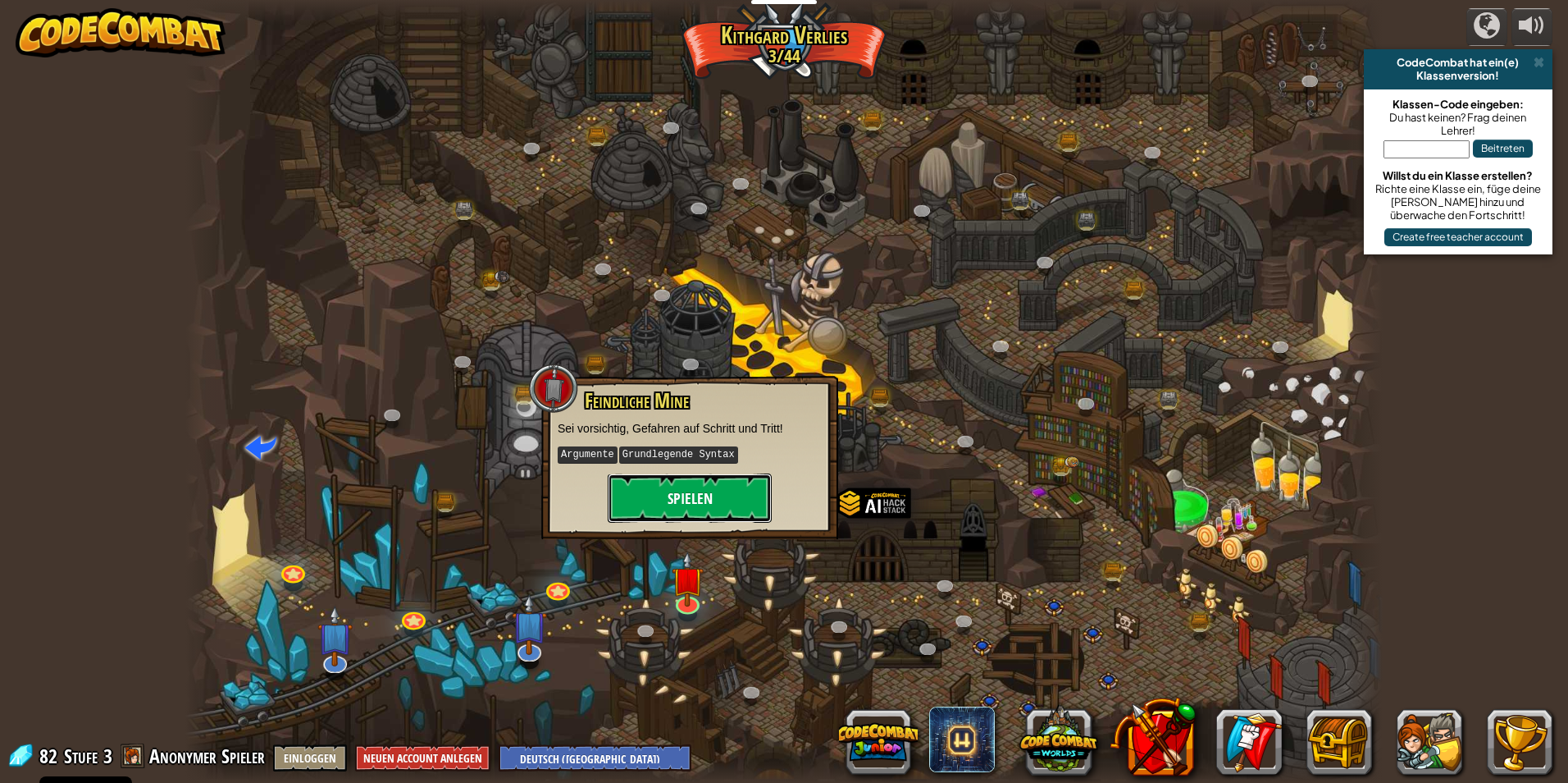
click at [700, 474] on button "Spielen" at bounding box center [690, 498] width 164 height 49
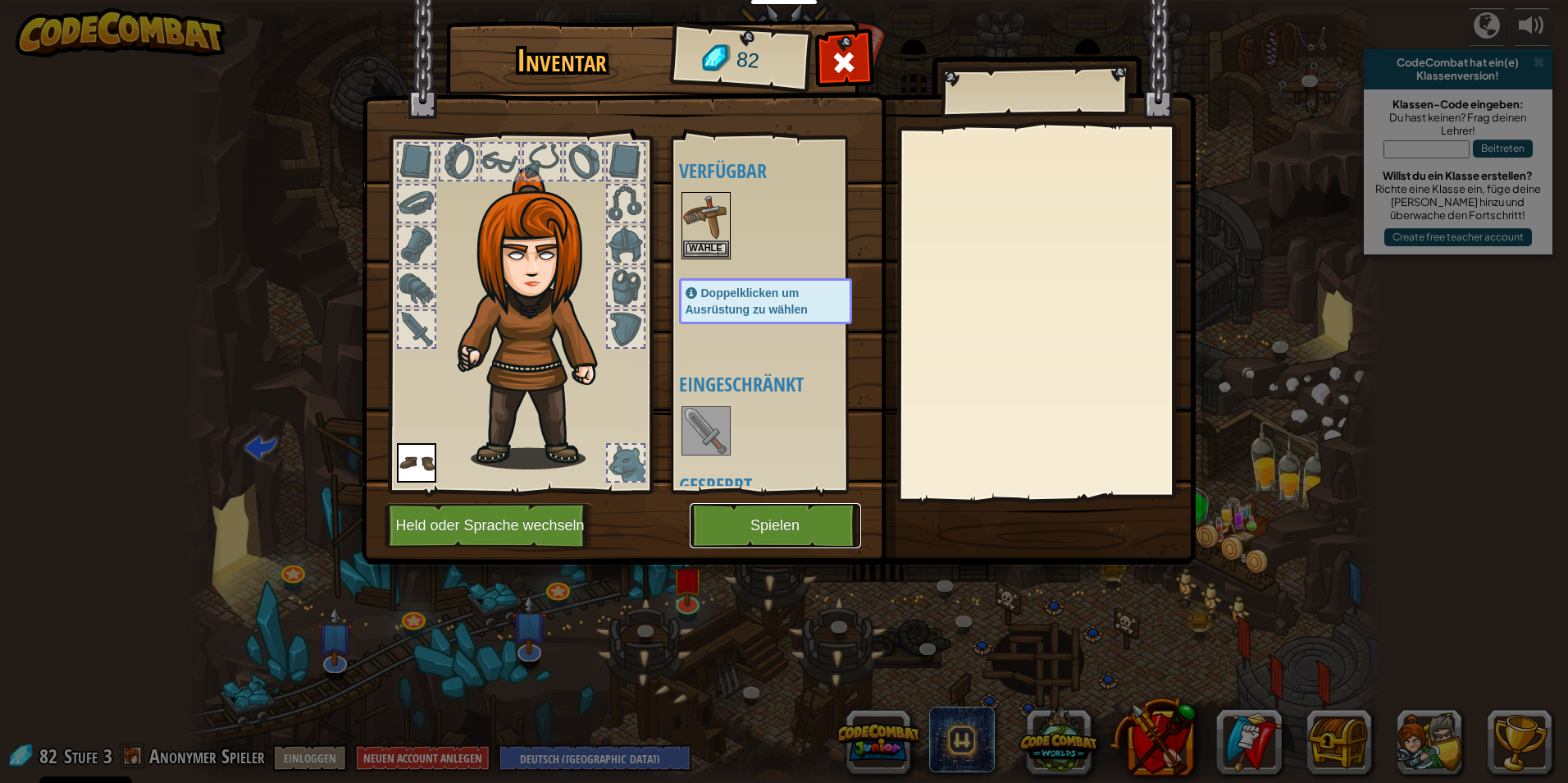
click at [760, 522] on button "Spielen" at bounding box center [775, 526] width 171 height 46
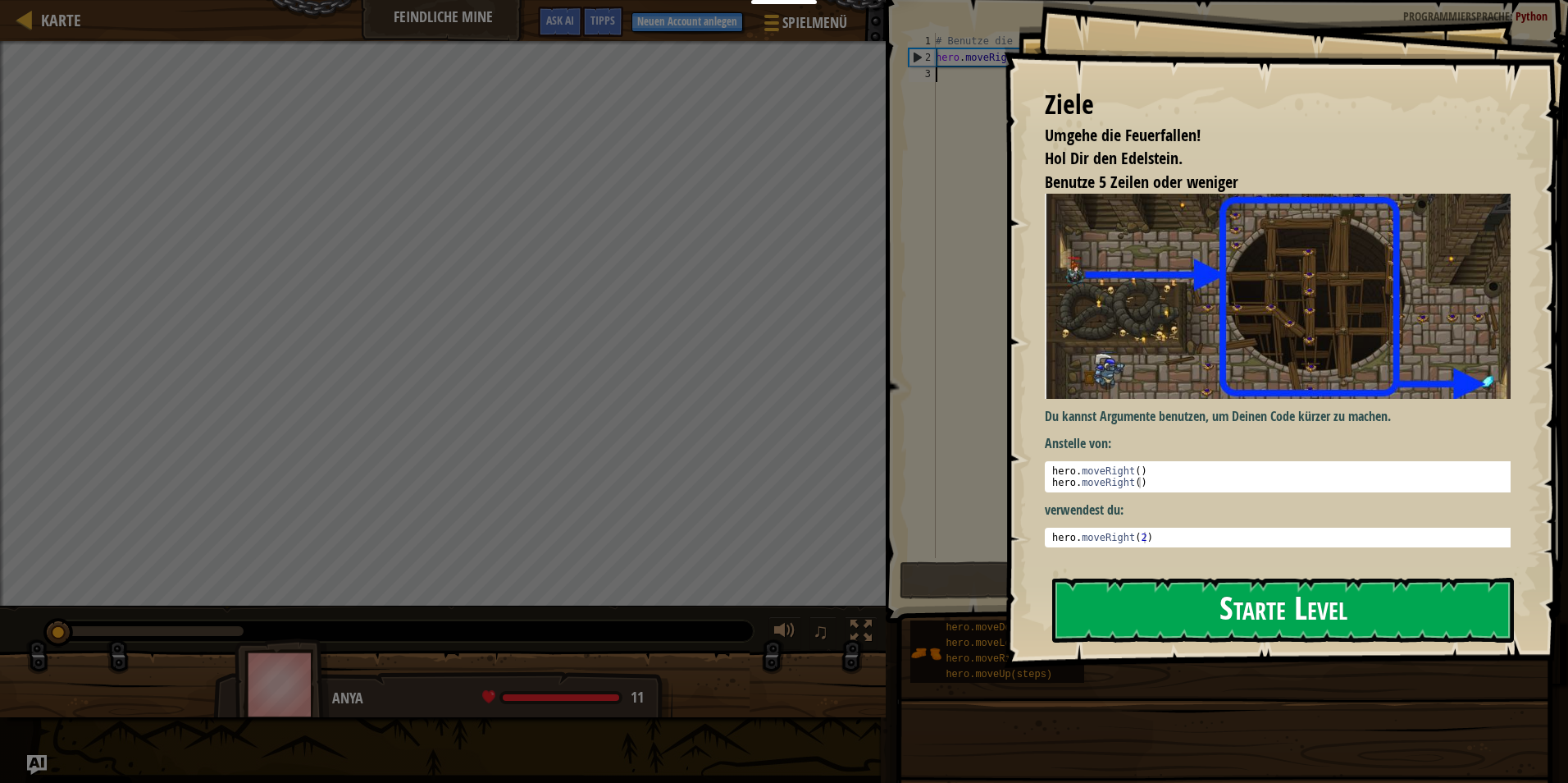
click at [1300, 578] on button "Starte Level" at bounding box center [1283, 610] width 462 height 65
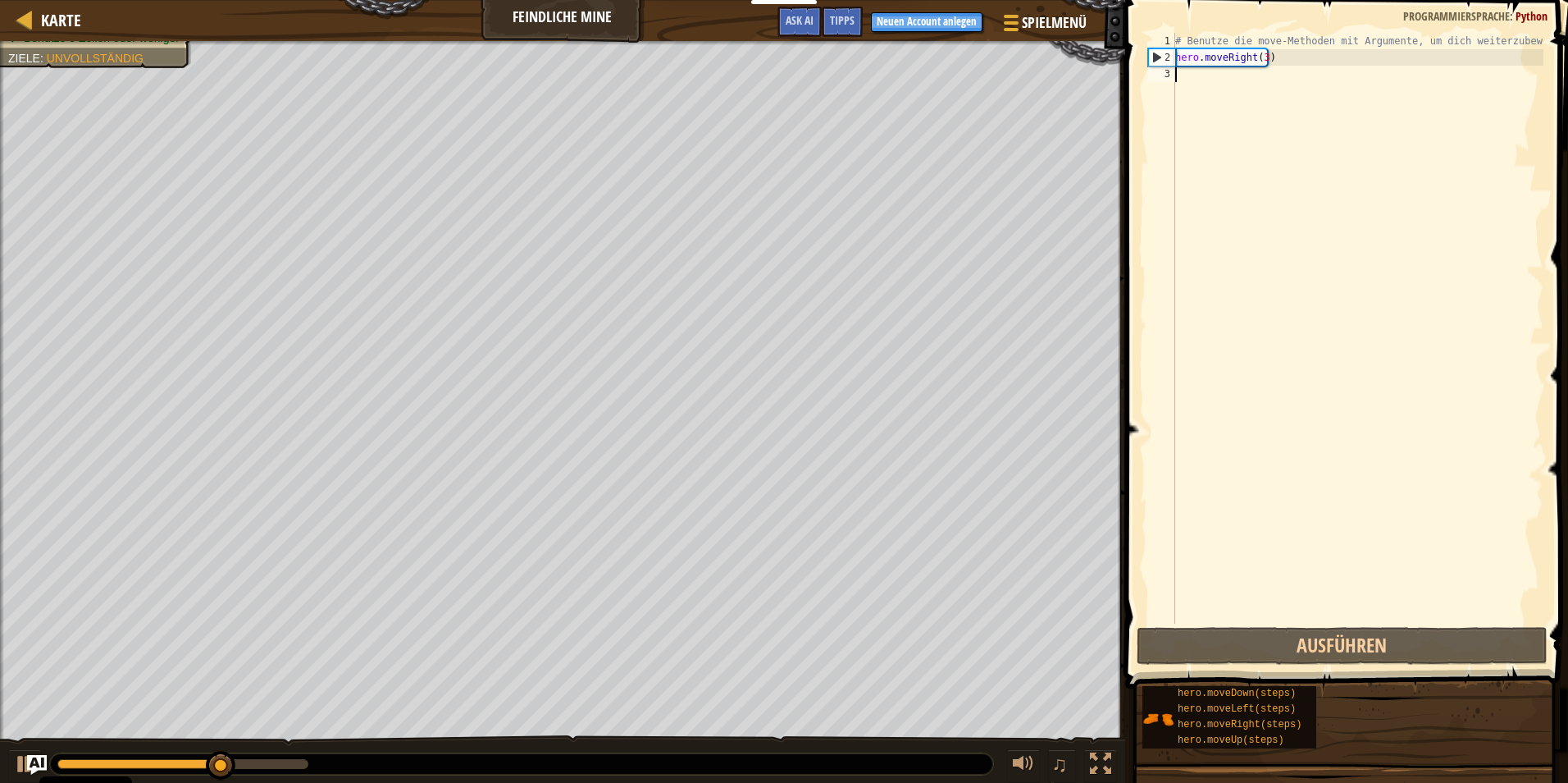
scroll to position [7, 0]
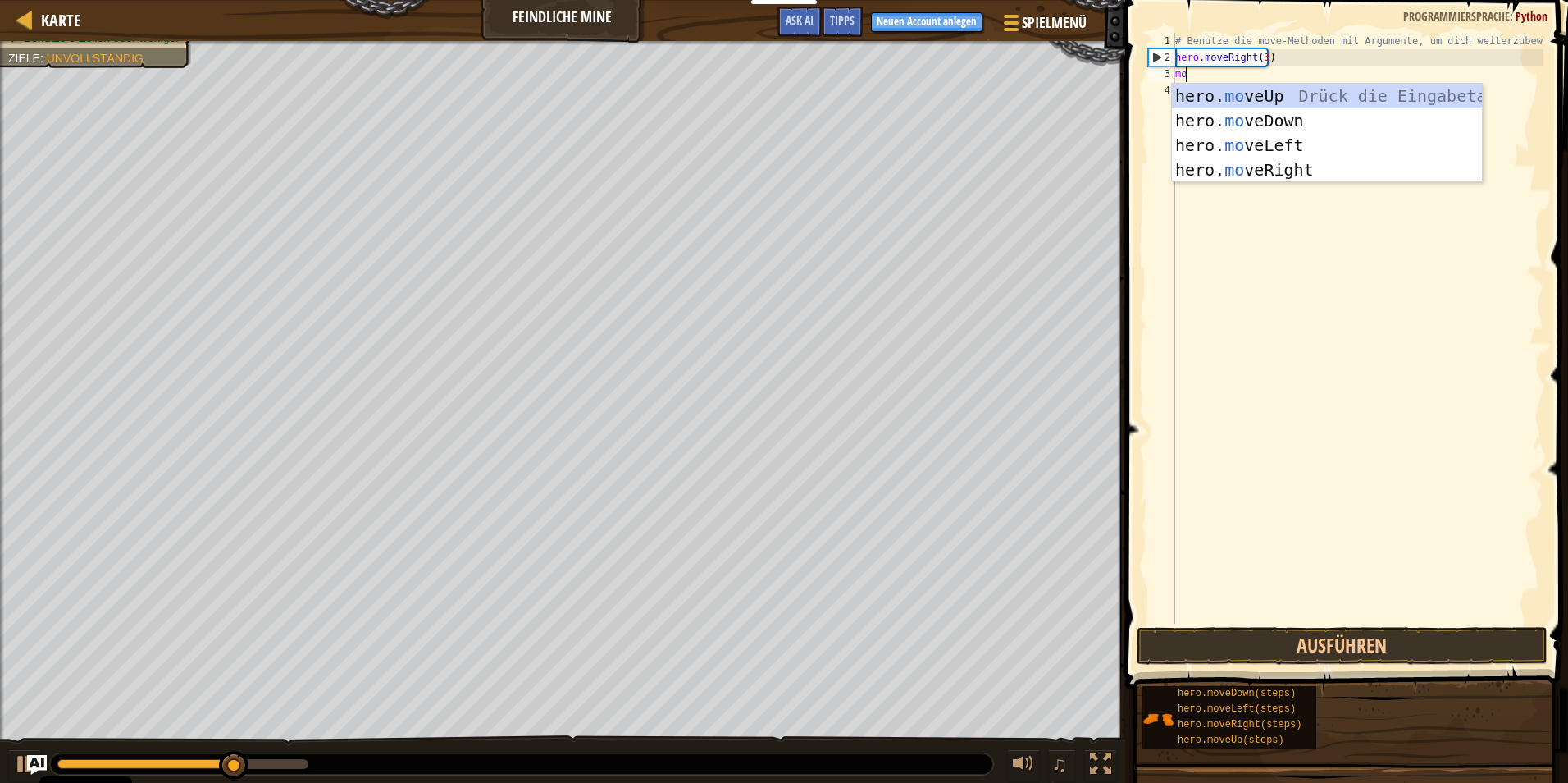
type textarea "move"
click at [1232, 88] on div "hero. move Up Drück die Eingabetaste hero. move Down Drück die Eingabetaste her…" at bounding box center [1327, 158] width 310 height 148
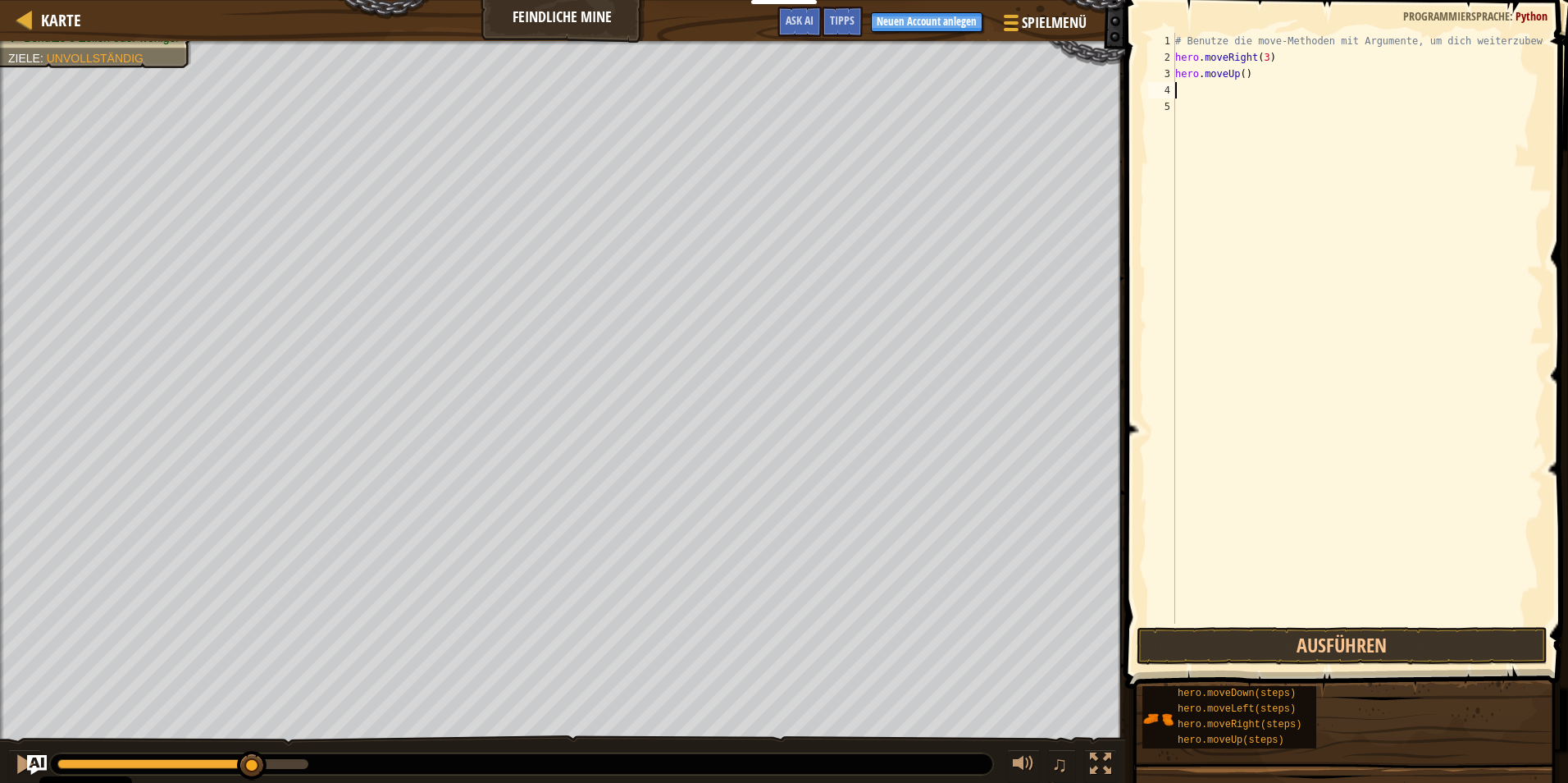
scroll to position [7, 0]
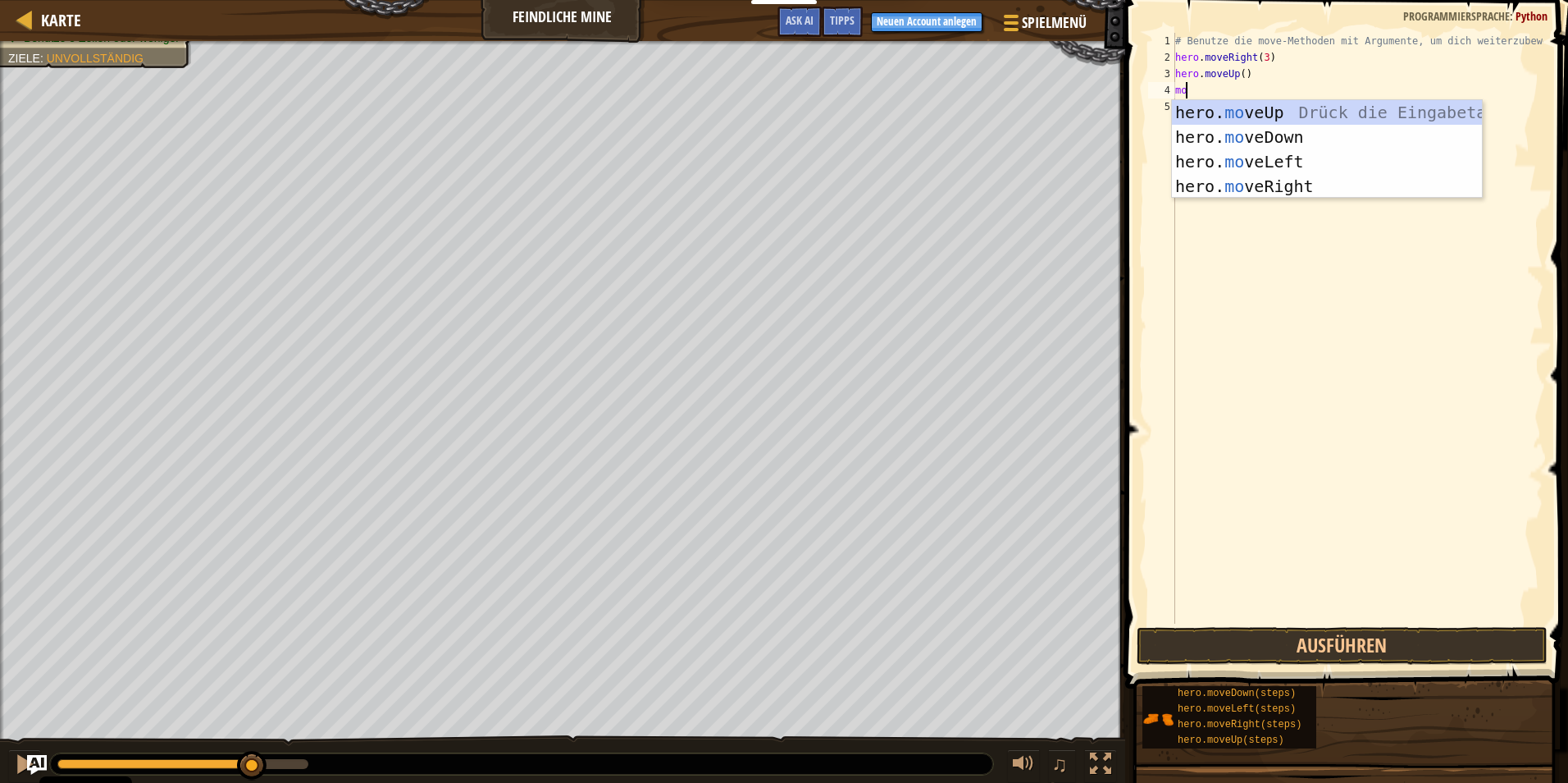
type textarea "move"
click at [1236, 193] on div "hero. move Up Drück die Eingabetaste hero. move Down Drück die Eingabetaste her…" at bounding box center [1327, 174] width 310 height 148
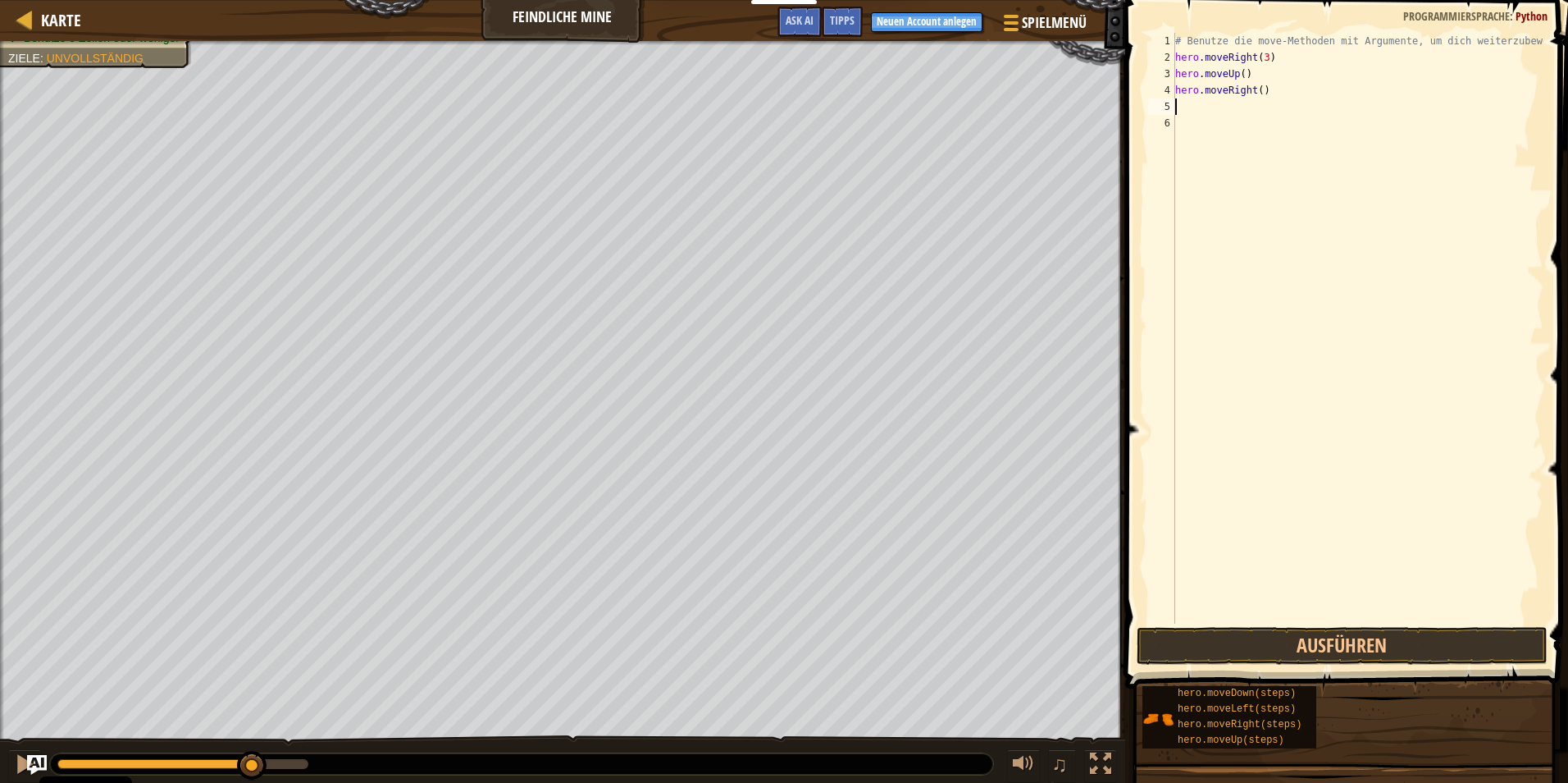
scroll to position [7, 0]
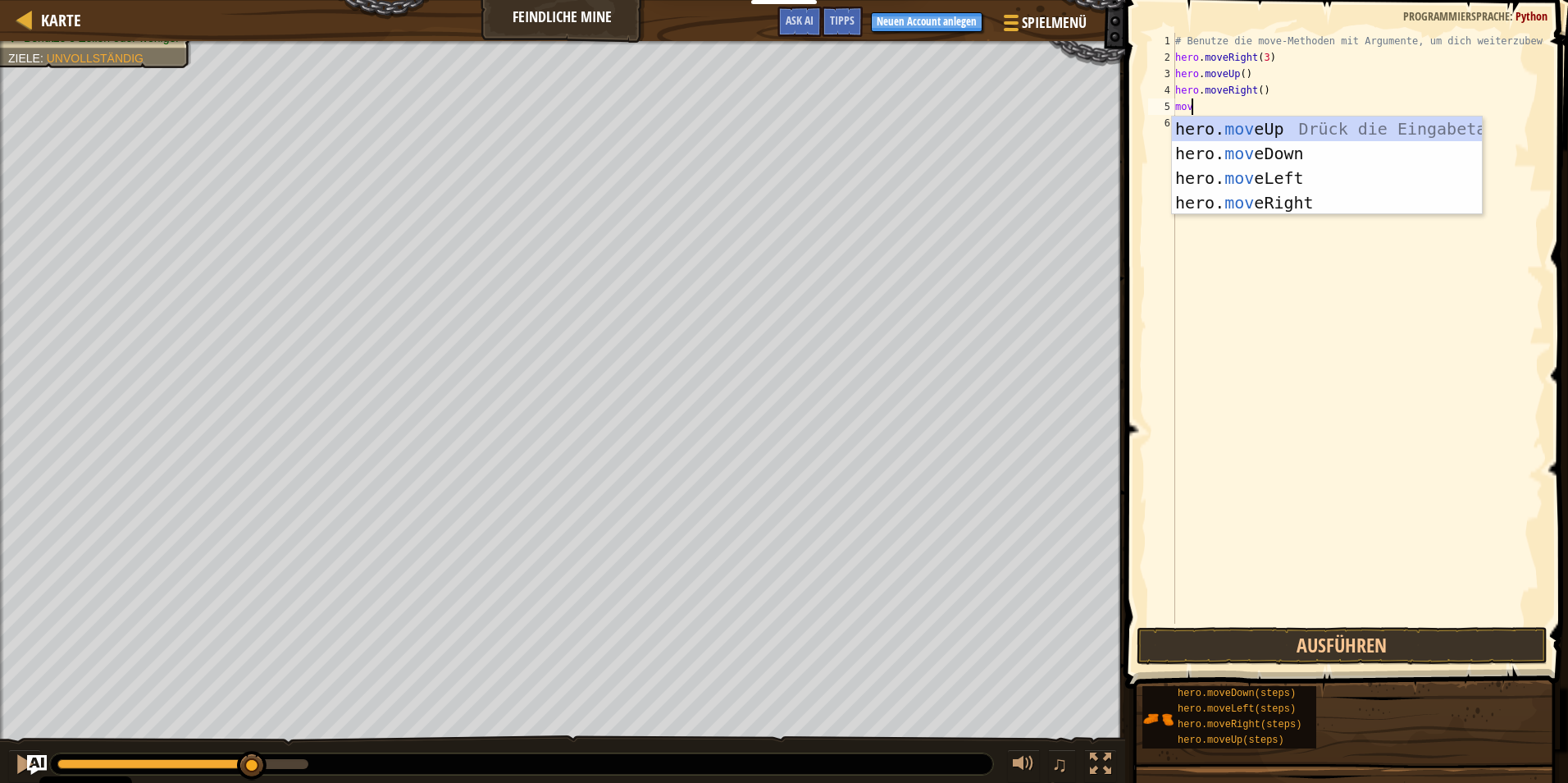
type textarea "move"
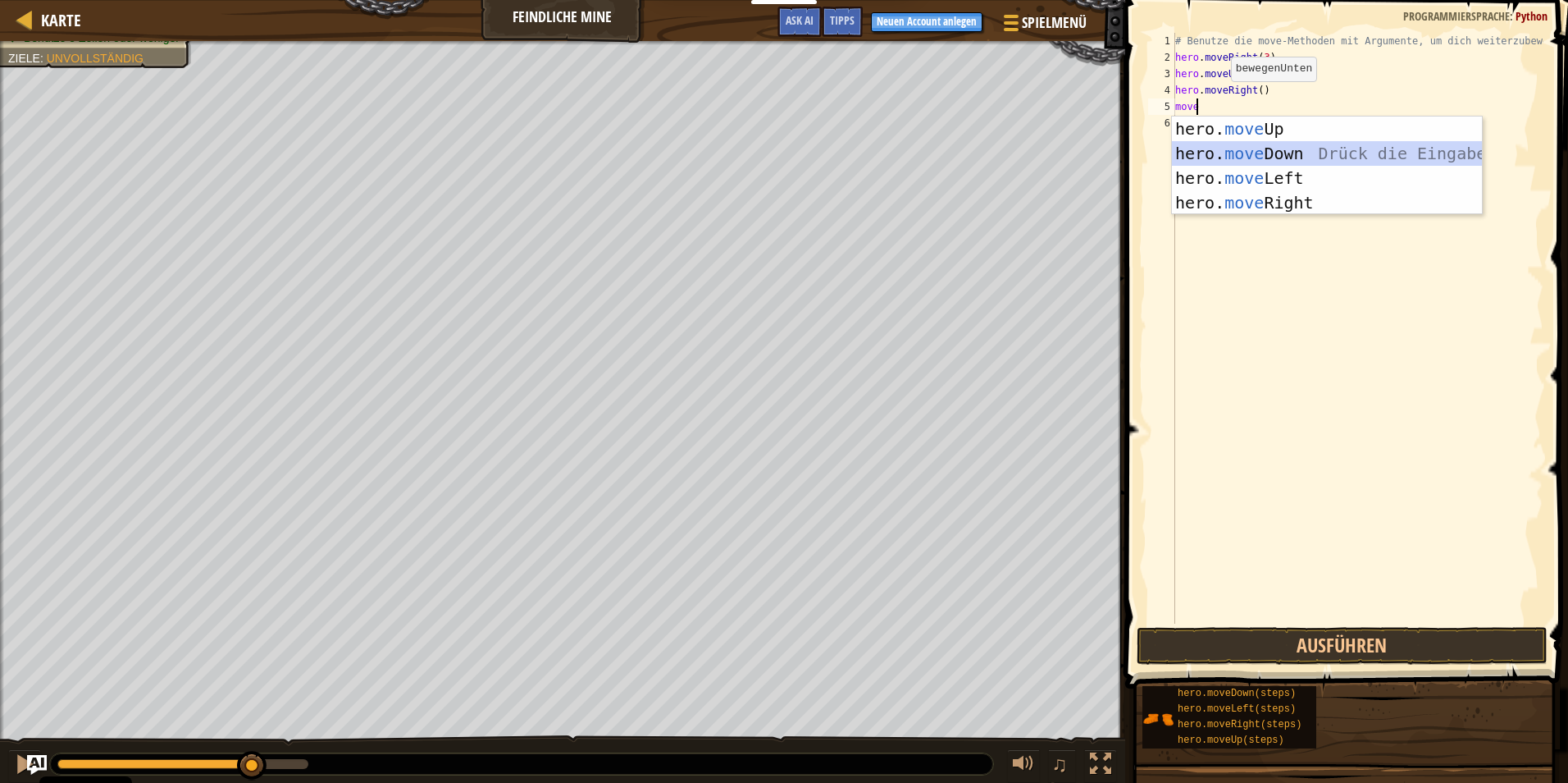
click at [1286, 154] on div "hero. move Up Drück die Eingabetaste hero. move Down Drück die Eingabetaste her…" at bounding box center [1327, 191] width 310 height 148
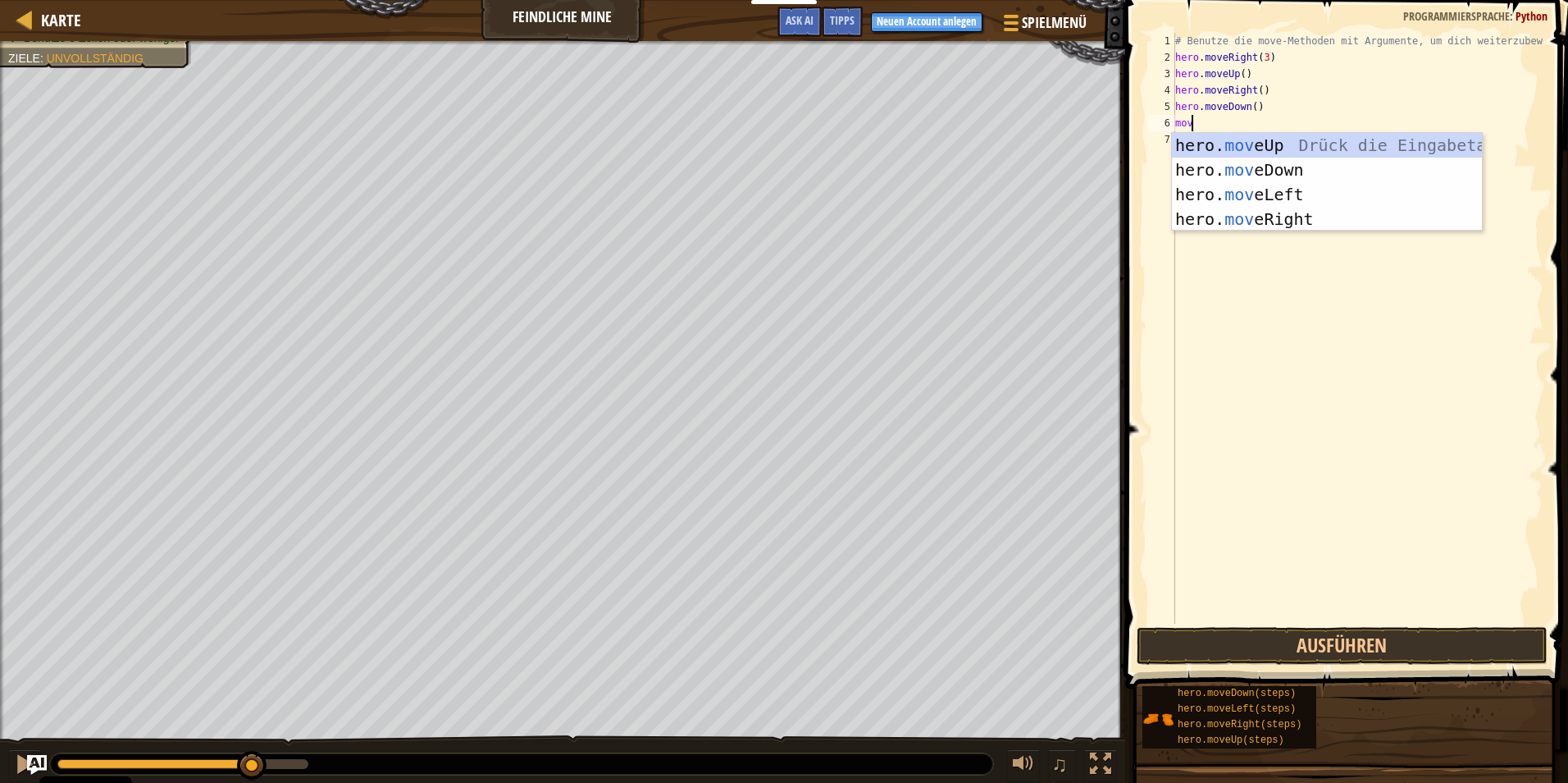
type textarea "move"
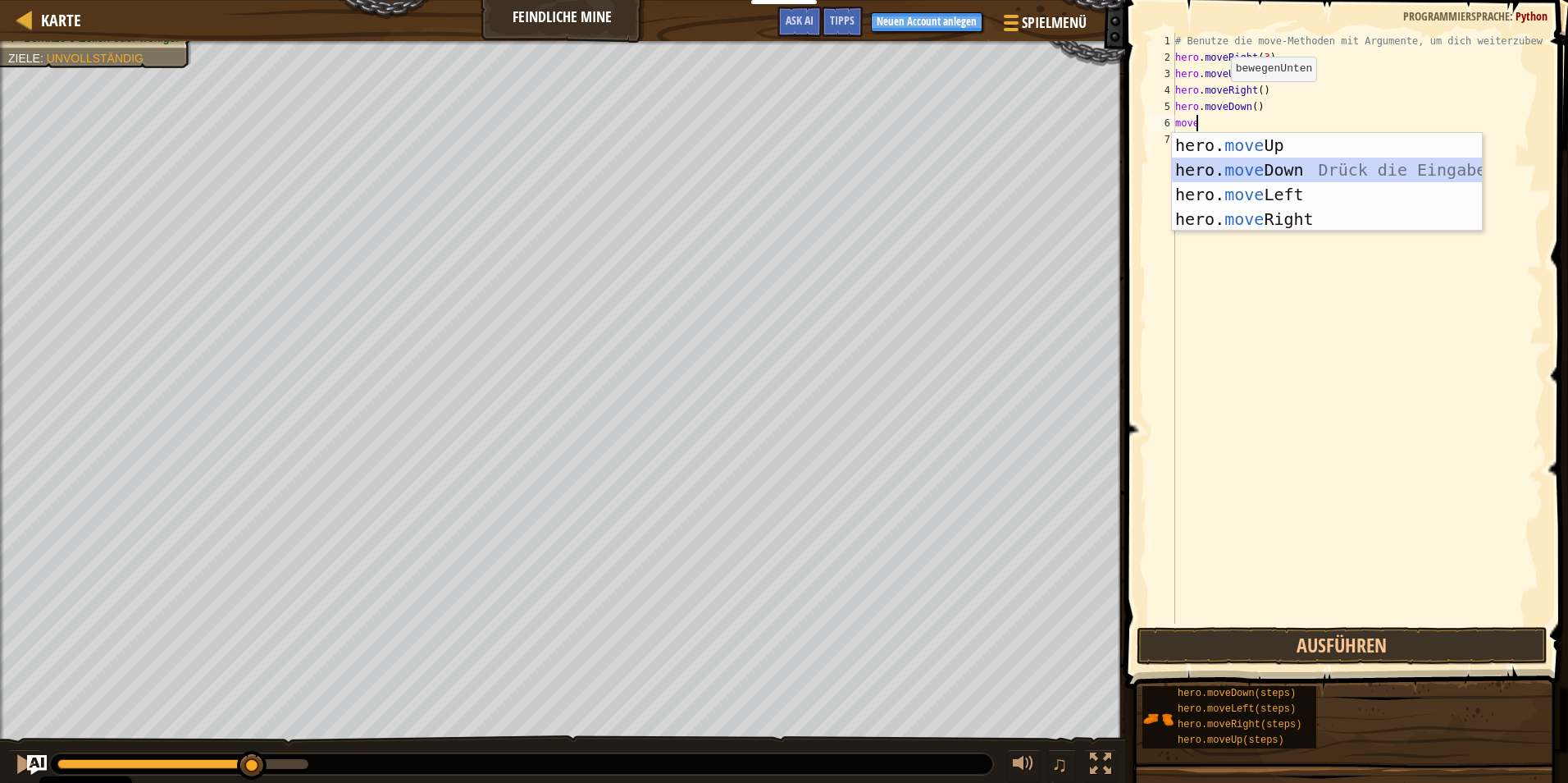
drag, startPoint x: 1327, startPoint y: 160, endPoint x: 1302, endPoint y: 187, distance: 36.8
click at [1317, 181] on div "hero. move Up Drück die Eingabetaste hero. move Down Drück die Eingabetaste her…" at bounding box center [1327, 207] width 310 height 148
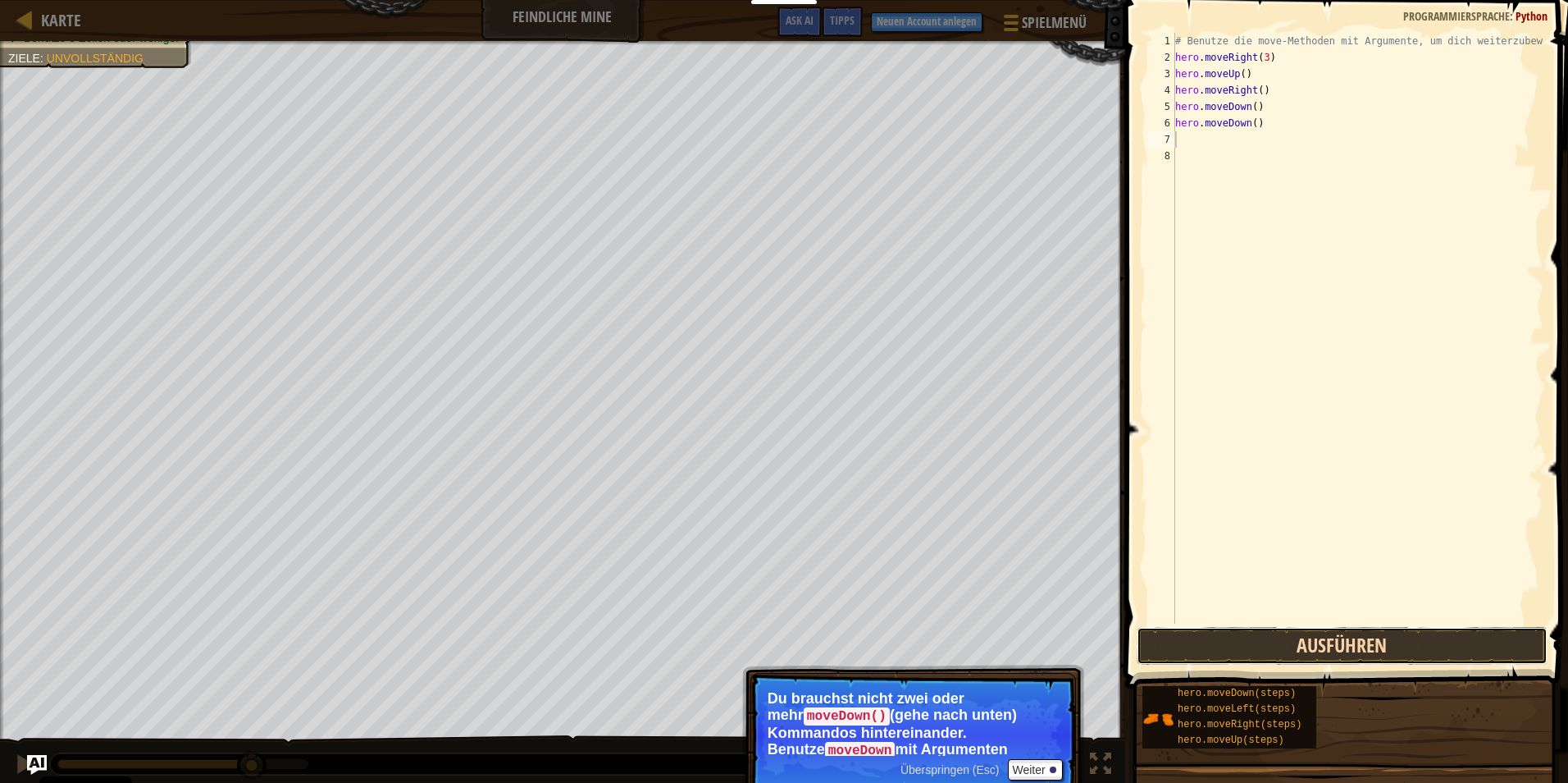
click at [1348, 644] on button "Ausführen" at bounding box center [1342, 645] width 411 height 37
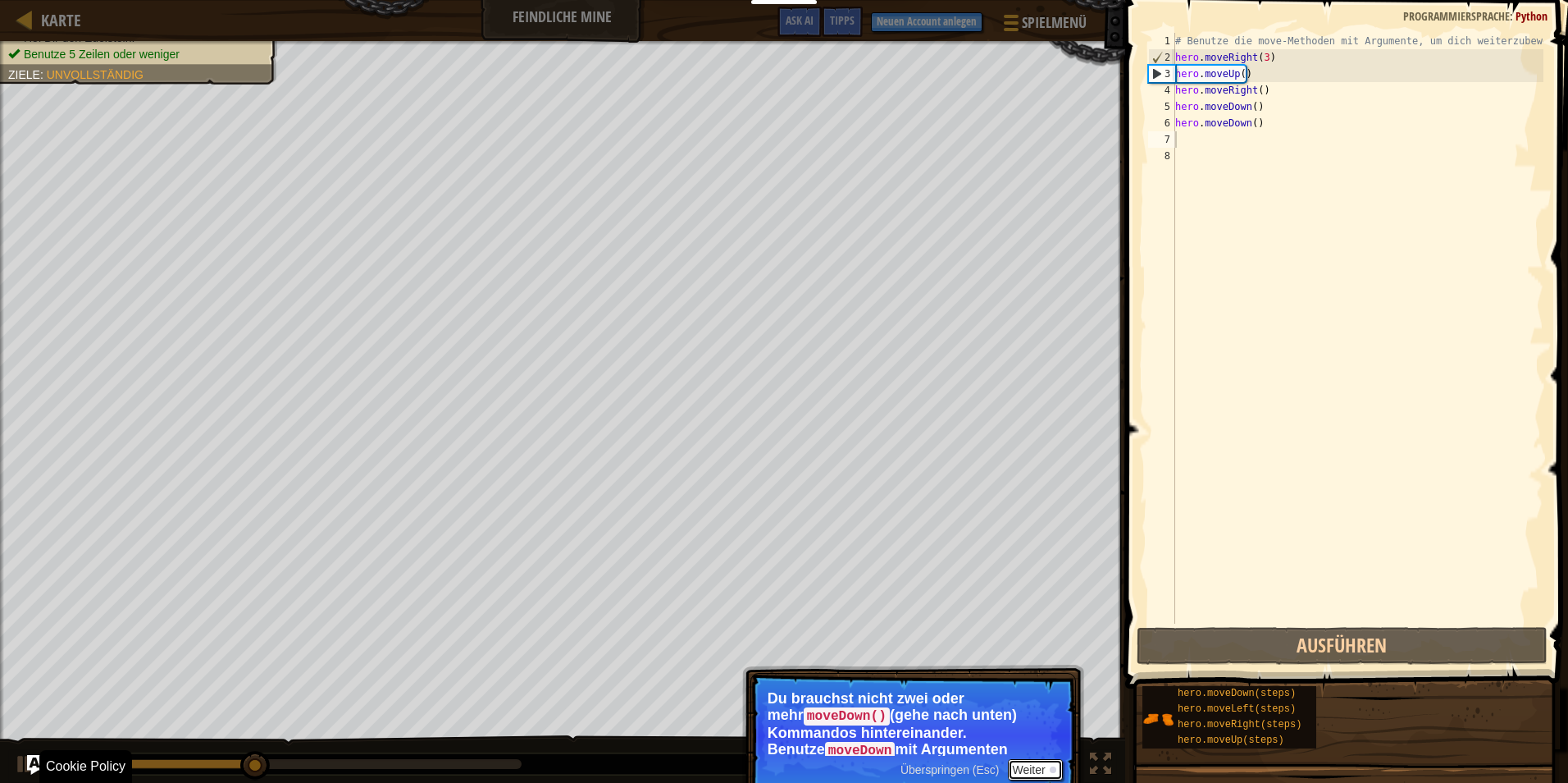
click at [1034, 772] on button "Weiter" at bounding box center [1035, 769] width 55 height 21
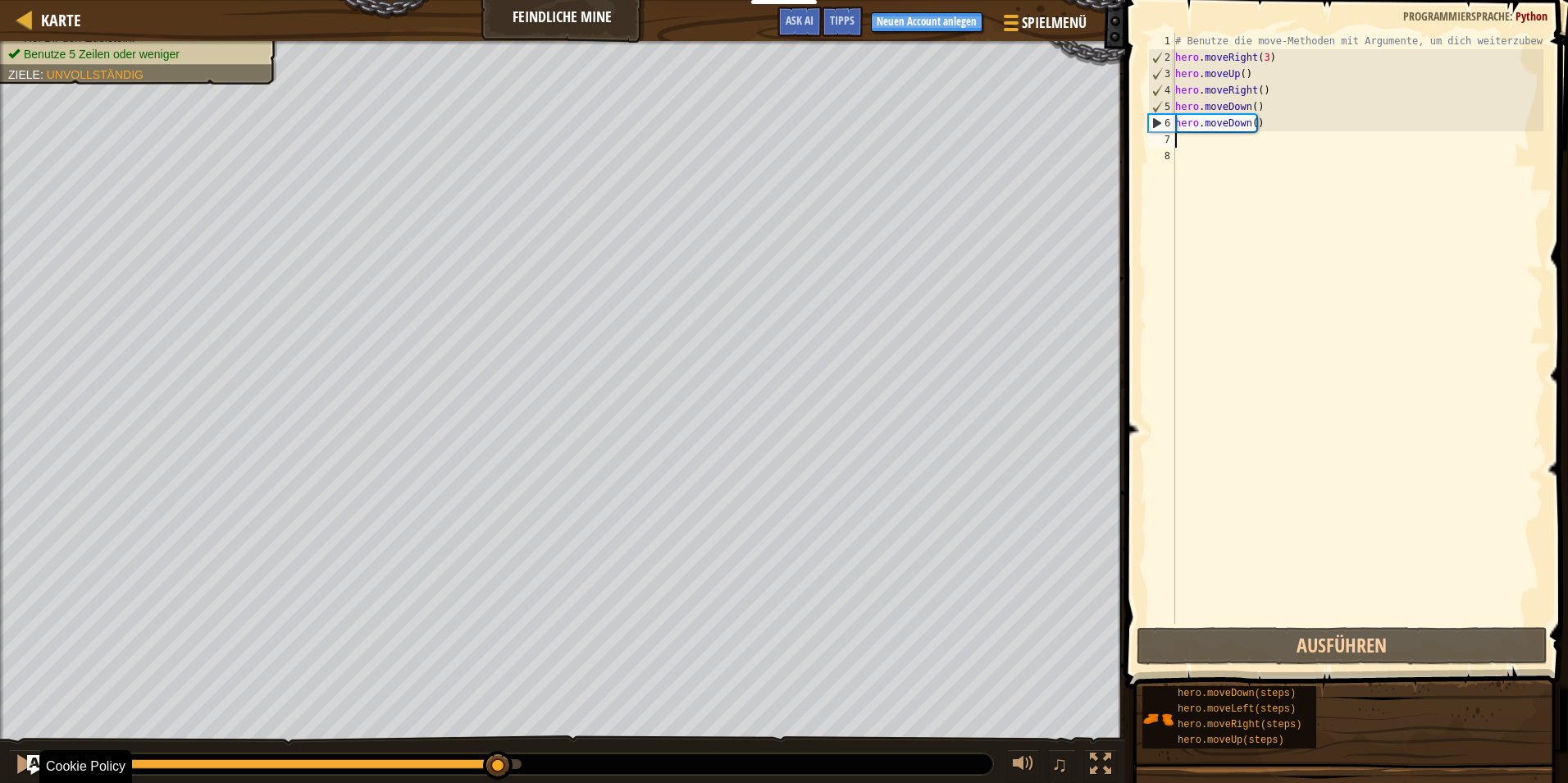
drag, startPoint x: 324, startPoint y: 764, endPoint x: 503, endPoint y: 788, distance: 180.6
click at [503, 0] on html "Cookie Policy CodeCombat nutzt essentielle und einige nicht-essentielle Cookies…" at bounding box center [784, 0] width 1568 height 0
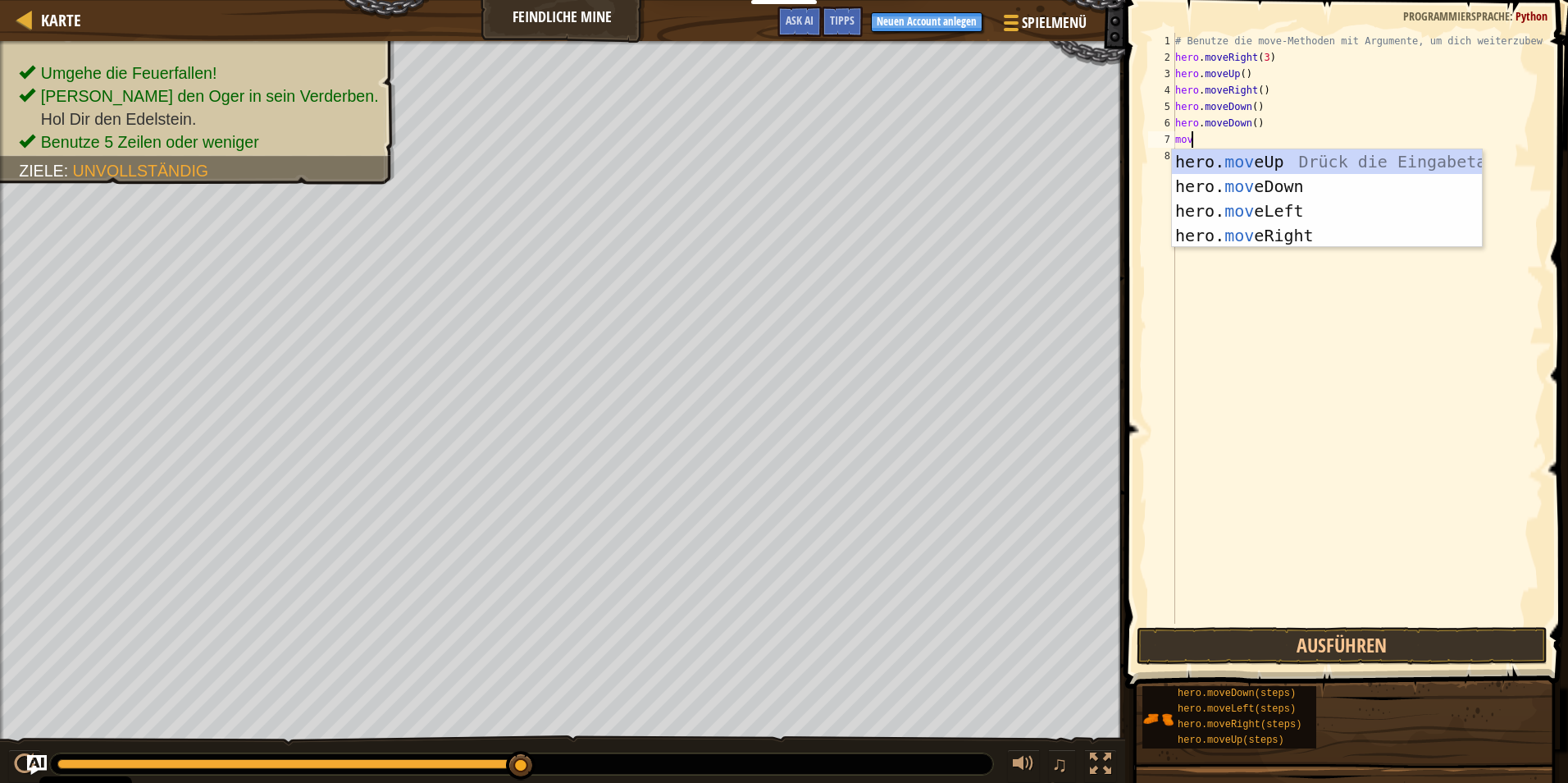
type textarea "move"
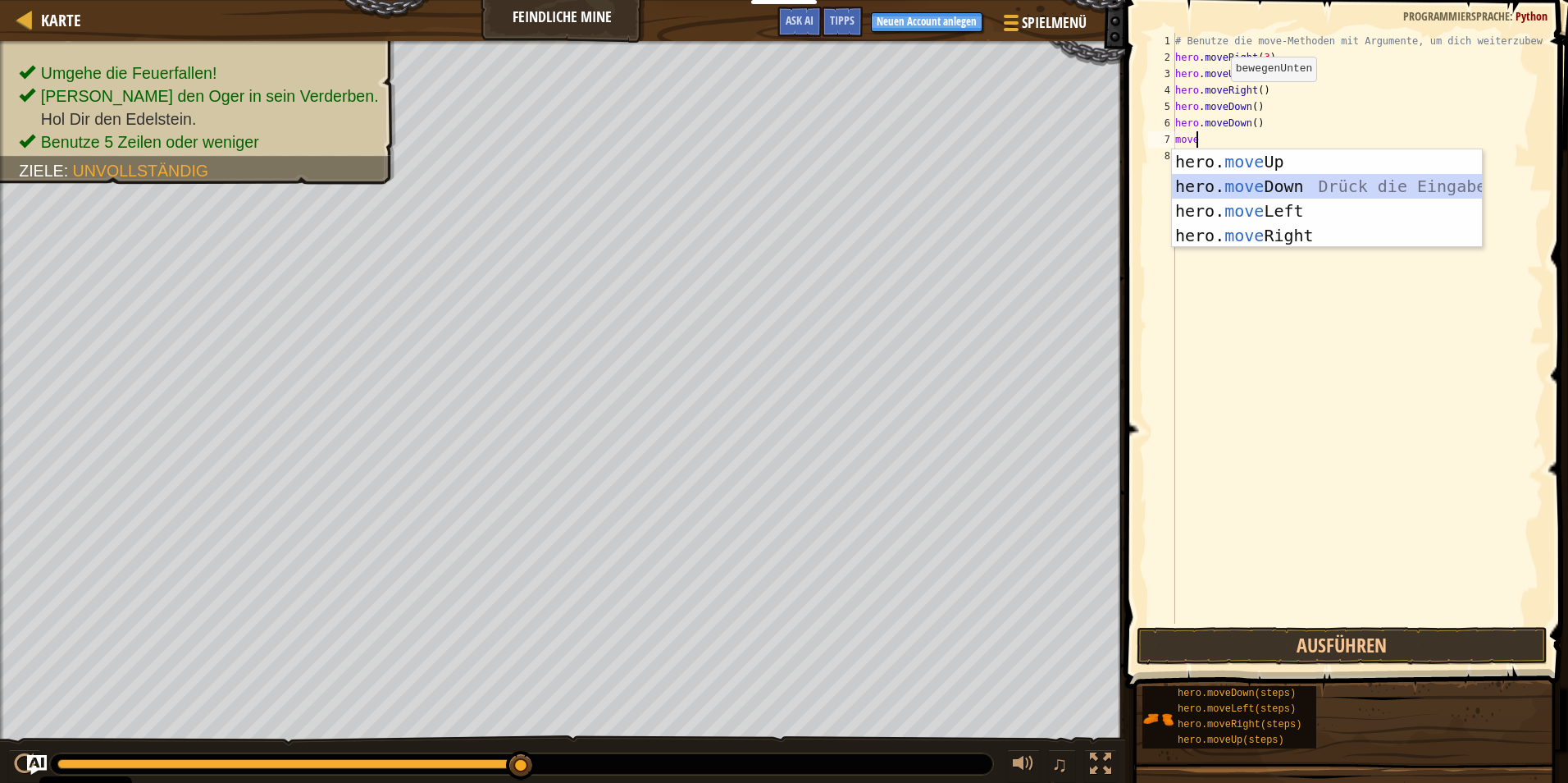
click at [1317, 177] on div "hero. move Up Drück die Eingabetaste hero. move Down Drück die Eingabetaste her…" at bounding box center [1327, 223] width 310 height 148
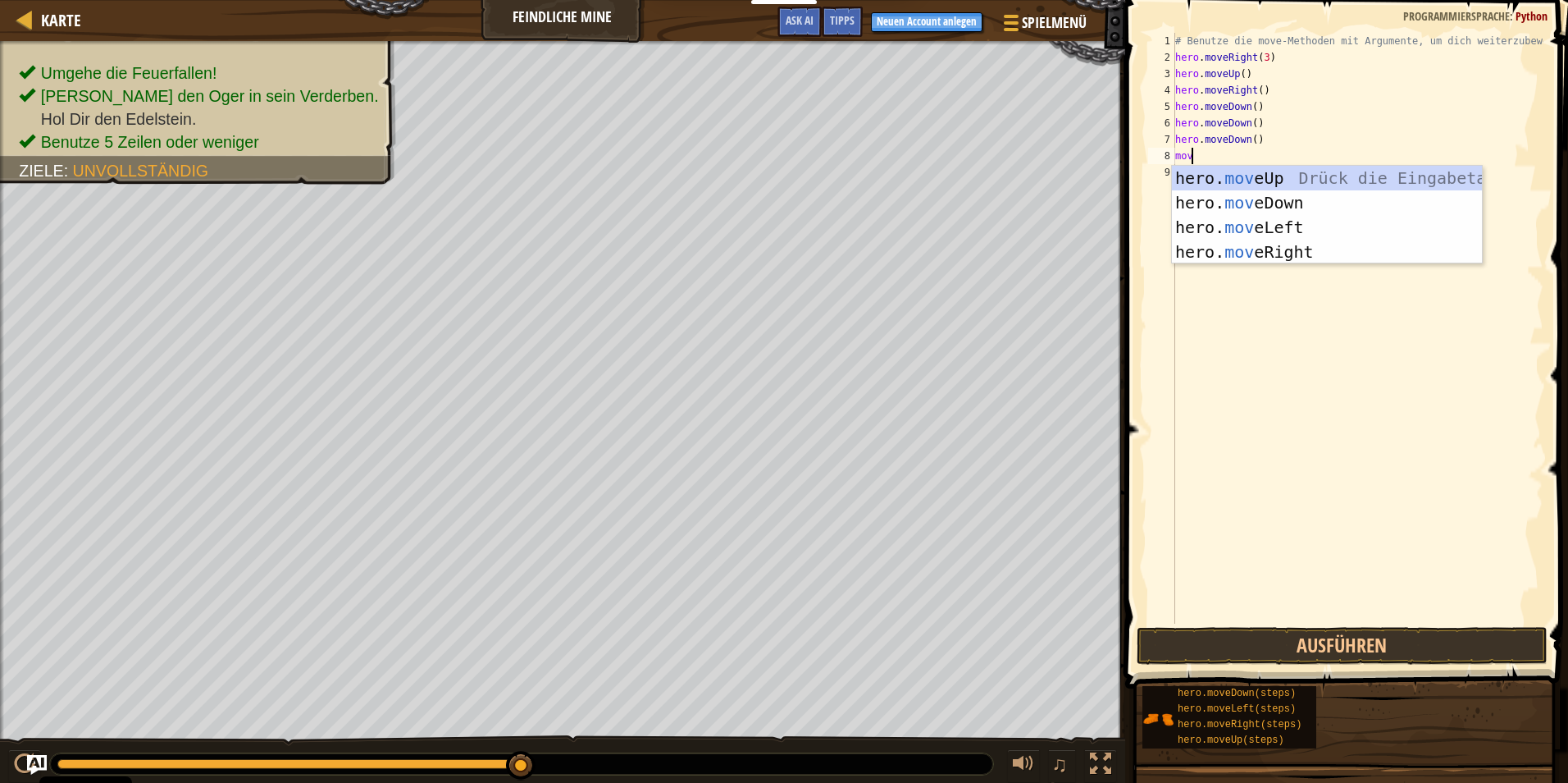
type textarea "move"
click at [1286, 251] on div "hero. move Up Drück die Eingabetaste hero. move Down Drück die Eingabetaste her…" at bounding box center [1327, 240] width 310 height 148
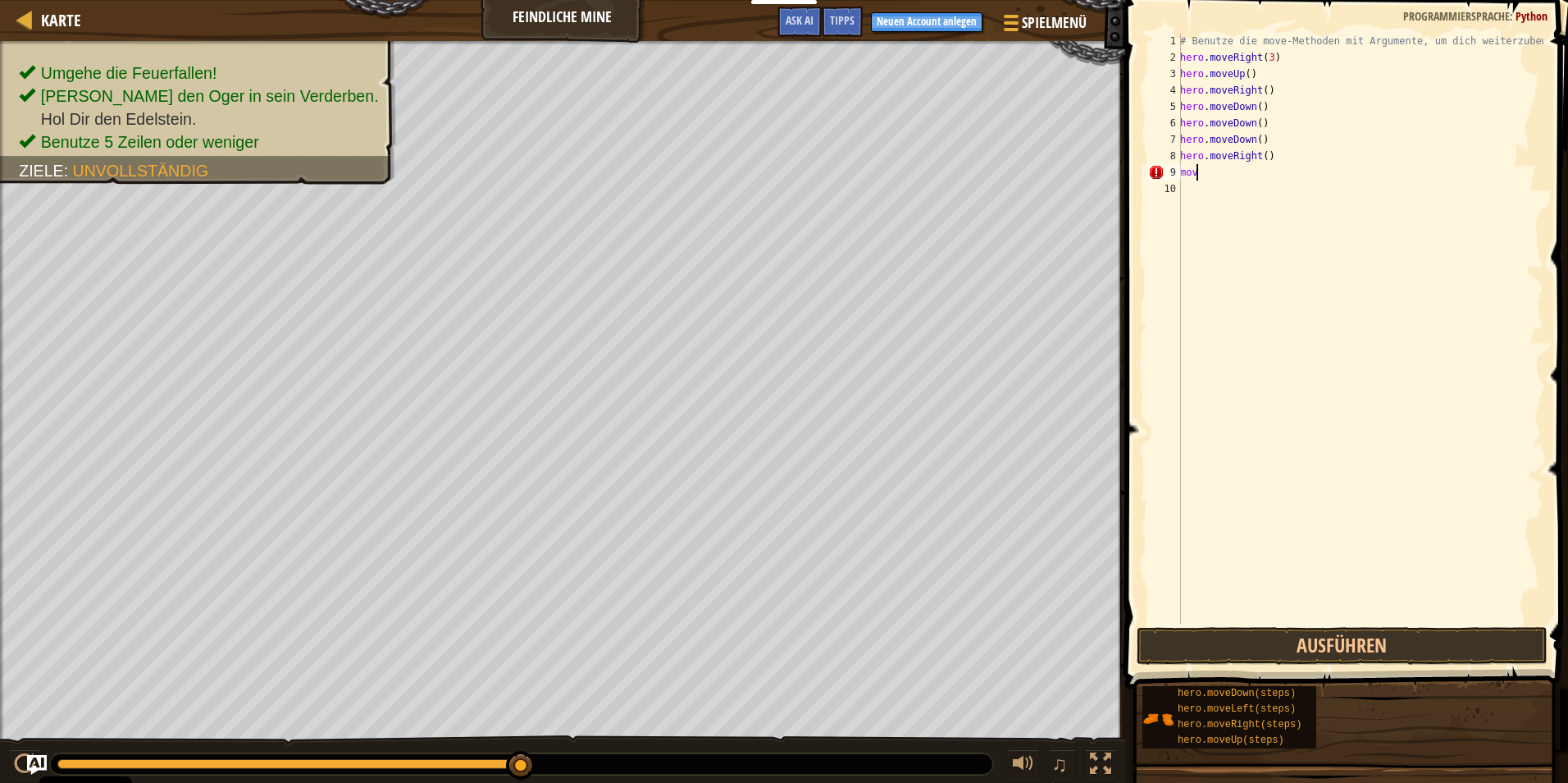
scroll to position [7, 0]
type textarea "m"
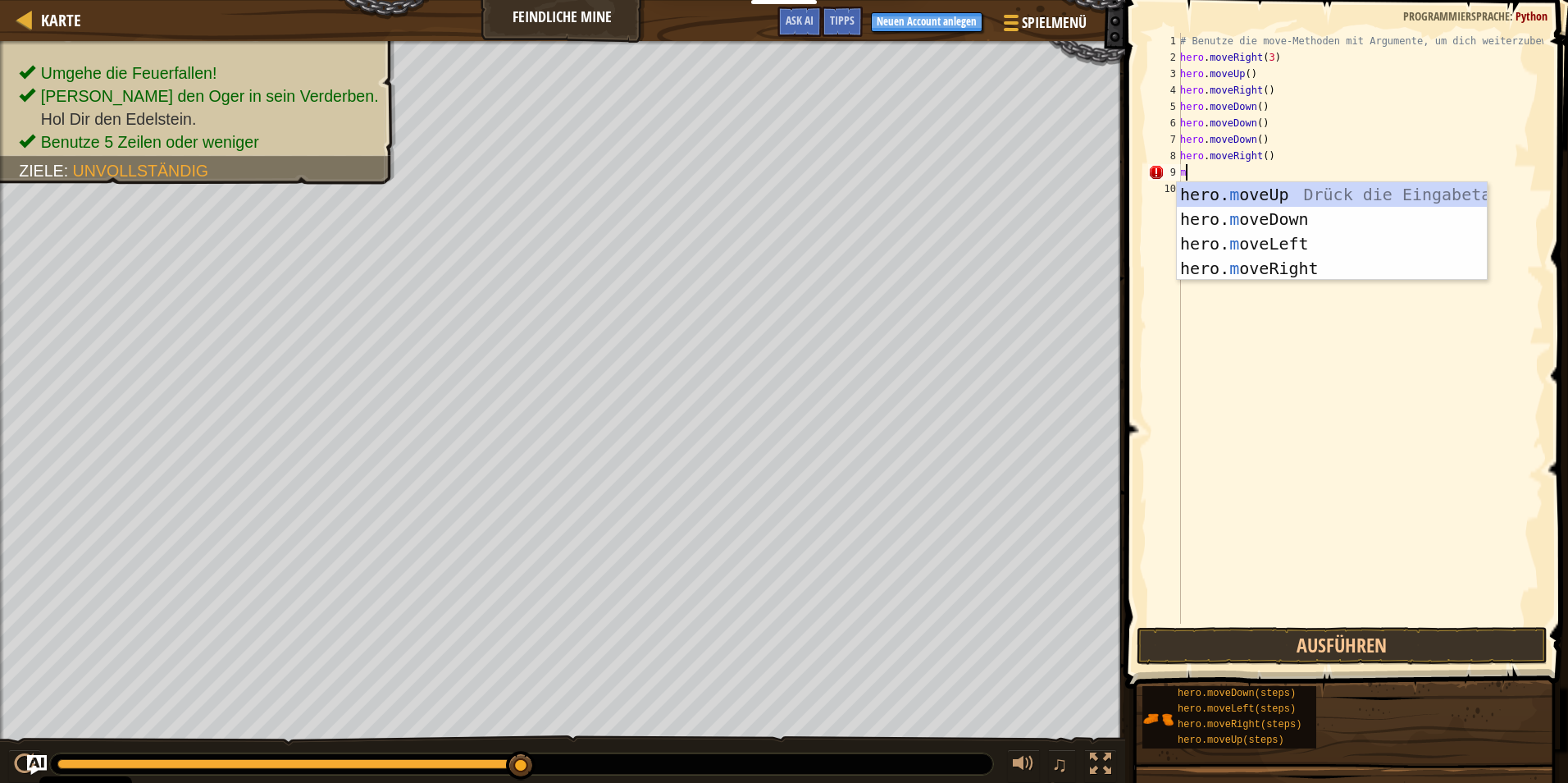
type textarea "mo"
click at [1283, 272] on div "hero. mo veUp Drück die Eingabetaste hero. mo veDown Drück die Eingabetaste her…" at bounding box center [1332, 256] width 310 height 148
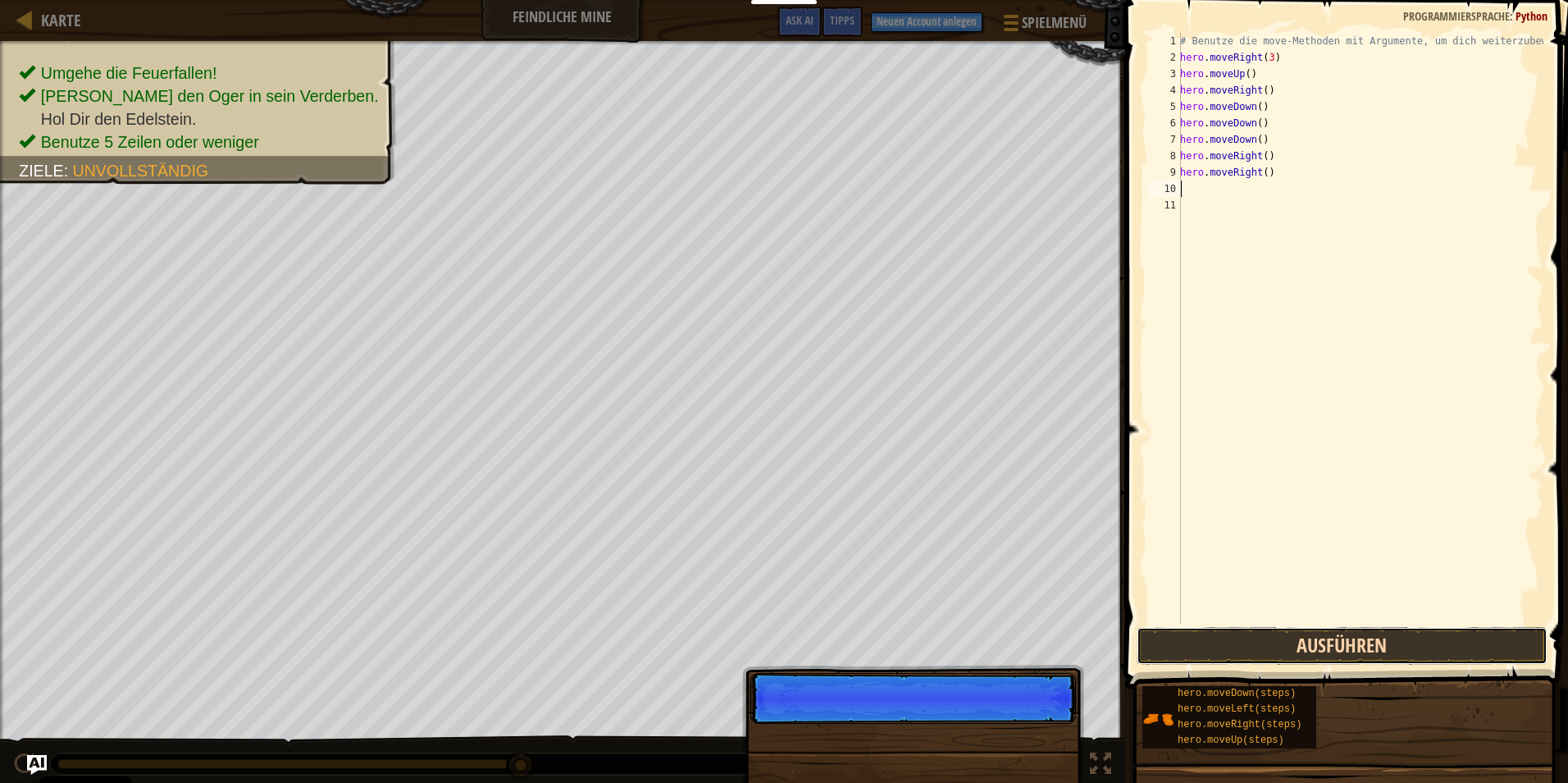
click at [1352, 651] on button "Ausführen" at bounding box center [1342, 645] width 411 height 37
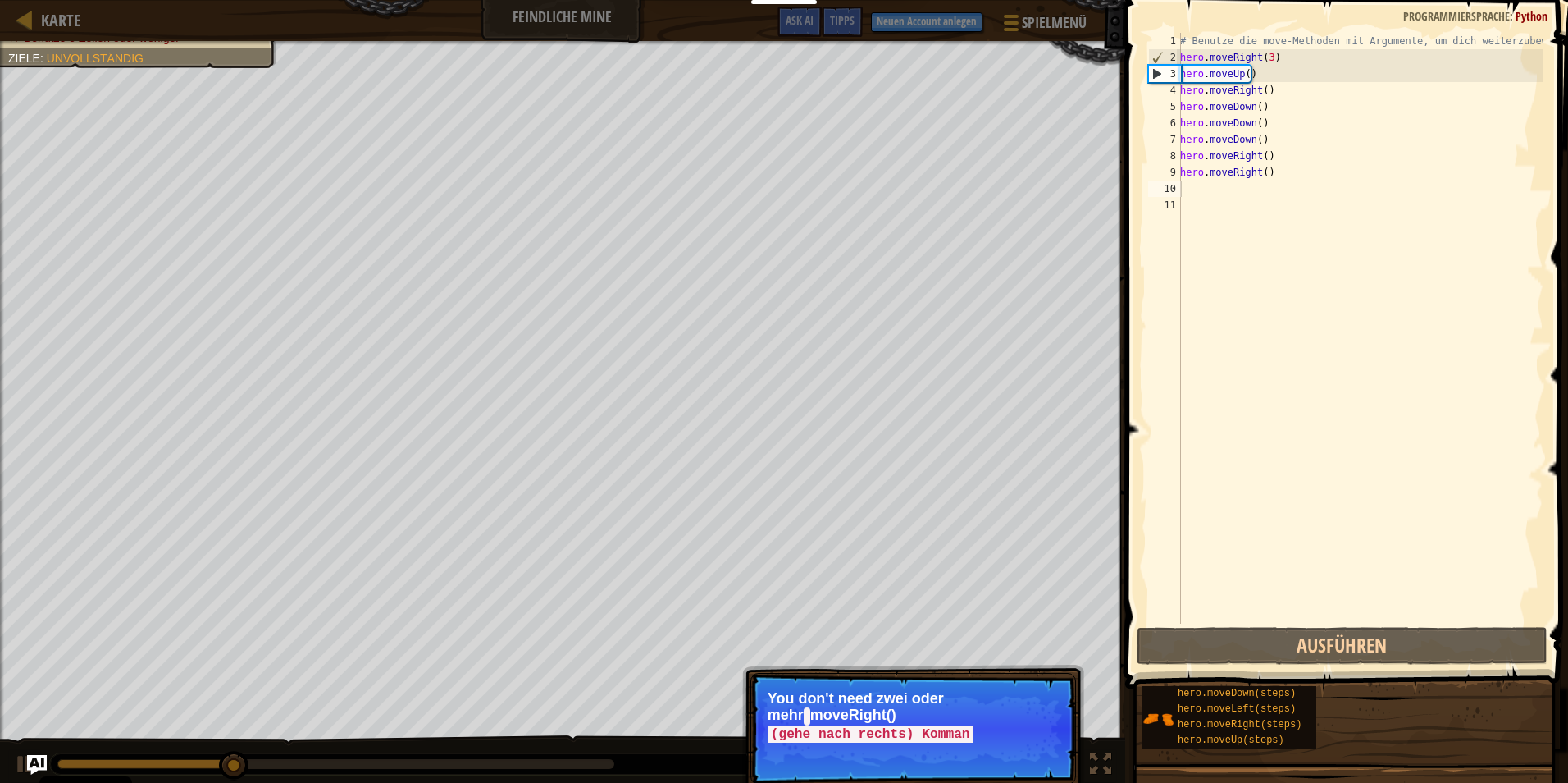
click at [1081, 756] on div "Überspringen (Esc) Weiter You don't need zwei oder mehr moveRight() (gehe nach …" at bounding box center [913, 794] width 342 height 242
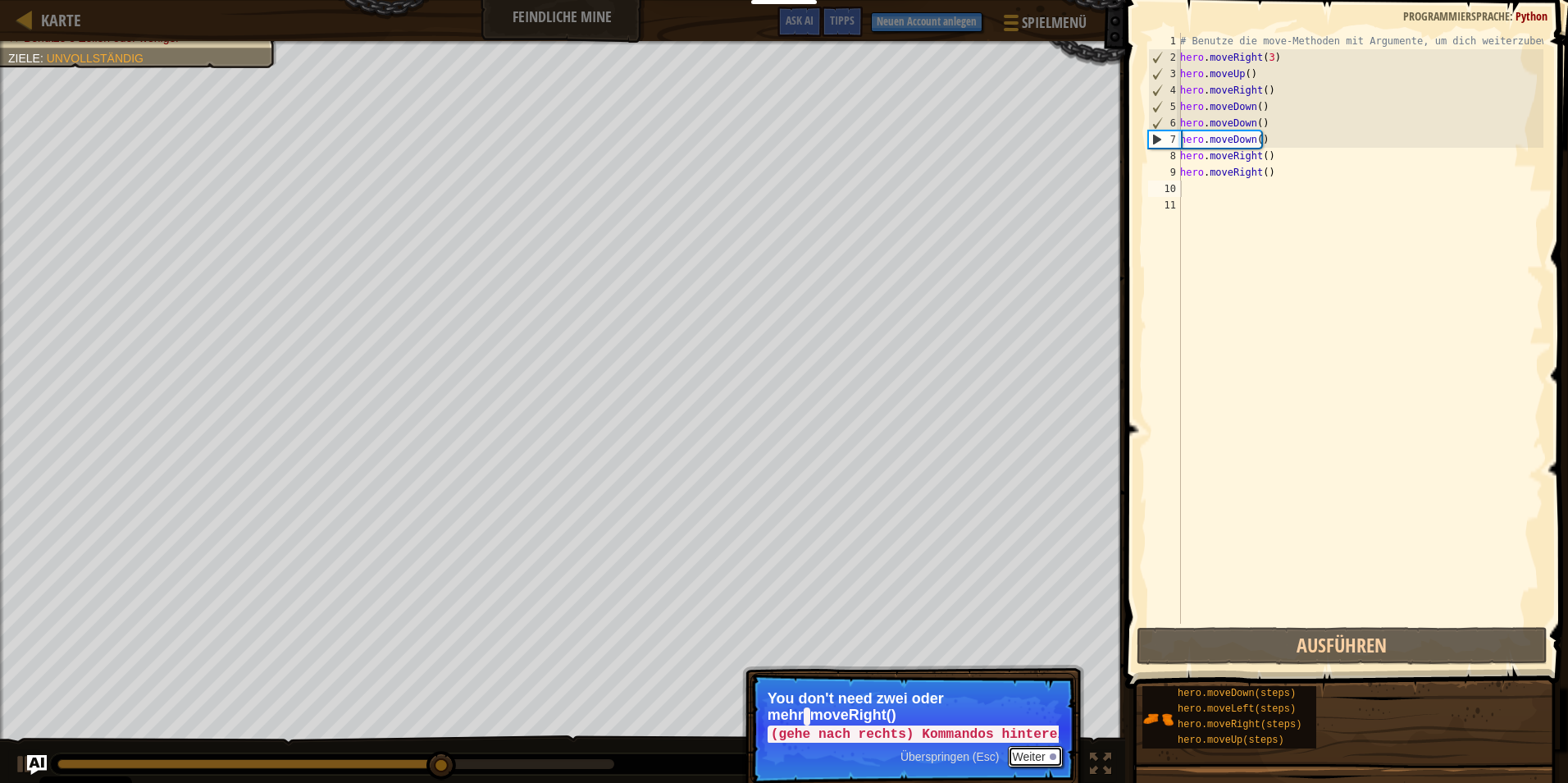
click at [1052, 746] on button "Weiter" at bounding box center [1035, 756] width 55 height 21
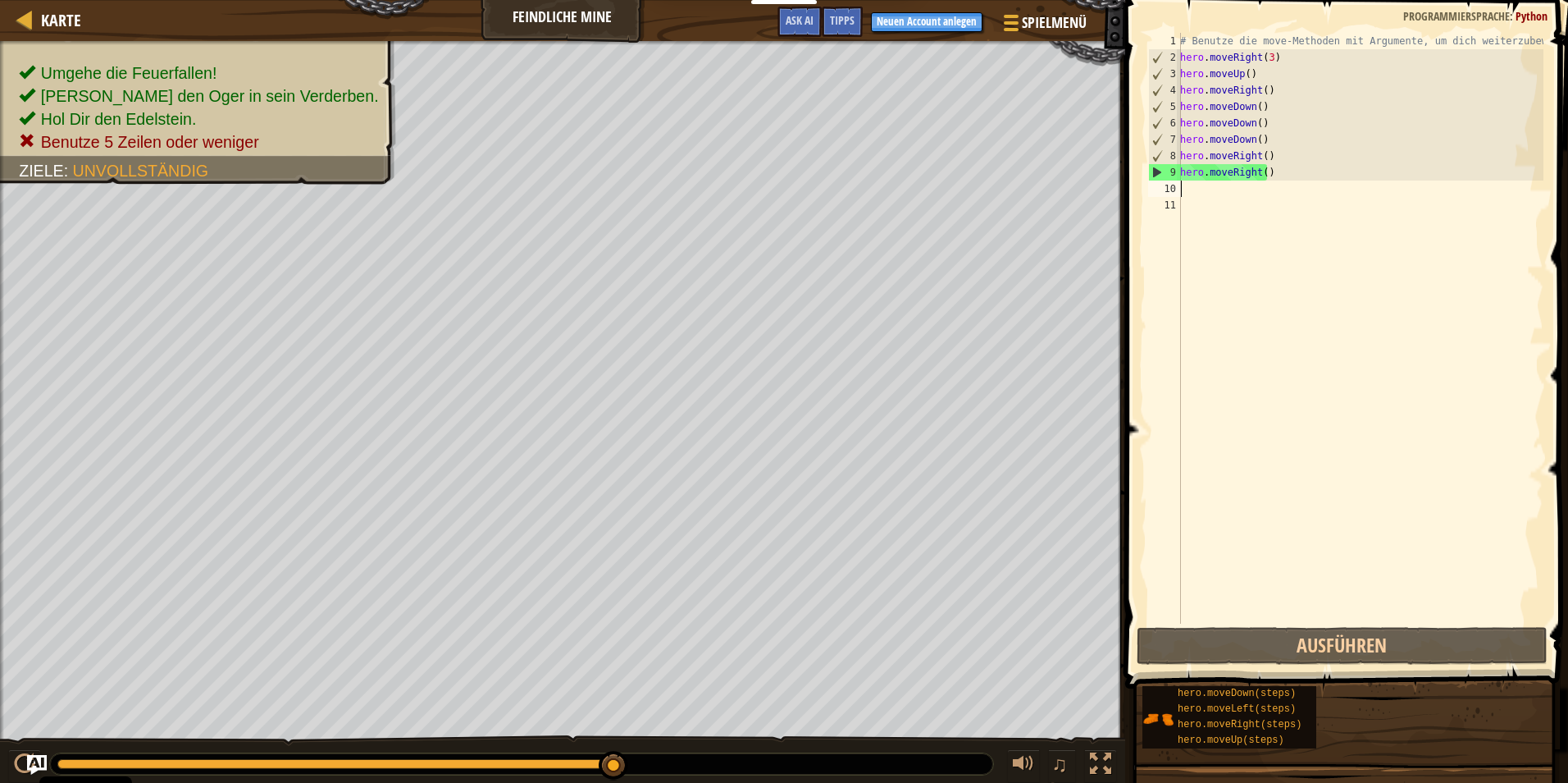
drag, startPoint x: 531, startPoint y: 759, endPoint x: 645, endPoint y: 759, distance: 114.0
click at [645, 759] on div at bounding box center [521, 763] width 943 height 21
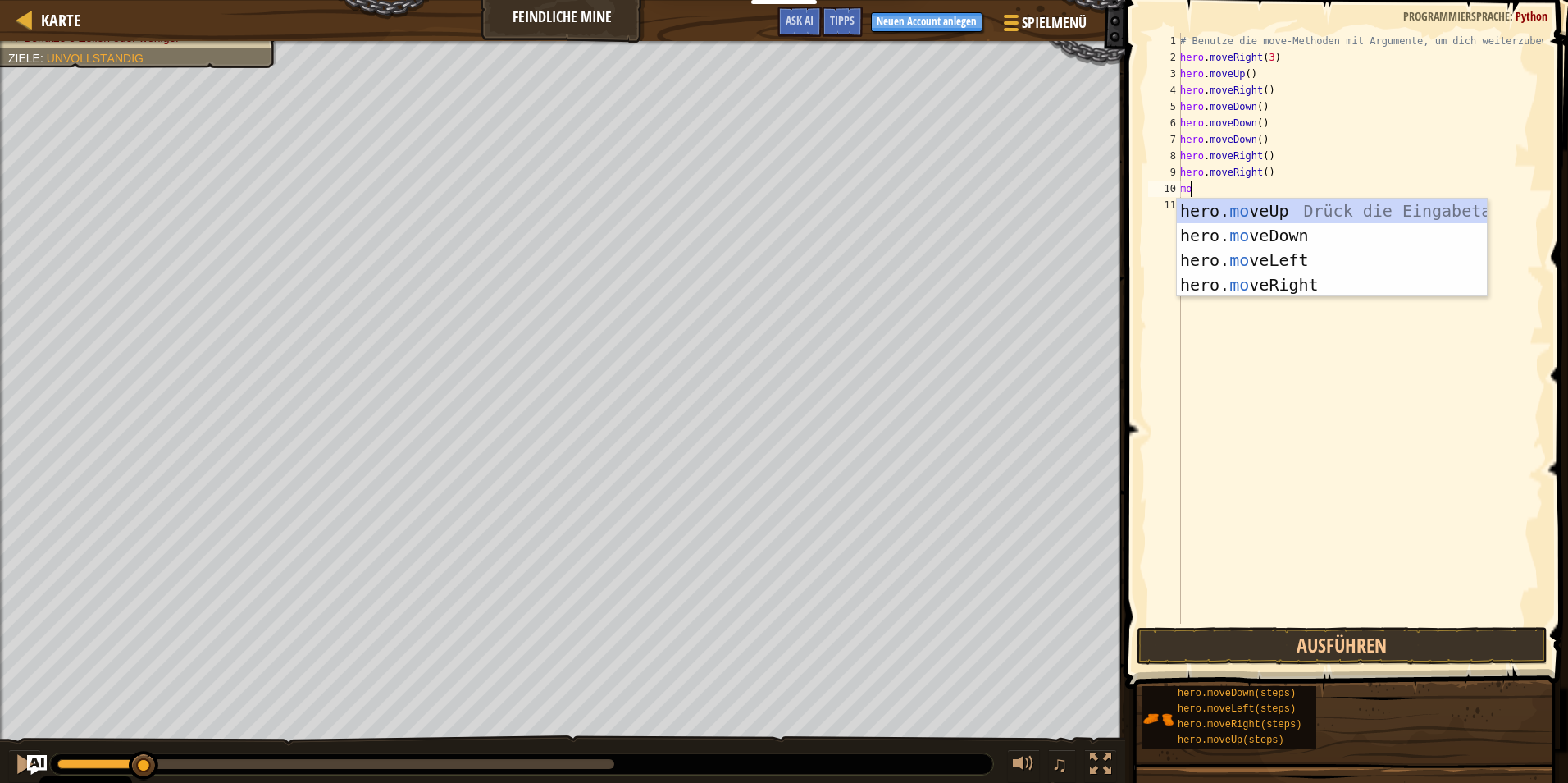
type textarea "m"
type textarea "mov"
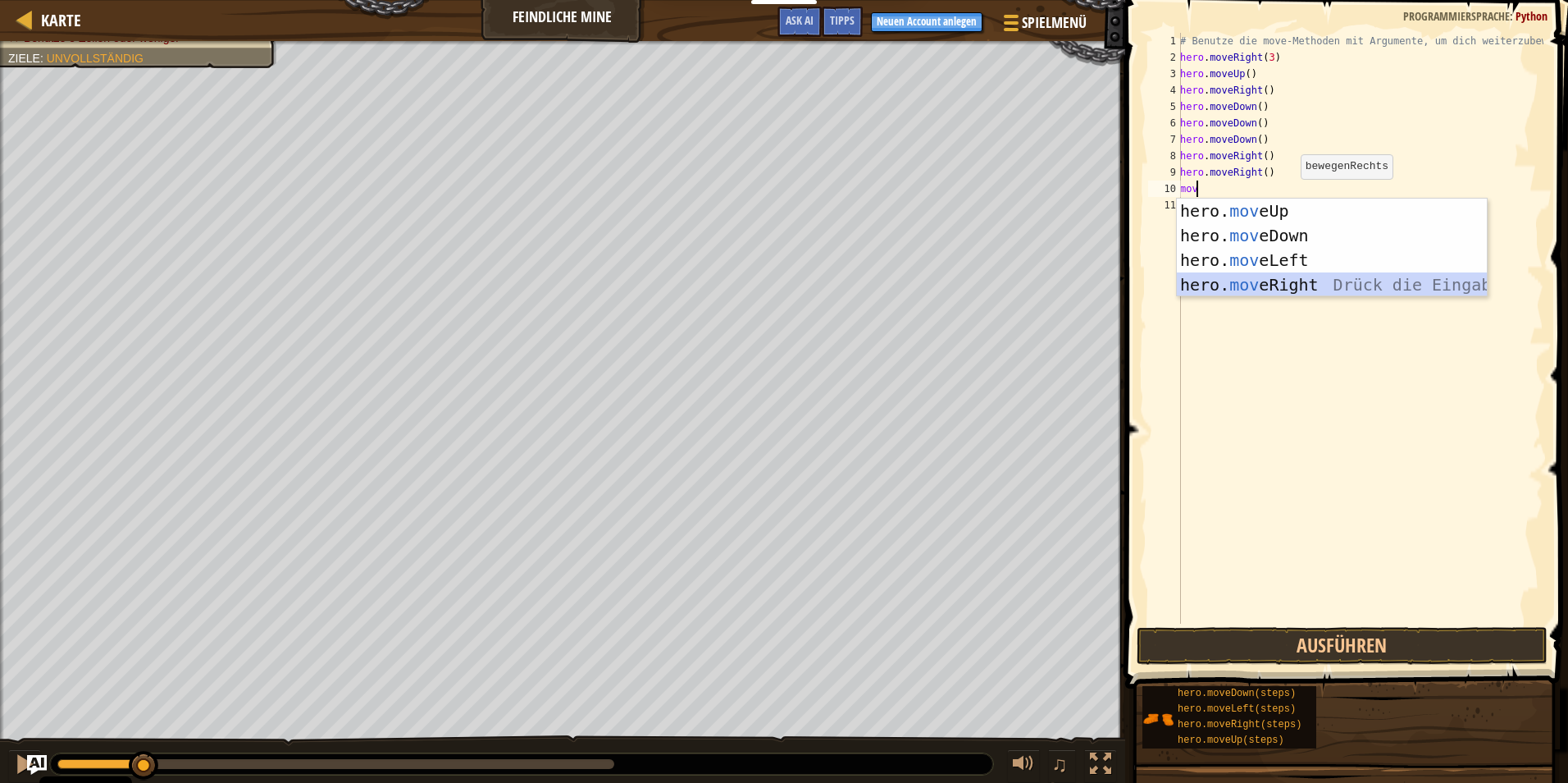
click at [1277, 279] on div "hero. mov eUp Drück die Eingabetaste hero. mov eDown Drück die Eingabetaste her…" at bounding box center [1332, 273] width 310 height 148
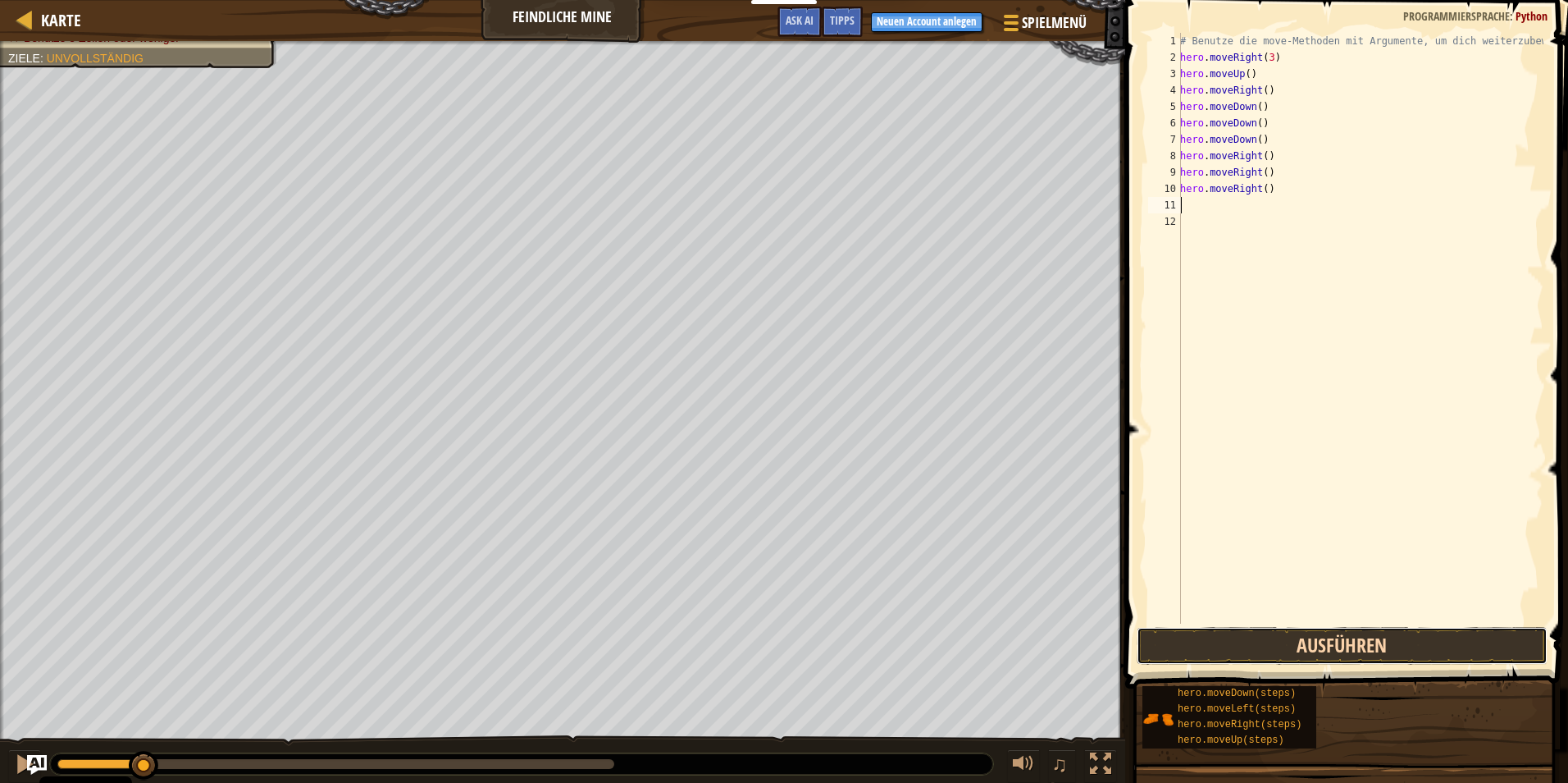
click at [1249, 644] on button "Ausführen" at bounding box center [1342, 645] width 411 height 37
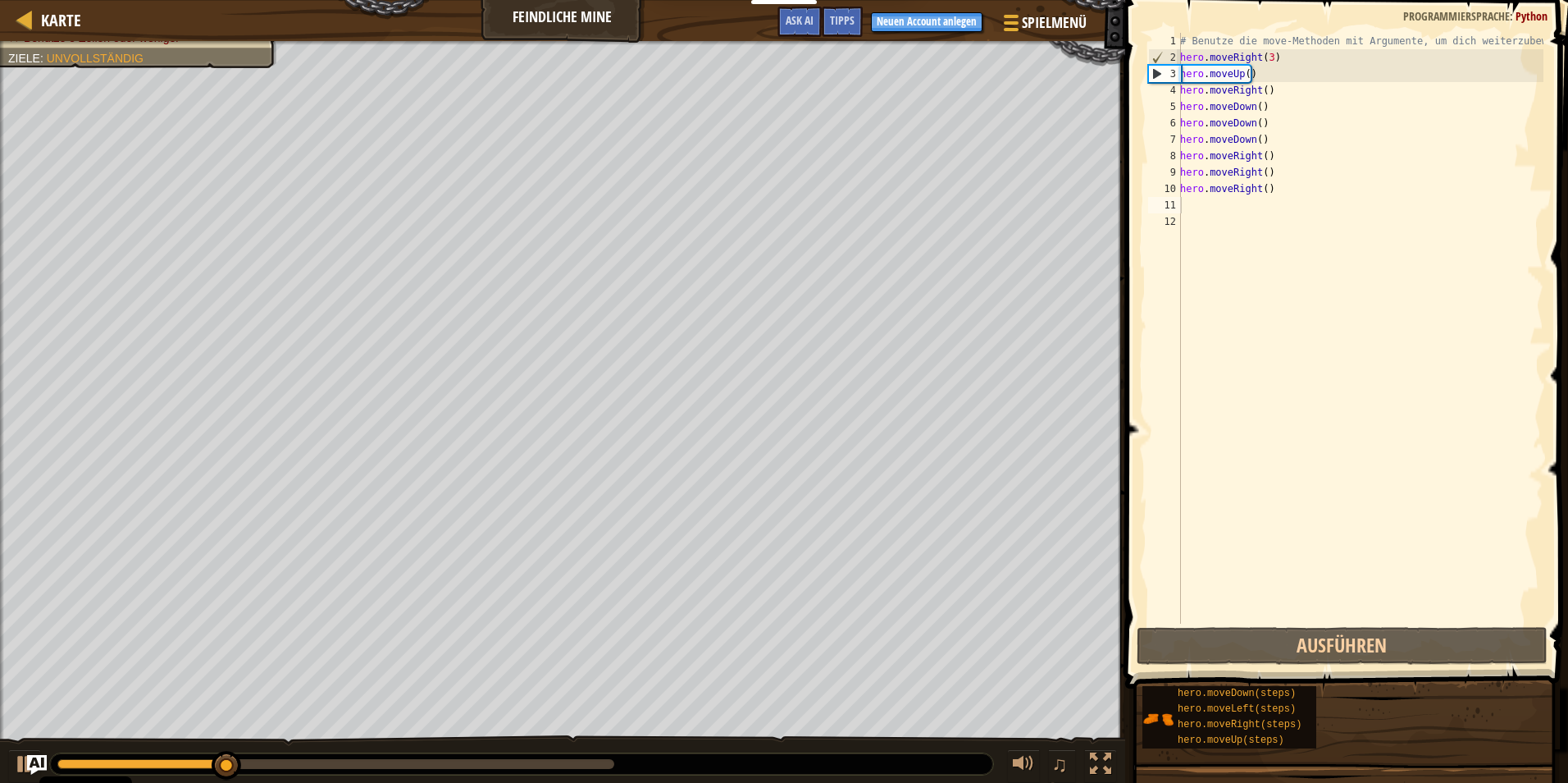
drag, startPoint x: 240, startPoint y: 753, endPoint x: 326, endPoint y: 789, distance: 93.2
click at [326, 0] on html "Cookie Policy CodeCombat nutzt essentielle und einige nicht-essentielle Cookies…" at bounding box center [784, 0] width 1568 height 0
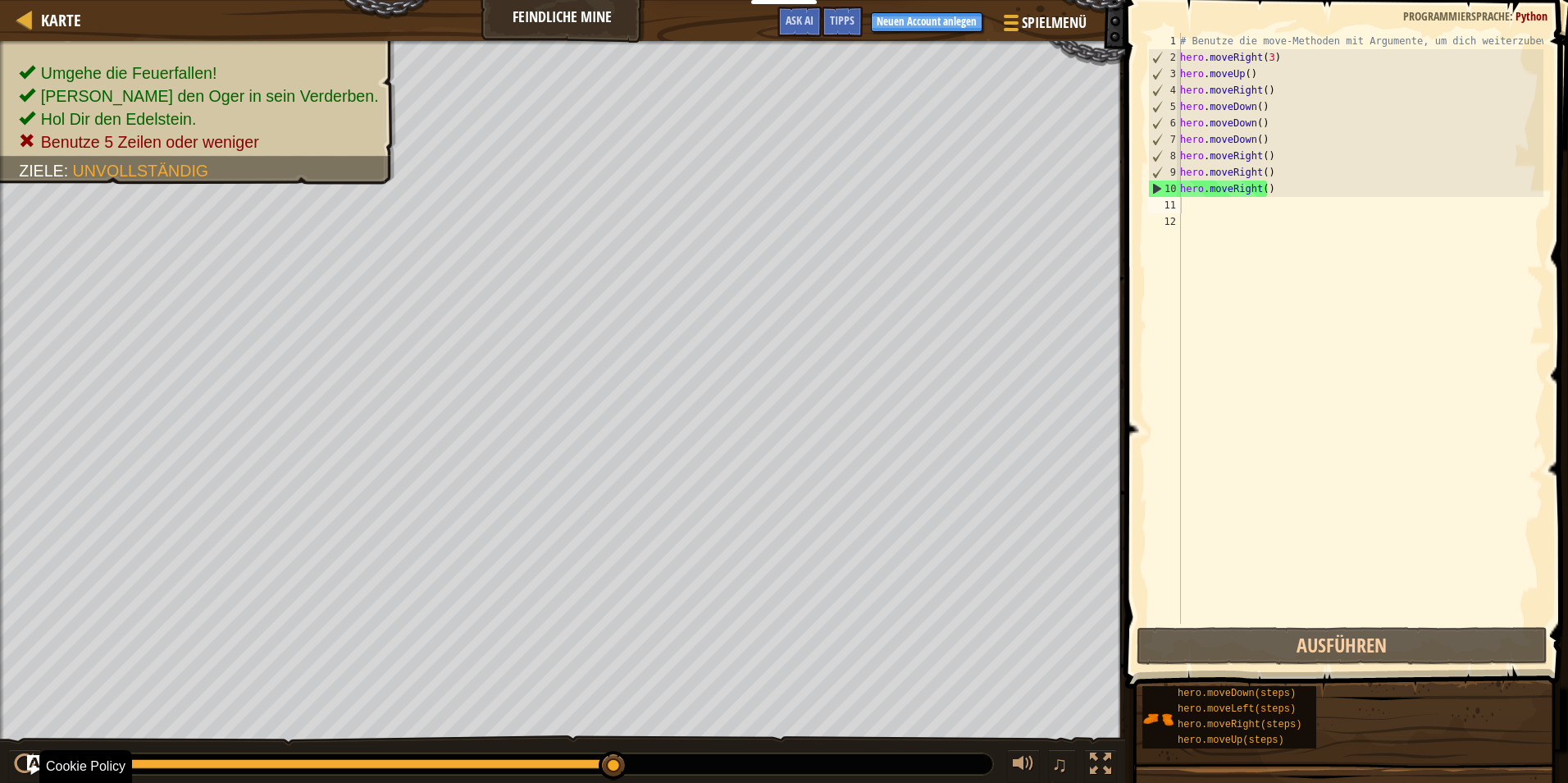
drag, startPoint x: 329, startPoint y: 765, endPoint x: 650, endPoint y: 788, distance: 321.8
click at [650, 0] on html "Cookie Policy CodeCombat nutzt essentielle und einige nicht-essentielle Cookies…" at bounding box center [784, 0] width 1568 height 0
drag, startPoint x: 111, startPoint y: 768, endPoint x: 656, endPoint y: 825, distance: 548.0
click at [656, 0] on html "Cookie Policy CodeCombat nutzt essentielle und einige nicht-essentielle Cookies…" at bounding box center [784, 0] width 1568 height 0
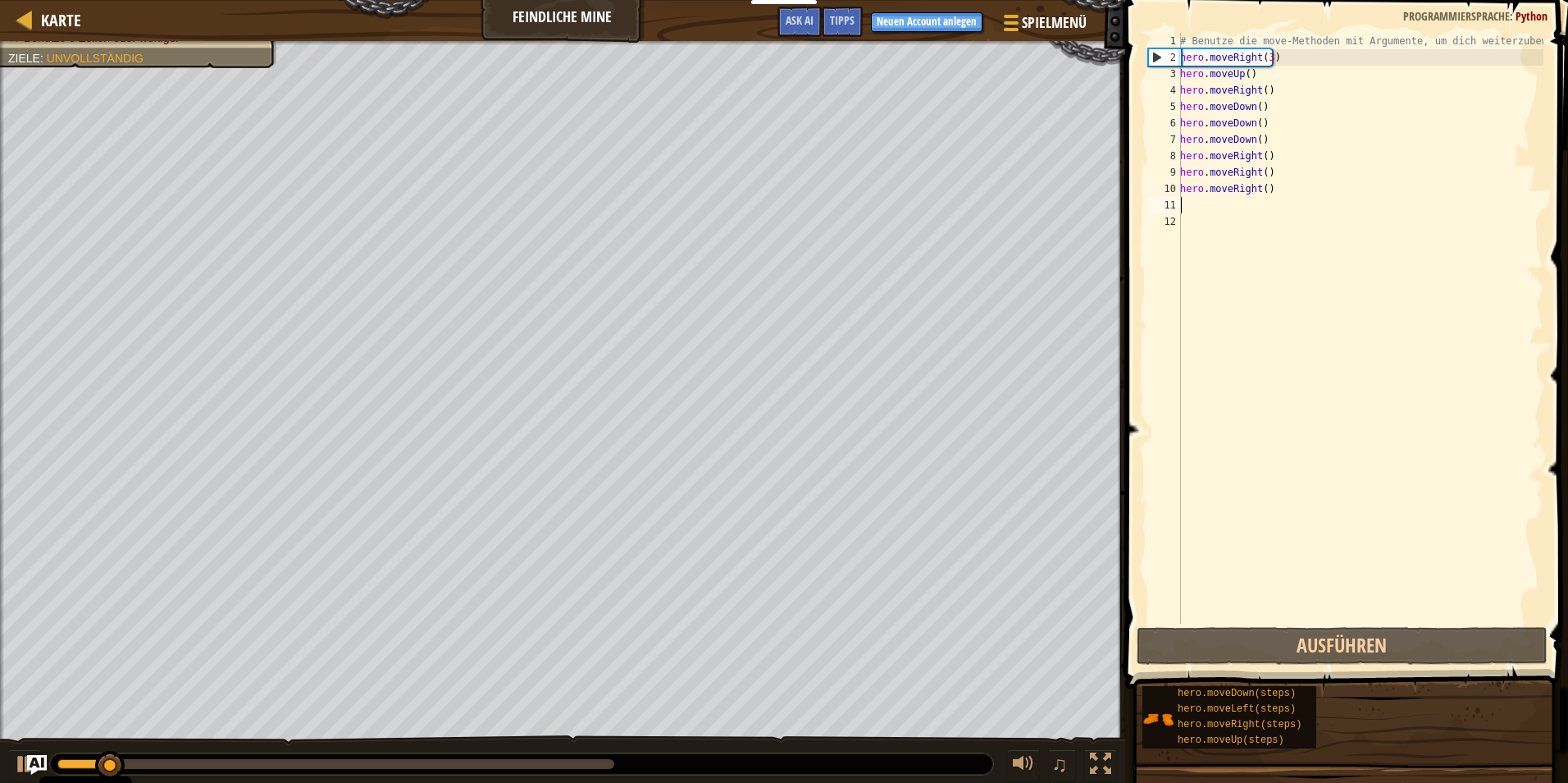
click at [1212, 210] on div "# Benutze die move-Methoden mit Argumente, um dich weiterzubewegen hero . moveR…" at bounding box center [1360, 345] width 366 height 623
click at [1254, 191] on div "# Benutze die move-Methoden mit Argumente, um dich weiterzubewegen hero . moveR…" at bounding box center [1360, 345] width 366 height 623
type textarea "hero.moveRight()"
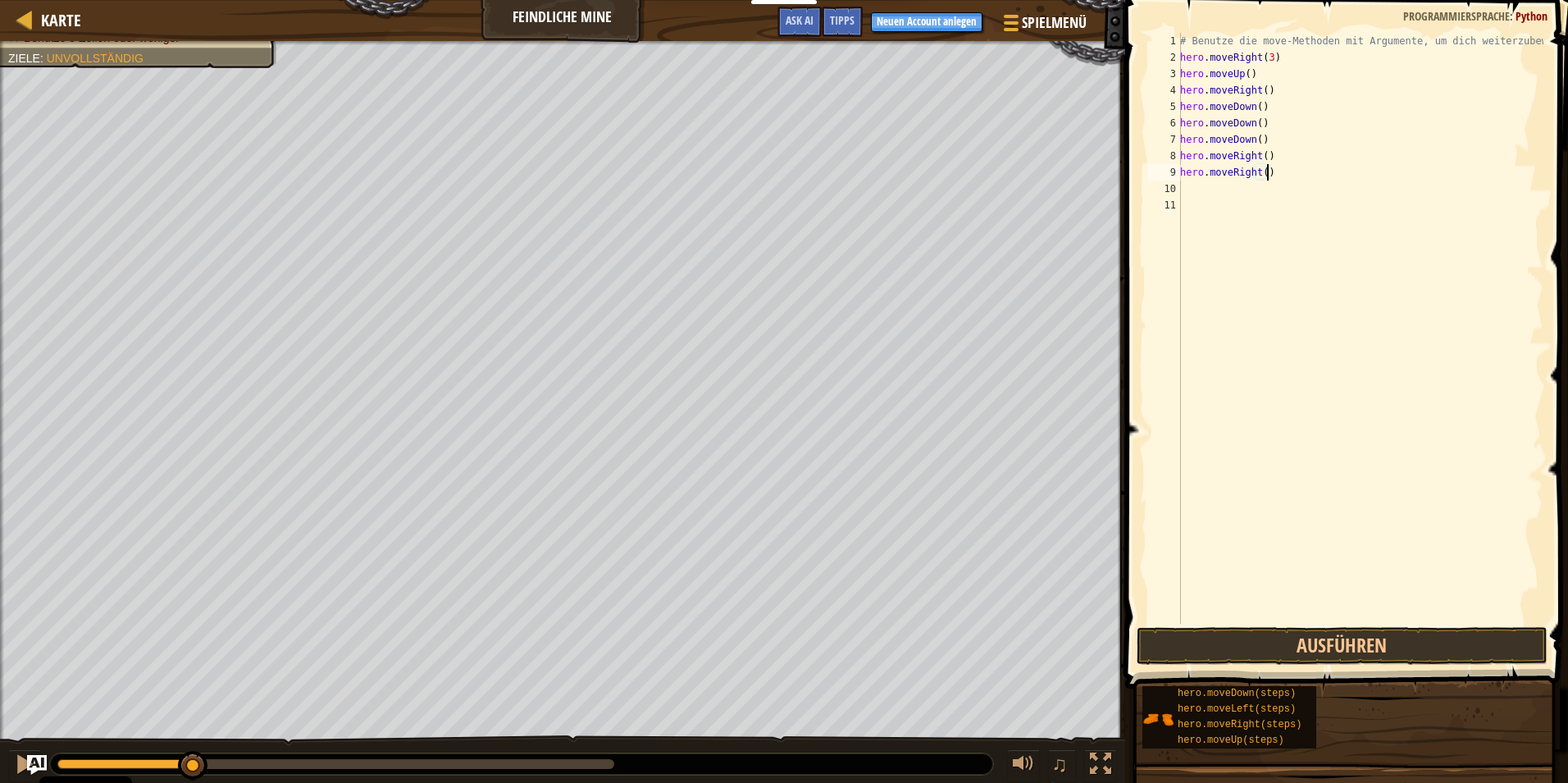
drag, startPoint x: 1268, startPoint y: 170, endPoint x: 1261, endPoint y: 178, distance: 10.6
click at [1262, 177] on div "# Benutze die move-Methoden mit Argumente, um dich weiterzubewegen hero . moveR…" at bounding box center [1360, 345] width 366 height 623
click at [1261, 178] on div "# Benutze die move-Methoden mit Argumente, um dich weiterzubewegen hero . moveR…" at bounding box center [1360, 328] width 366 height 591
click at [1261, 178] on div "# Benutze die move-Methoden mit Argumente, um dich weiterzubewegen hero . moveR…" at bounding box center [1360, 345] width 366 height 623
click at [1253, 178] on div "# Benutze die move-Methoden mit Argumente, um dich weiterzubewegen hero . moveR…" at bounding box center [1360, 345] width 366 height 623
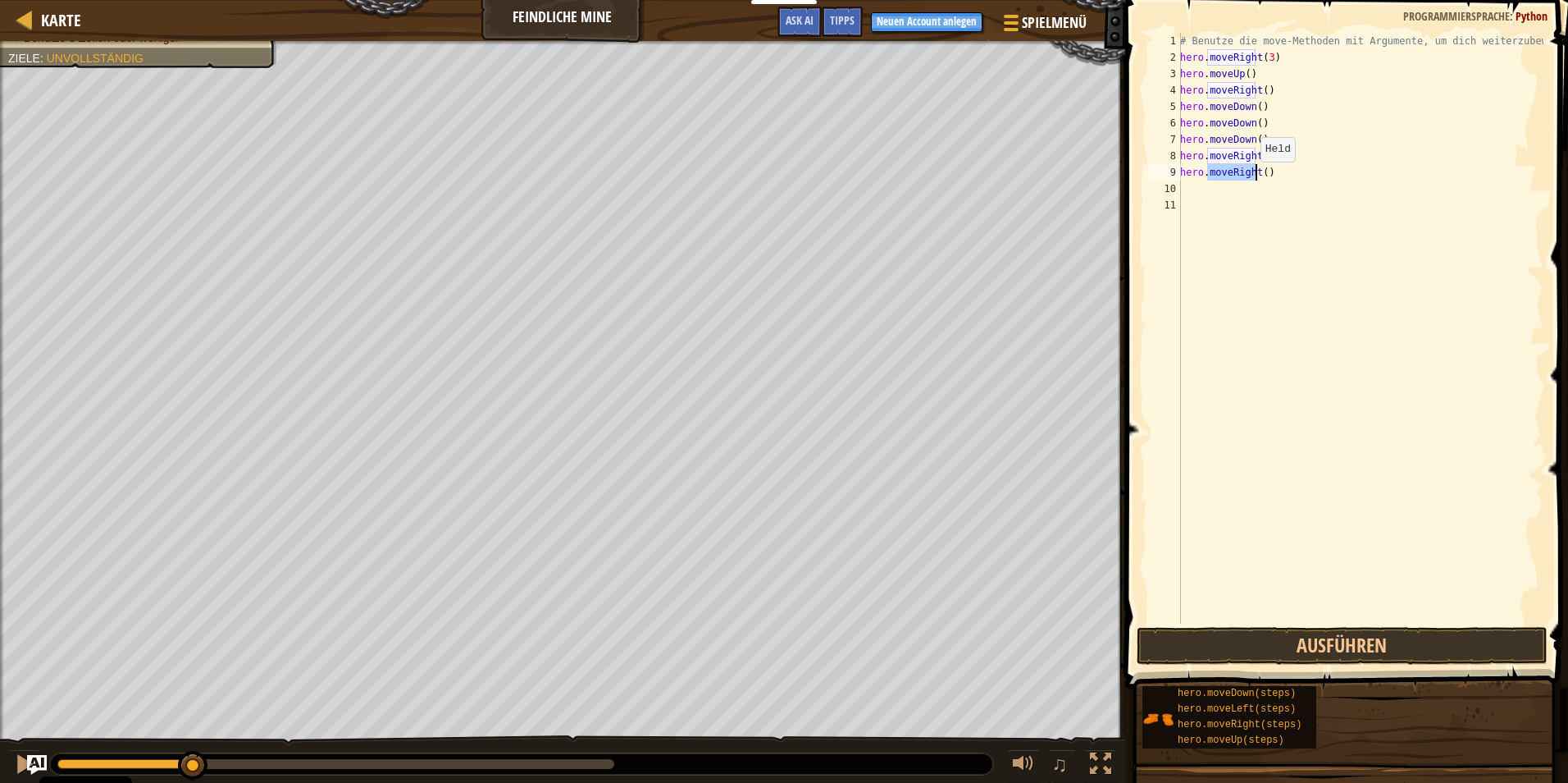
click at [1252, 178] on div "# Benutze die move-Methoden mit Argumente, um dich weiterzubewegen hero . moveR…" at bounding box center [1360, 345] width 366 height 623
type textarea "("
click at [1257, 152] on div "# Benutze die move-Methoden mit Argumente, um dich weiterzubewegen hero . moveR…" at bounding box center [1360, 345] width 366 height 623
click at [1257, 158] on div "# Benutze die move-Methoden mit Argumente, um dich weiterzubewegen hero . moveR…" at bounding box center [1360, 345] width 366 height 623
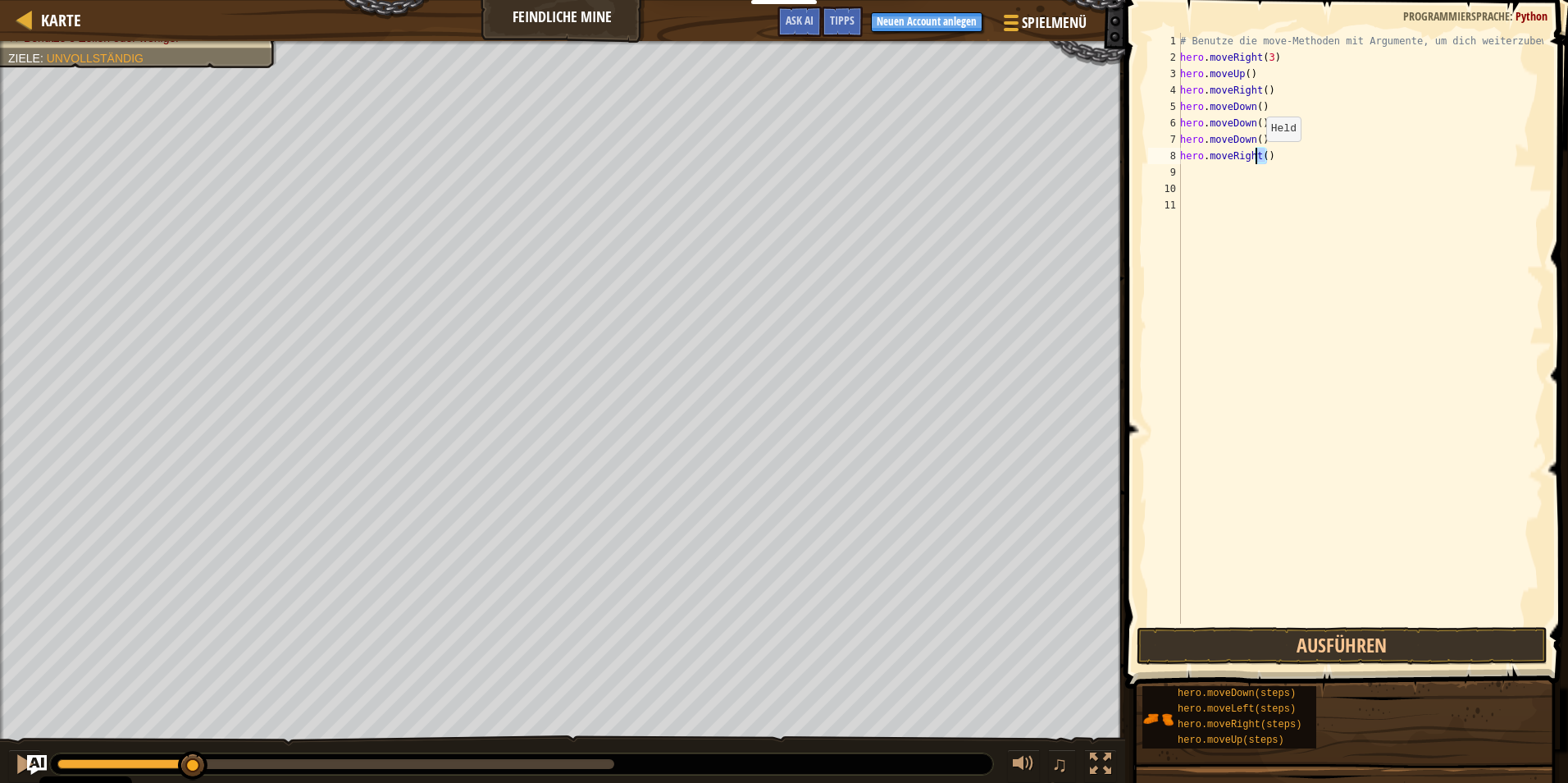
click at [1257, 158] on div "# Benutze die move-Methoden mit Argumente, um dich weiterzubewegen hero . moveR…" at bounding box center [1360, 345] width 366 height 623
type textarea "h"
click at [1281, 139] on div "# Benutze die move-Methoden mit Argumente, um dich weiterzubewegen hero . moveR…" at bounding box center [1360, 345] width 366 height 623
type textarea "h"
click at [1276, 127] on div "# Benutze die move-Methoden mit Argumente, um dich weiterzubewegen hero . moveR…" at bounding box center [1360, 345] width 366 height 623
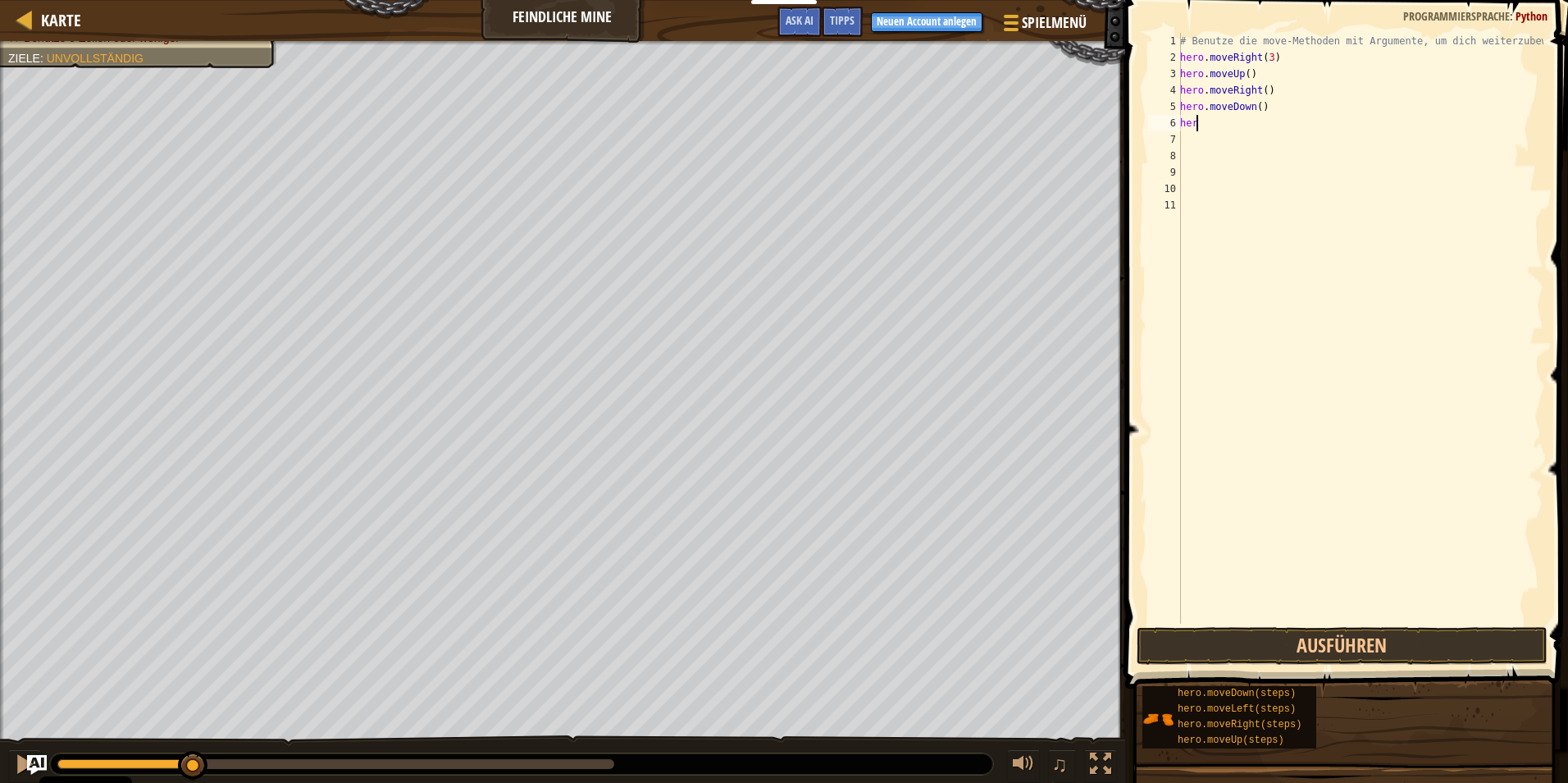
type textarea "h"
drag, startPoint x: 1273, startPoint y: 118, endPoint x: 1261, endPoint y: 115, distance: 12.4
click at [1266, 118] on div "# Benutze die move-Methoden mit Argumente, um dich weiterzubewegen hero . moveR…" at bounding box center [1360, 345] width 366 height 623
click at [1262, 114] on div "# Benutze die move-Methoden mit Argumente, um dich weiterzubewegen hero . moveR…" at bounding box center [1360, 345] width 366 height 623
type textarea "h"
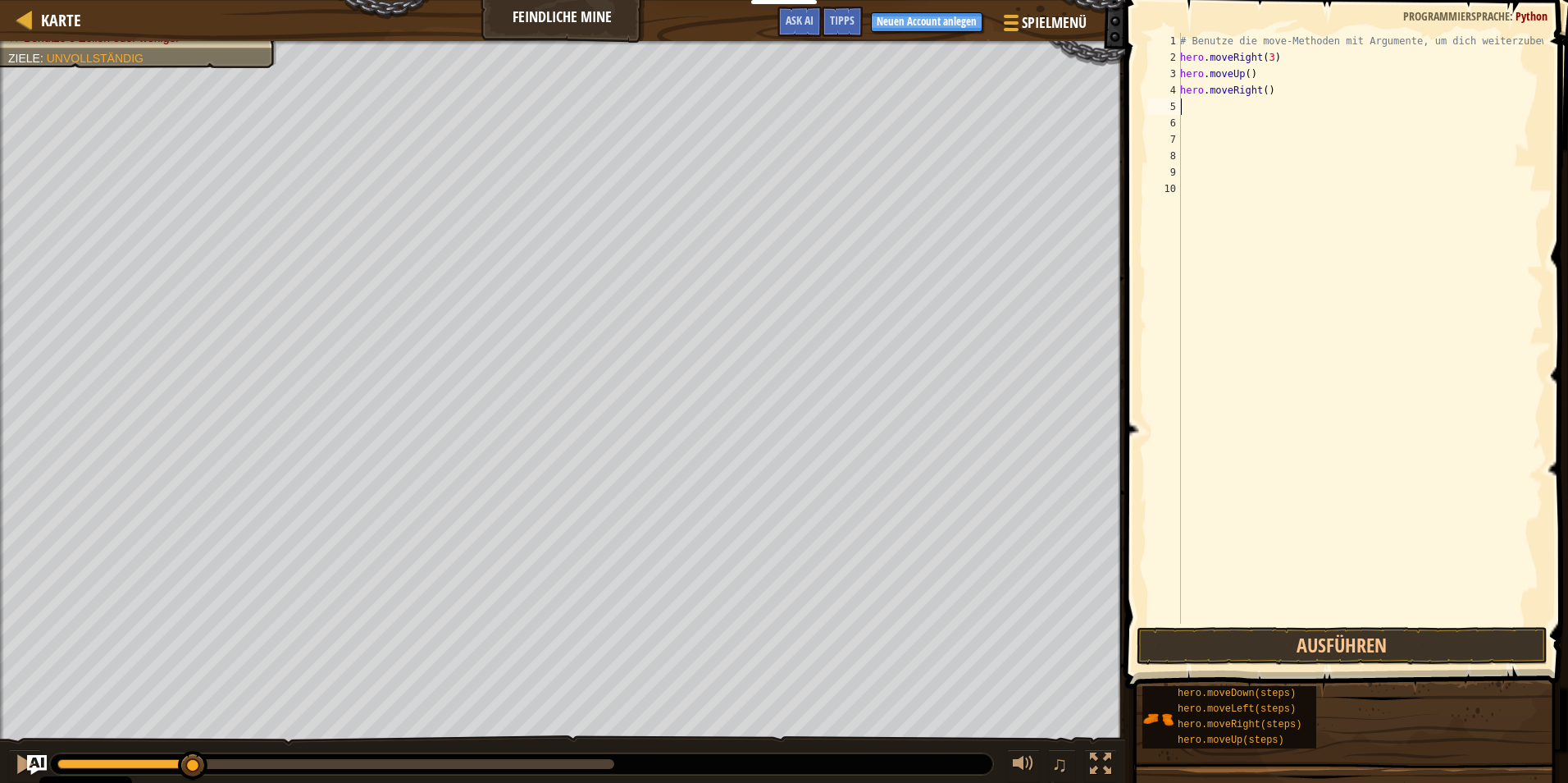
click at [1267, 101] on div "# Benutze die move-Methoden mit Argumente, um dich weiterzubewegen hero . moveR…" at bounding box center [1360, 345] width 366 height 623
click at [1266, 92] on div "# Benutze die move-Methoden mit Argumente, um dich weiterzubewegen hero . moveR…" at bounding box center [1360, 345] width 366 height 623
click at [1266, 78] on div "# Benutze die move-Methoden mit Argumente, um dich weiterzubewegen hero . moveR…" at bounding box center [1360, 345] width 366 height 623
type textarea "h"
click at [1204, 101] on div "# Benutze die move-Methoden mit Argumente, um dich weiterzubewegen hero . moveR…" at bounding box center [1360, 345] width 366 height 623
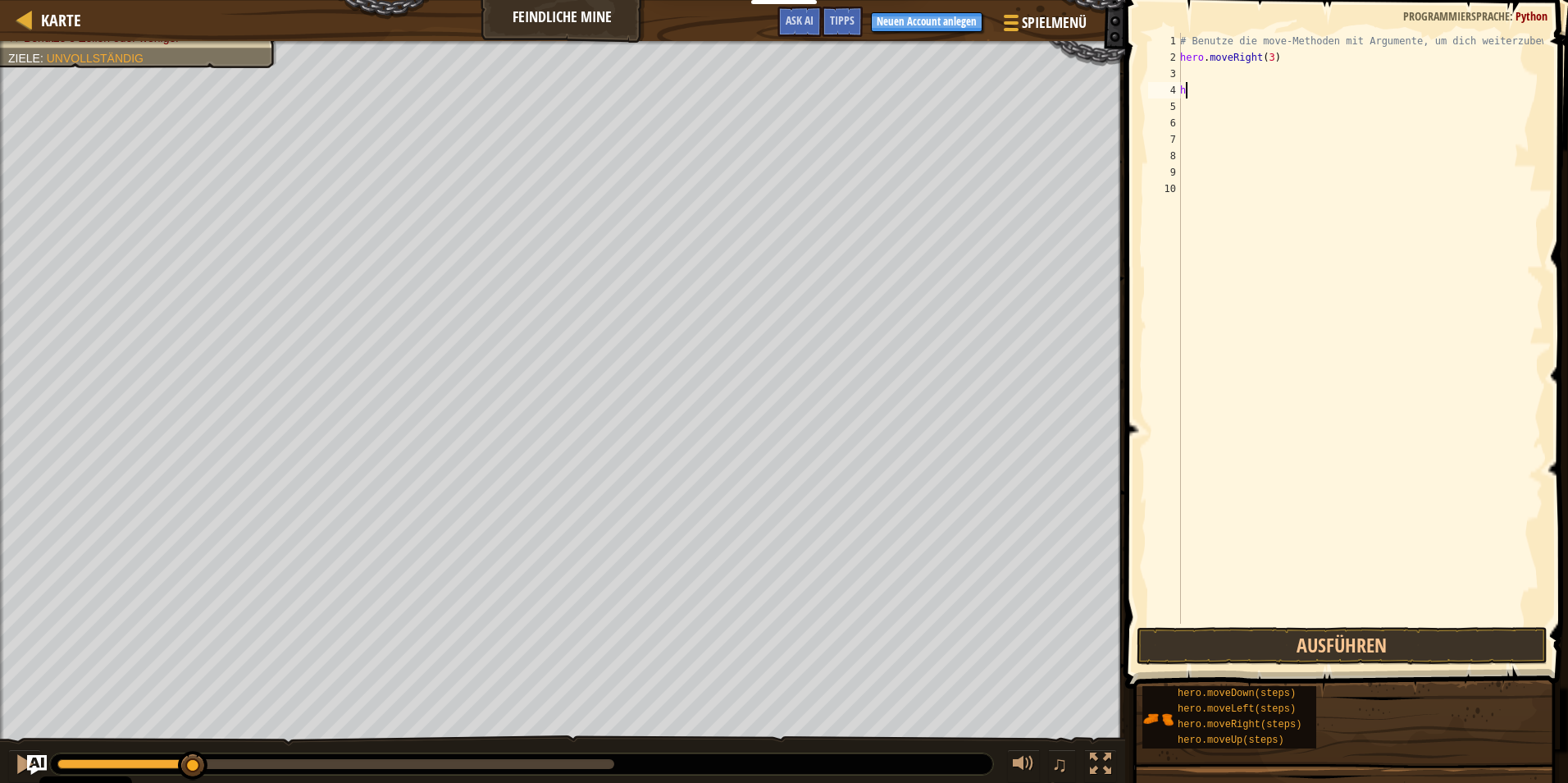
click at [1204, 88] on div "# Benutze die move-Methoden mit Argumente, um dich weiterzubewegen hero . moveR…" at bounding box center [1360, 345] width 366 height 623
type textarea "h"
click at [1351, 641] on button "Ausführen" at bounding box center [1342, 645] width 411 height 37
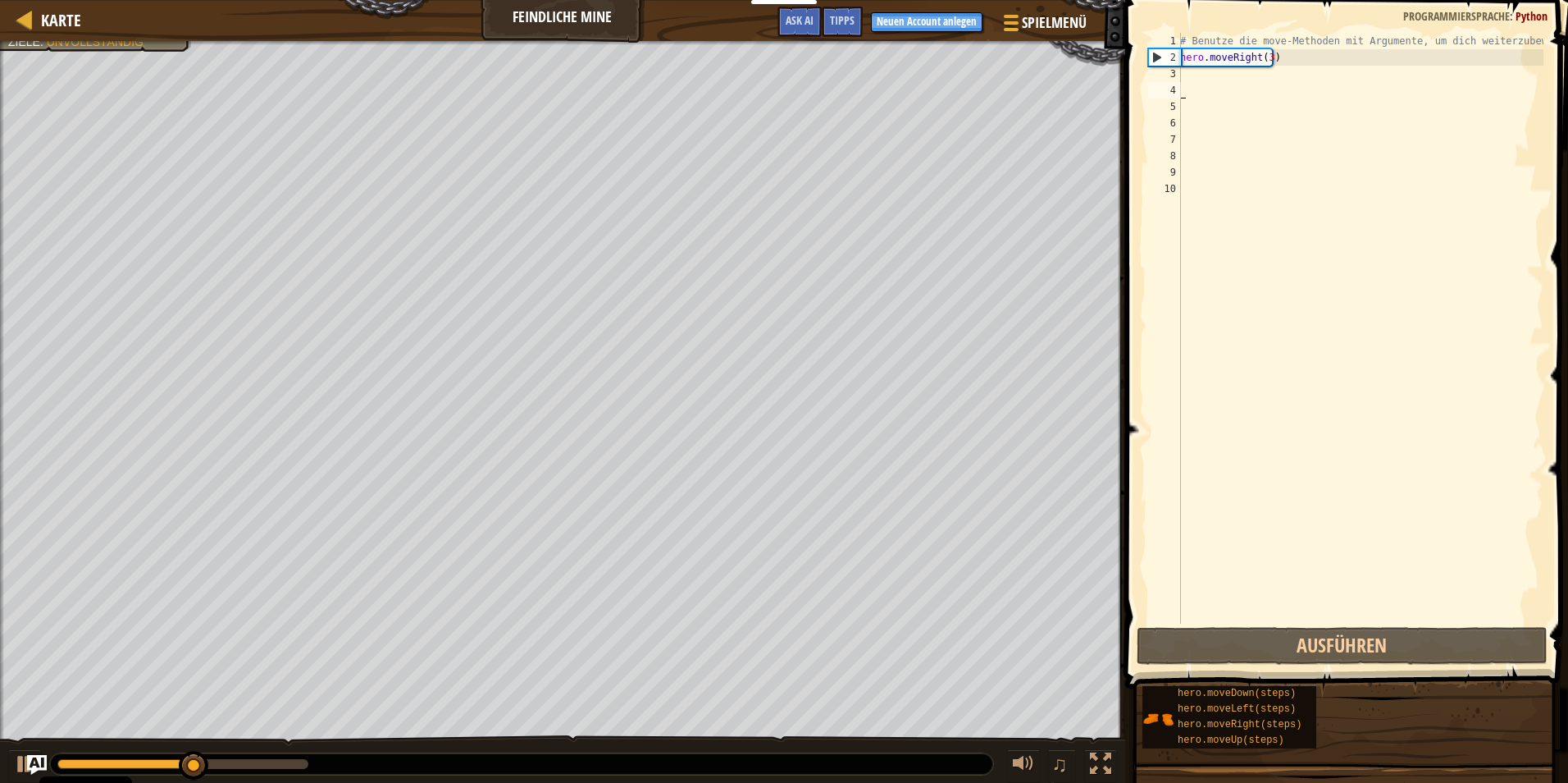
click at [1209, 77] on div "# Benutze die move-Methoden mit Argumente, um dich weiterzubewegen hero . moveR…" at bounding box center [1360, 345] width 366 height 623
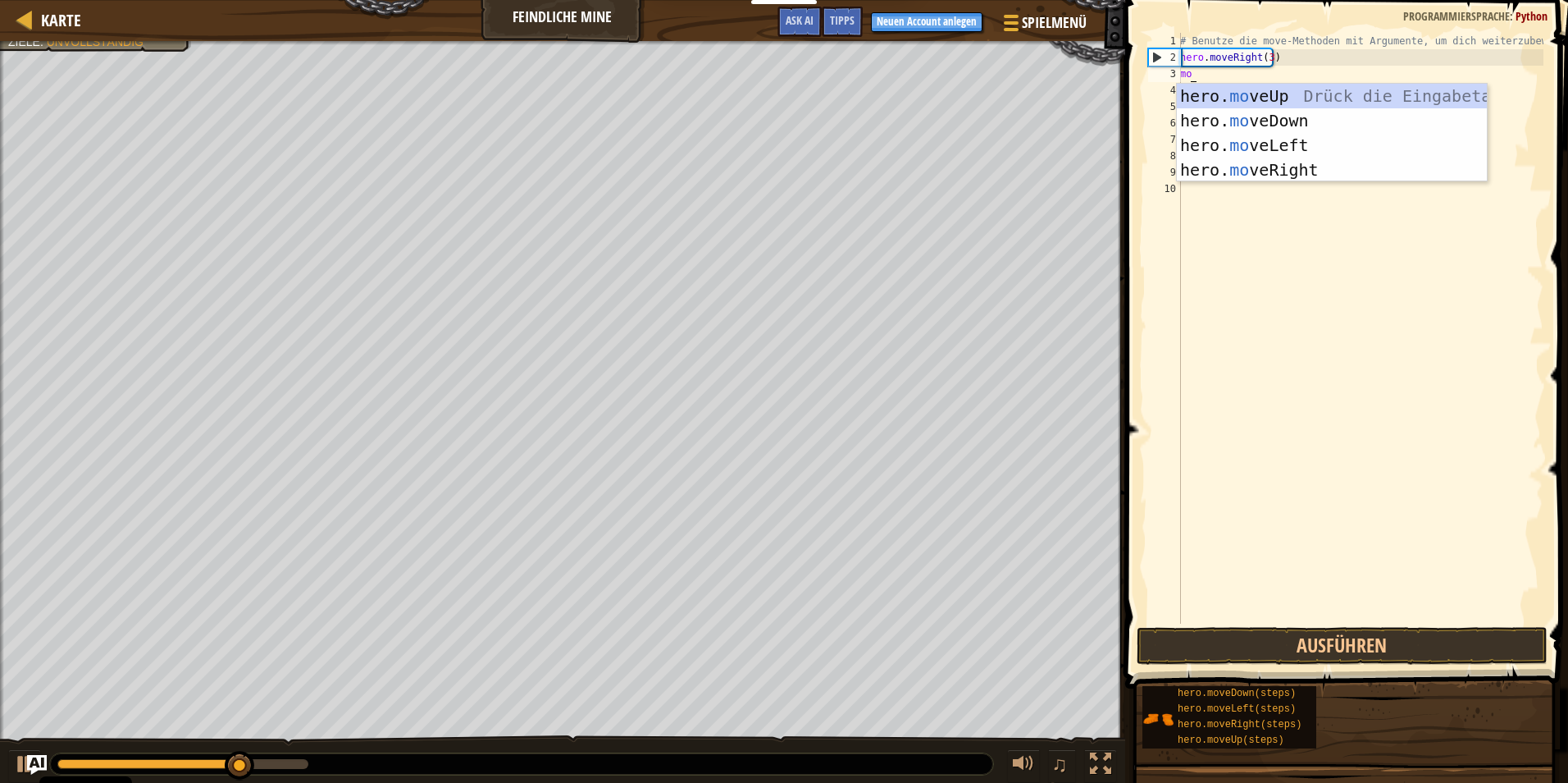
type textarea "move"
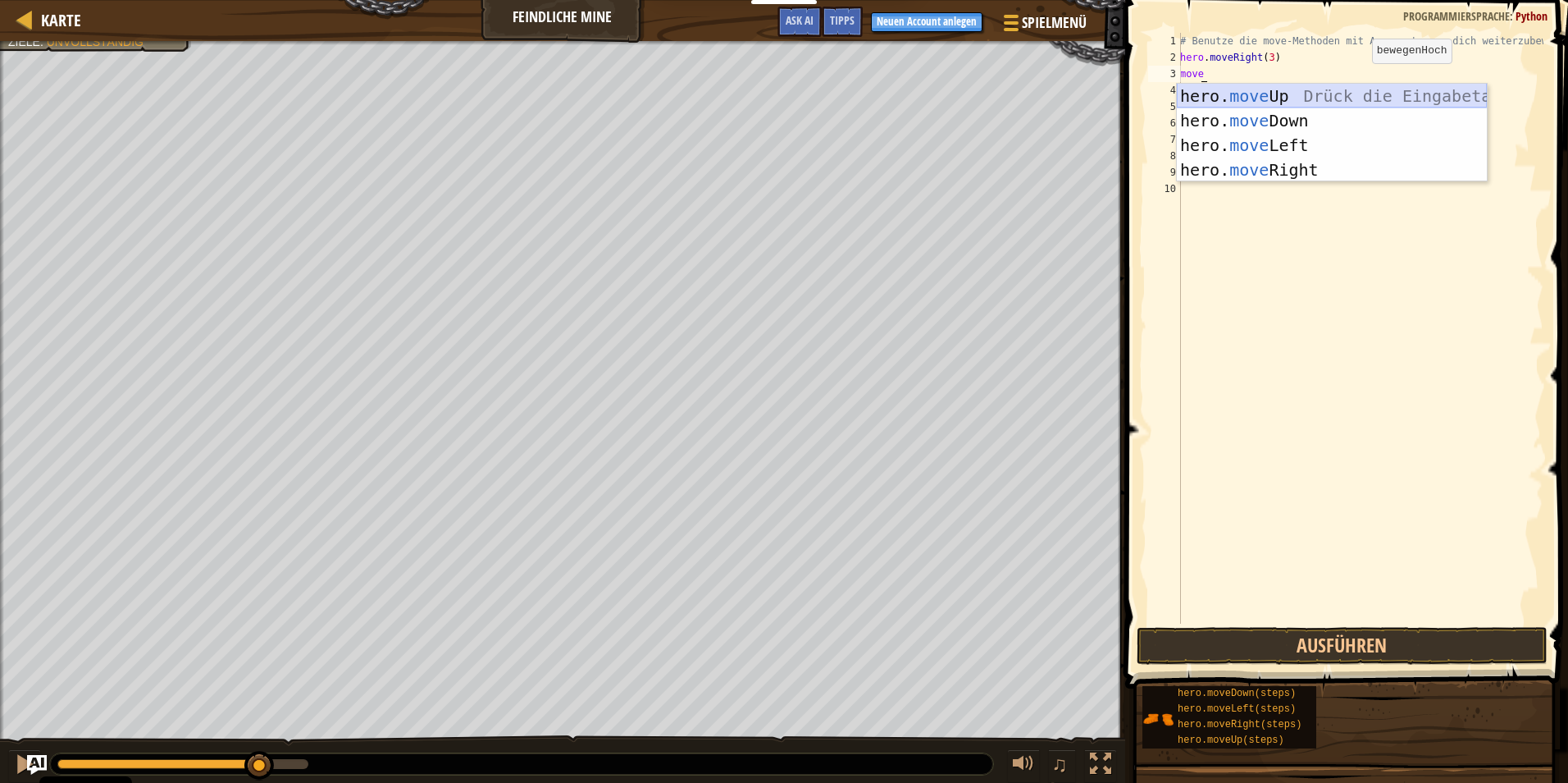
click at [1344, 97] on div "hero. move Up Drück die Eingabetaste hero. move Down Drück die Eingabetaste her…" at bounding box center [1332, 158] width 310 height 148
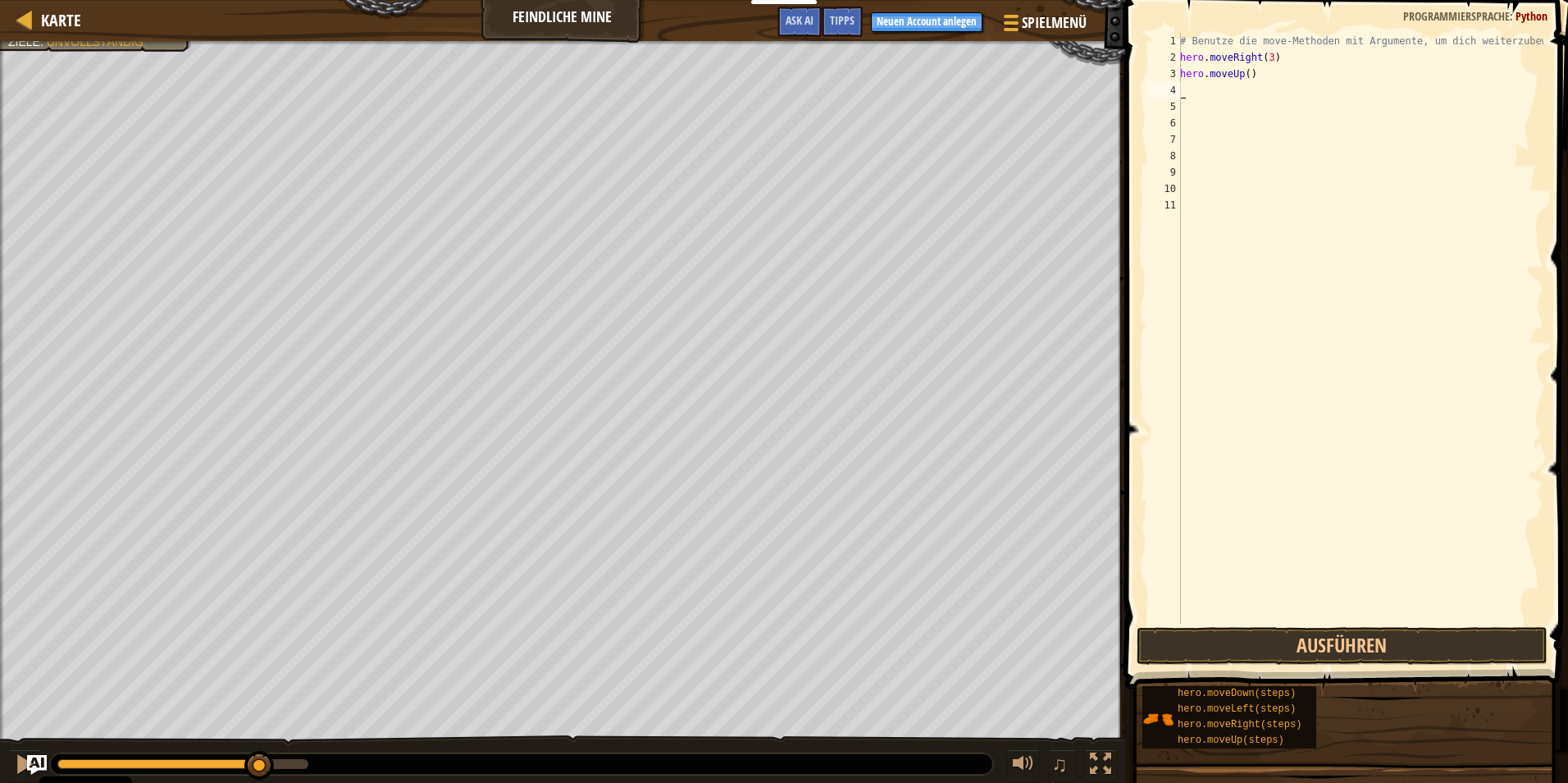
click at [1220, 95] on div "# Benutze die move-Methoden mit Argumente, um dich weiterzubewegen hero . moveR…" at bounding box center [1360, 345] width 366 height 623
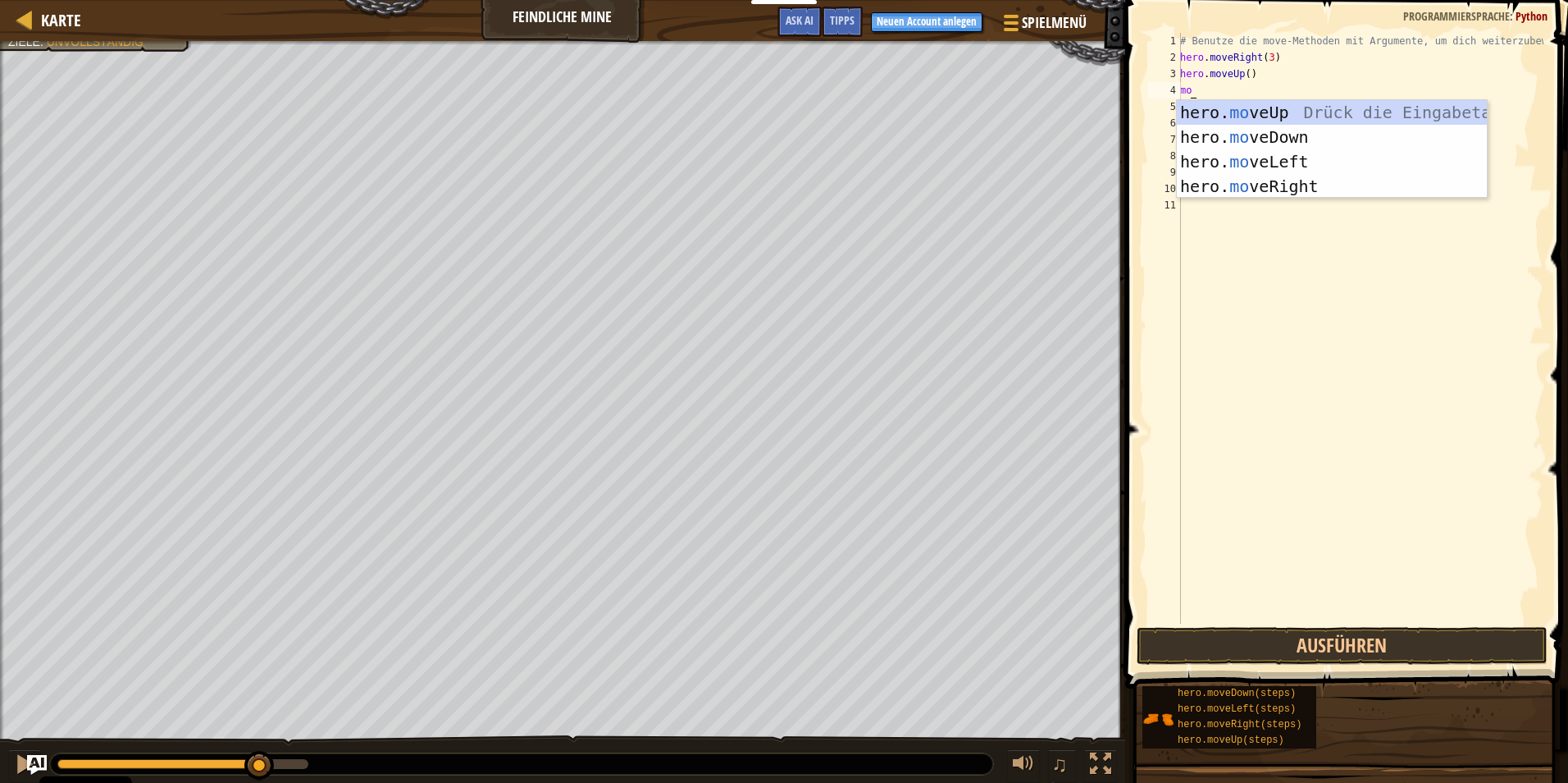
type textarea "move"
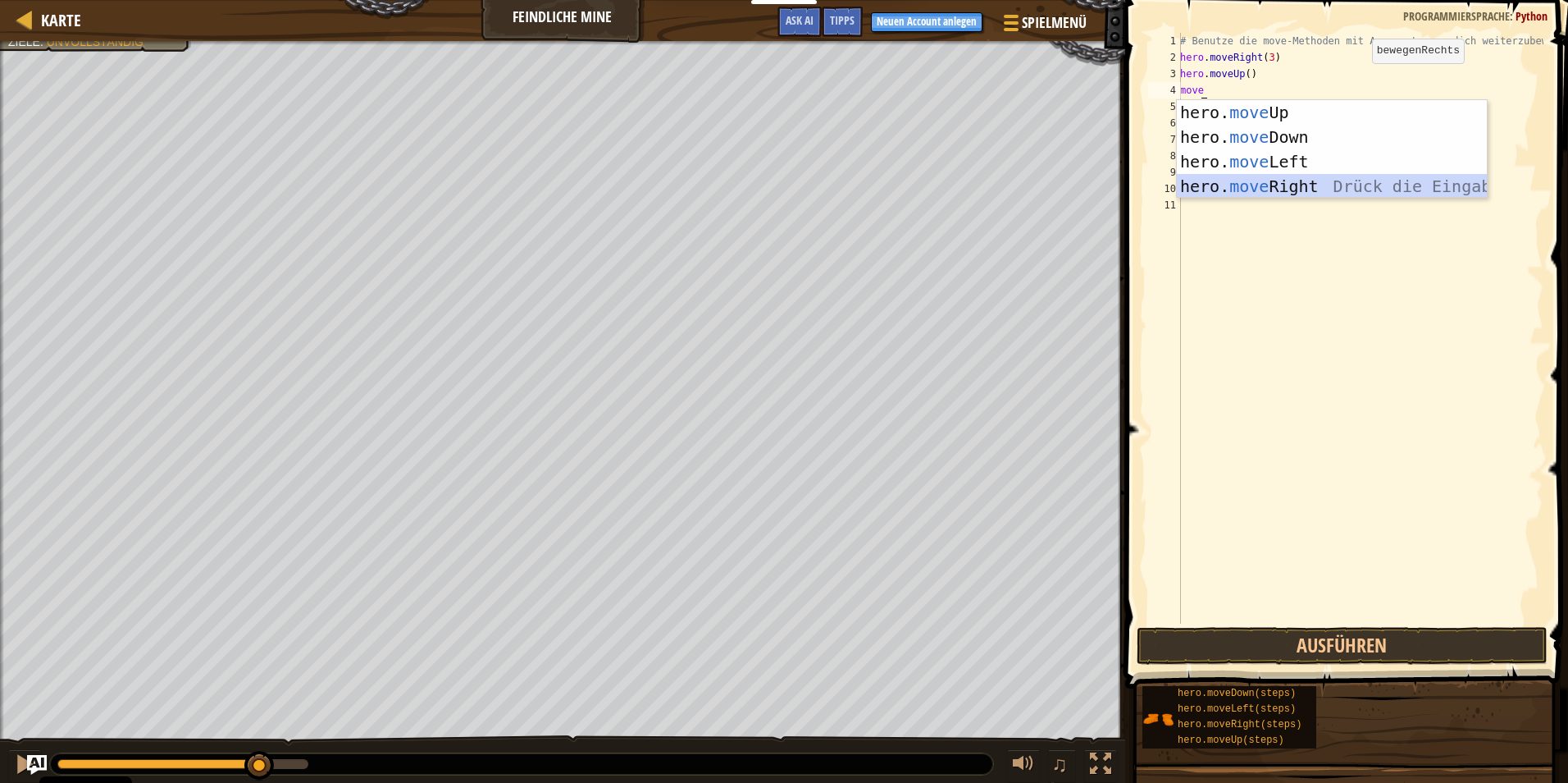
click at [1277, 189] on div "hero. move Up Drück die Eingabetaste hero. move Down Drück die Eingabetaste her…" at bounding box center [1332, 174] width 310 height 148
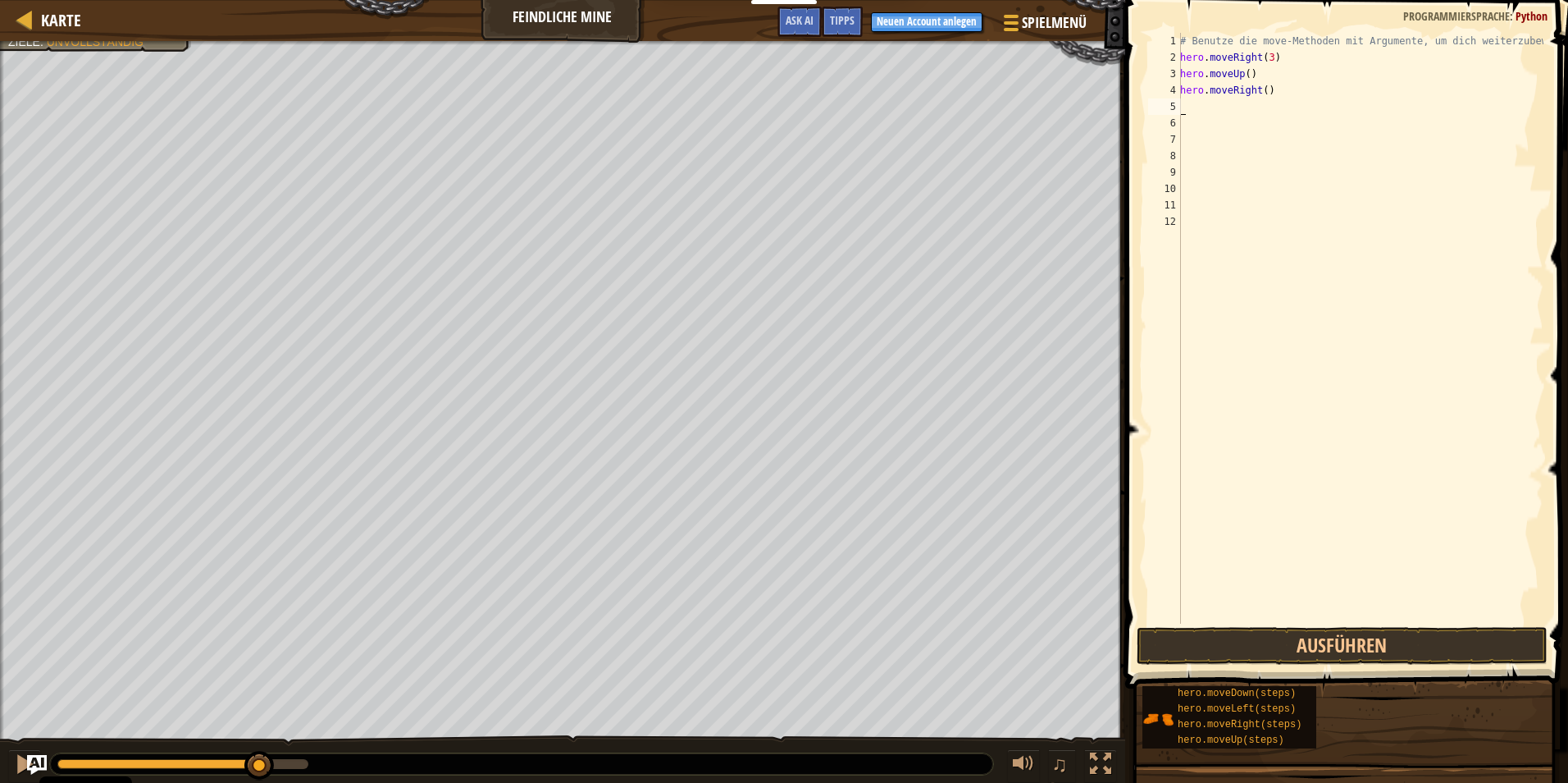
click at [1196, 106] on div "# Benutze die move-Methoden mit Argumente, um dich weiterzubewegen hero . moveR…" at bounding box center [1360, 345] width 366 height 623
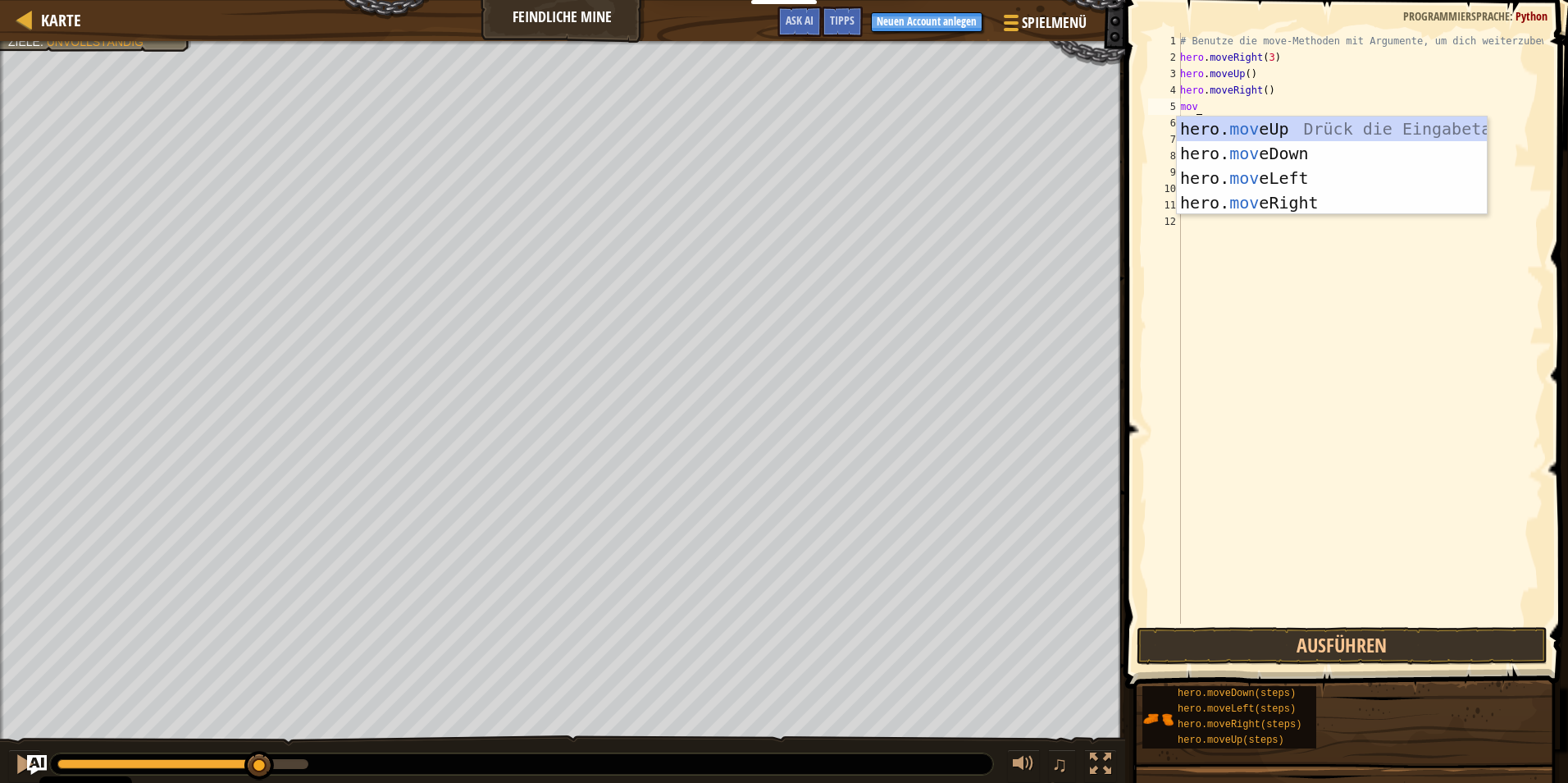
type textarea "move"
click at [1295, 148] on div "hero. move Up Drück die Eingabetaste hero. move Down Drück die Eingabetaste her…" at bounding box center [1332, 191] width 310 height 148
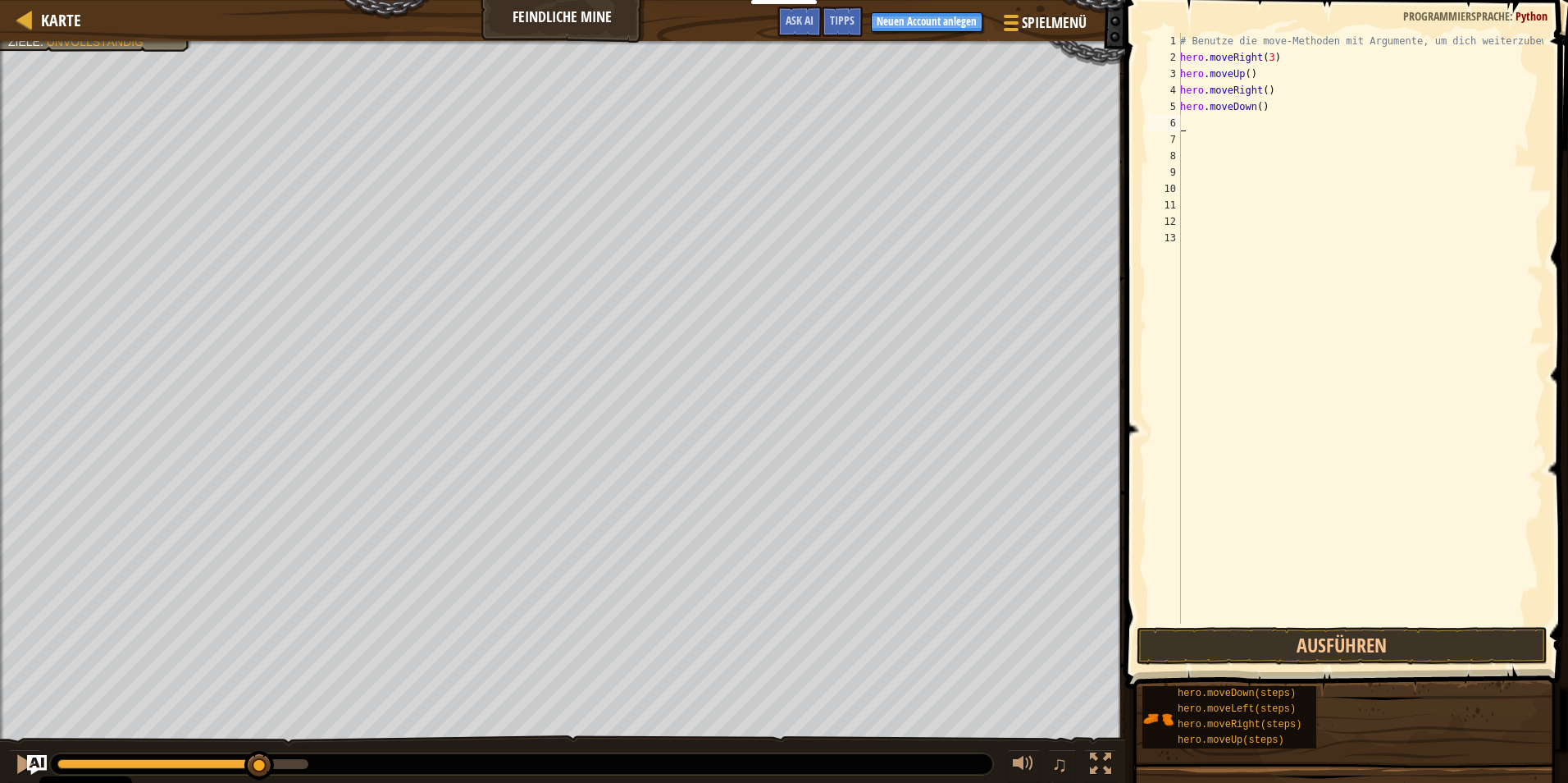
scroll to position [7, 0]
click at [1263, 108] on div "# Benutze die move-Methoden mit Argumente, um dich weiterzubewegen hero . moveR…" at bounding box center [1360, 345] width 366 height 623
click at [1259, 108] on div "# Benutze die move-Methoden mit Argumente, um dich weiterzubewegen hero . moveR…" at bounding box center [1360, 345] width 366 height 623
click at [1256, 108] on div "# Benutze die move-Methoden mit Argumente, um dich weiterzubewegen hero . moveR…" at bounding box center [1360, 345] width 366 height 623
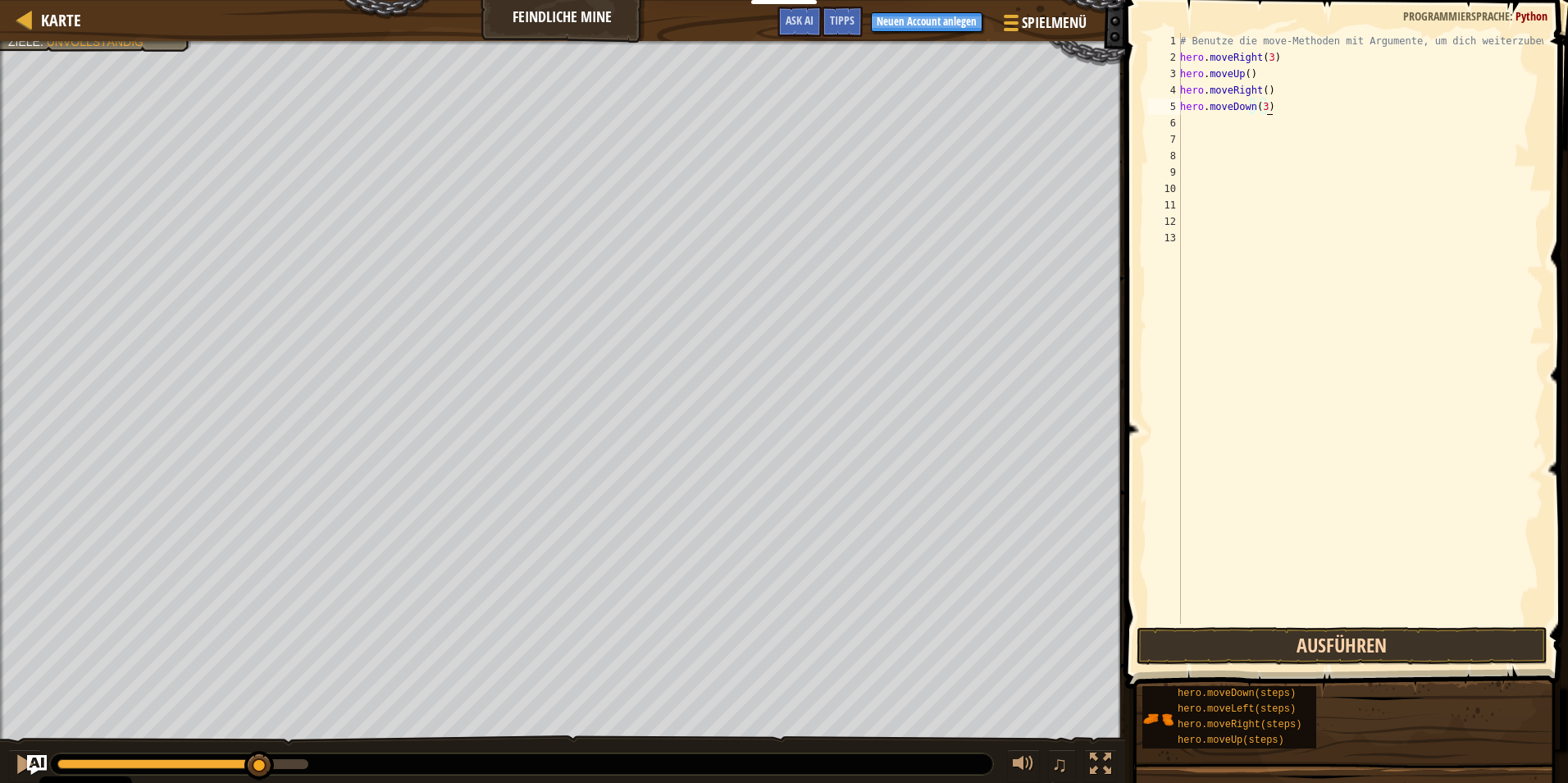
type textarea "hero.moveDown(3)"
click at [1283, 630] on button "Ausführen" at bounding box center [1342, 645] width 411 height 37
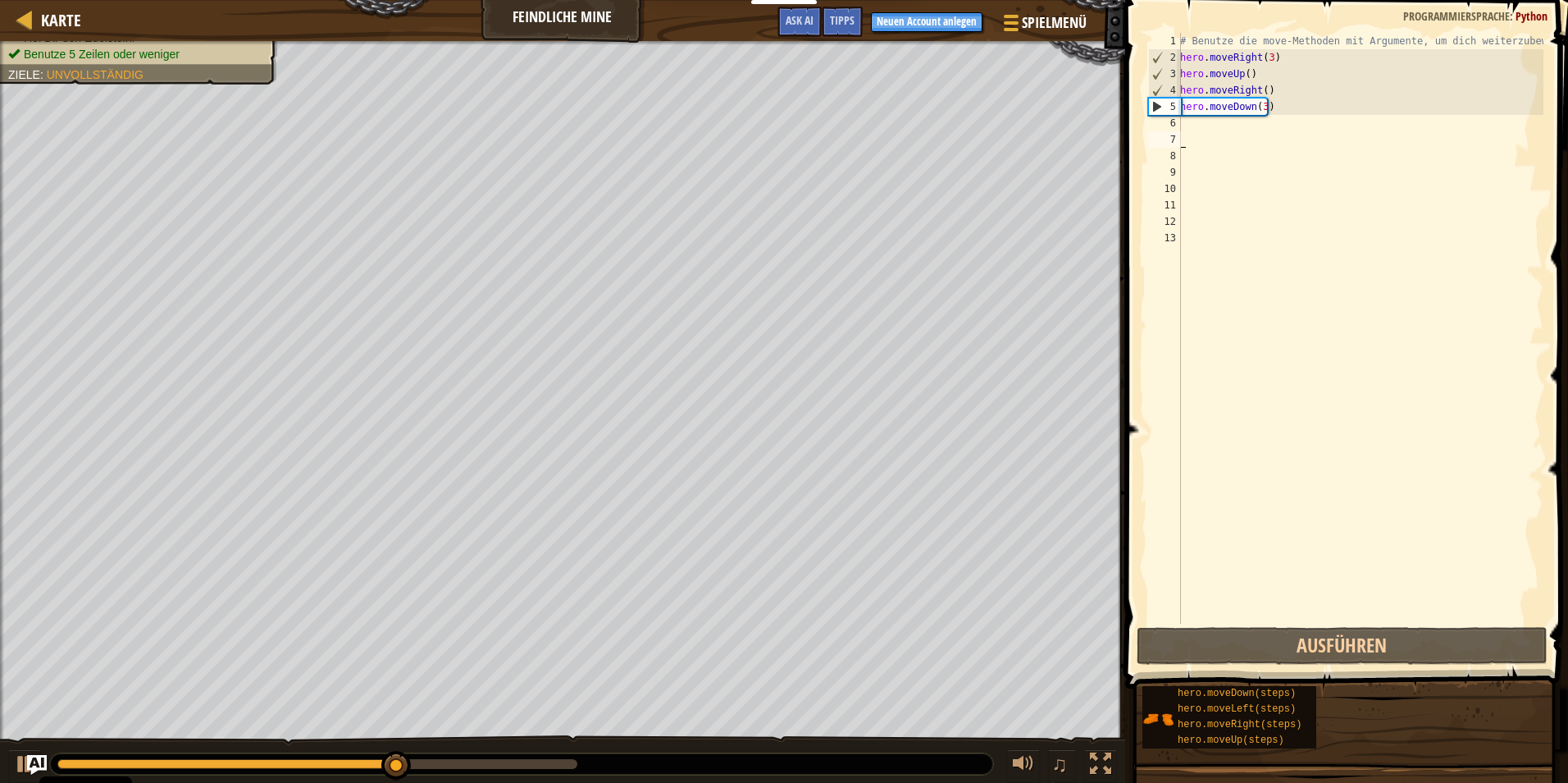
click at [1204, 133] on div "# Benutze die move-Methoden mit Argumente, um dich weiterzubewegen hero . moveR…" at bounding box center [1360, 345] width 366 height 623
click at [1200, 118] on div "# Benutze die move-Methoden mit Argumente, um dich weiterzubewegen hero . moveR…" at bounding box center [1360, 345] width 366 height 623
click at [1197, 118] on div "# Benutze die move-Methoden mit Argumente, um dich weiterzubewegen hero . moveR…" at bounding box center [1360, 345] width 366 height 623
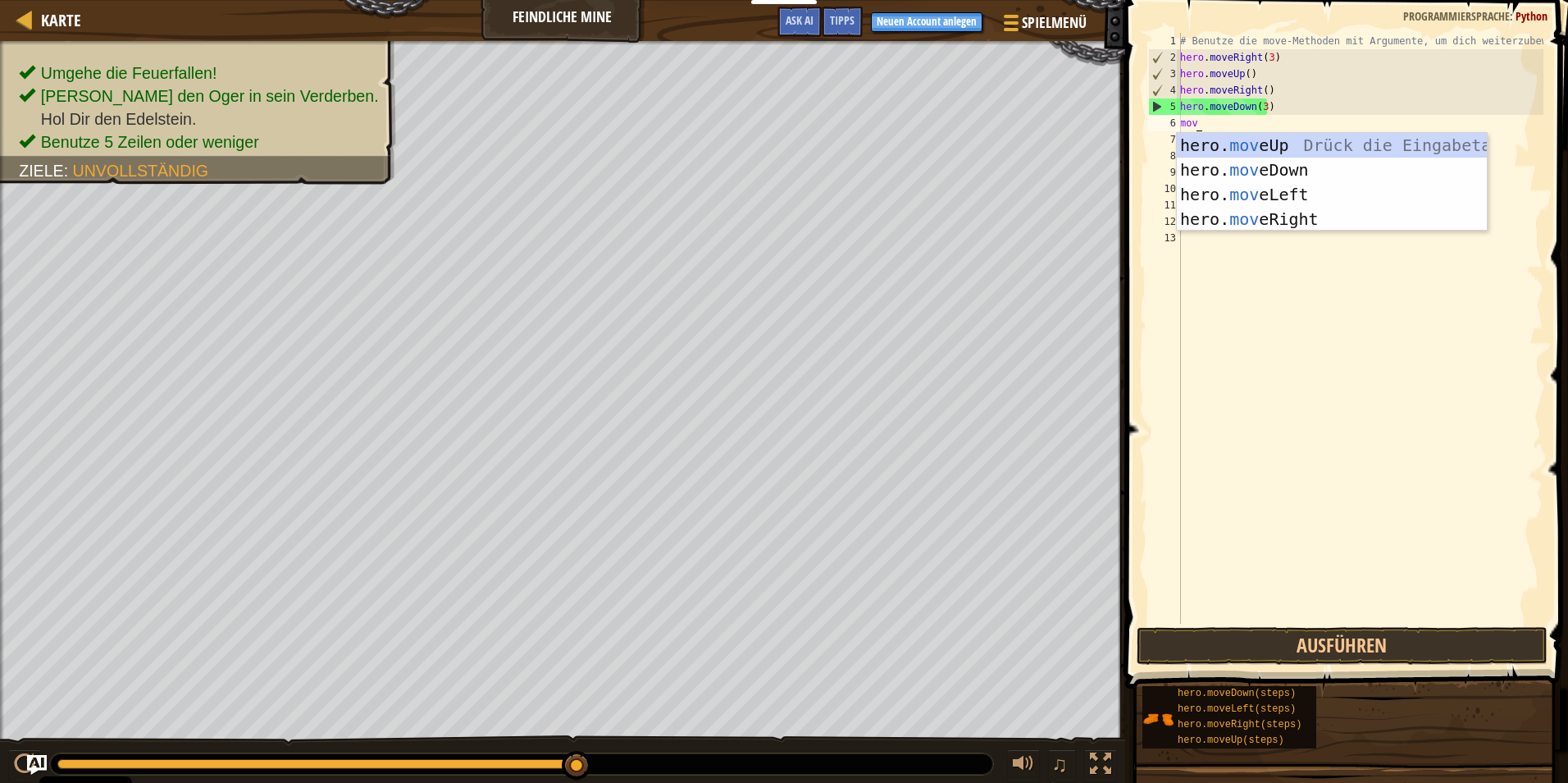
type textarea "move"
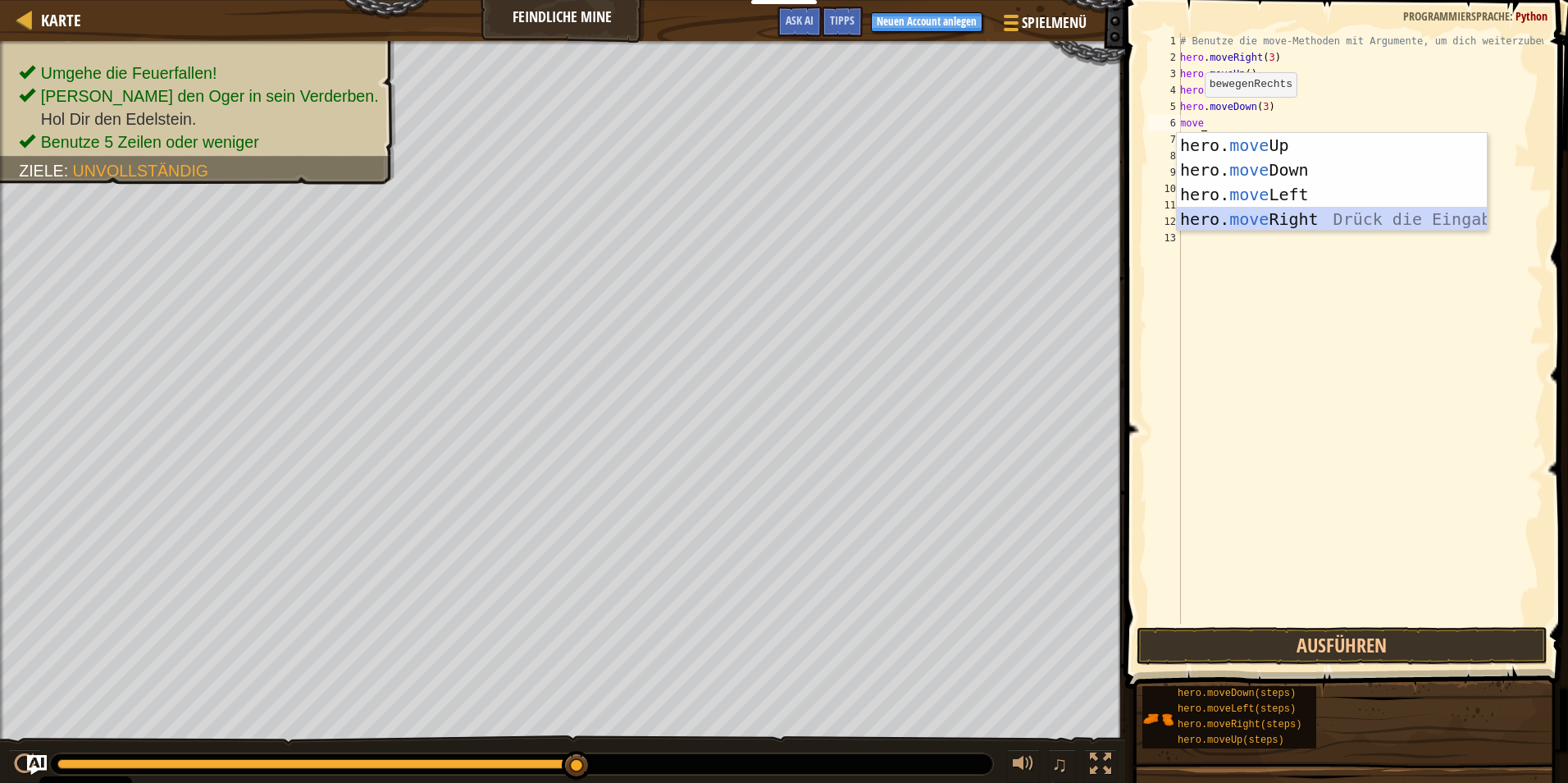
click at [1234, 222] on div "hero. move Up Drück die Eingabetaste hero. move Down Drück die Eingabetaste her…" at bounding box center [1332, 207] width 310 height 148
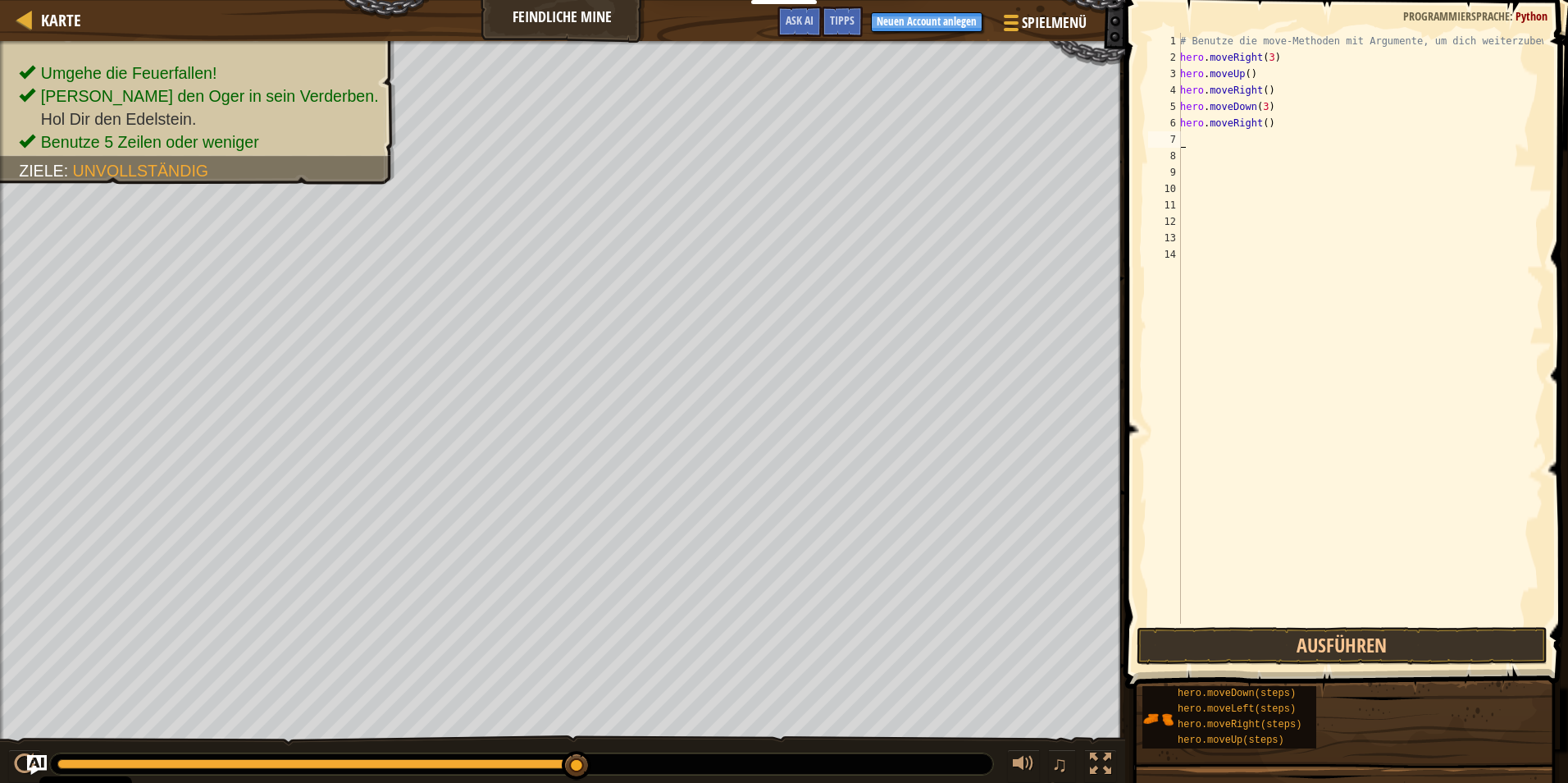
click at [1274, 126] on div "# Benutze die move-Methoden mit Argumente, um dich weiterzubewegen hero . moveR…" at bounding box center [1360, 345] width 366 height 623
click at [1261, 638] on button "Ausführen" at bounding box center [1342, 645] width 411 height 37
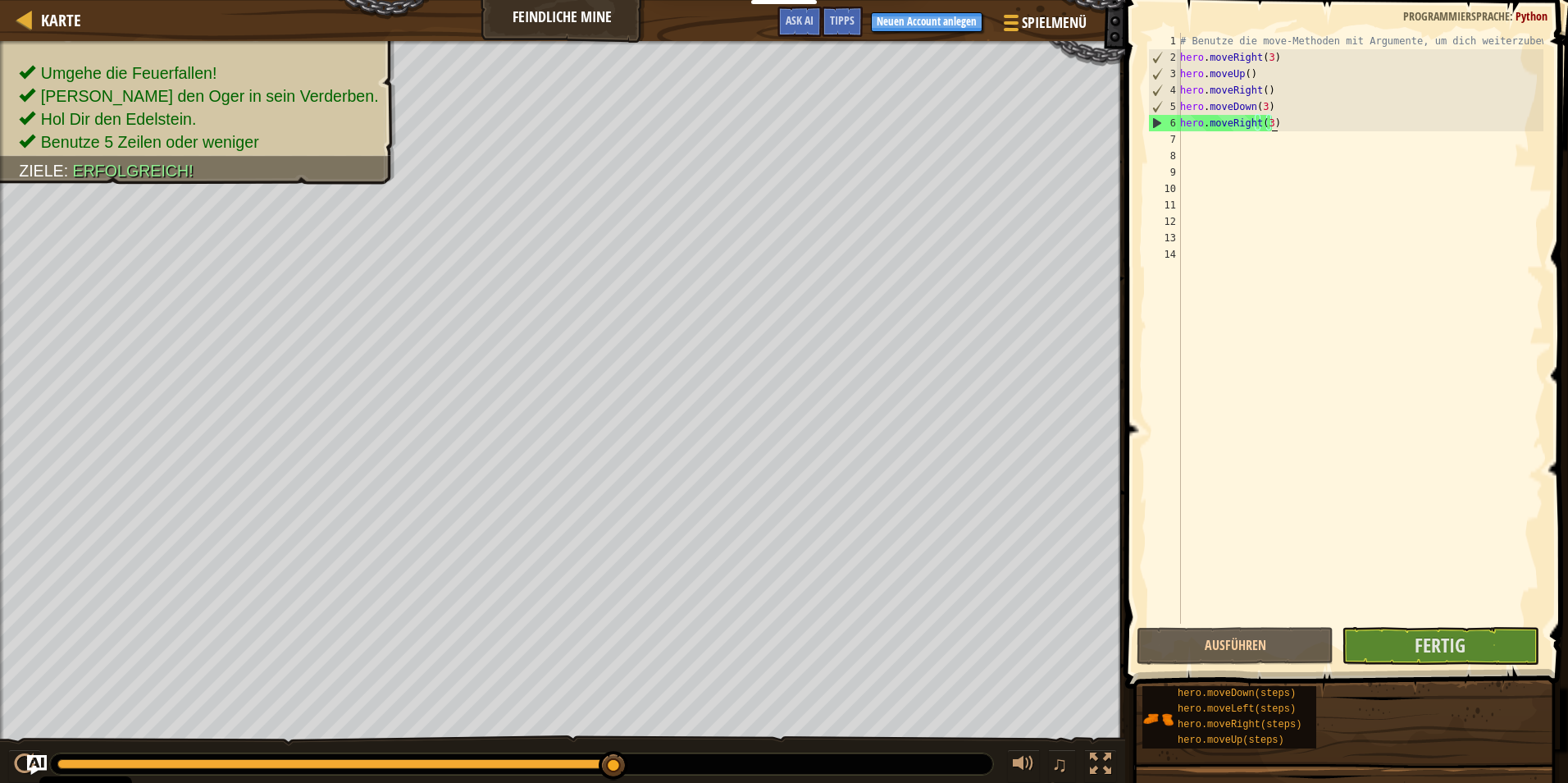
type textarea "hero.moveRight(3)"
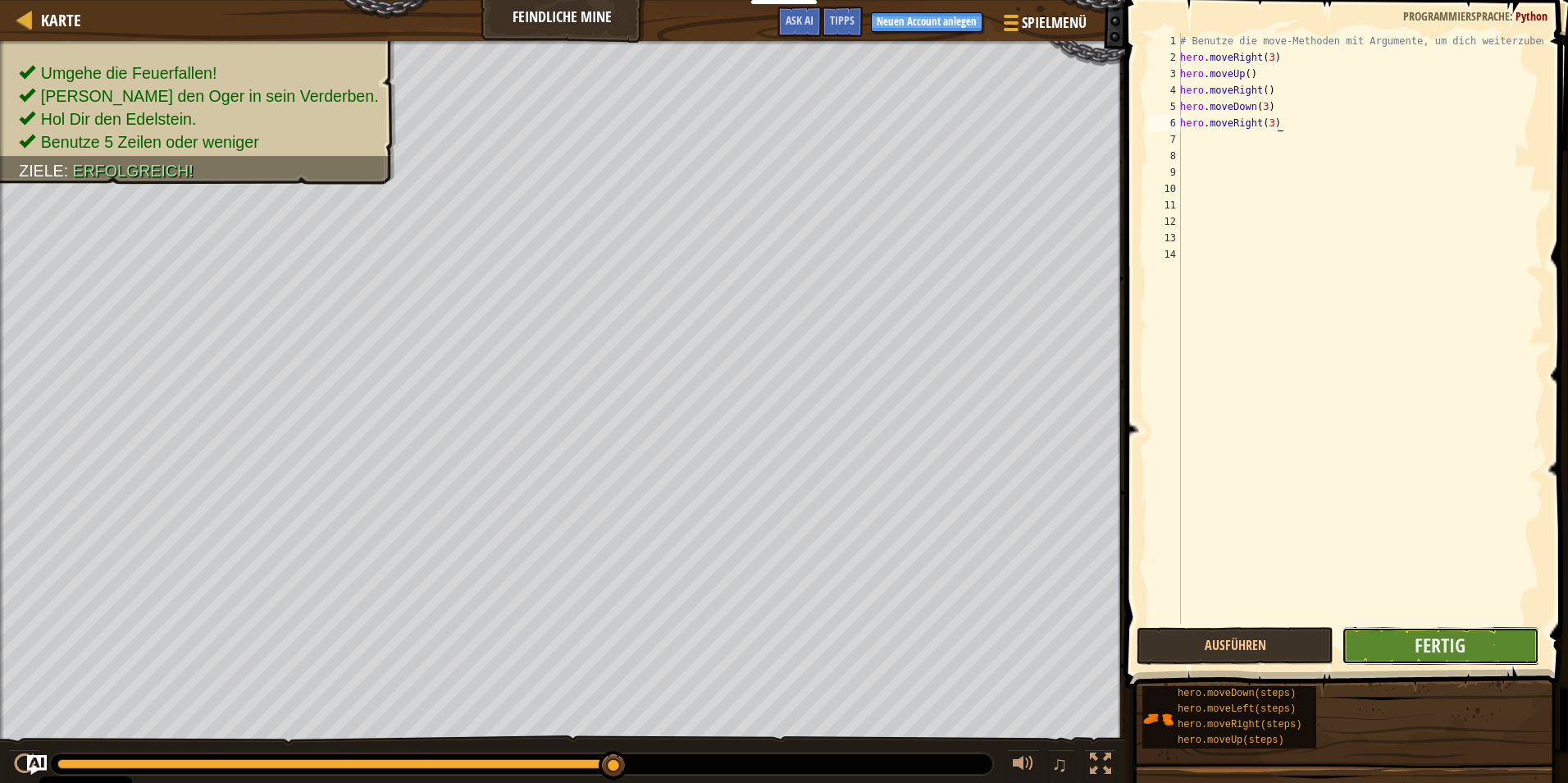
click at [1405, 644] on button "Fertig" at bounding box center [1440, 645] width 197 height 37
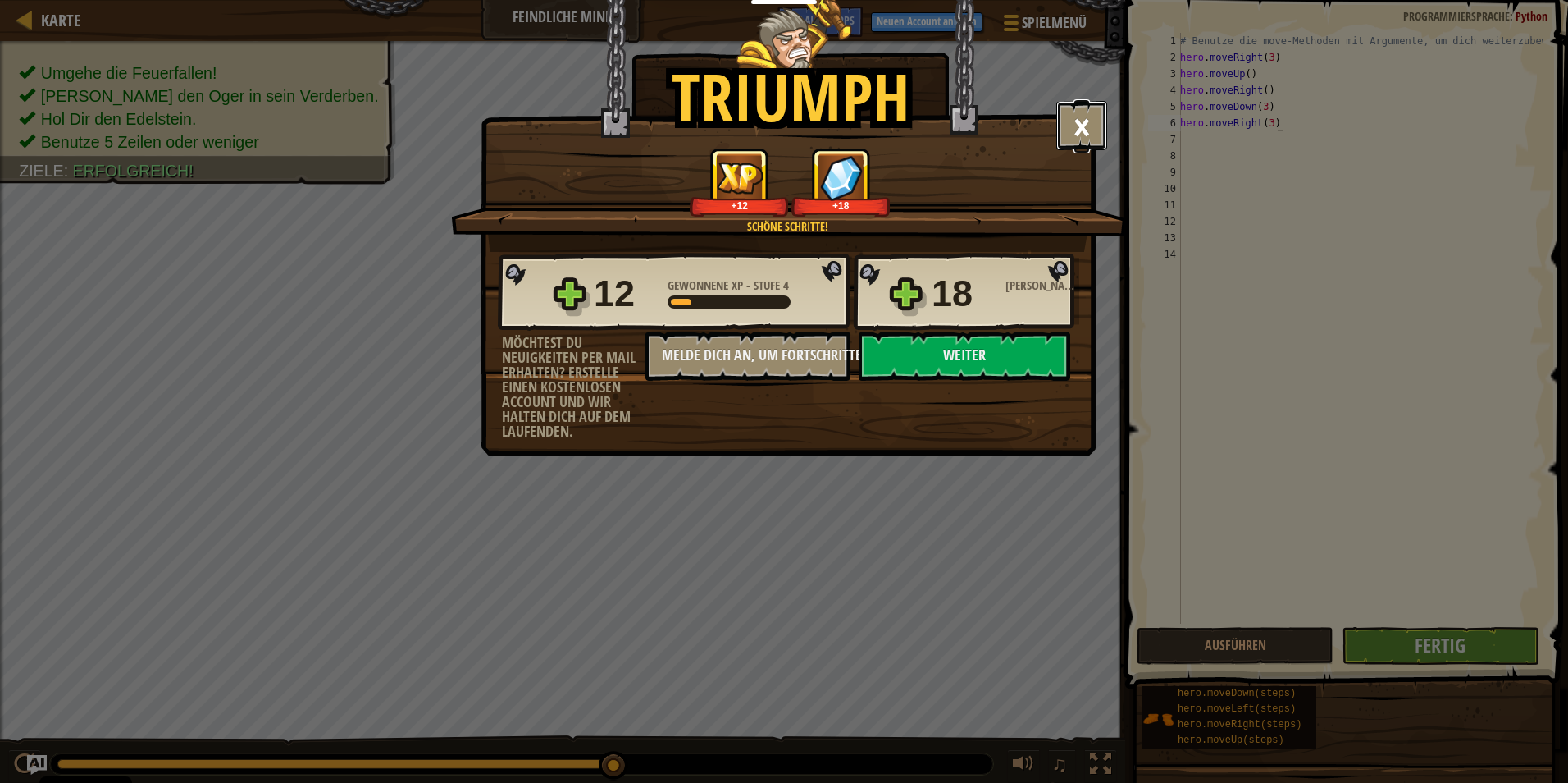
click at [1085, 125] on button "×" at bounding box center [1081, 126] width 51 height 49
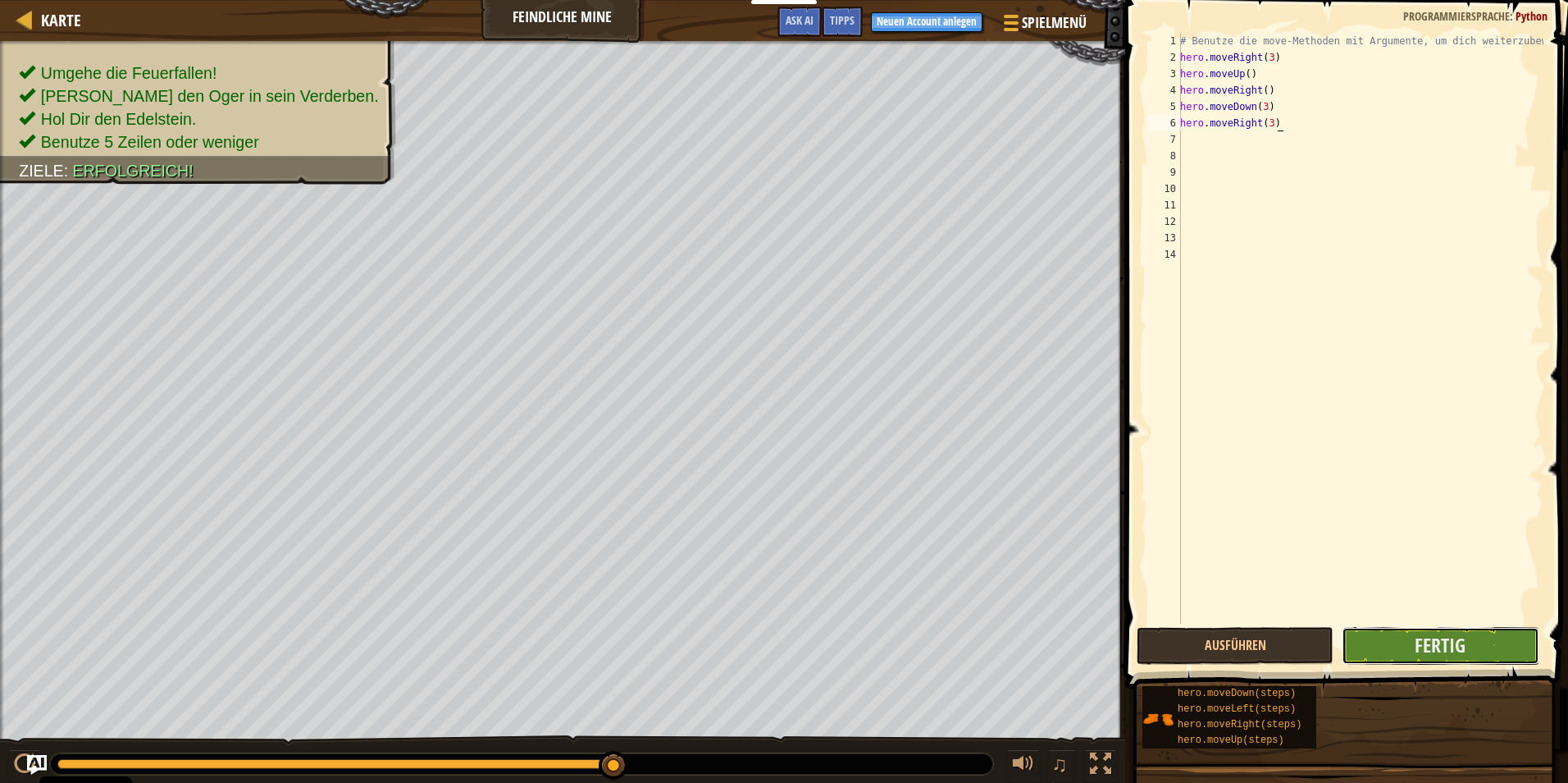
click at [1493, 640] on button "Fertig" at bounding box center [1440, 645] width 197 height 37
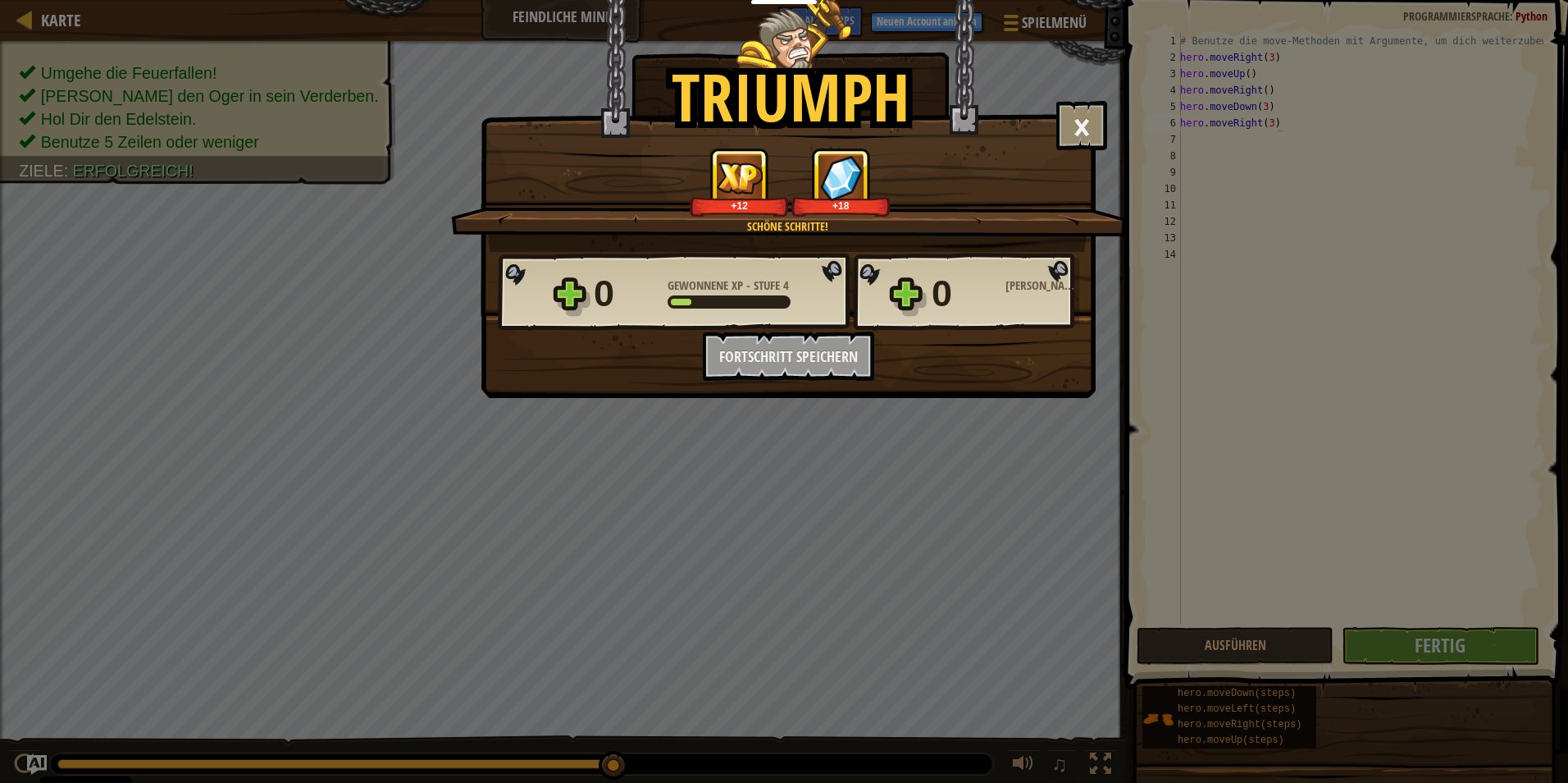
click at [766, 354] on div "0 Gewonnene XP - Stufe 4 0 Gewonnene Edelsteine Möchtest du Neuigkeiten per Mai…" at bounding box center [787, 315] width 613 height 129
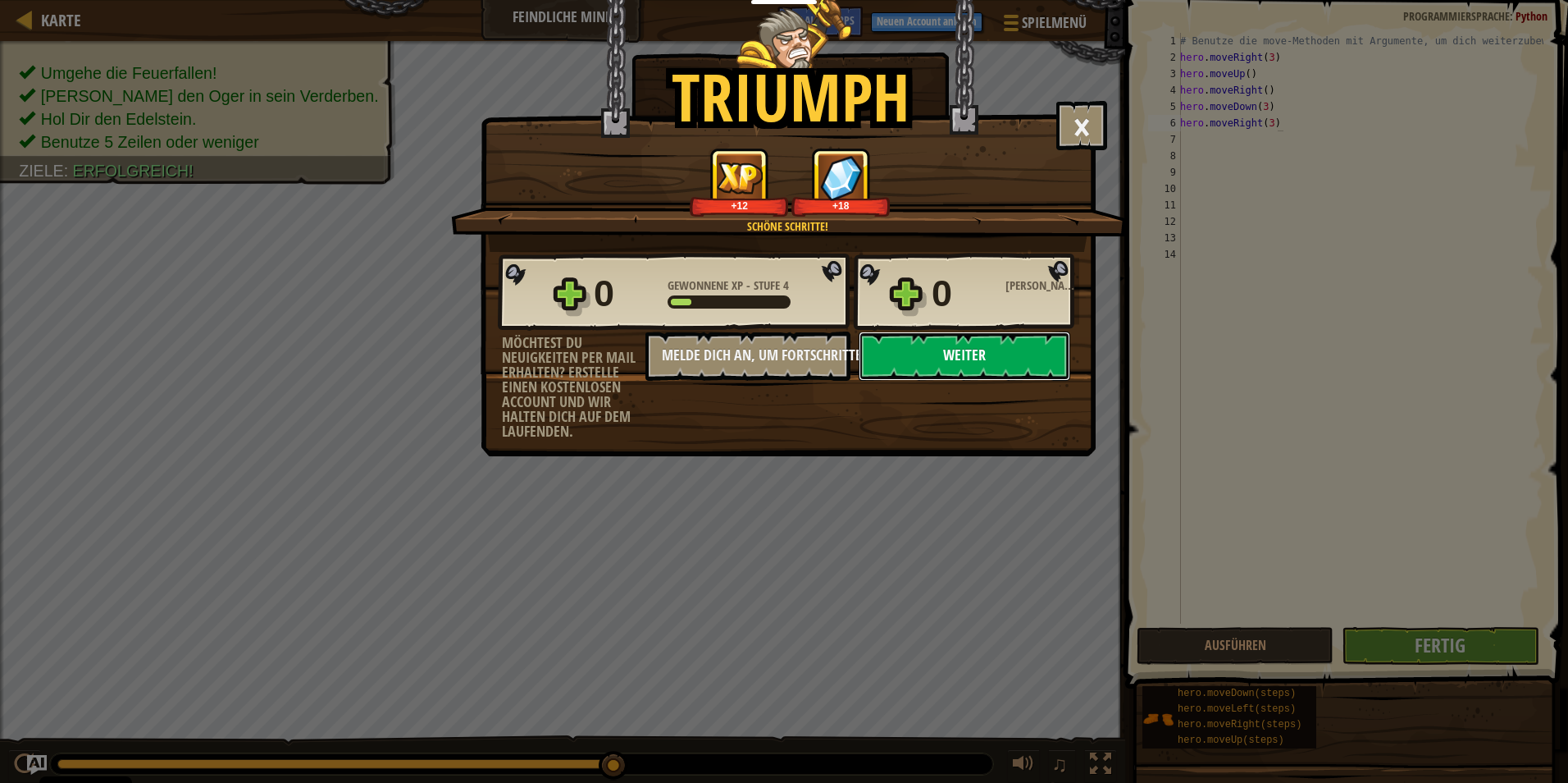
click at [1038, 352] on button "Weiter" at bounding box center [964, 356] width 211 height 49
select select "de-DE"
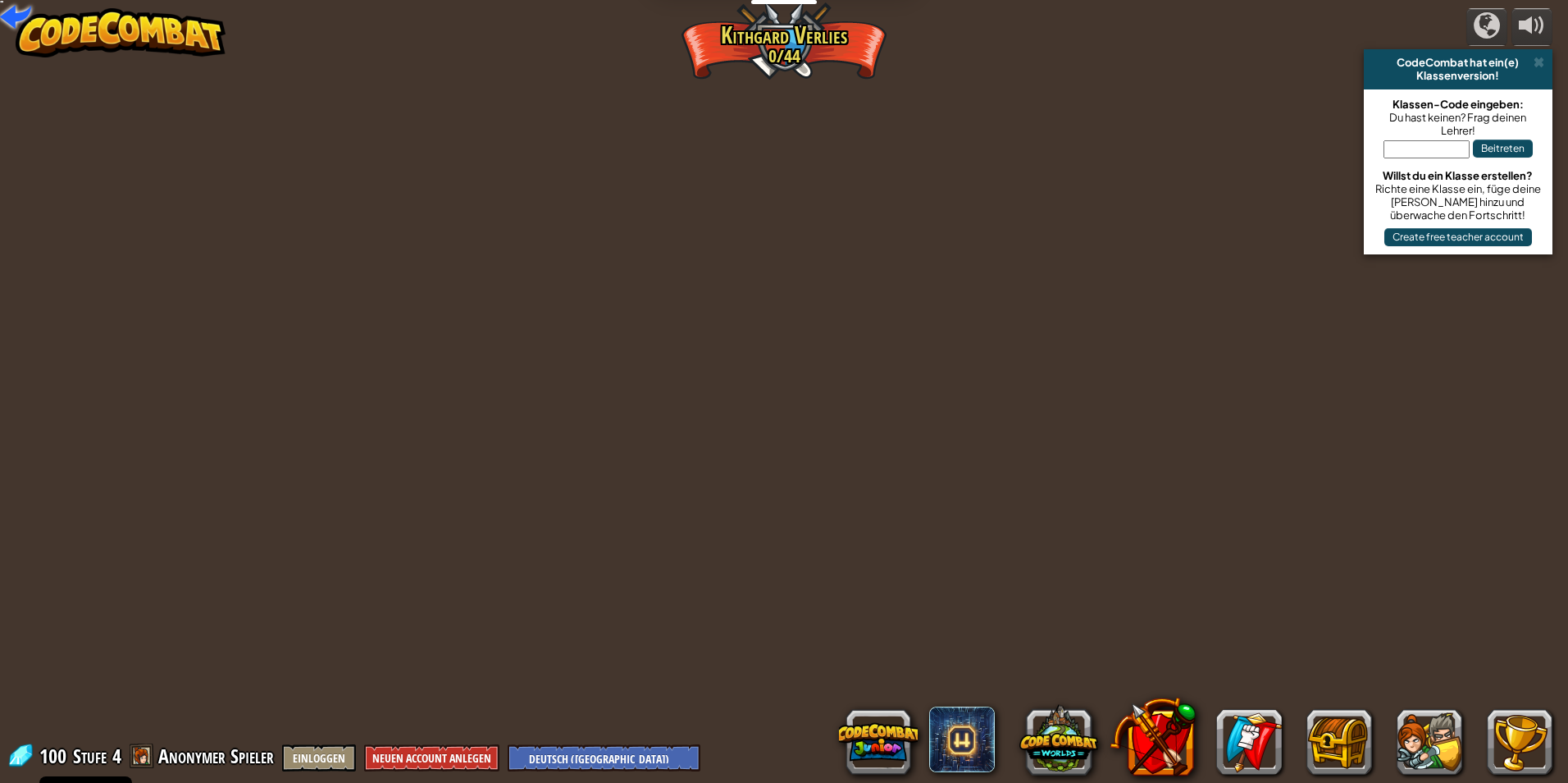
select select "de-DE"
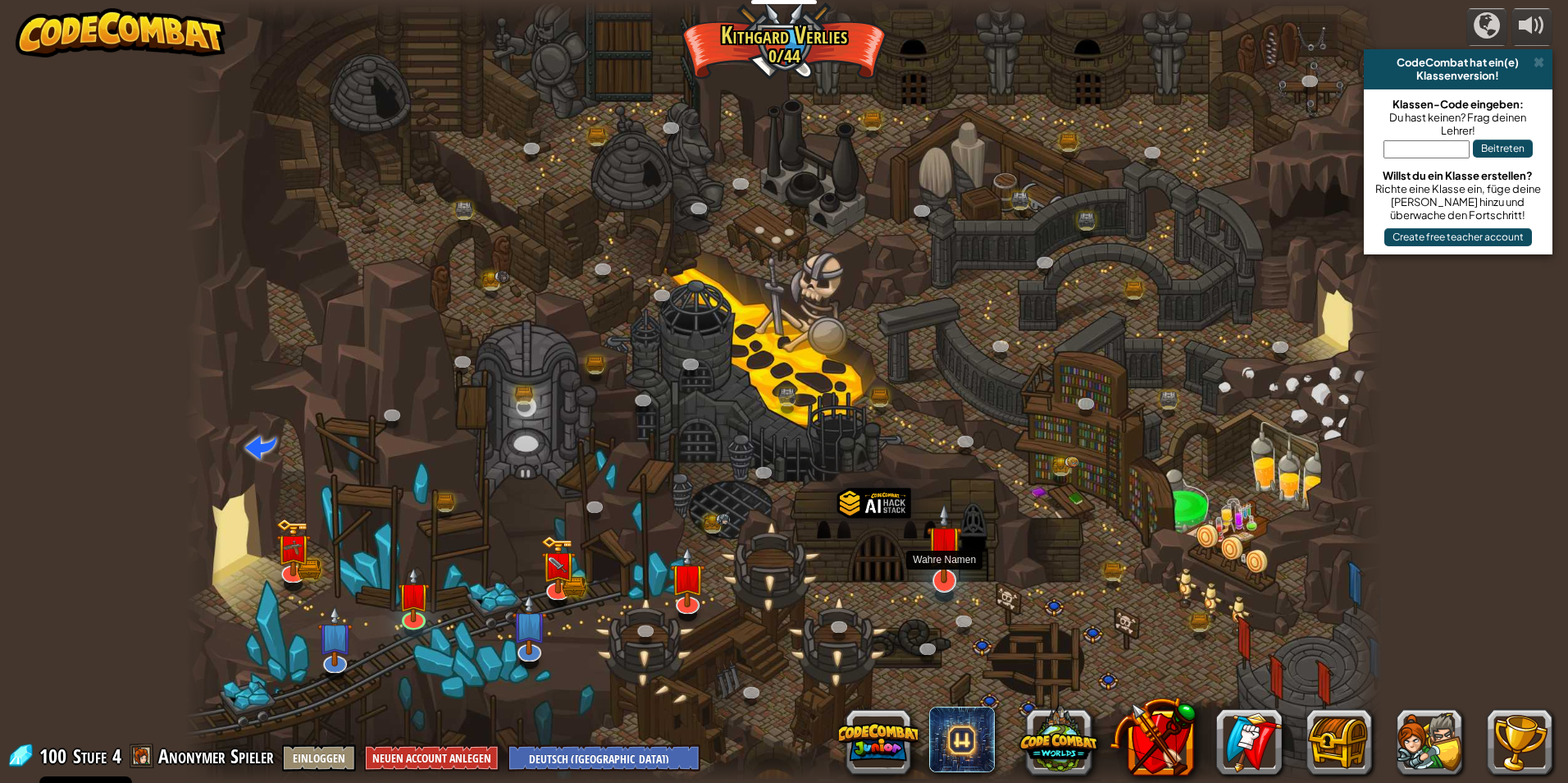
click at [945, 578] on img at bounding box center [944, 542] width 36 height 80
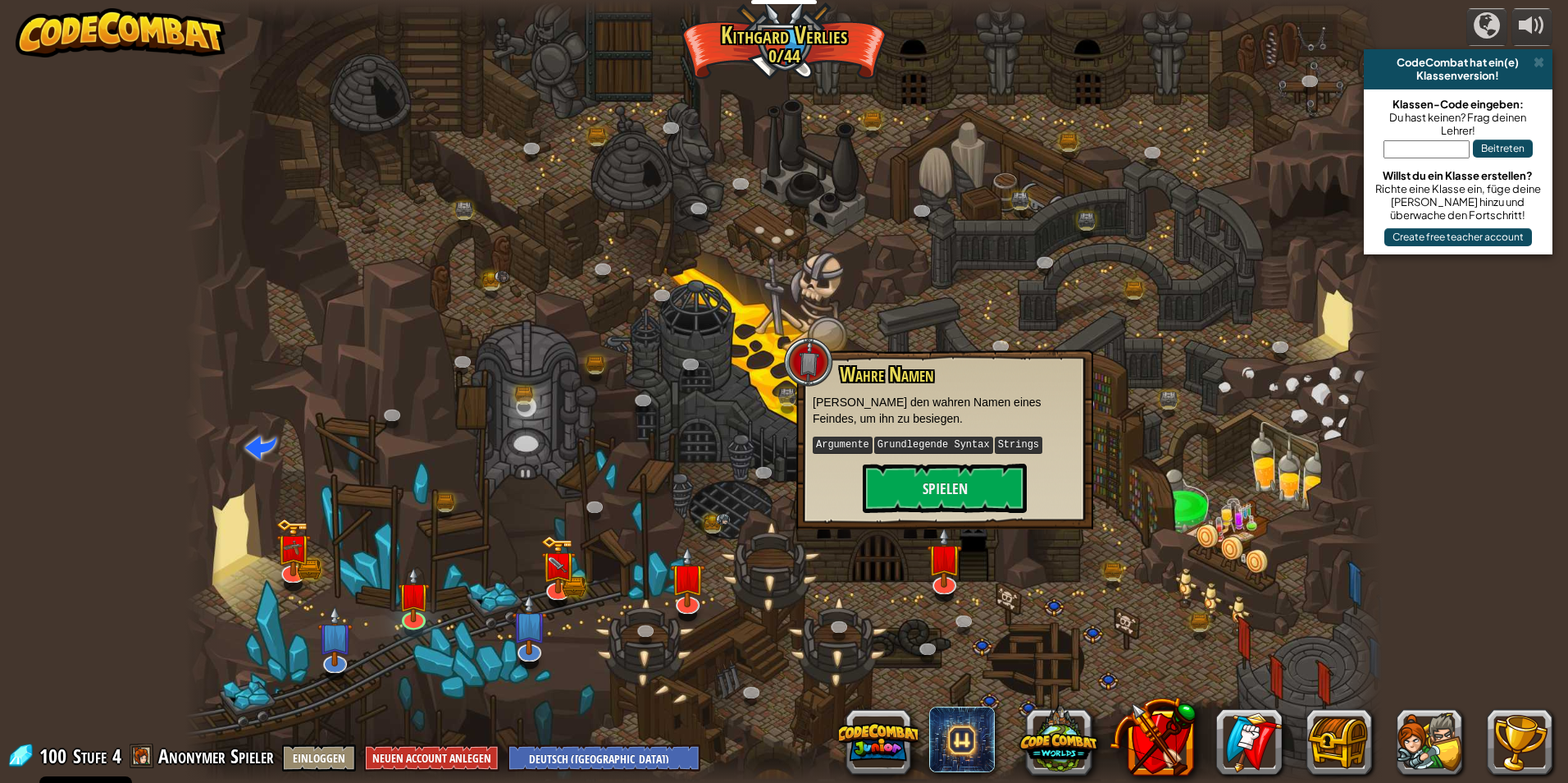
click at [768, 551] on div at bounding box center [784, 391] width 1197 height 783
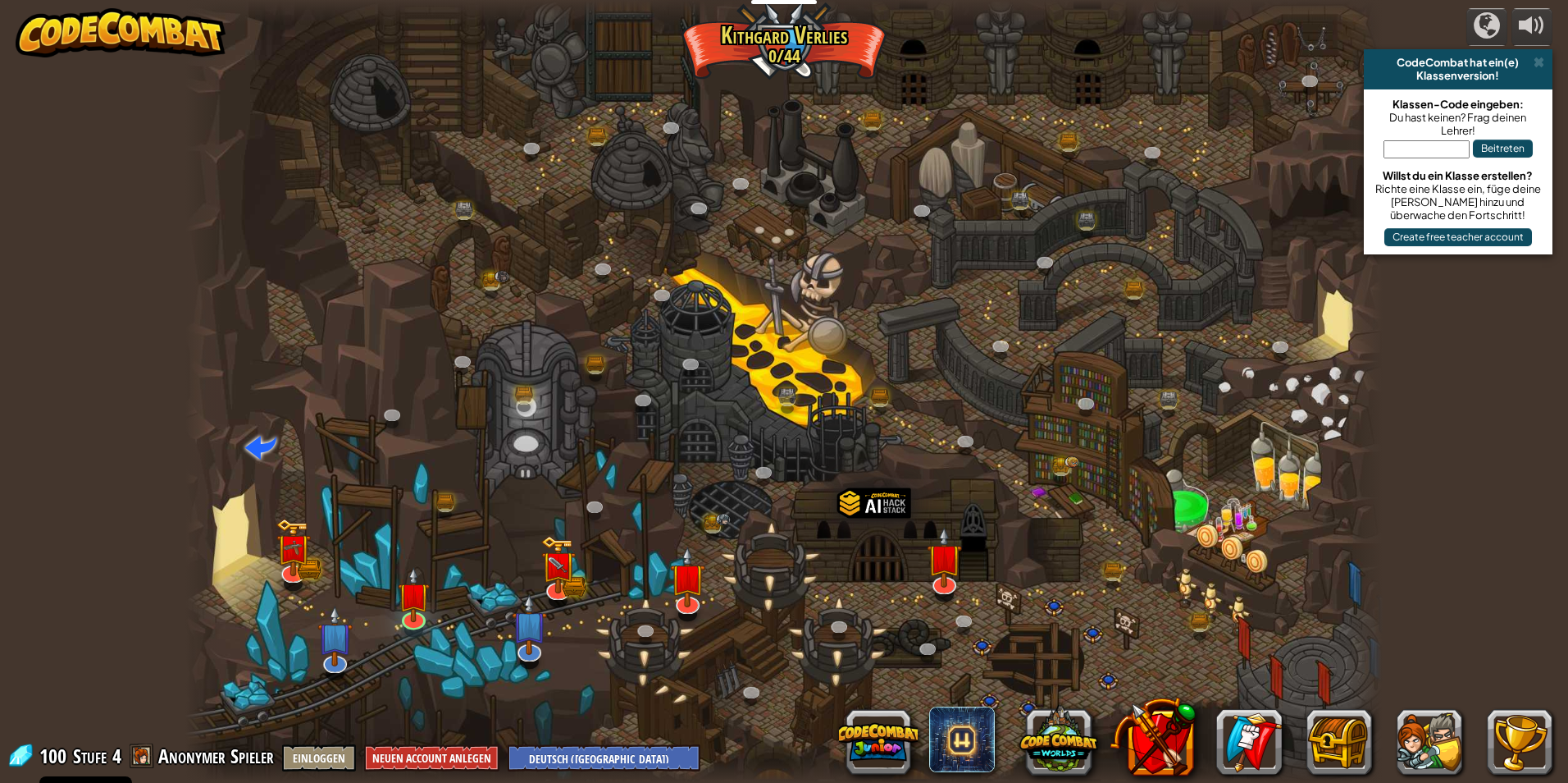
select select "de-DE"
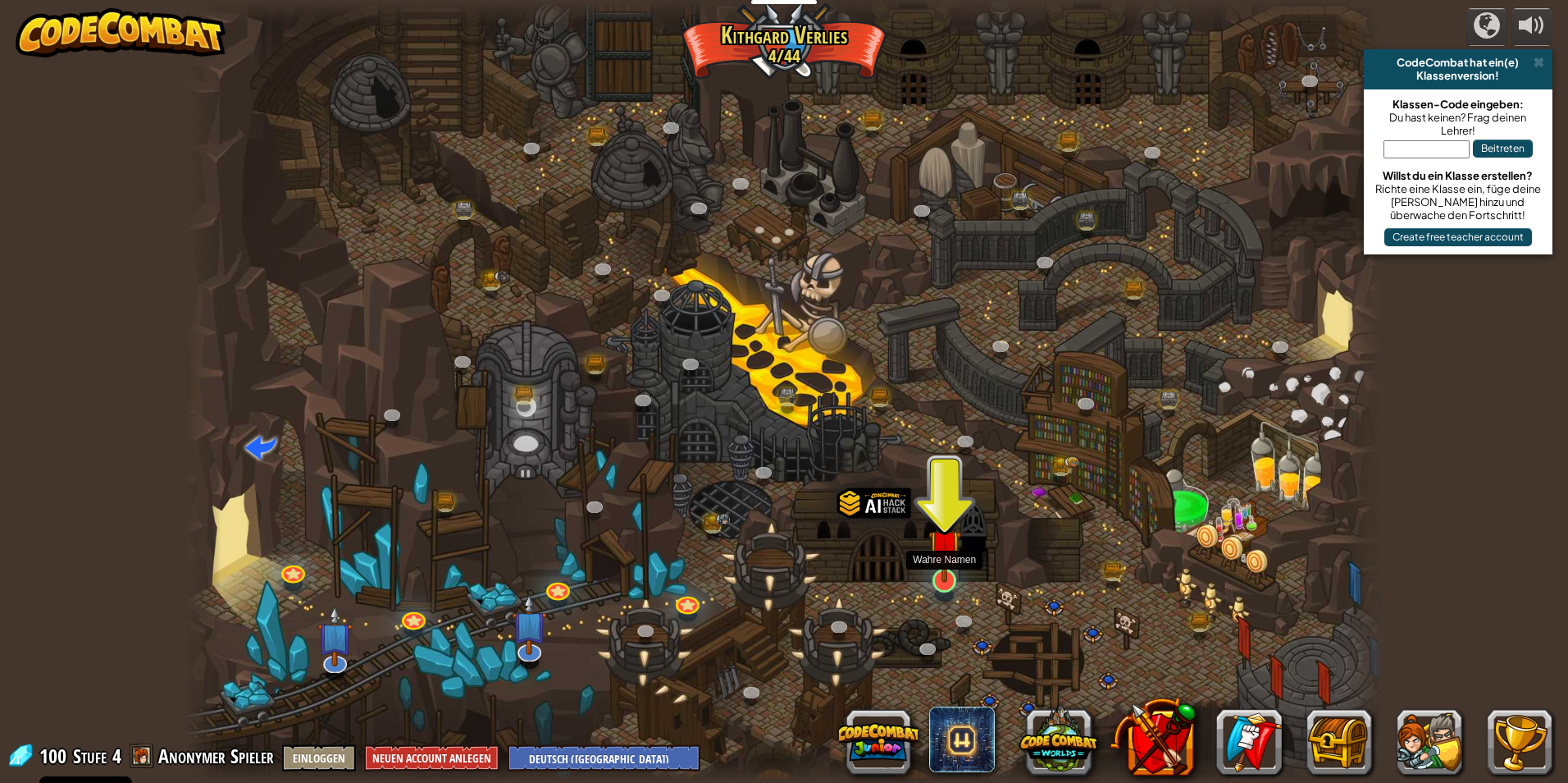
click at [953, 582] on img at bounding box center [944, 545] width 32 height 74
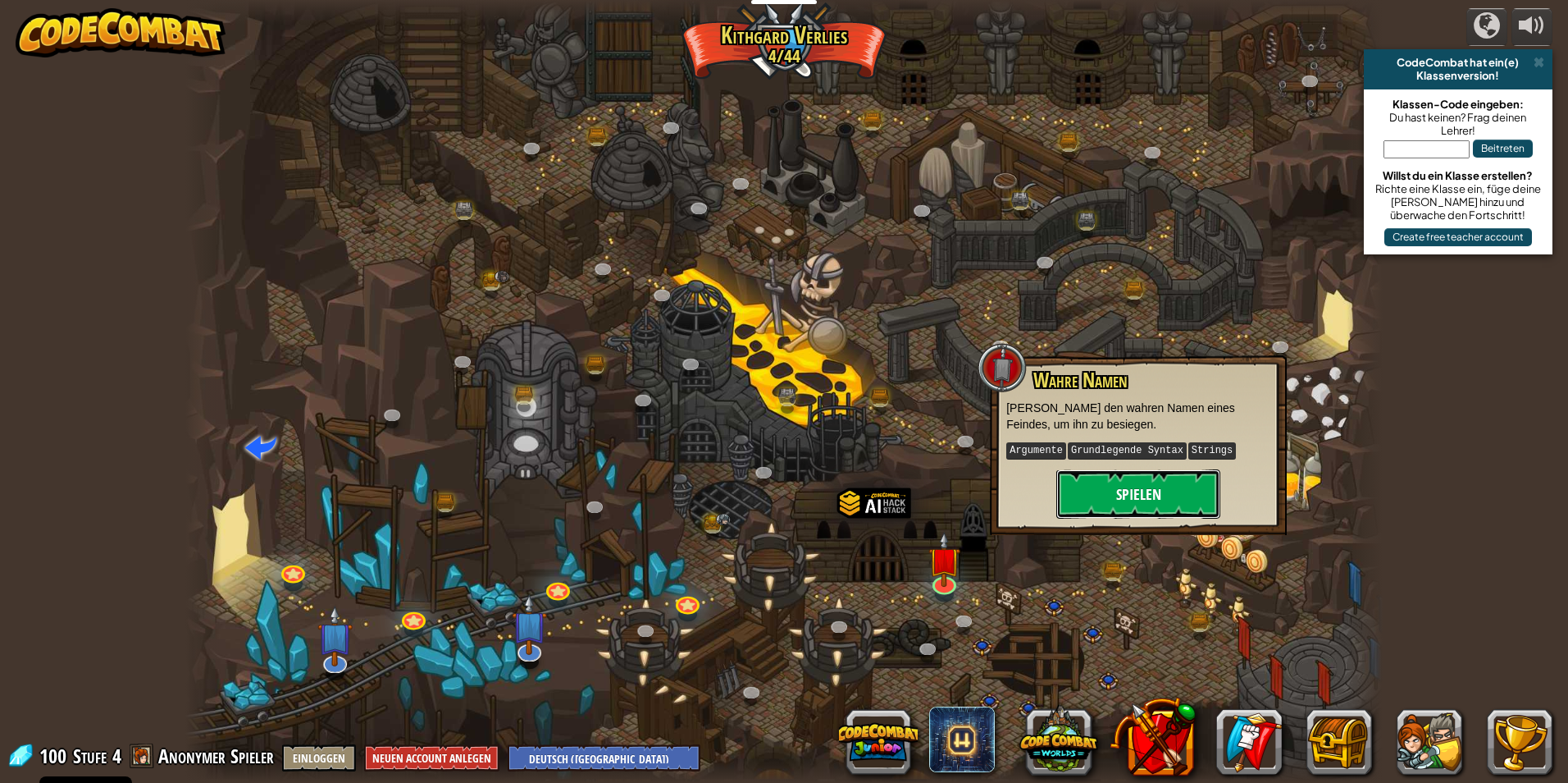
click at [1132, 487] on button "Spielen" at bounding box center [1138, 494] width 164 height 49
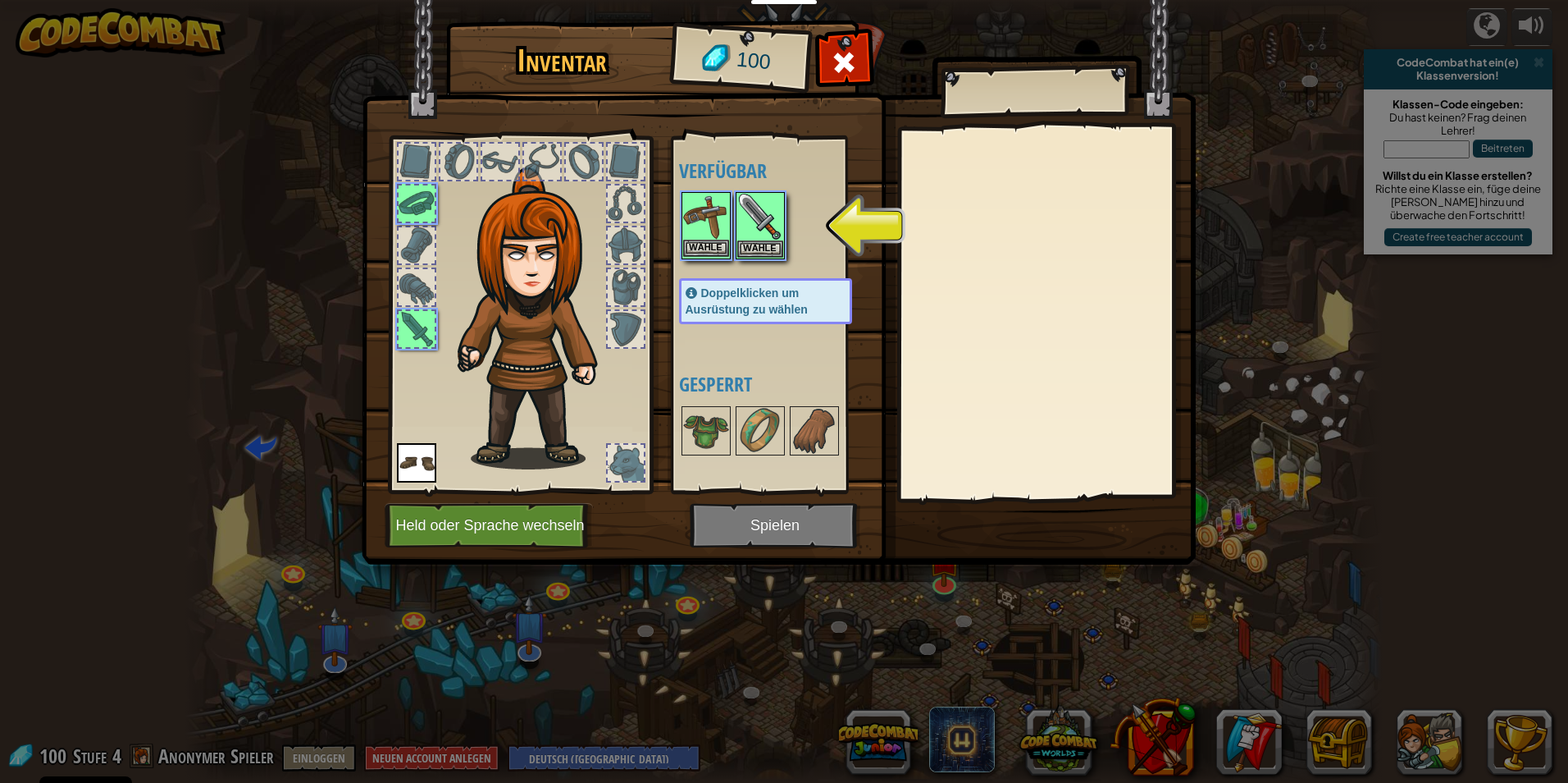
click at [711, 211] on img at bounding box center [706, 216] width 46 height 46
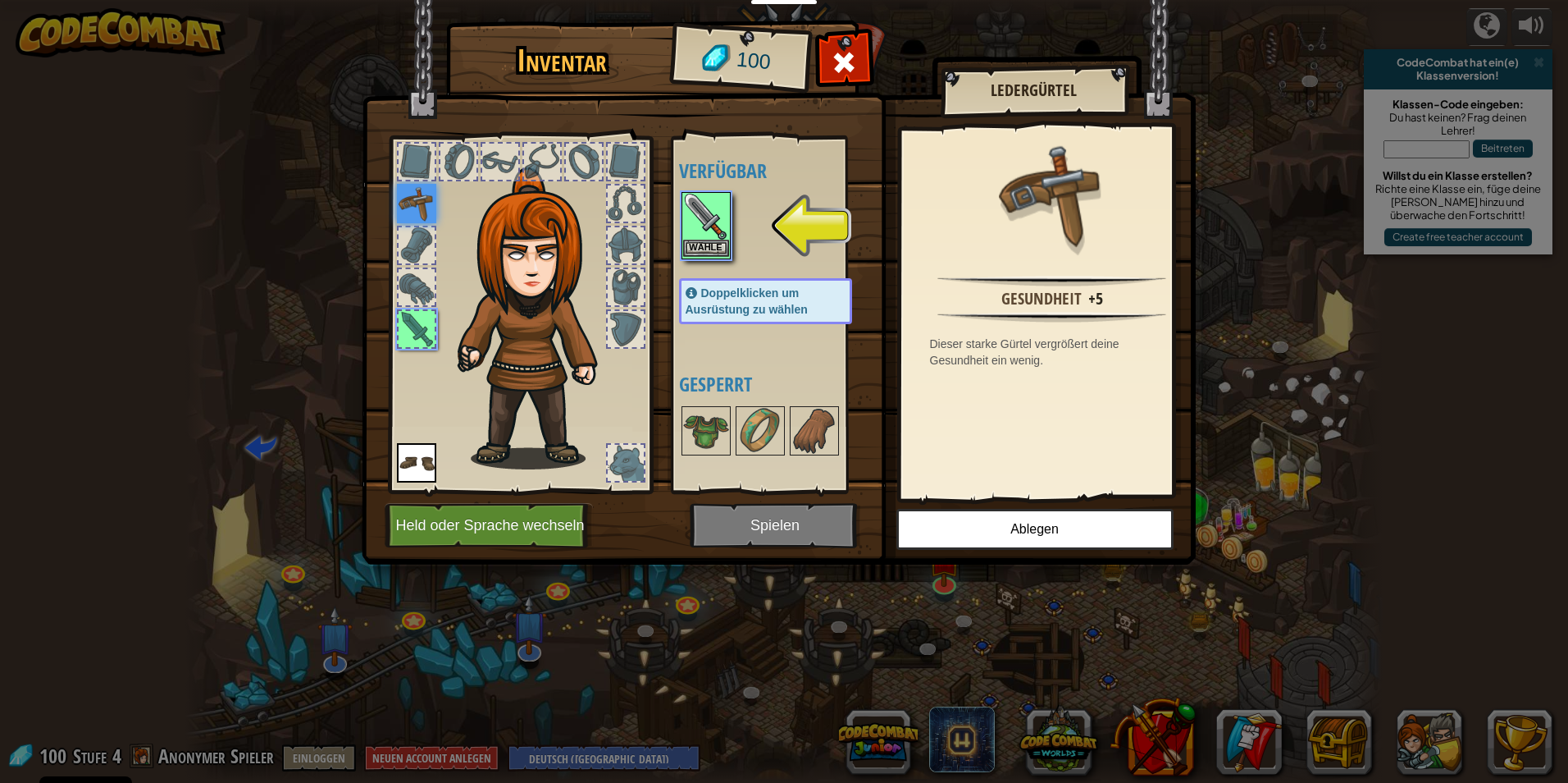
click at [720, 222] on img at bounding box center [706, 216] width 46 height 46
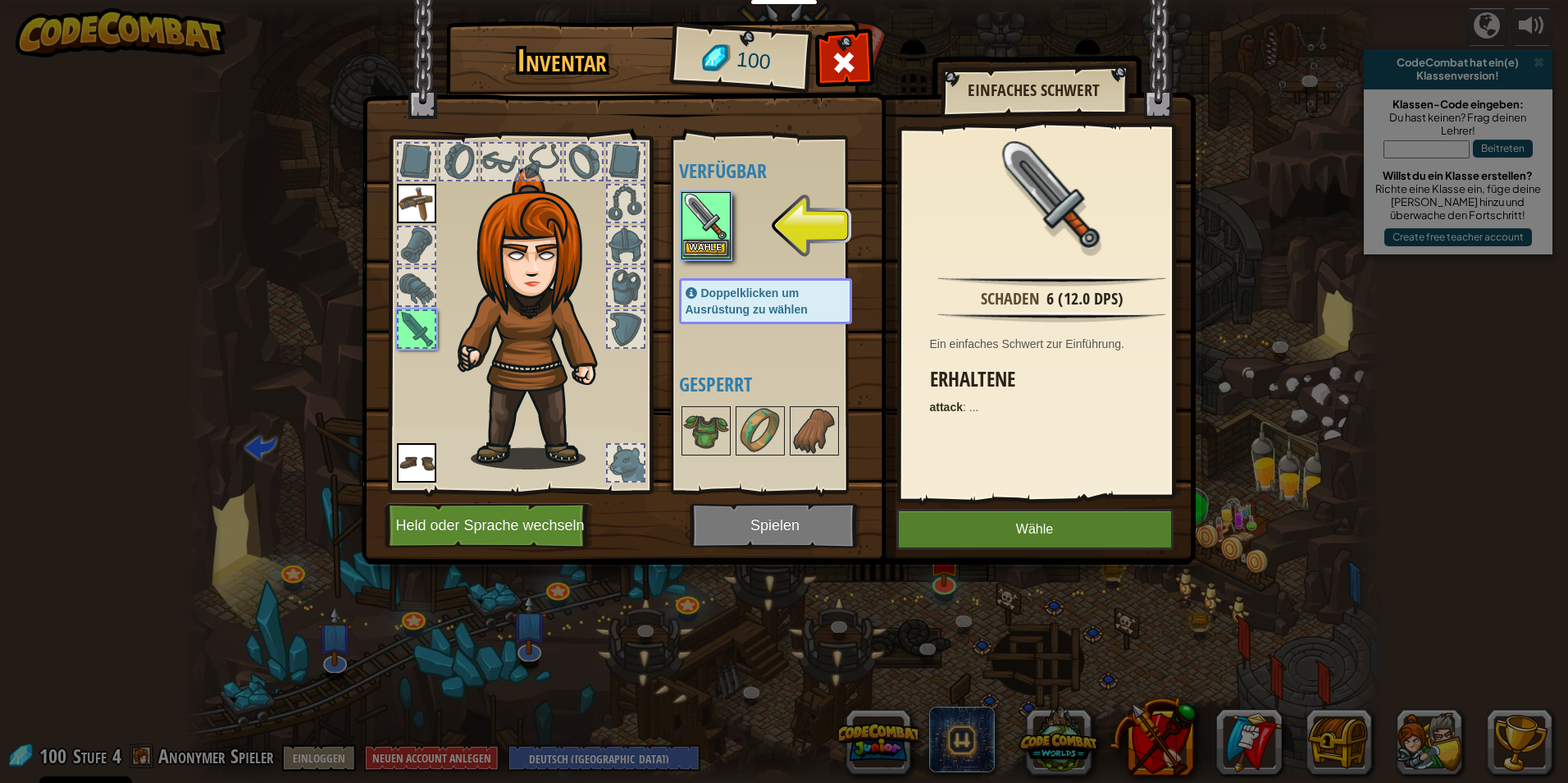
click at [720, 222] on img at bounding box center [706, 216] width 46 height 46
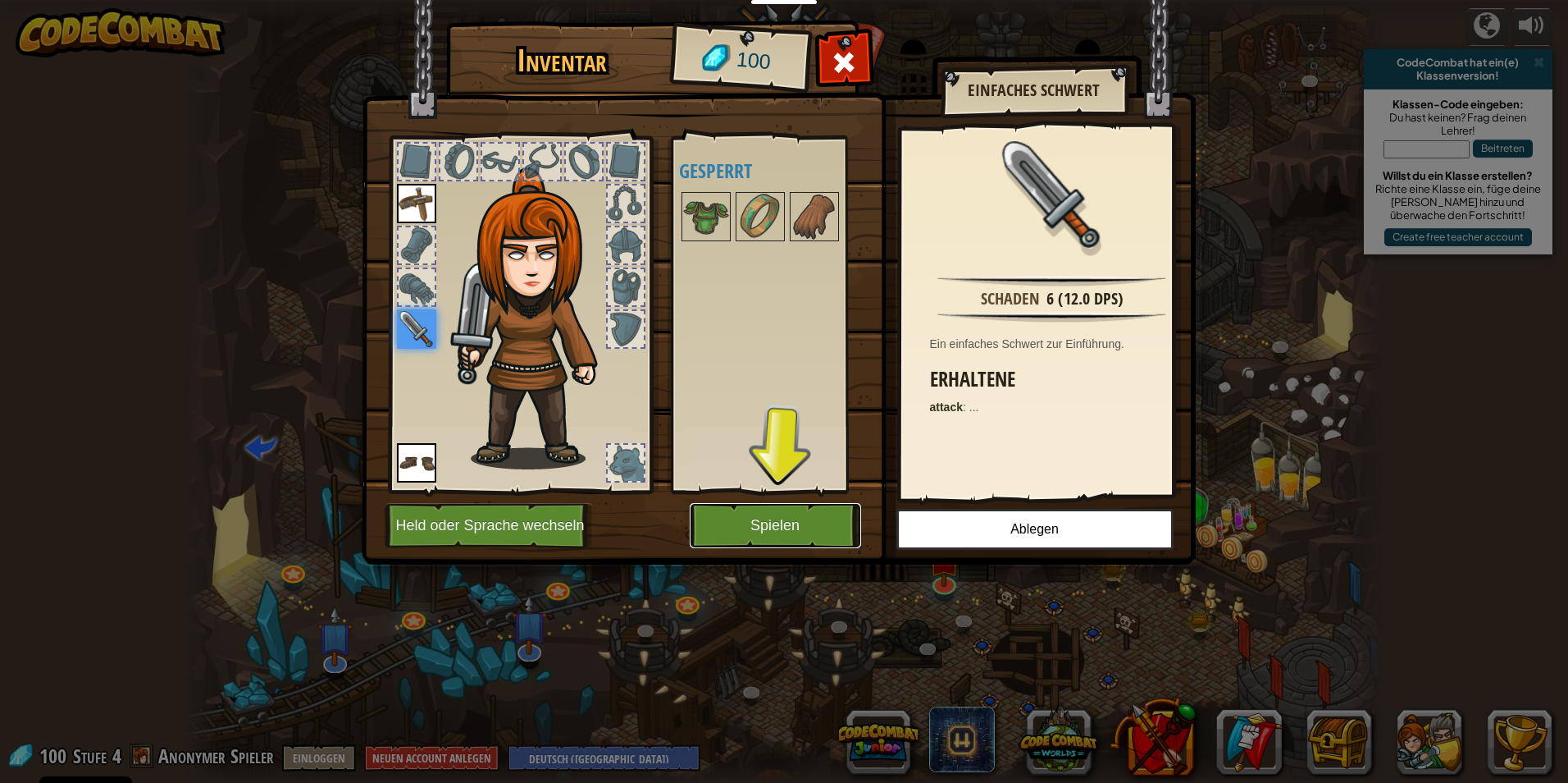
click at [783, 543] on button "Spielen" at bounding box center [775, 526] width 171 height 46
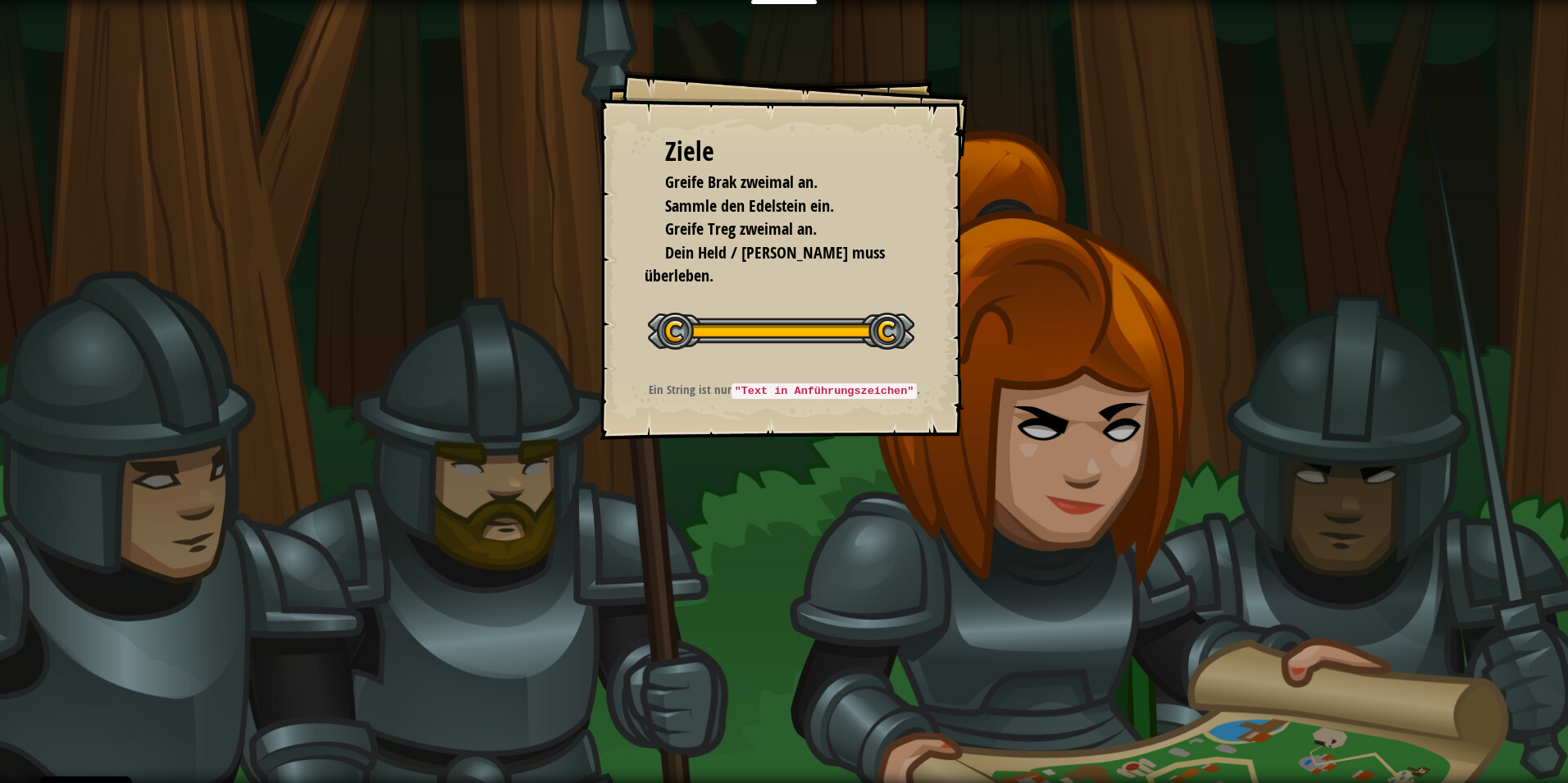
drag, startPoint x: 1013, startPoint y: 337, endPoint x: 1059, endPoint y: 444, distance: 116.5
click at [1057, 444] on div "Ziele Greife Brak zweimal an. Sammle den Edelstein ein. Greife Treg zweimal an.…" at bounding box center [784, 391] width 1568 height 783
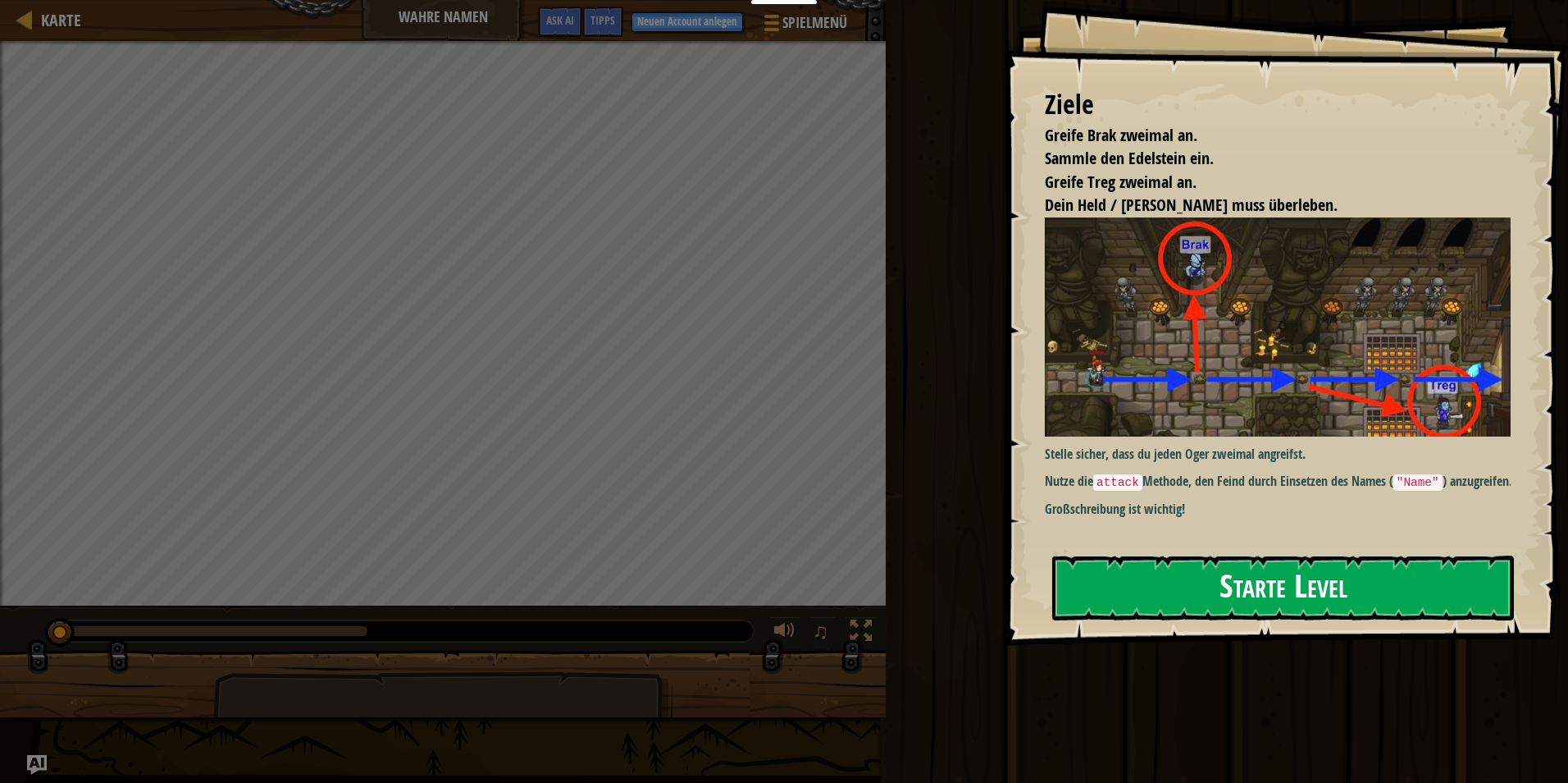
click at [1214, 555] on button "Starte Level" at bounding box center [1283, 587] width 462 height 65
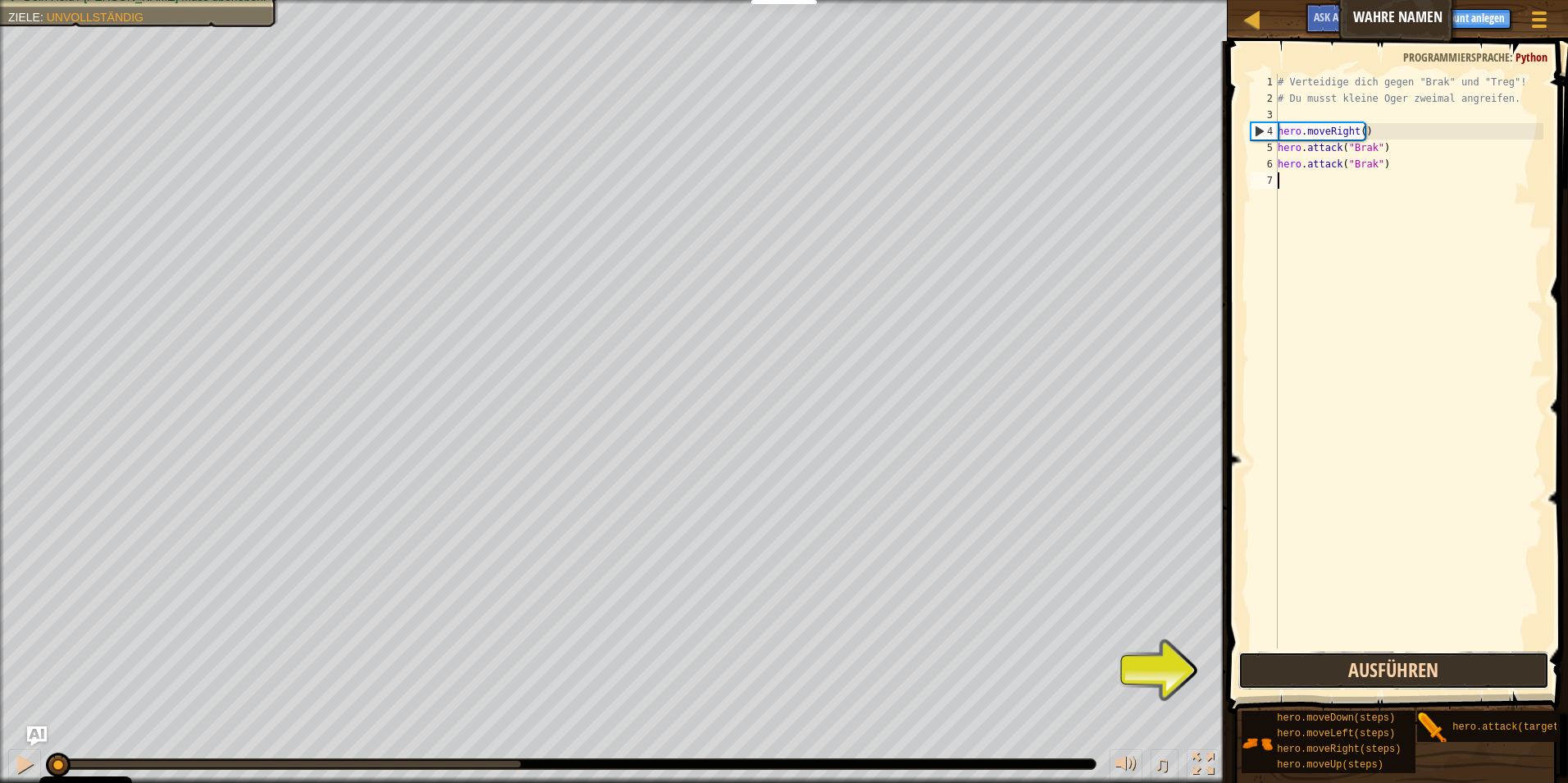
click at [1363, 667] on button "Ausführen" at bounding box center [1394, 670] width 312 height 37
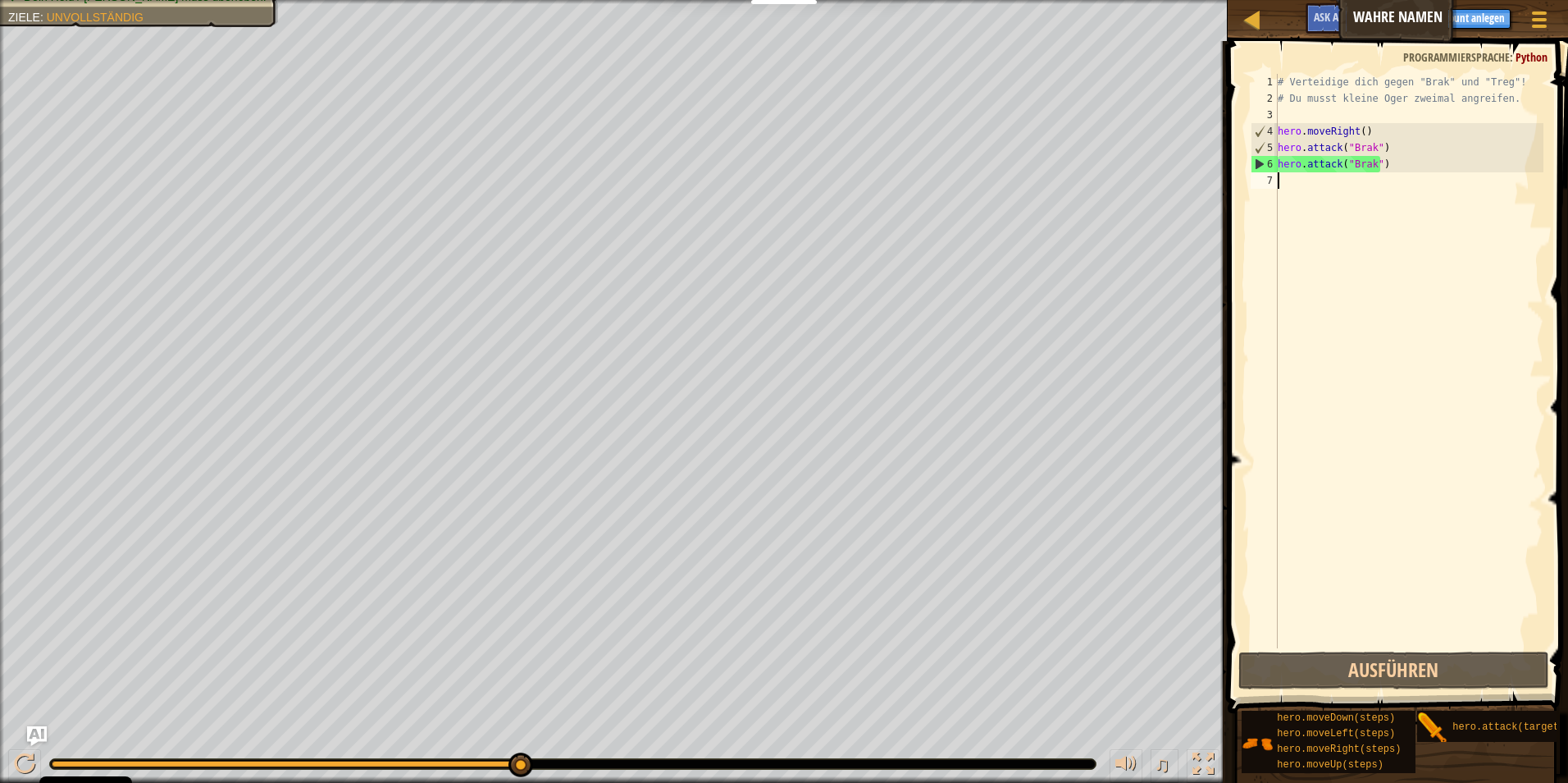
scroll to position [7, 0]
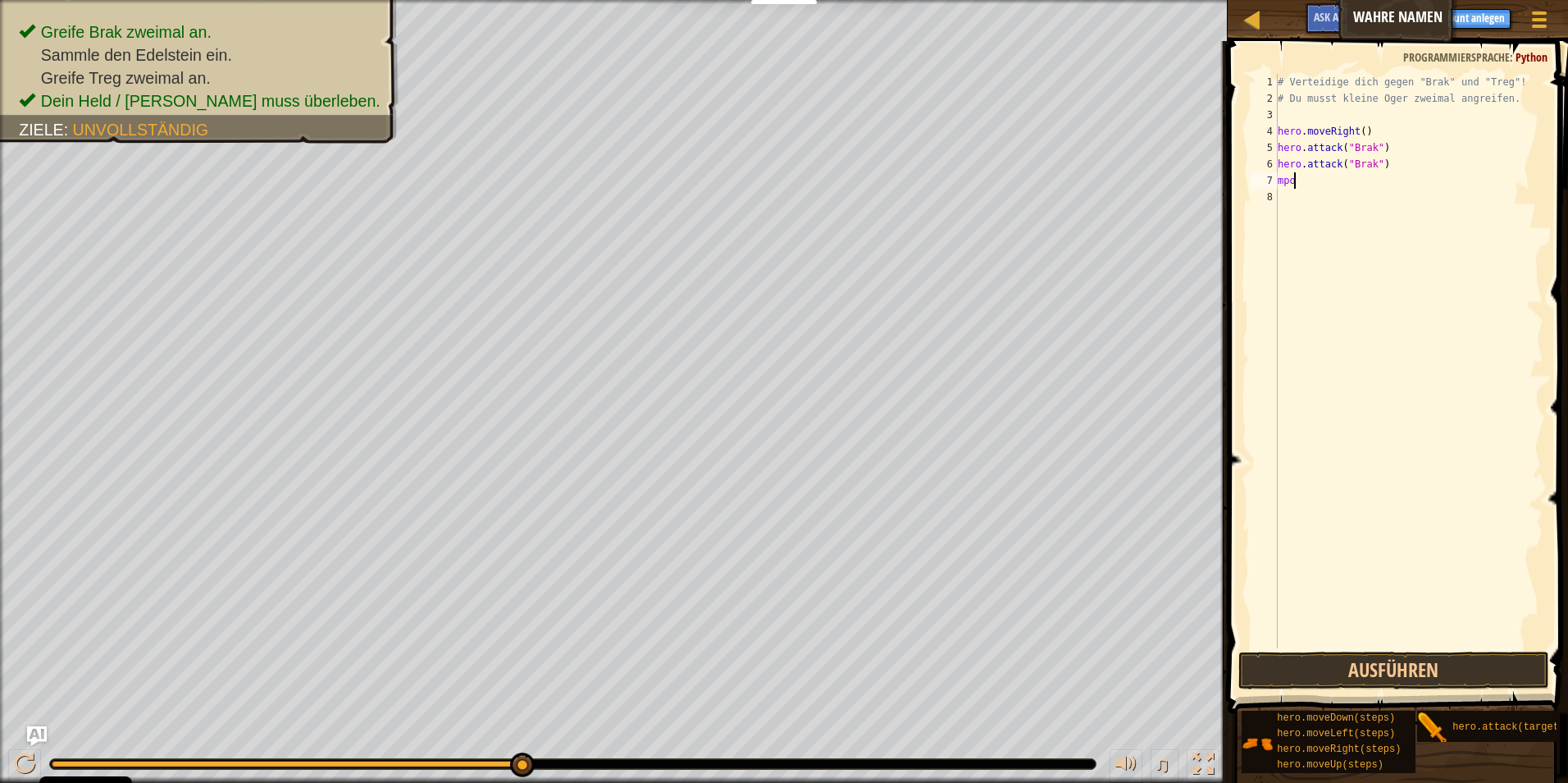
click at [1302, 180] on div "# Verteidige dich gegen "Brak" und "Treg"! # Du musst kleine Oger zweimal angre…" at bounding box center [1409, 377] width 269 height 607
type textarea "m"
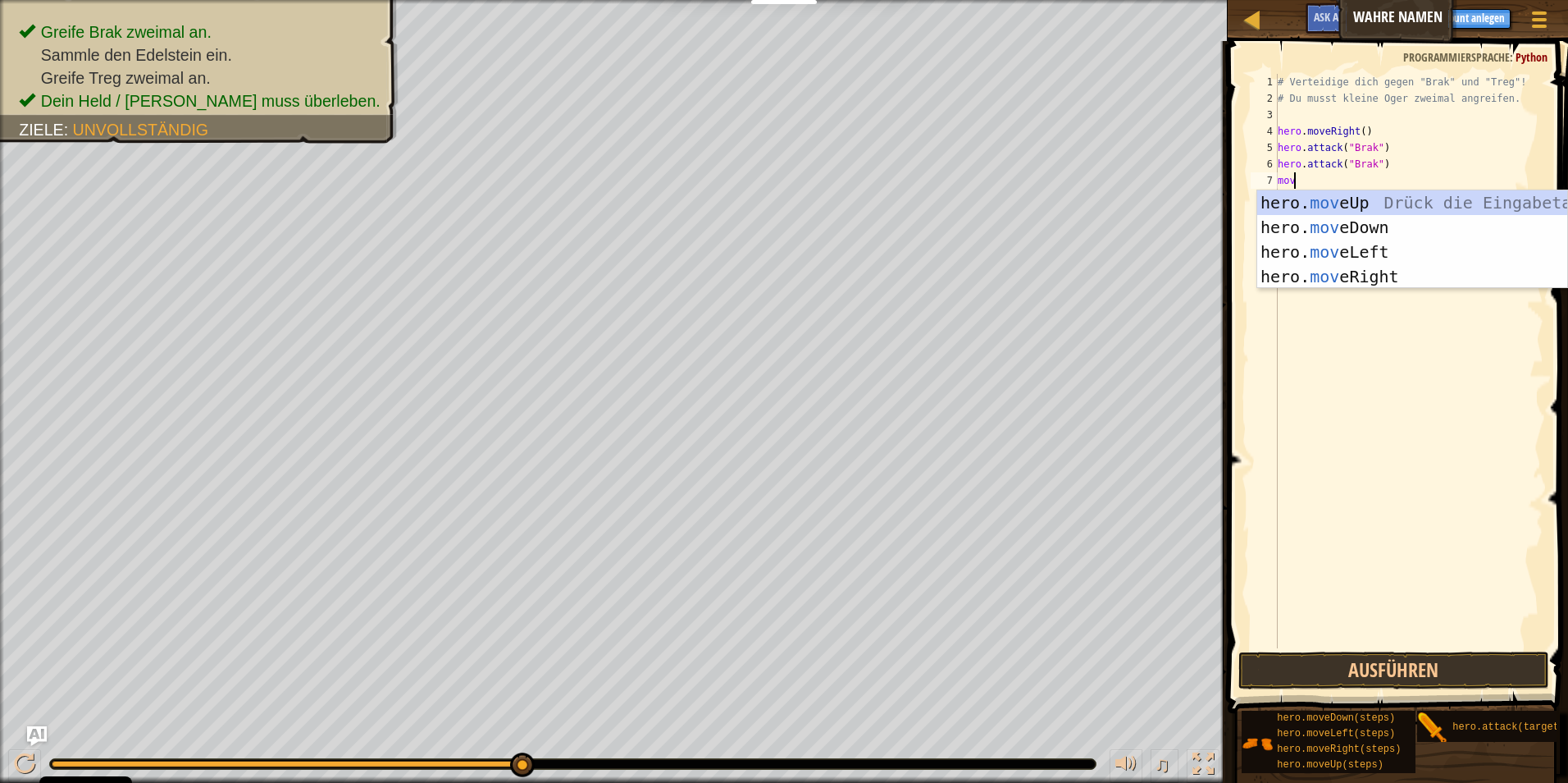
type textarea "move"
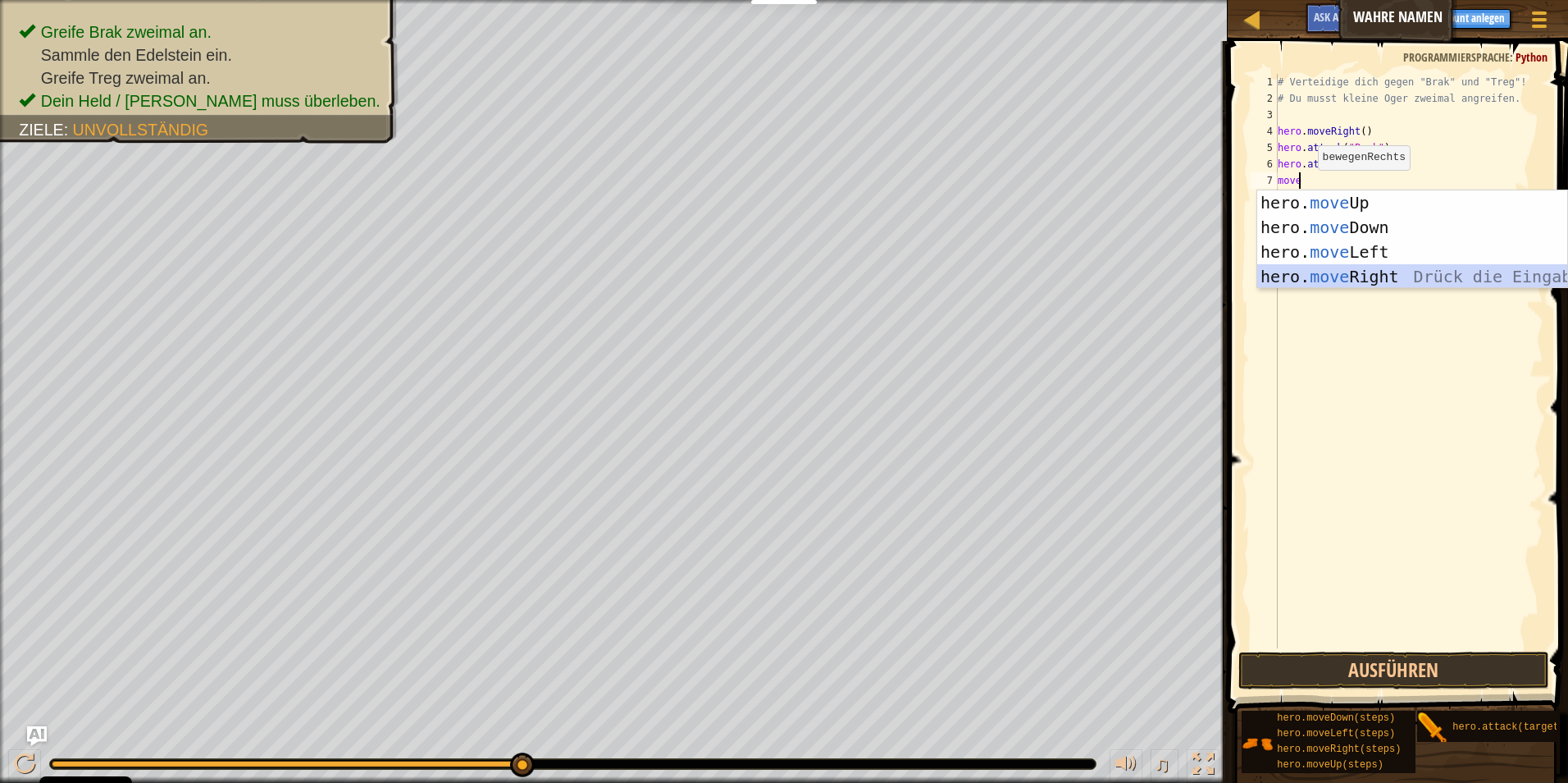
click at [1349, 269] on div "hero. move Up Drück die Eingabetaste hero. move Down Drück die Eingabetaste her…" at bounding box center [1412, 264] width 310 height 148
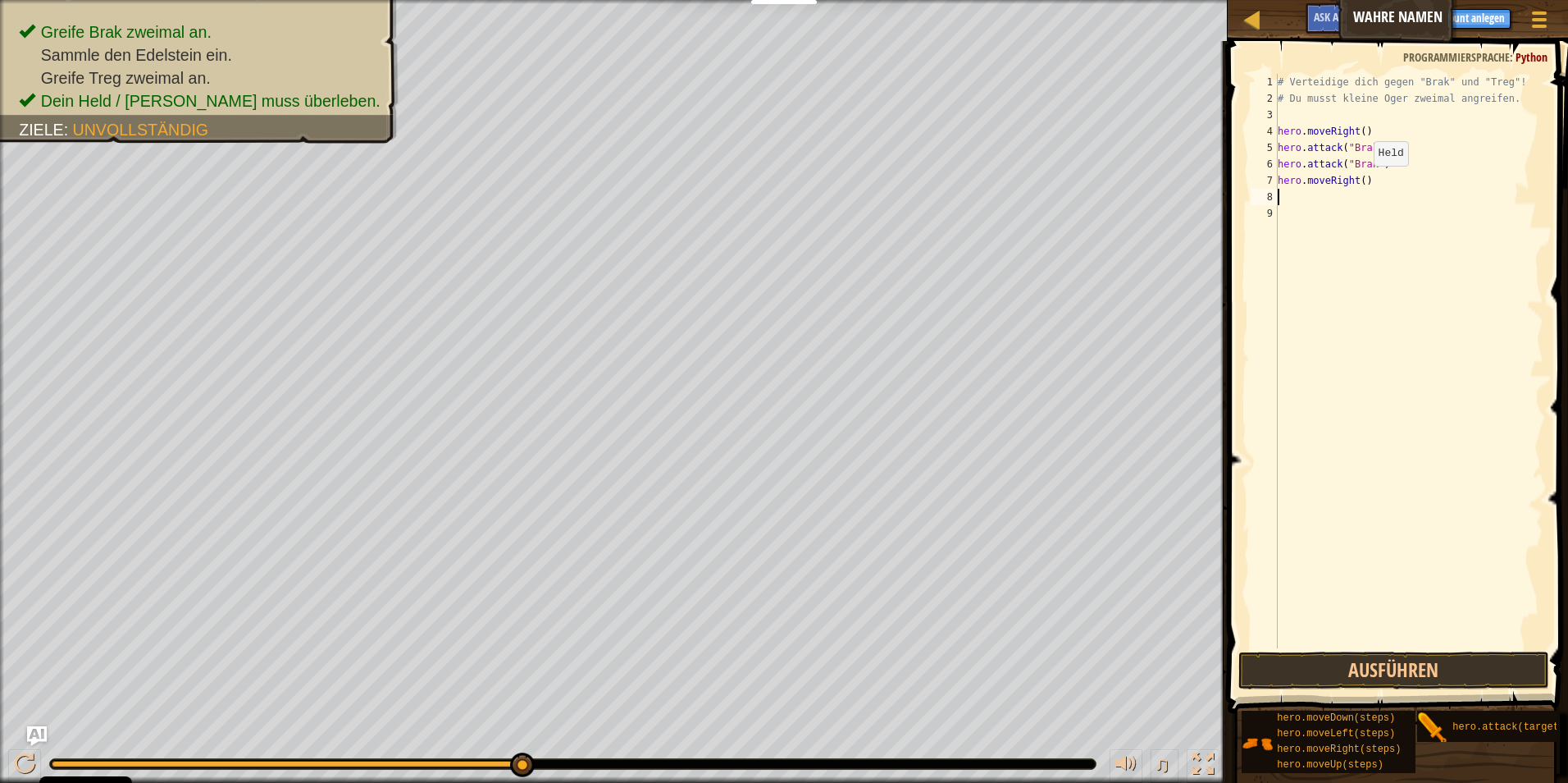
click at [1359, 182] on div "# Verteidige dich gegen "Brak" und "Treg"! # Du musst kleine Oger zweimal angre…" at bounding box center [1409, 377] width 269 height 607
click at [1341, 676] on button "Ausführen" at bounding box center [1394, 670] width 312 height 37
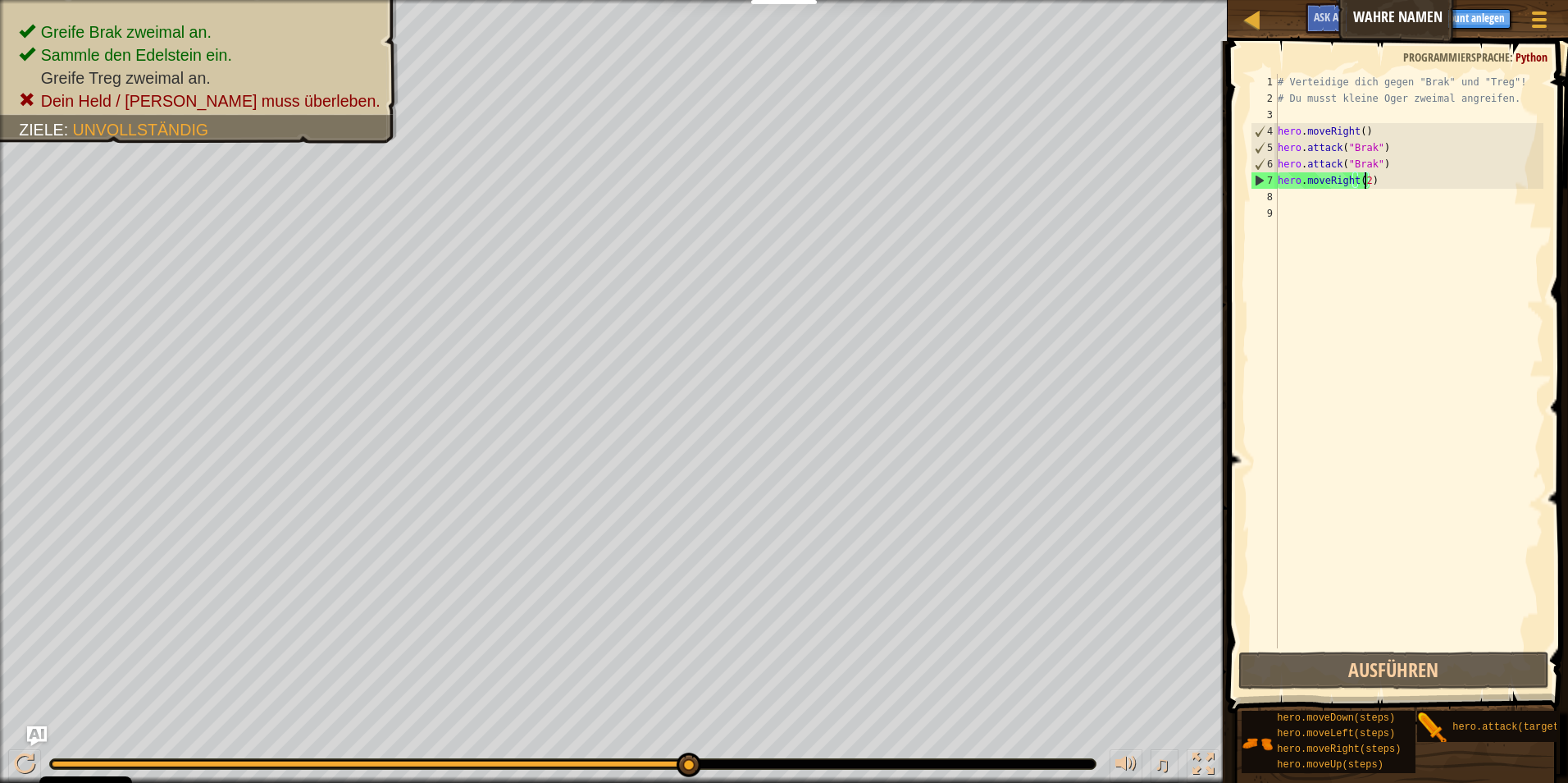
type textarea "hero.moveRight()"
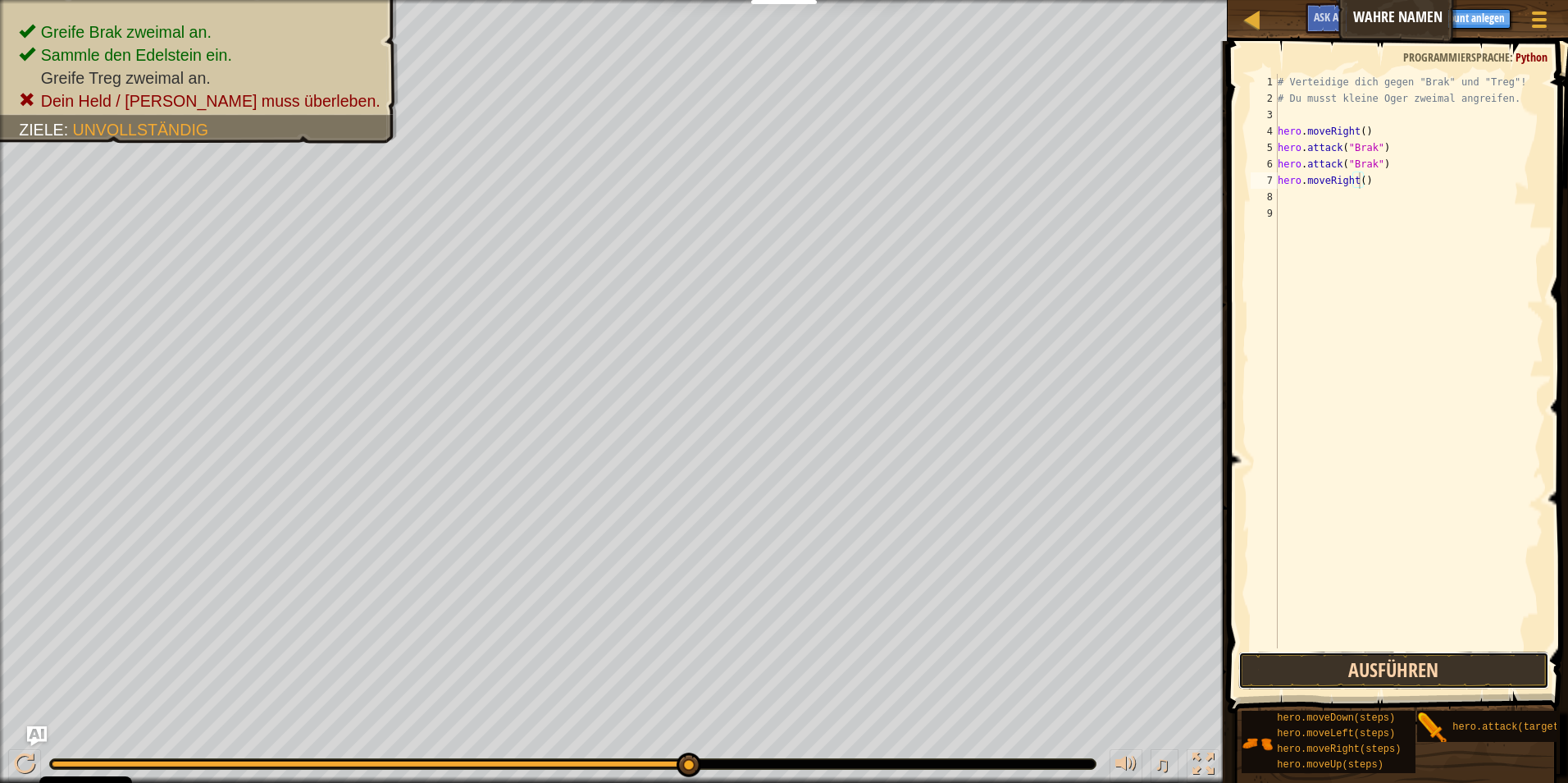
click at [1405, 674] on button "Ausführen" at bounding box center [1394, 670] width 312 height 37
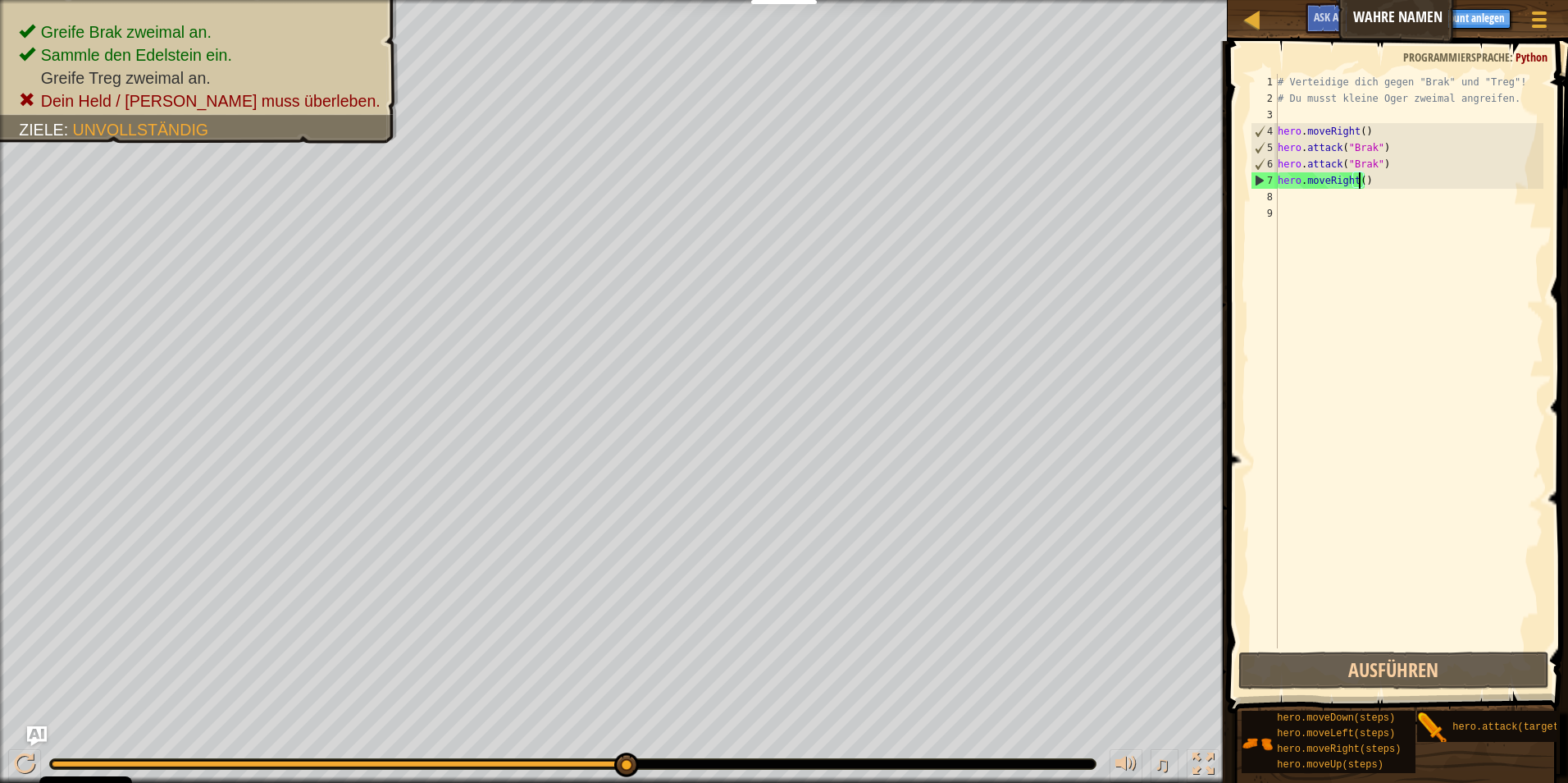
click at [1377, 194] on div "# Verteidige dich gegen "Brak" und "Treg"! # Du musst kleine Oger zweimal angre…" at bounding box center [1409, 377] width 269 height 607
click at [1377, 191] on div "# Verteidige dich gegen "Brak" und "Treg"! # Du musst kleine Oger zweimal angre…" at bounding box center [1409, 377] width 269 height 607
click at [1371, 184] on div "# Verteidige dich gegen "Brak" und "Treg"! # Du musst kleine Oger zweimal angre…" at bounding box center [1409, 377] width 269 height 607
type textarea "h"
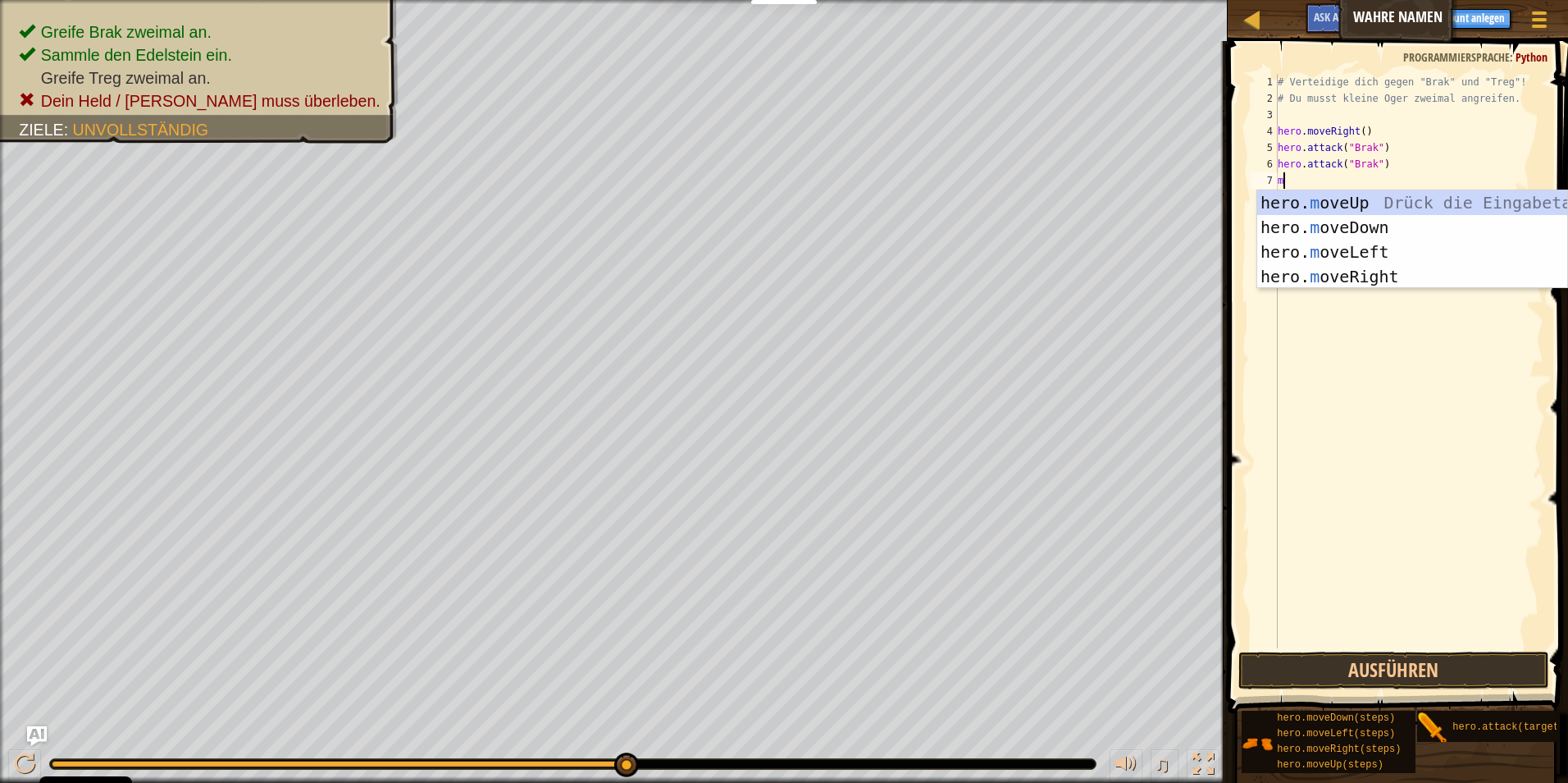
type textarea "mo"
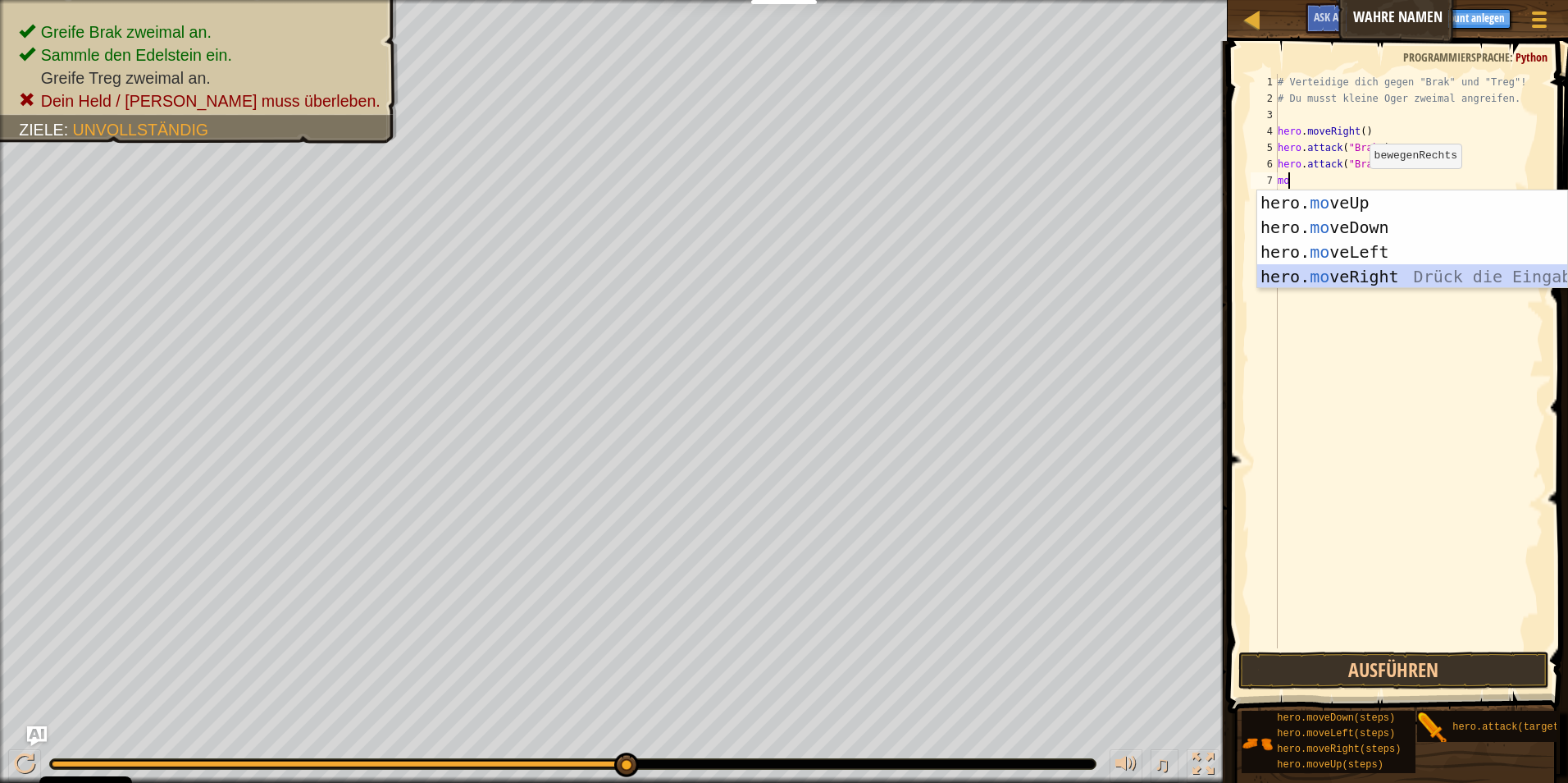
click at [1351, 284] on div "hero. mo veUp Drück die Eingabetaste hero. mo veDown Drück die Eingabetaste her…" at bounding box center [1412, 264] width 310 height 148
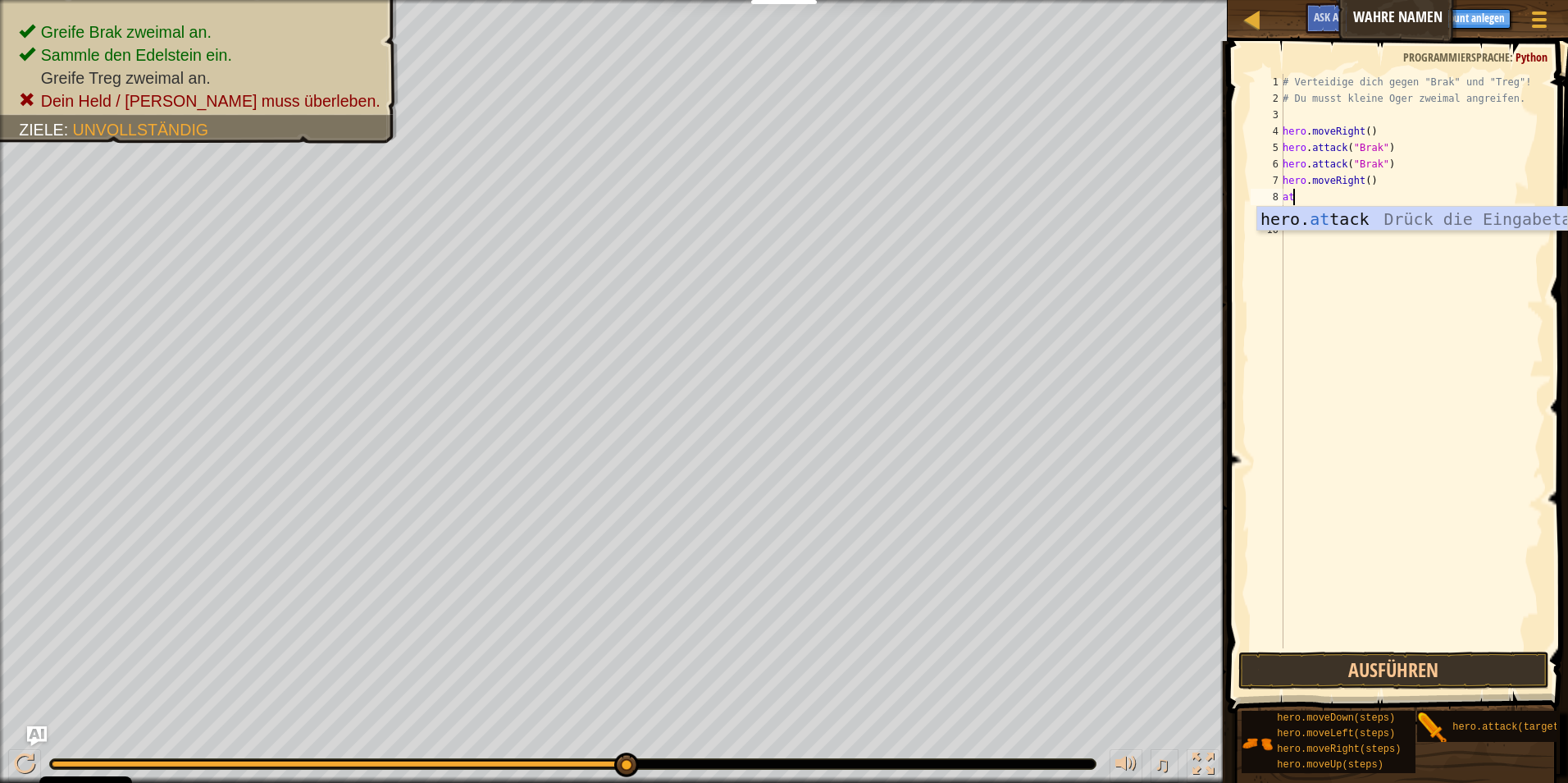
click at [1337, 226] on div "hero. at tack Drück die Eingabetaste" at bounding box center [1412, 243] width 310 height 74
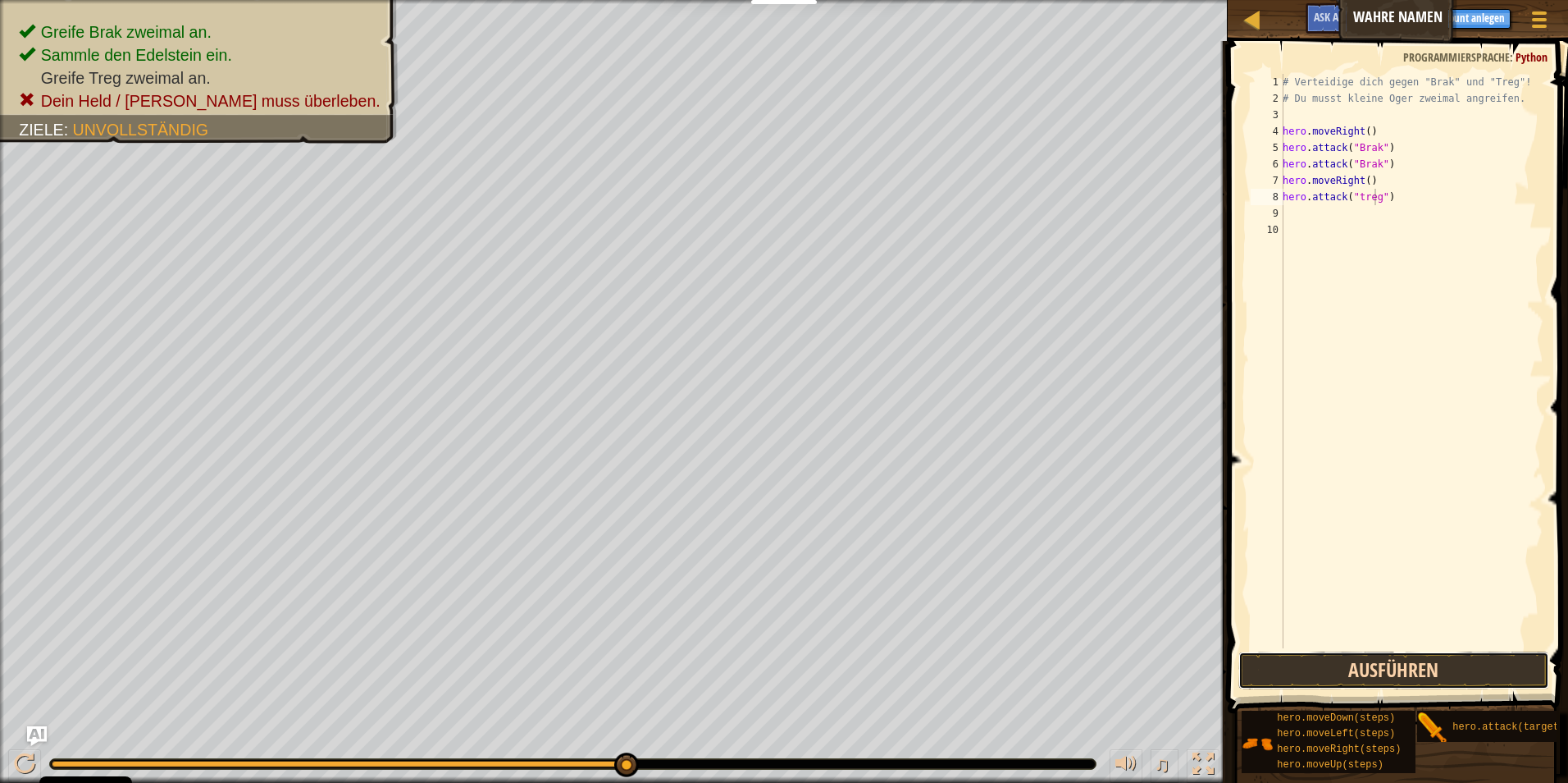
click at [1362, 677] on button "Ausführen" at bounding box center [1394, 670] width 312 height 37
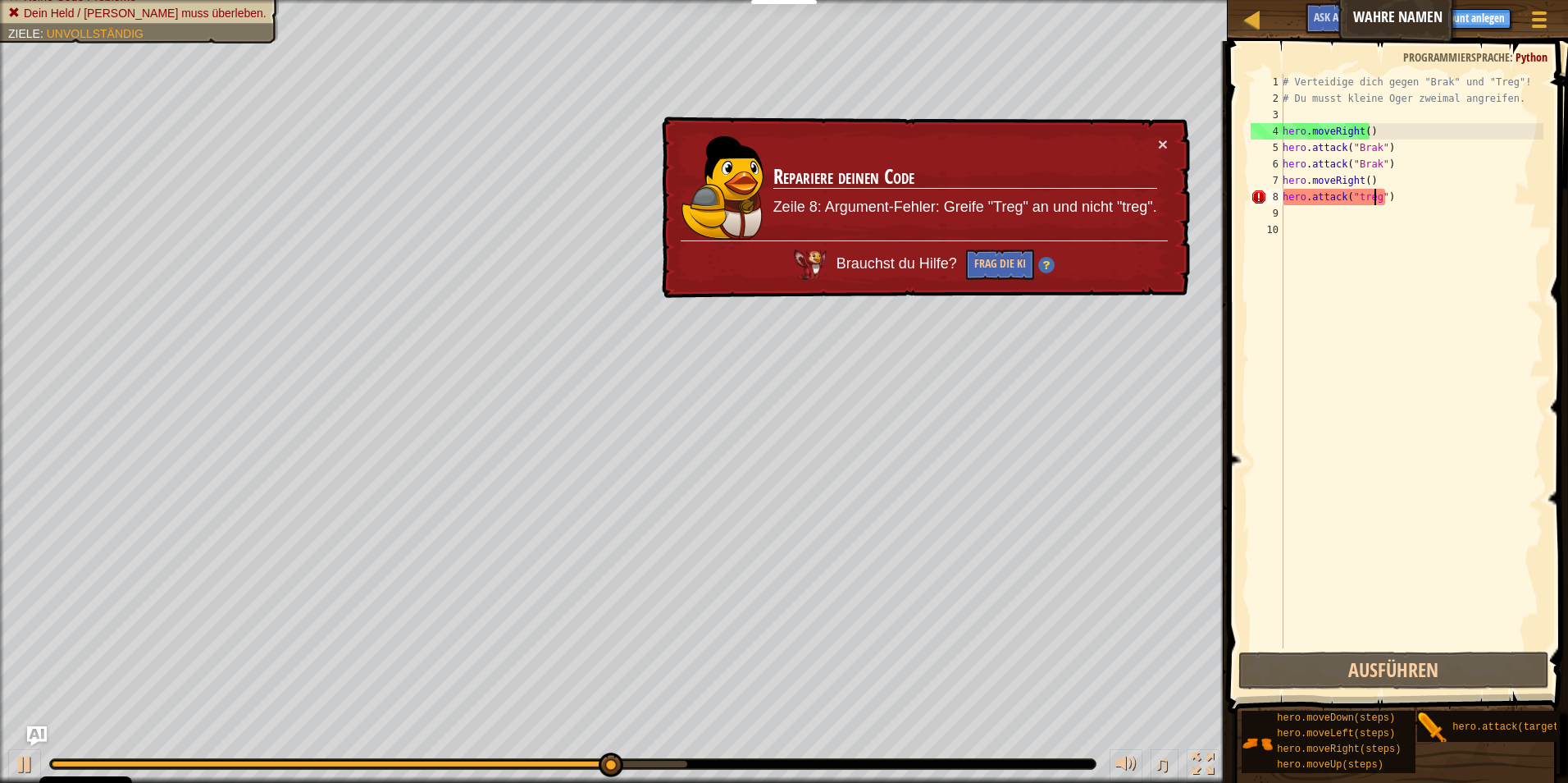
click at [1168, 132] on div "× Repariere deinen Code Zeile 8: Argument-Fehler: Greife "Treg" an und nicht "t…" at bounding box center [924, 208] width 531 height 182
click at [1167, 144] on button "×" at bounding box center [1163, 144] width 10 height 17
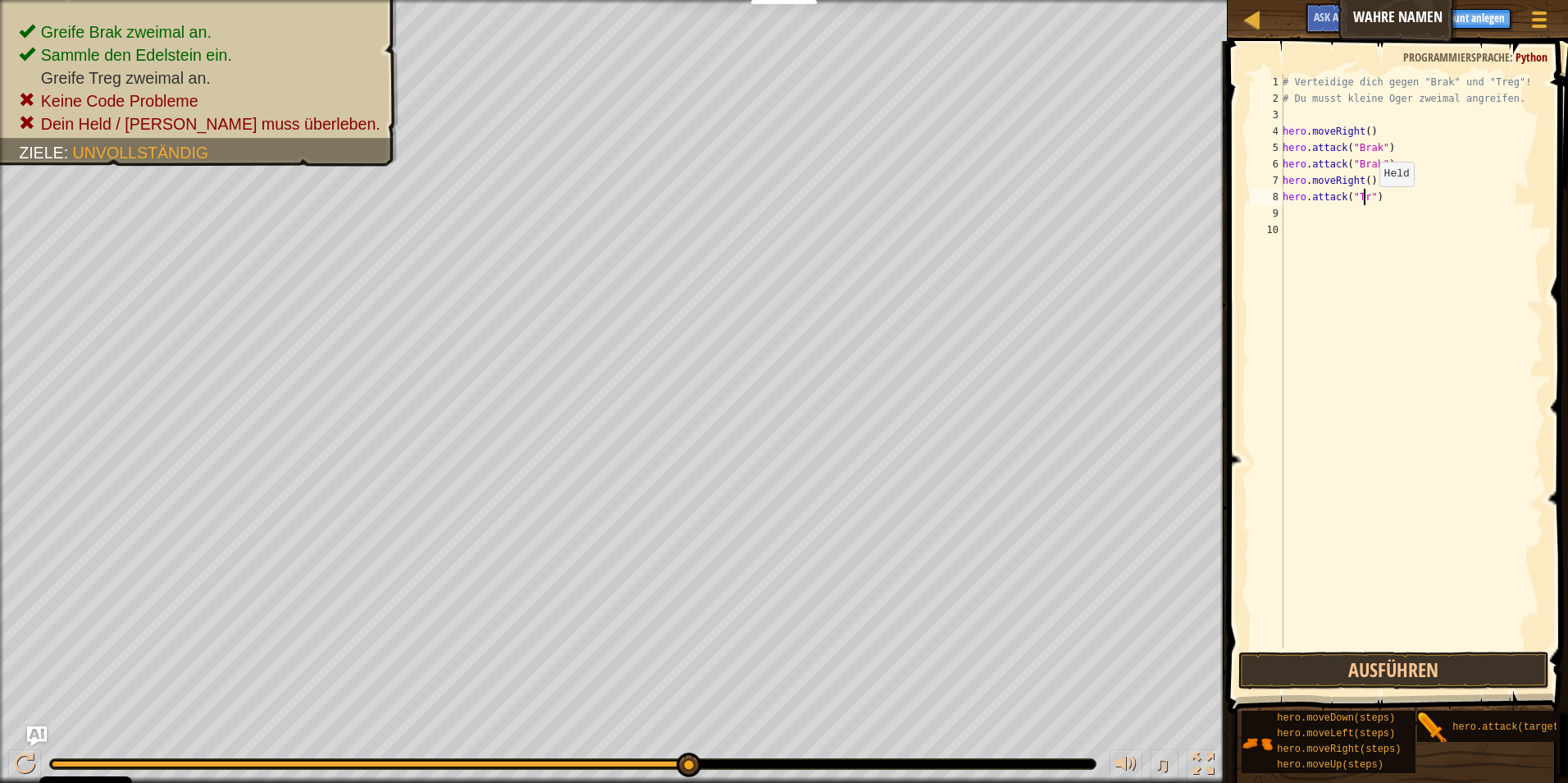
type textarea "hero.attack("Treg")"
drag, startPoint x: 1346, startPoint y: 662, endPoint x: 1346, endPoint y: 645, distance: 17.0
click at [1348, 653] on button "Ausführen" at bounding box center [1394, 670] width 312 height 37
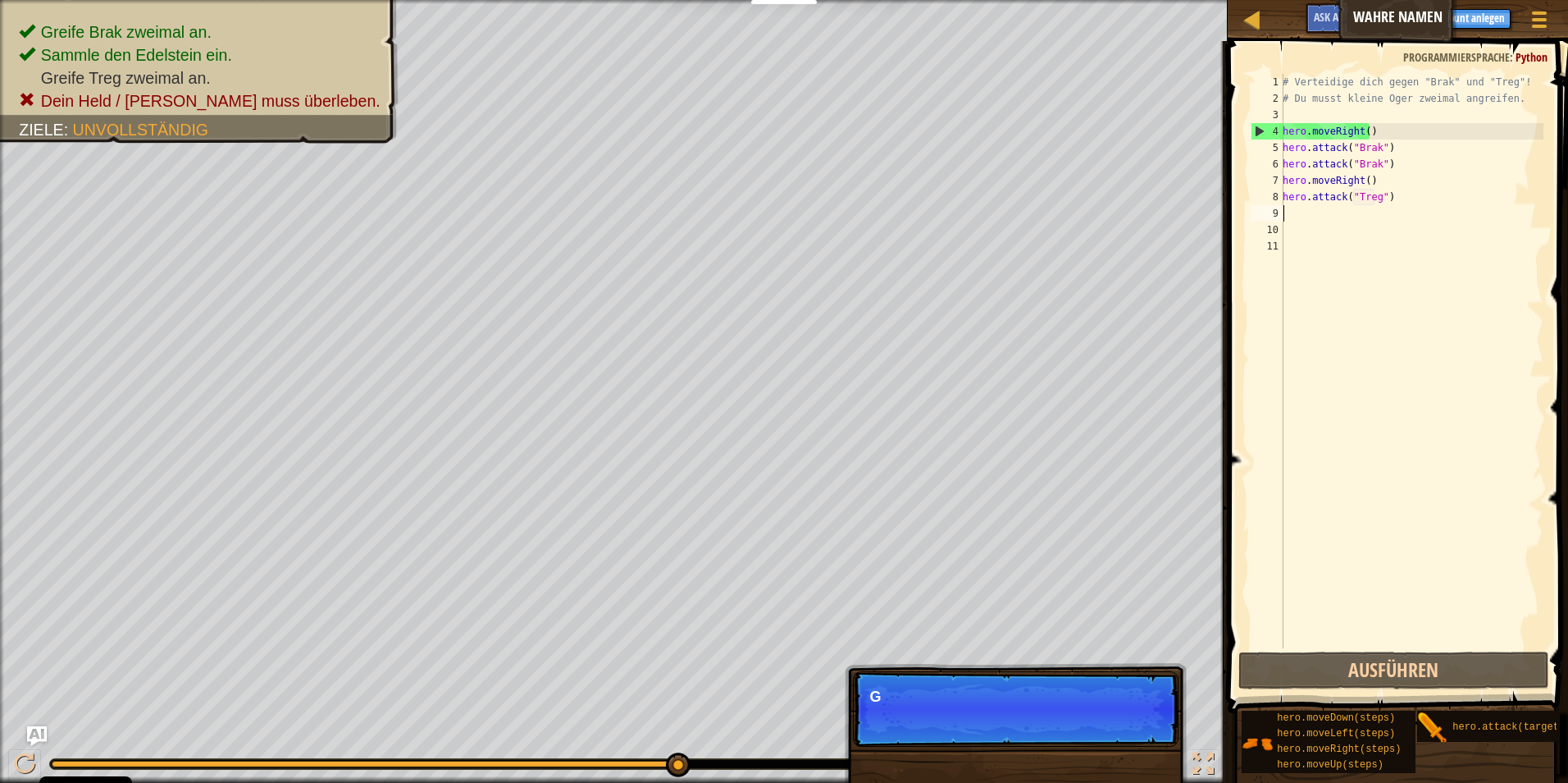
click at [1338, 211] on div "# Verteidige dich gegen "Brak" und "Treg"! # Du musst kleine Oger zweimal angre…" at bounding box center [1411, 377] width 264 height 607
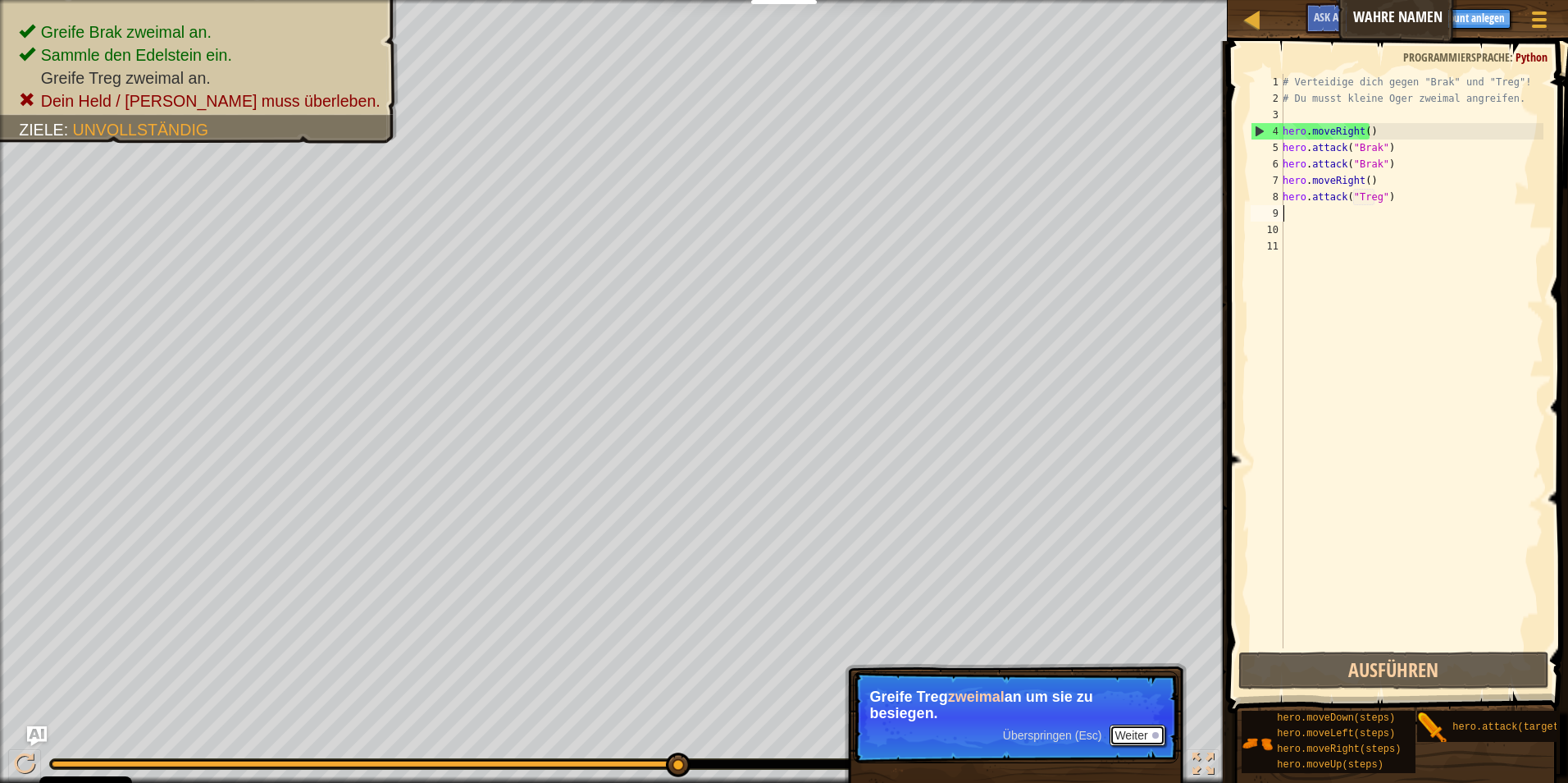
drag, startPoint x: 1150, startPoint y: 726, endPoint x: 1142, endPoint y: 711, distance: 17.0
click at [1146, 728] on button "Weiter" at bounding box center [1137, 735] width 55 height 21
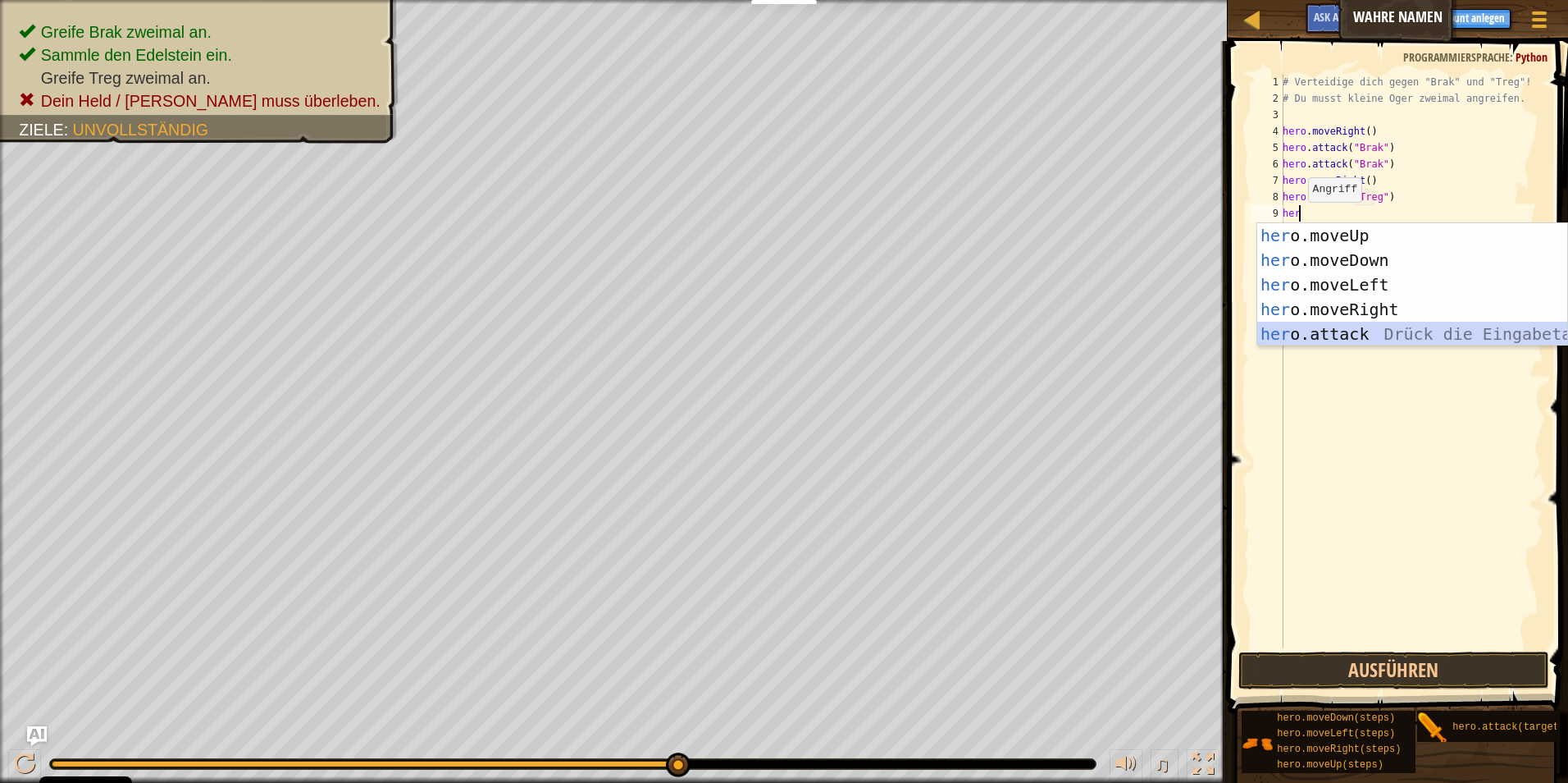
click at [1310, 338] on div "her o.moveUp Drück die Eingabetaste her o.moveDown Drück die Eingabetaste her o…" at bounding box center [1412, 309] width 310 height 172
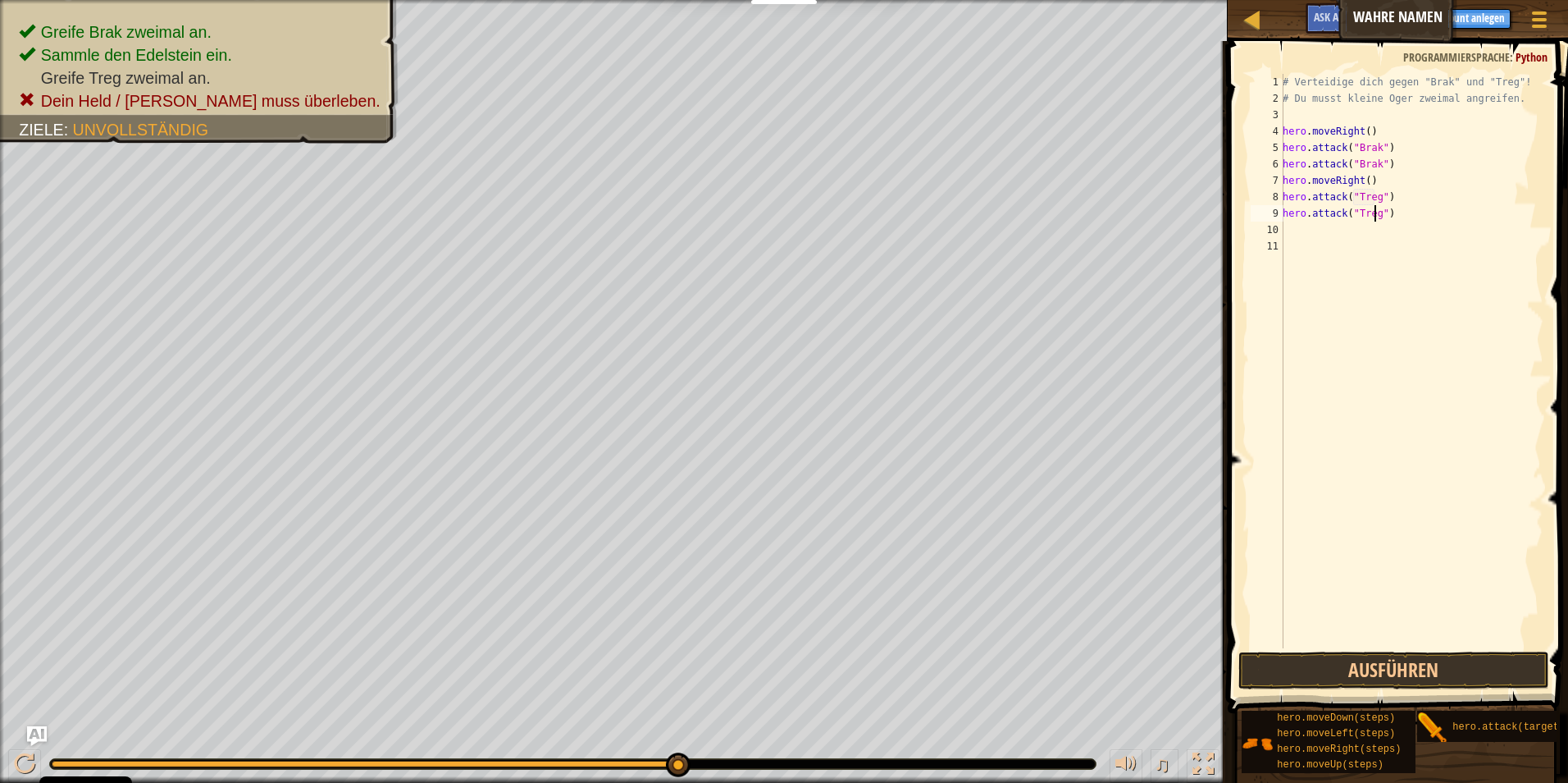
scroll to position [7, 7]
type textarea "hero.attack("Treg")"
click at [1491, 654] on div "hero.attack("Treg") 1 2 3 4 5 6 7 8 9 10 11 # Verteidige dich gegen "Brak" und …" at bounding box center [1395, 409] width 345 height 720
click at [1471, 662] on button "Ausführen" at bounding box center [1394, 670] width 312 height 37
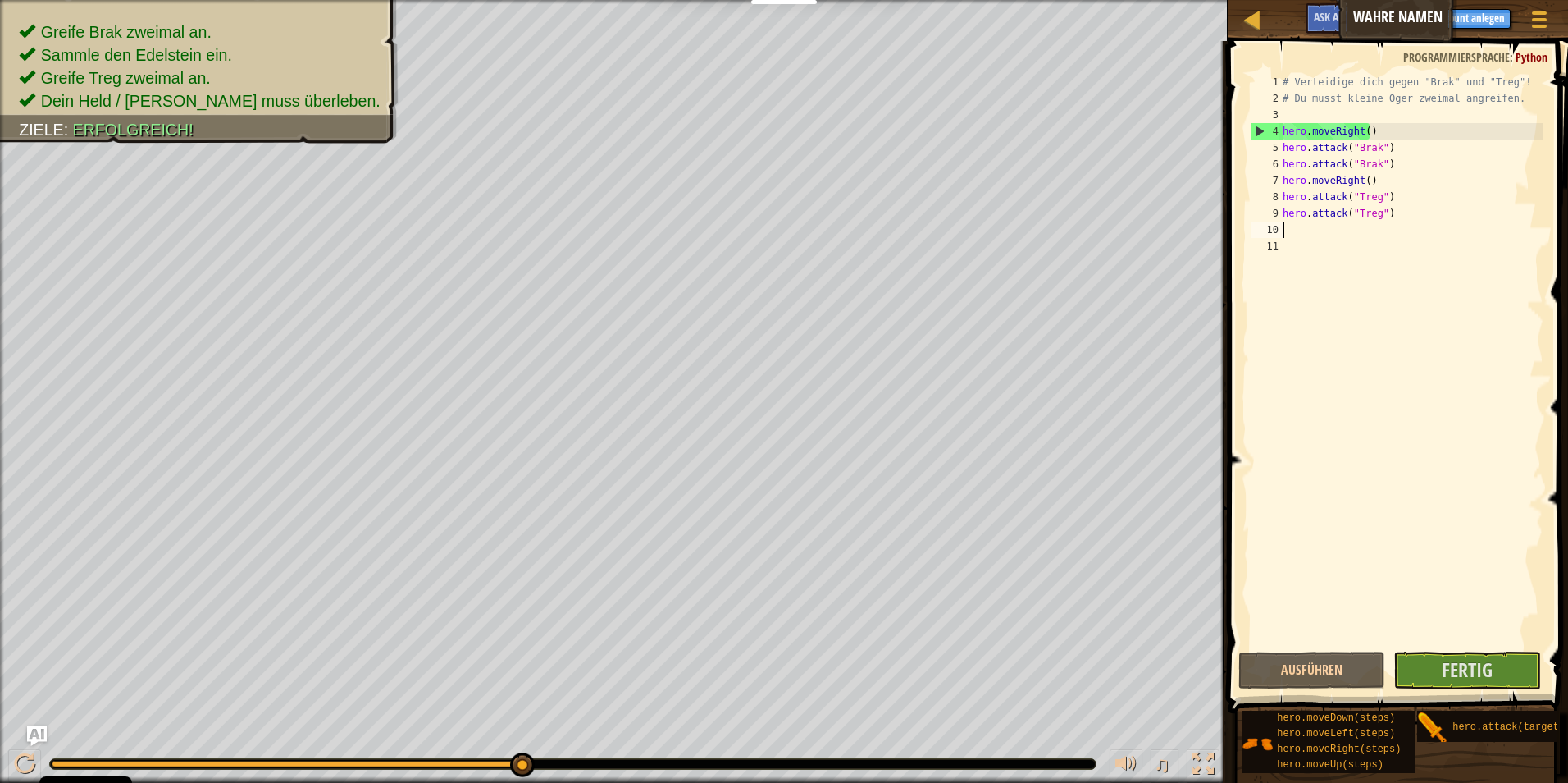
click at [1314, 232] on div "# Verteidige dich gegen "Brak" und "Treg"! # Du musst kleine Oger zweimal angre…" at bounding box center [1411, 377] width 264 height 607
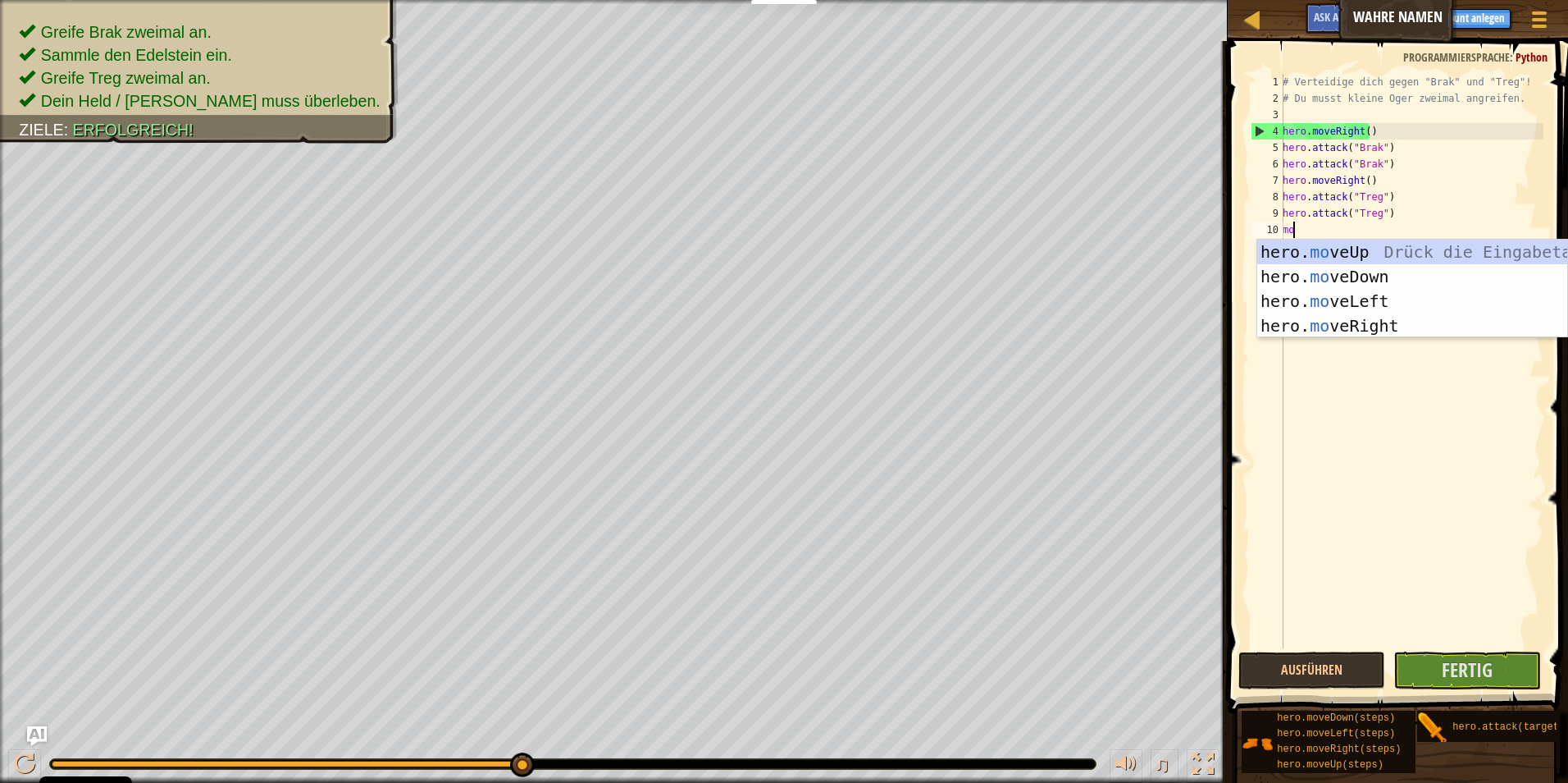
type textarea "move"
click at [1320, 331] on div "hero. move Up Drück die Eingabetaste hero. move Down Drück die Eingabetaste her…" at bounding box center [1412, 314] width 310 height 148
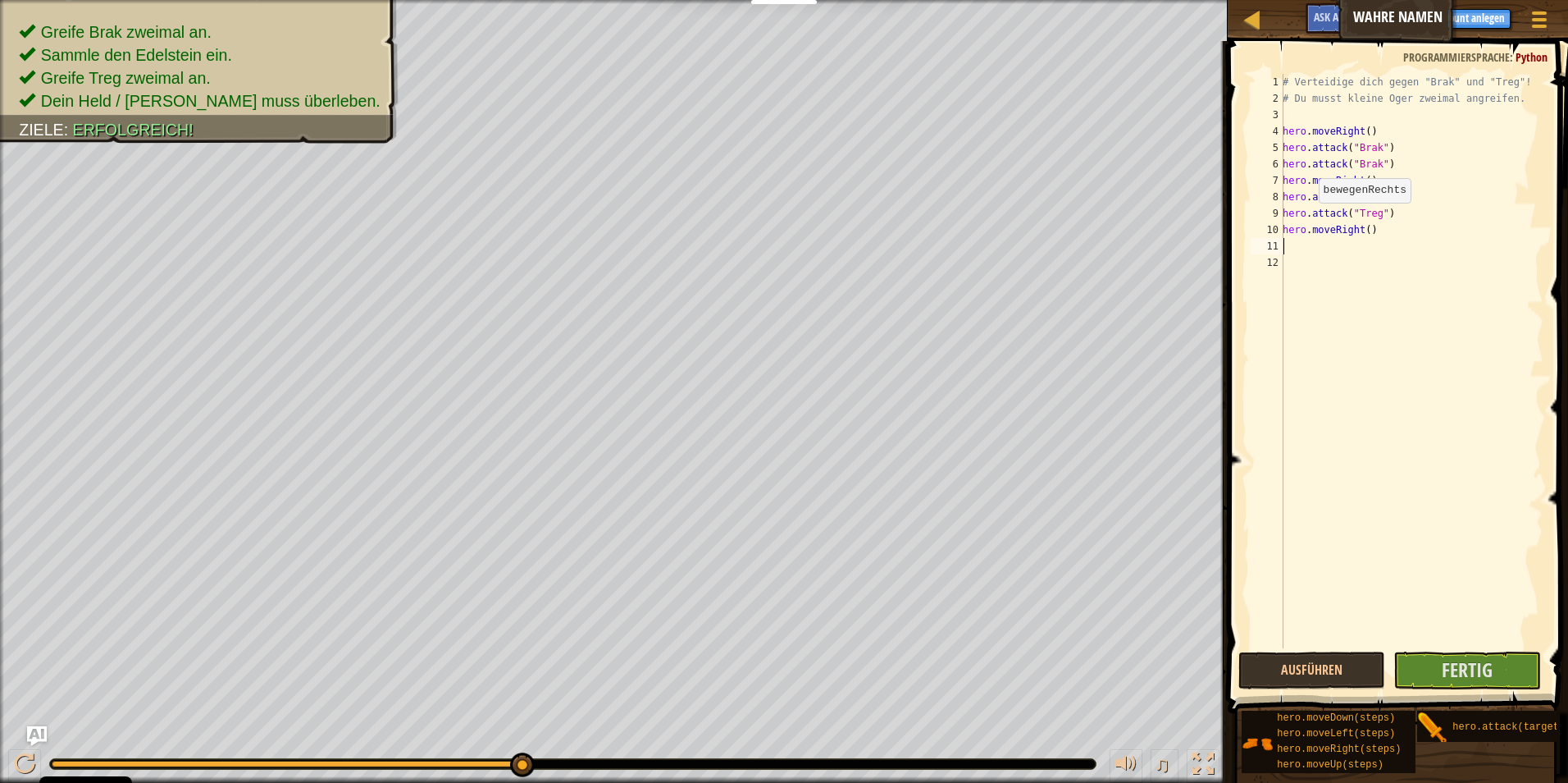
scroll to position [7, 0]
click at [1366, 231] on div "# Verteidige dich gegen "Brak" und "Treg"! # Du musst kleine Oger zweimal angre…" at bounding box center [1411, 377] width 264 height 607
type textarea "hero.moveRight(3)"
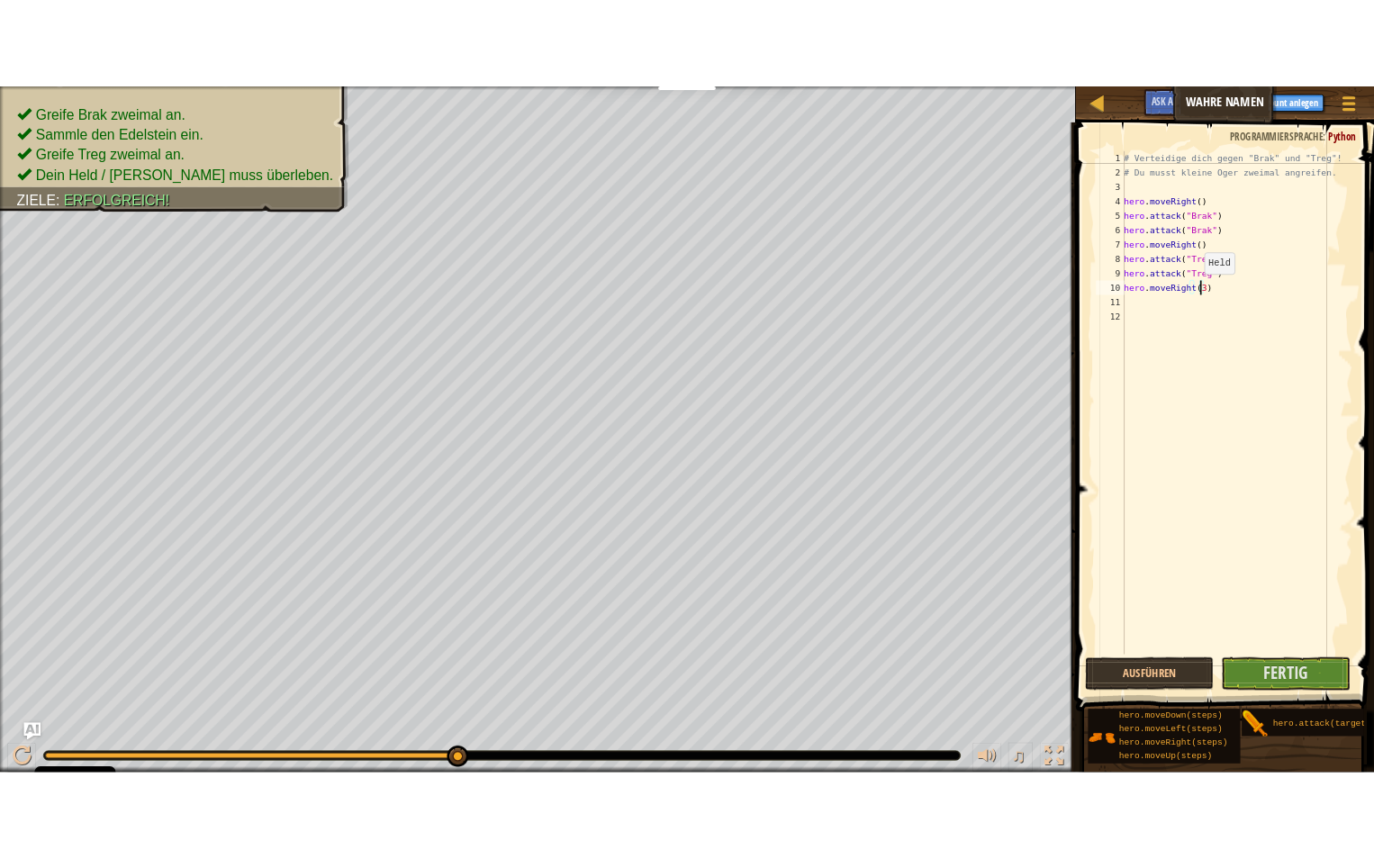
scroll to position [8, 0]
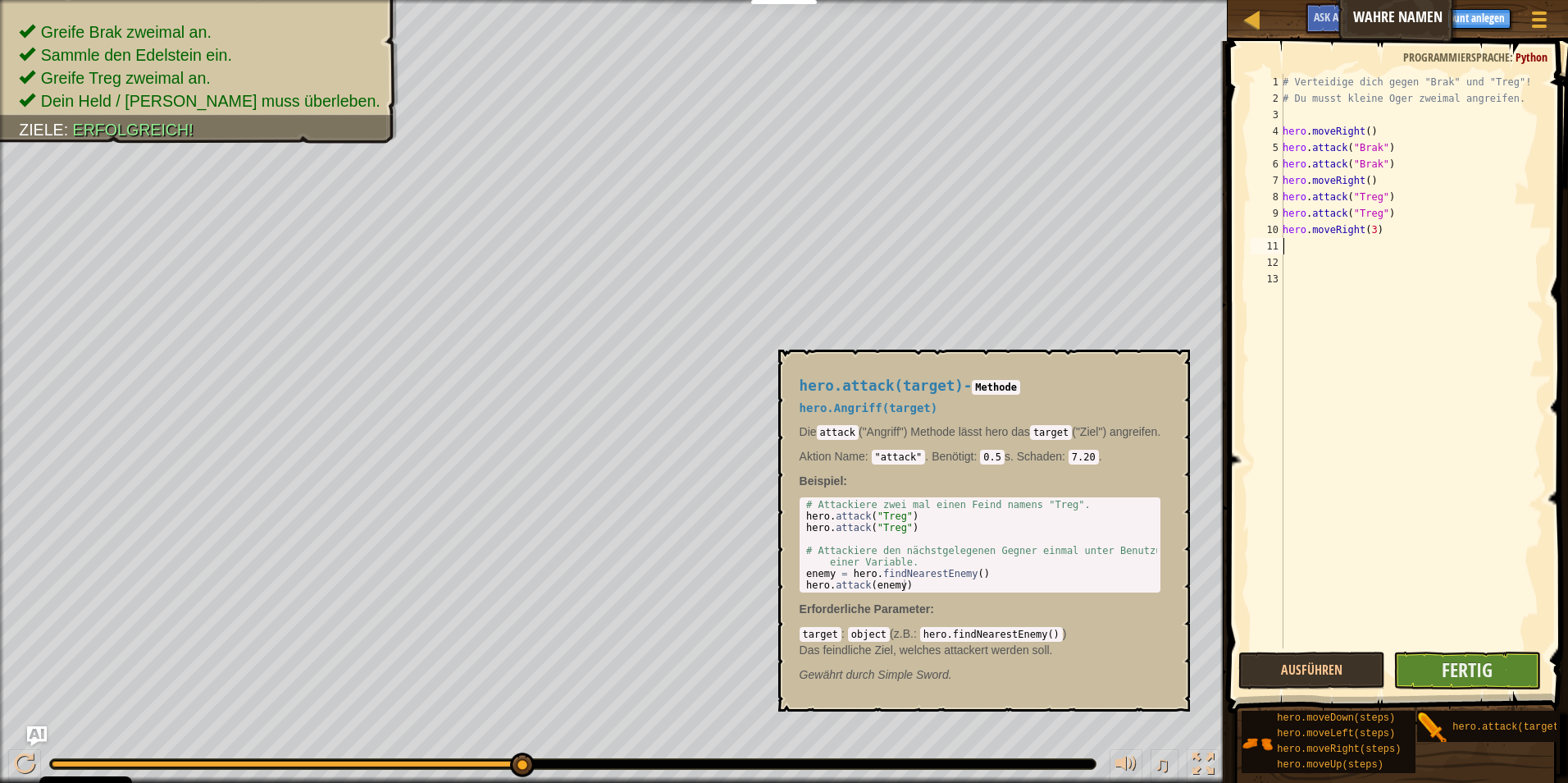
click at [1465, 687] on div "Tipps 1 2 3 4 5 6 7 8 9 10 11 12 13 # Verteidige dich gegen "Brak" und "Treg"! …" at bounding box center [1395, 407] width 345 height 734
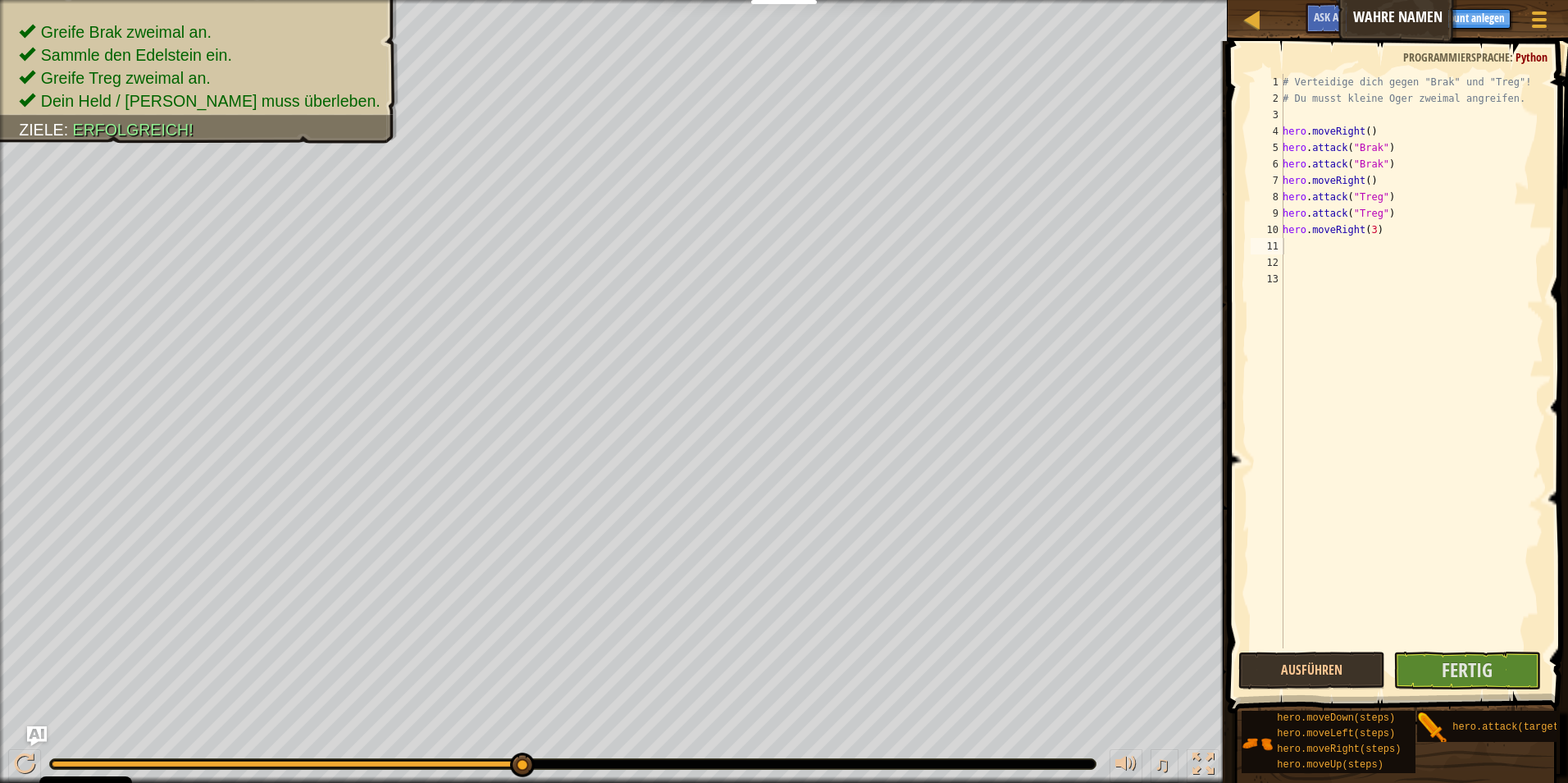
click at [1468, 651] on span at bounding box center [1399, 354] width 354 height 720
click at [1468, 667] on span "Fertig" at bounding box center [1468, 669] width 51 height 26
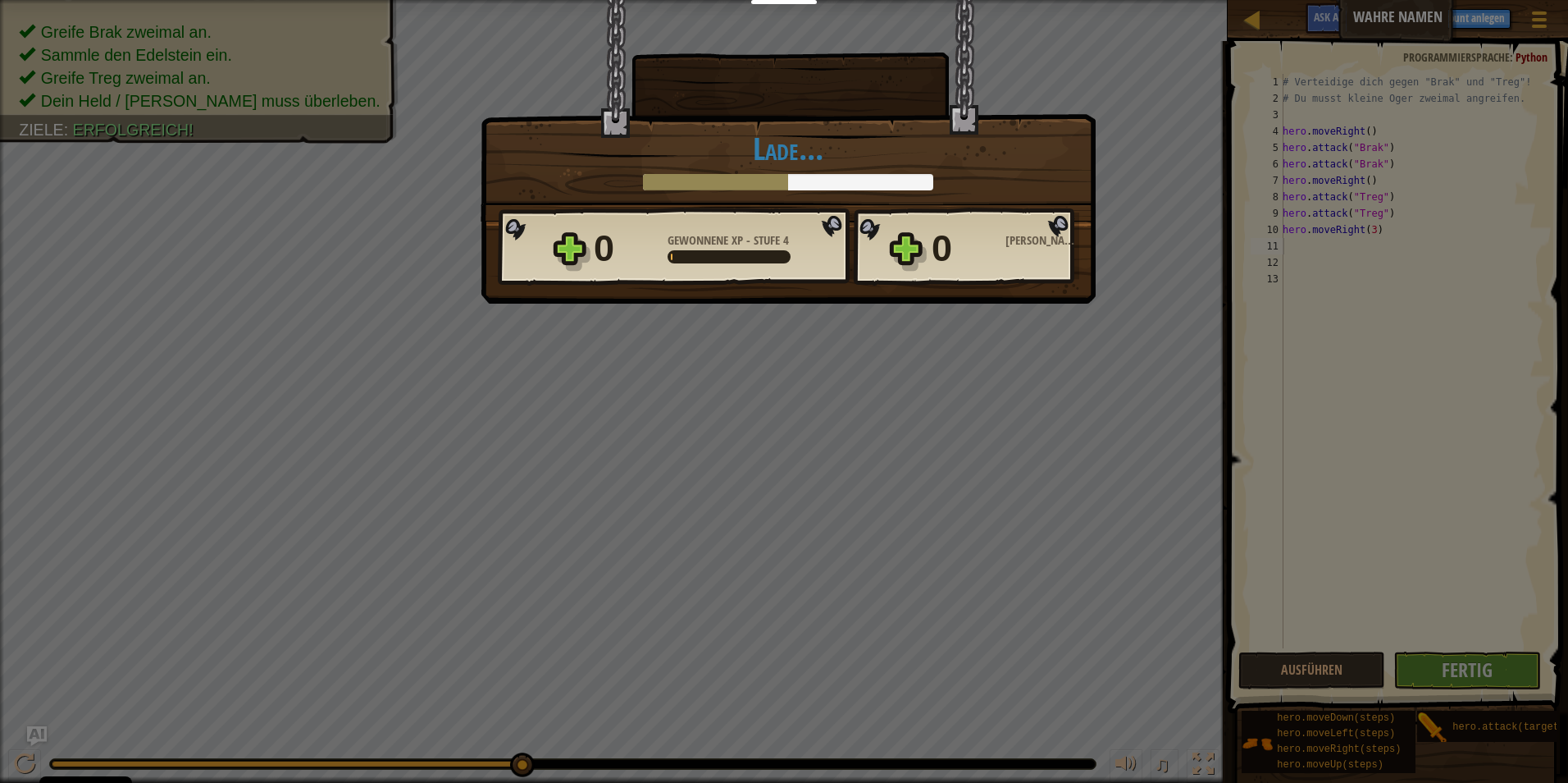
click at [835, 176] on div "Lade..." at bounding box center [787, 160] width 580 height 59
click at [868, 363] on div "Triumph × Wenn ein Gegner seinen wahren Namen nennt, ist die Aufgabe einfach. S…" at bounding box center [784, 391] width 1568 height 783
drag, startPoint x: 768, startPoint y: 237, endPoint x: 791, endPoint y: 240, distance: 23.2
click at [789, 240] on div "Gewonnene XP - Stufe 4" at bounding box center [728, 241] width 121 height 15
drag, startPoint x: 791, startPoint y: 240, endPoint x: 875, endPoint y: 175, distance: 106.2
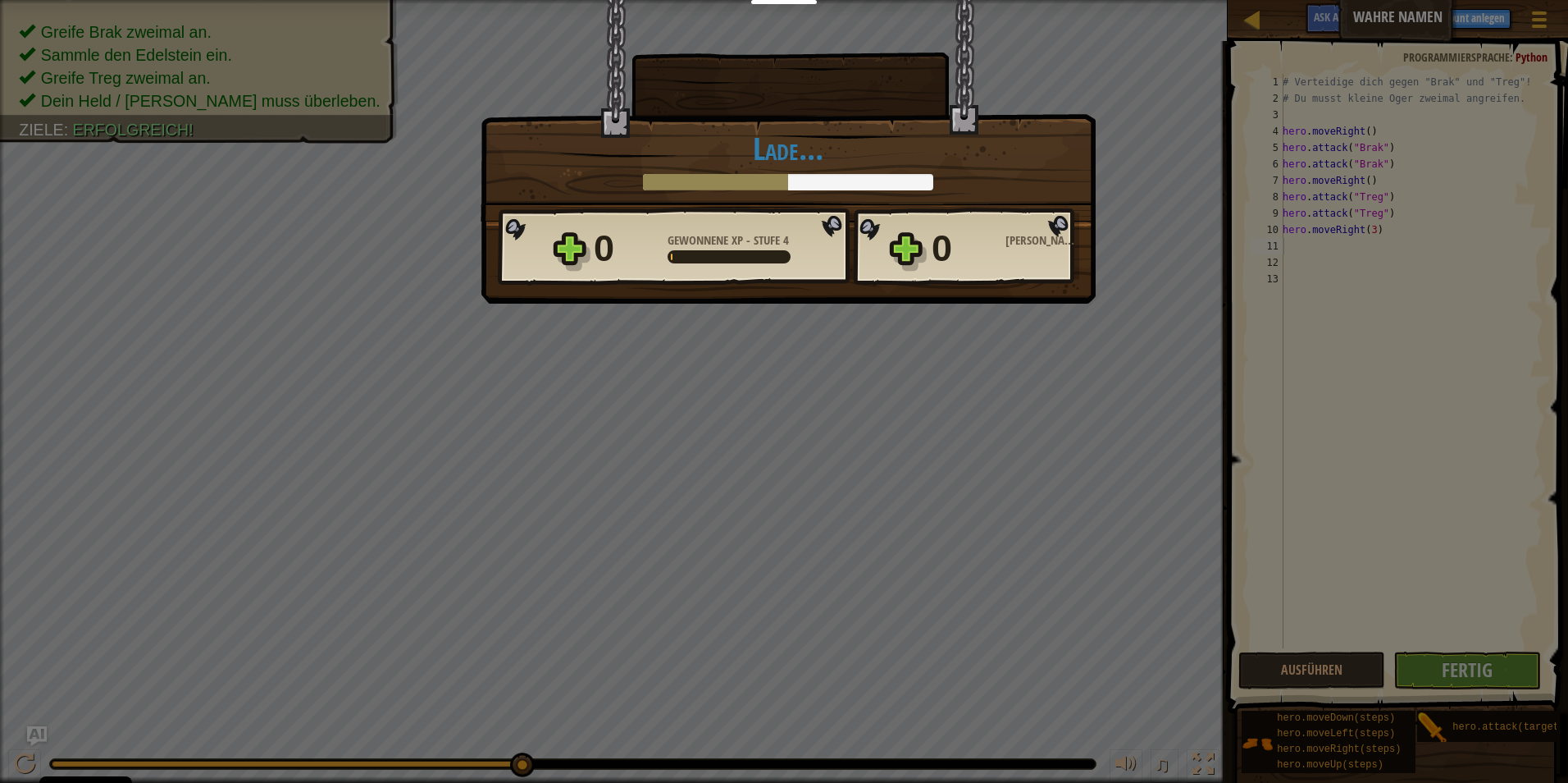
click at [875, 175] on div at bounding box center [788, 182] width 291 height 16
click at [856, 177] on div at bounding box center [788, 182] width 291 height 16
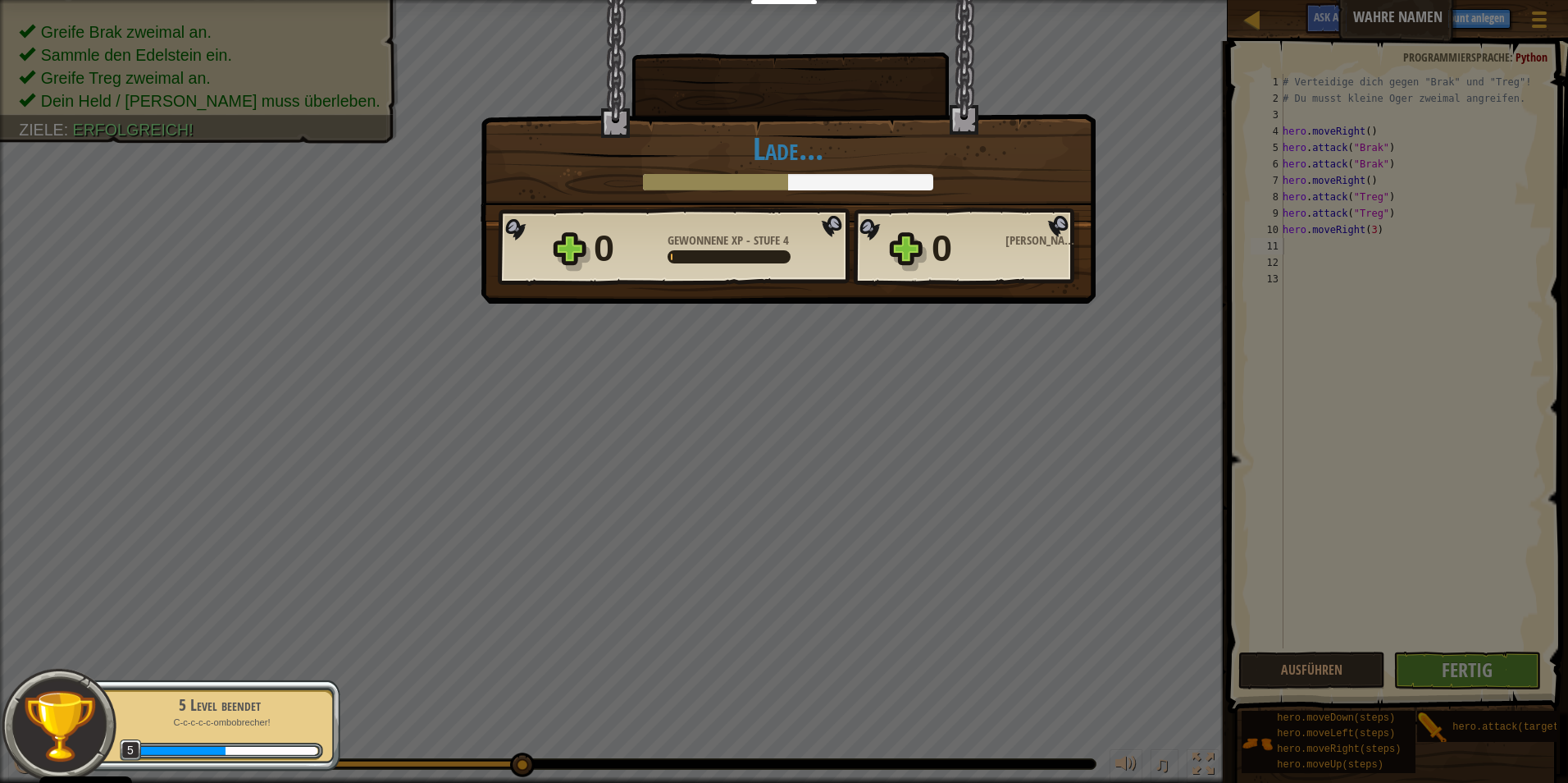
drag, startPoint x: 848, startPoint y: 185, endPoint x: 836, endPoint y: 190, distance: 13.0
click at [842, 190] on div at bounding box center [788, 182] width 291 height 16
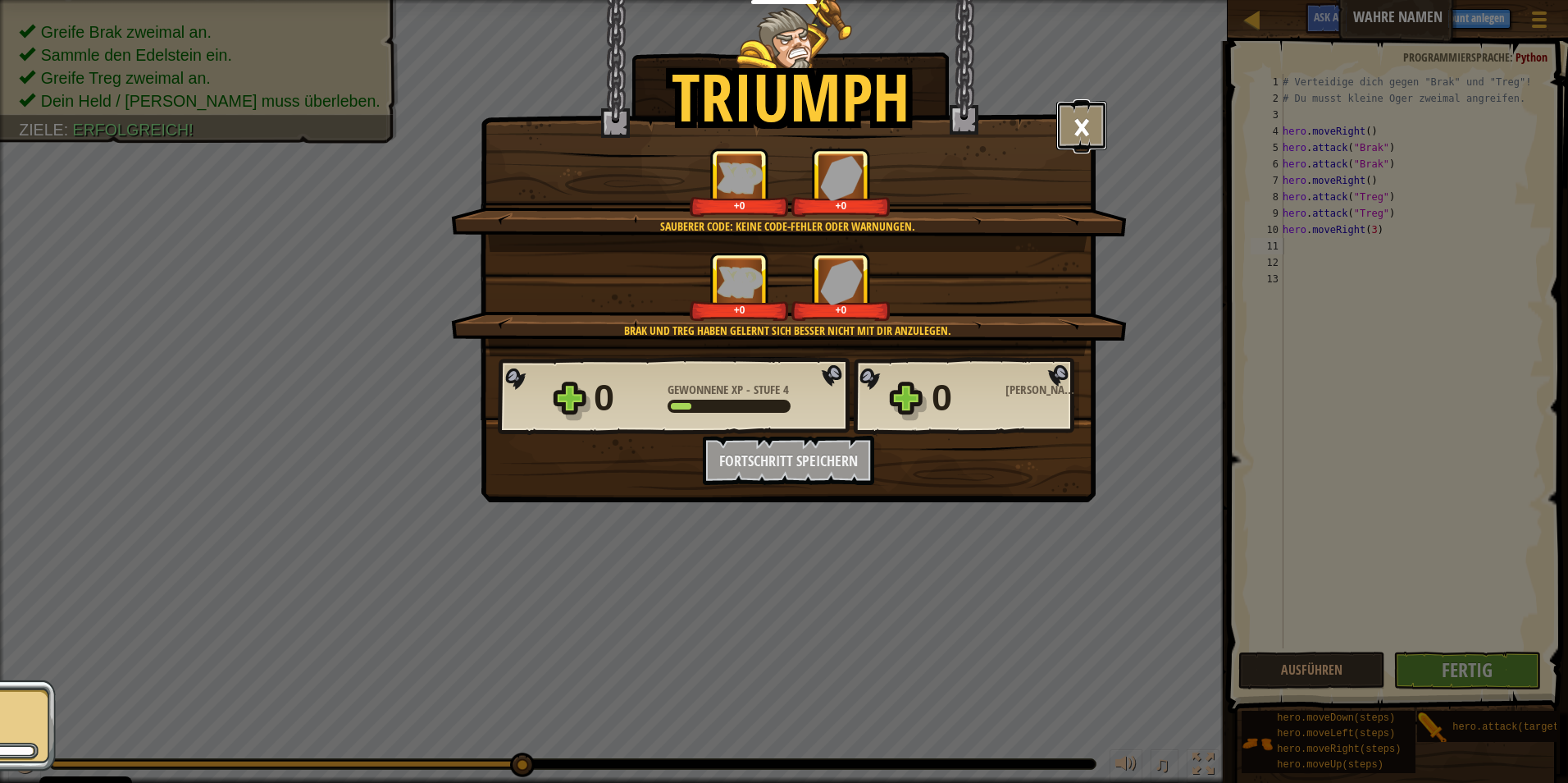
click at [1062, 126] on button "×" at bounding box center [1081, 126] width 51 height 49
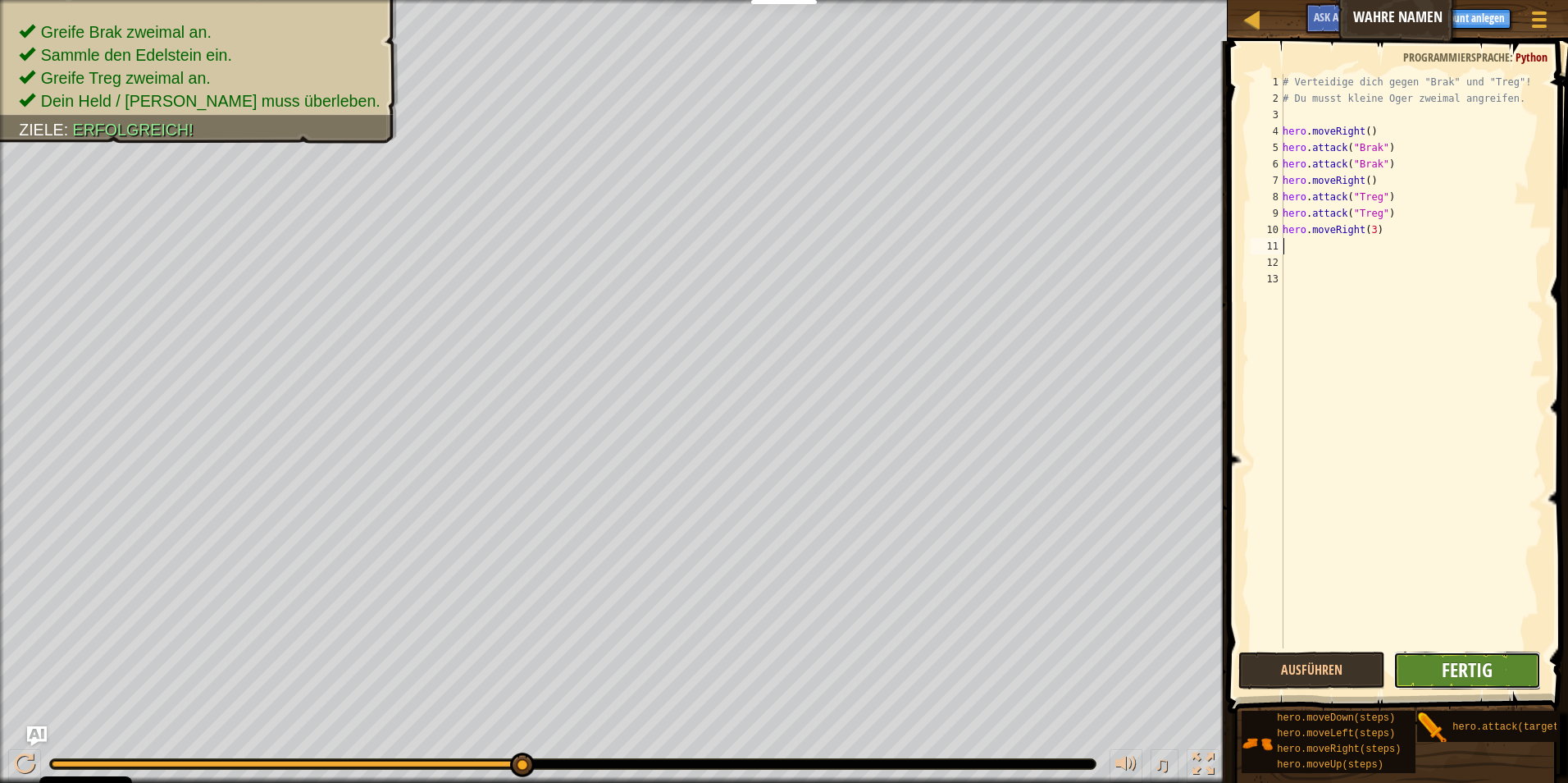
click at [1485, 666] on span "Fertig" at bounding box center [1468, 669] width 51 height 26
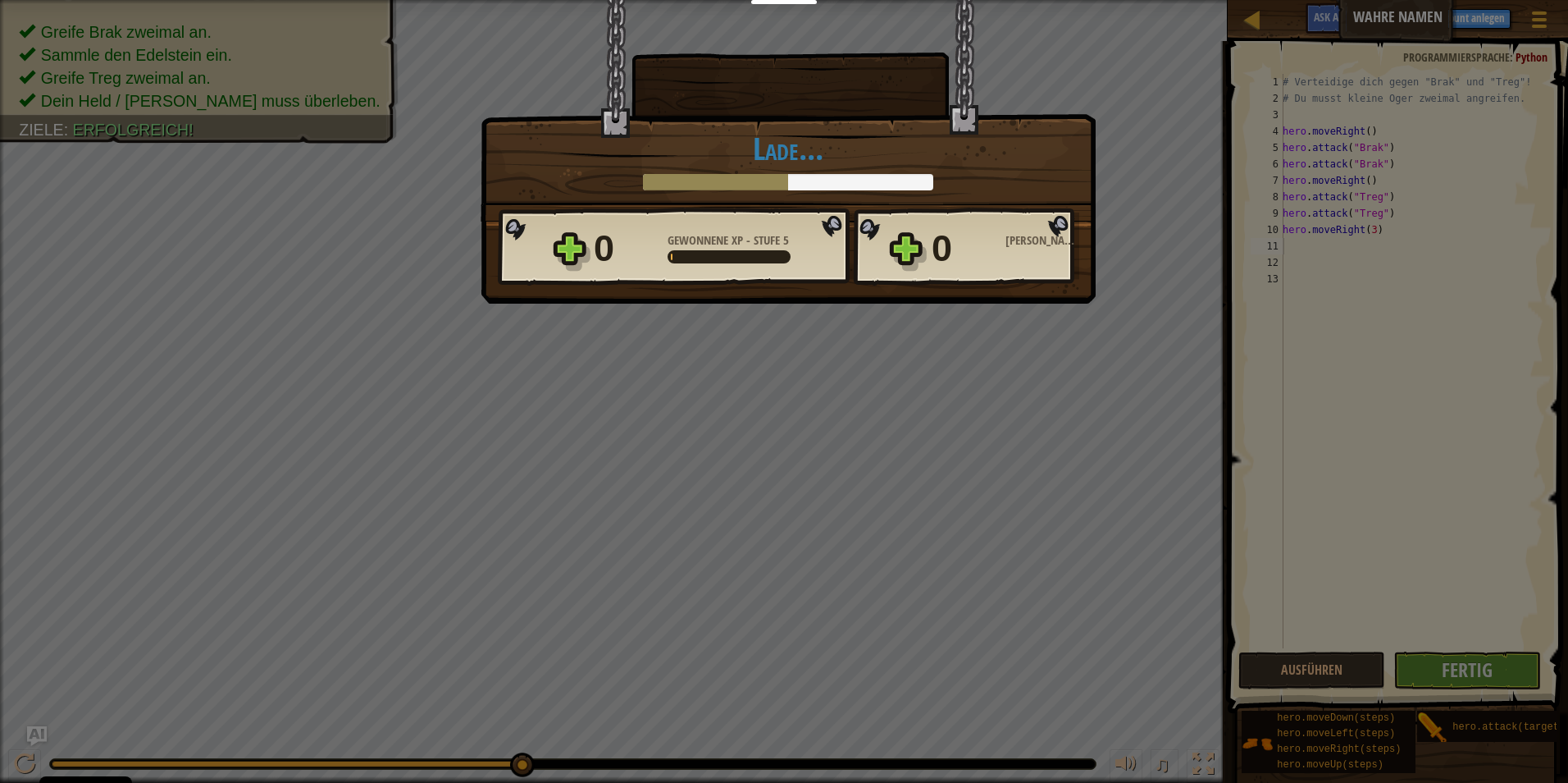
click at [730, 382] on div "Triumph × Wenn ein Gegner seinen wahren Namen nennt, ist die Aufgabe einfach. S…" at bounding box center [784, 391] width 1568 height 783
drag, startPoint x: 730, startPoint y: 382, endPoint x: 831, endPoint y: 476, distance: 138.0
click at [831, 476] on div "Triumph × Wenn ein Gegner seinen wahren Namen nennt, ist die Aufgabe einfach. S…" at bounding box center [784, 391] width 1568 height 783
click at [1386, 591] on div "Triumph × Wenn ein Gegner seinen wahren Namen nennt, ist die Aufgabe einfach. S…" at bounding box center [784, 391] width 1568 height 783
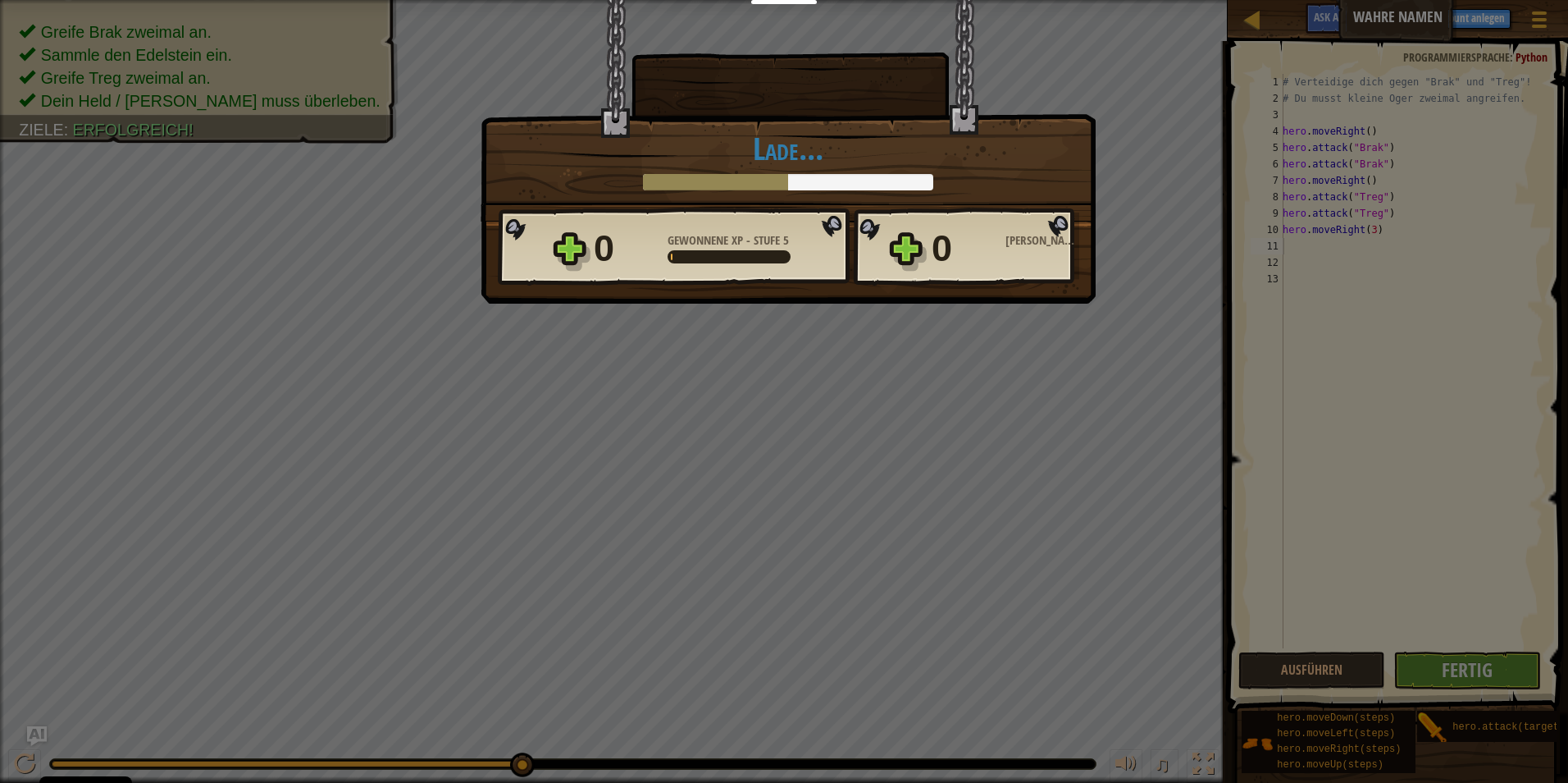
click at [1004, 204] on div "Triumph × Wenn ein Gegner seinen wahren Namen nennt, ist die Aufgabe einfach. S…" at bounding box center [788, 110] width 615 height 222
click at [922, 242] on div "0 Gewonnene XP - Stufe 5 0 Gewonnene Edelsteine" at bounding box center [788, 247] width 581 height 78
click at [912, 242] on div "0 Gewonnene XP - Stufe 5 0 Gewonnene Edelsteine" at bounding box center [788, 247] width 581 height 78
click at [901, 251] on div "0 Gewonnene XP - Stufe 5 0 Gewonnene Edelsteine" at bounding box center [788, 247] width 581 height 78
drag, startPoint x: 901, startPoint y: 251, endPoint x: 1043, endPoint y: 173, distance: 162.0
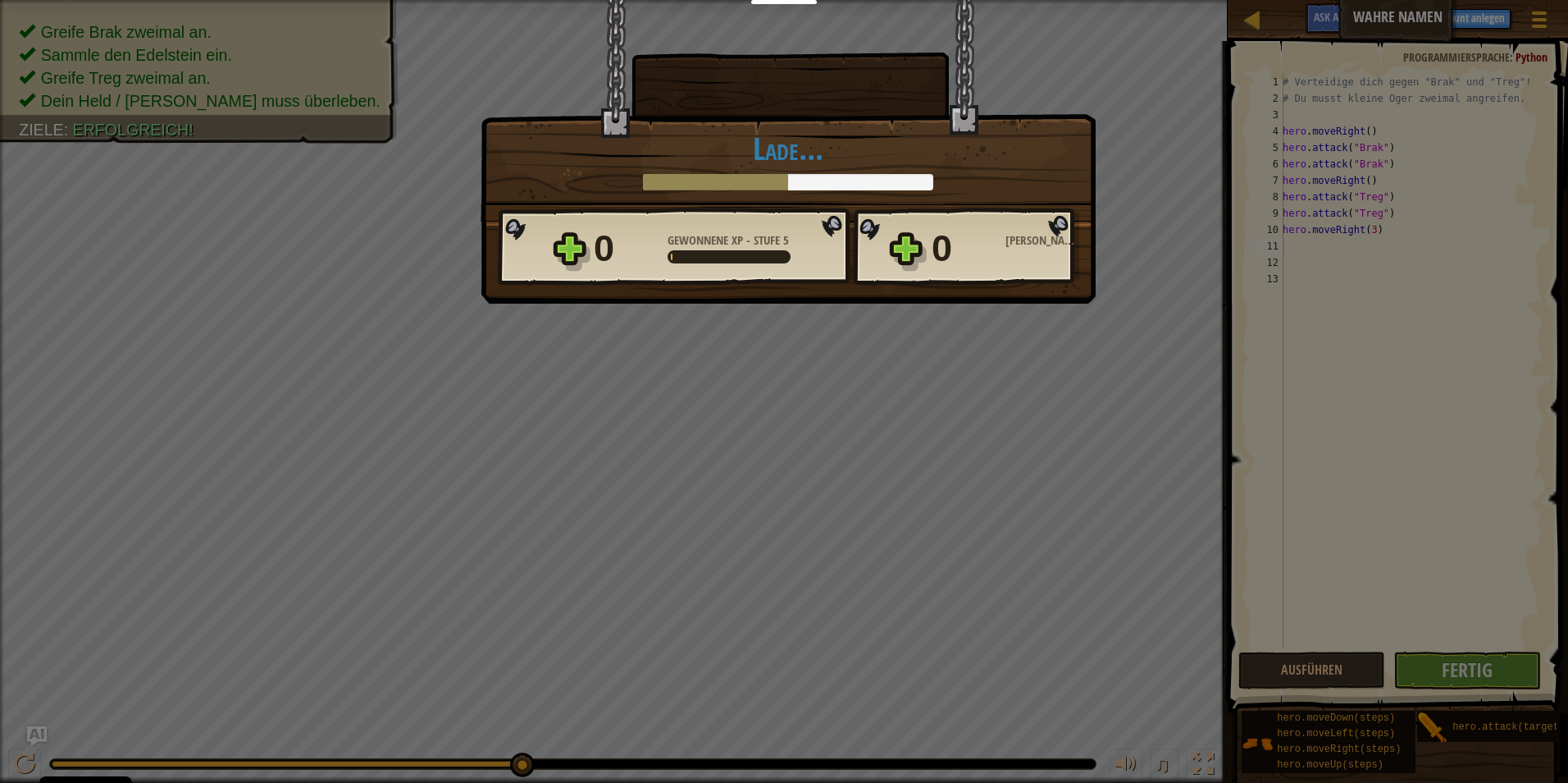
click at [1043, 173] on div "Lade..." at bounding box center [787, 160] width 580 height 59
click at [1060, 223] on div "0 Gewonnene Edelsteine" at bounding box center [1006, 249] width 148 height 53
drag, startPoint x: 1060, startPoint y: 223, endPoint x: 1124, endPoint y: 170, distance: 83.1
click at [1124, 170] on div "Triumph × Wenn ein Gegner seinen wahren Namen nennt, ist die Aufgabe einfach. S…" at bounding box center [784, 391] width 1568 height 783
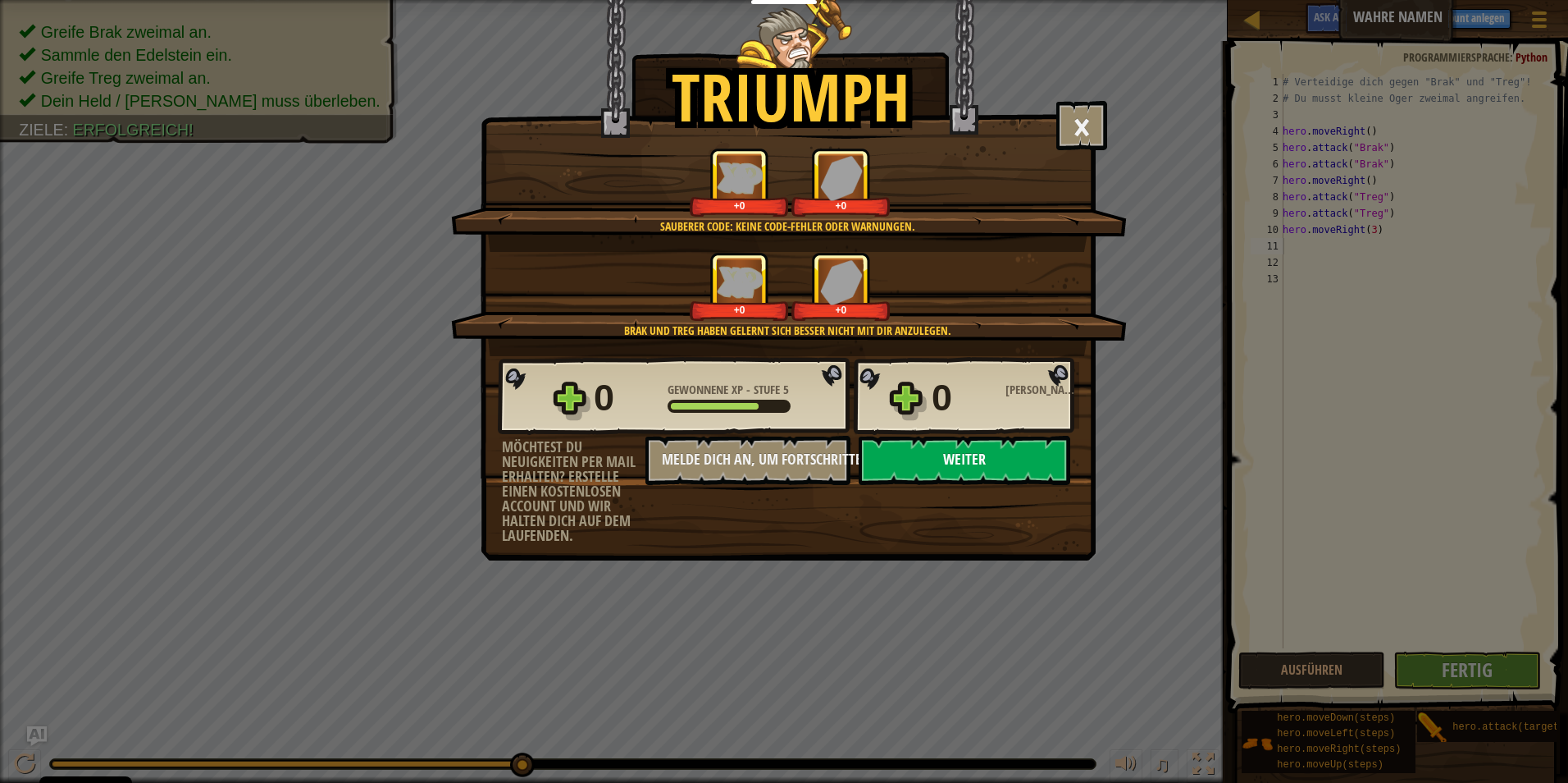
click at [960, 460] on button "Weiter" at bounding box center [964, 460] width 211 height 49
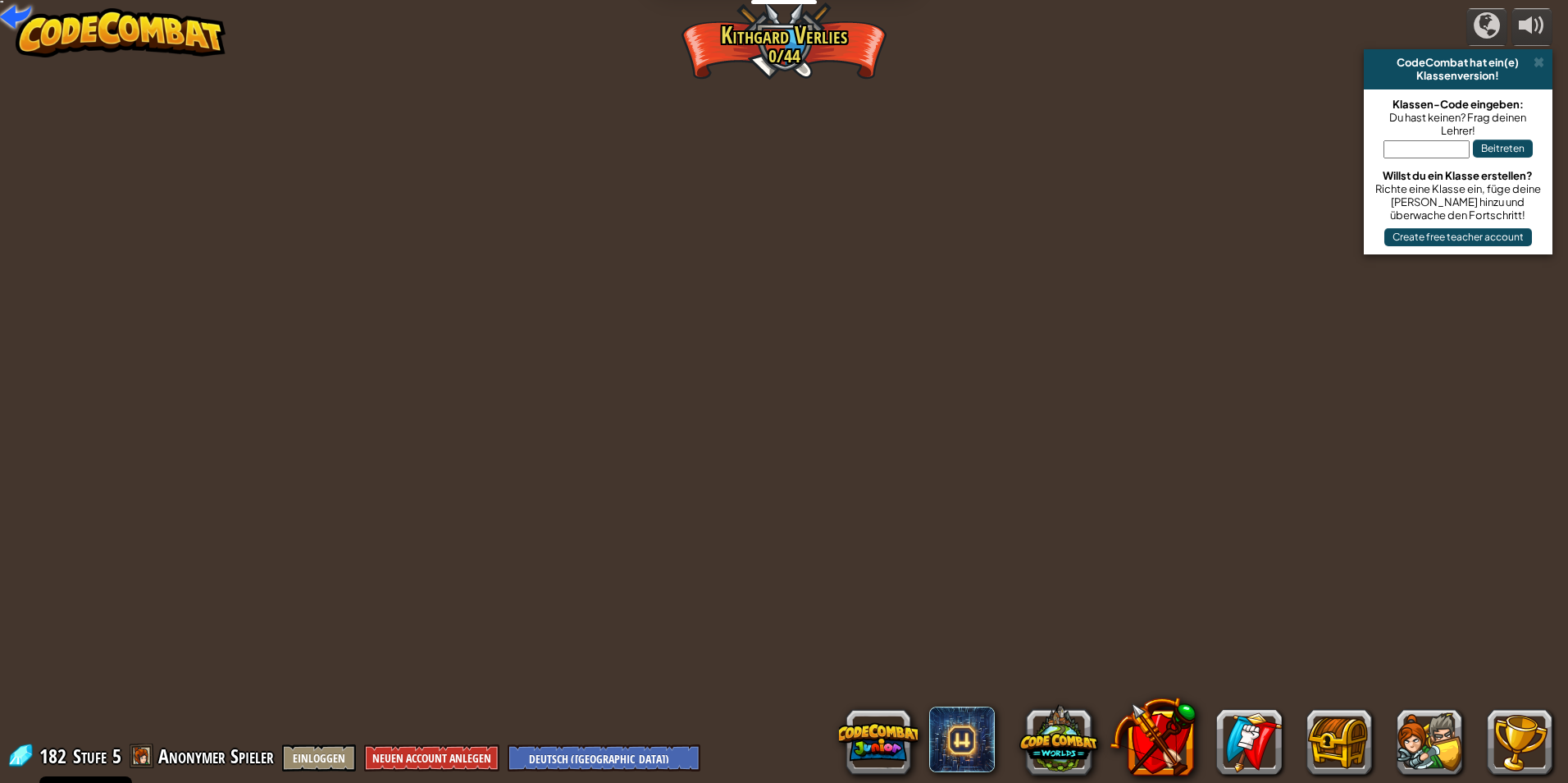
select select "de-DE"
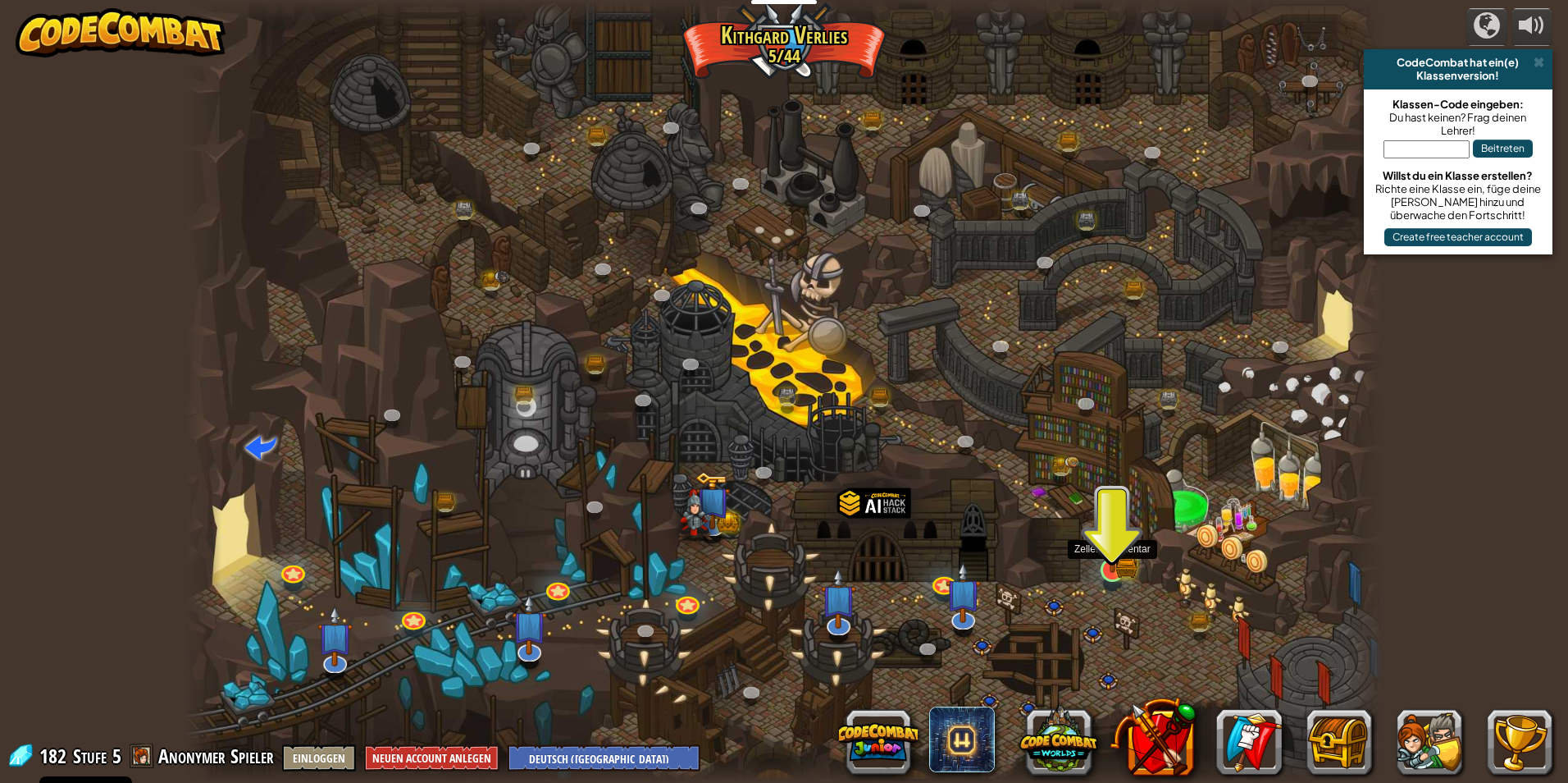
click at [1111, 563] on img at bounding box center [1112, 537] width 32 height 71
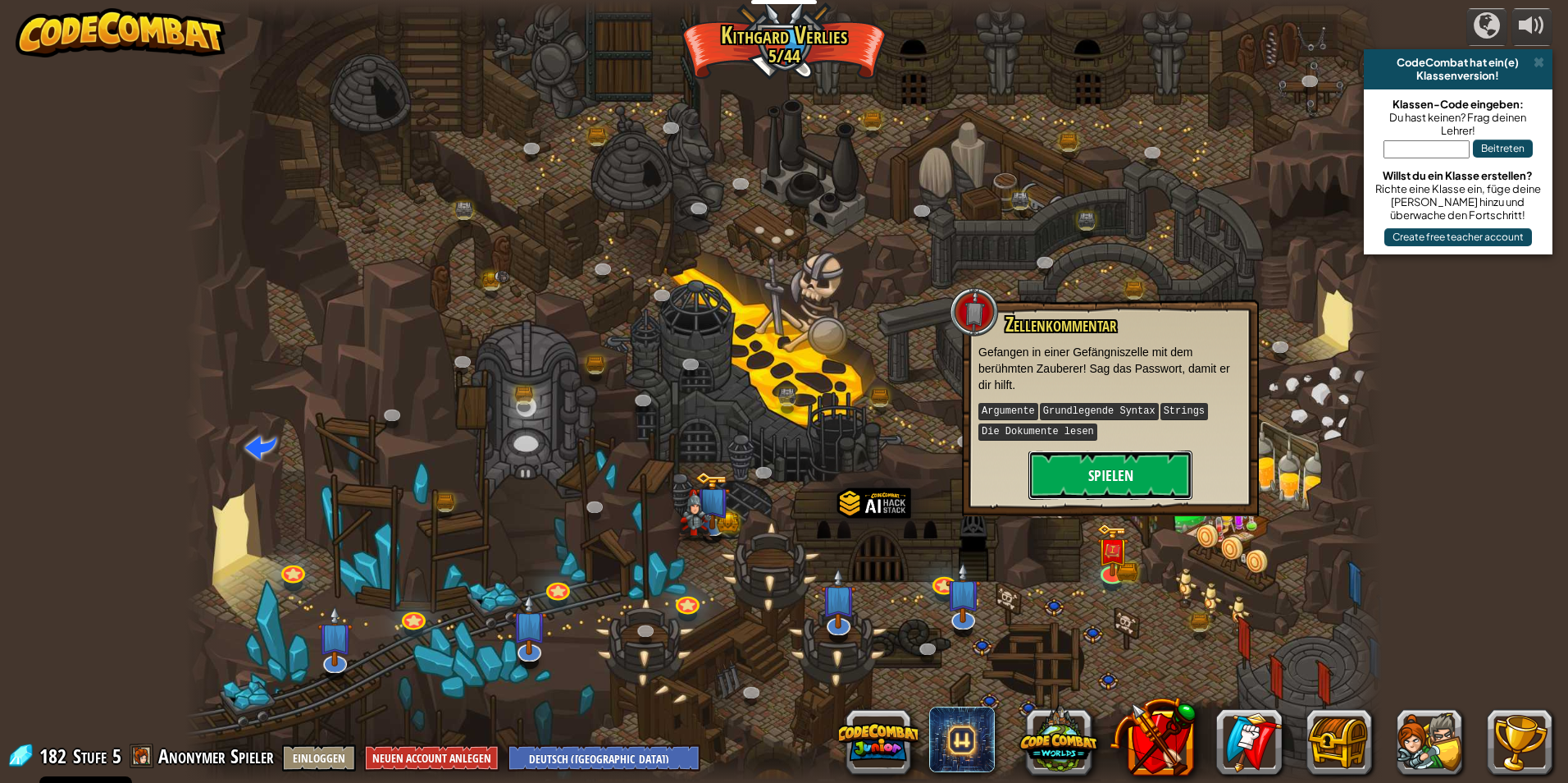
click at [1090, 456] on button "Spielen" at bounding box center [1111, 475] width 164 height 49
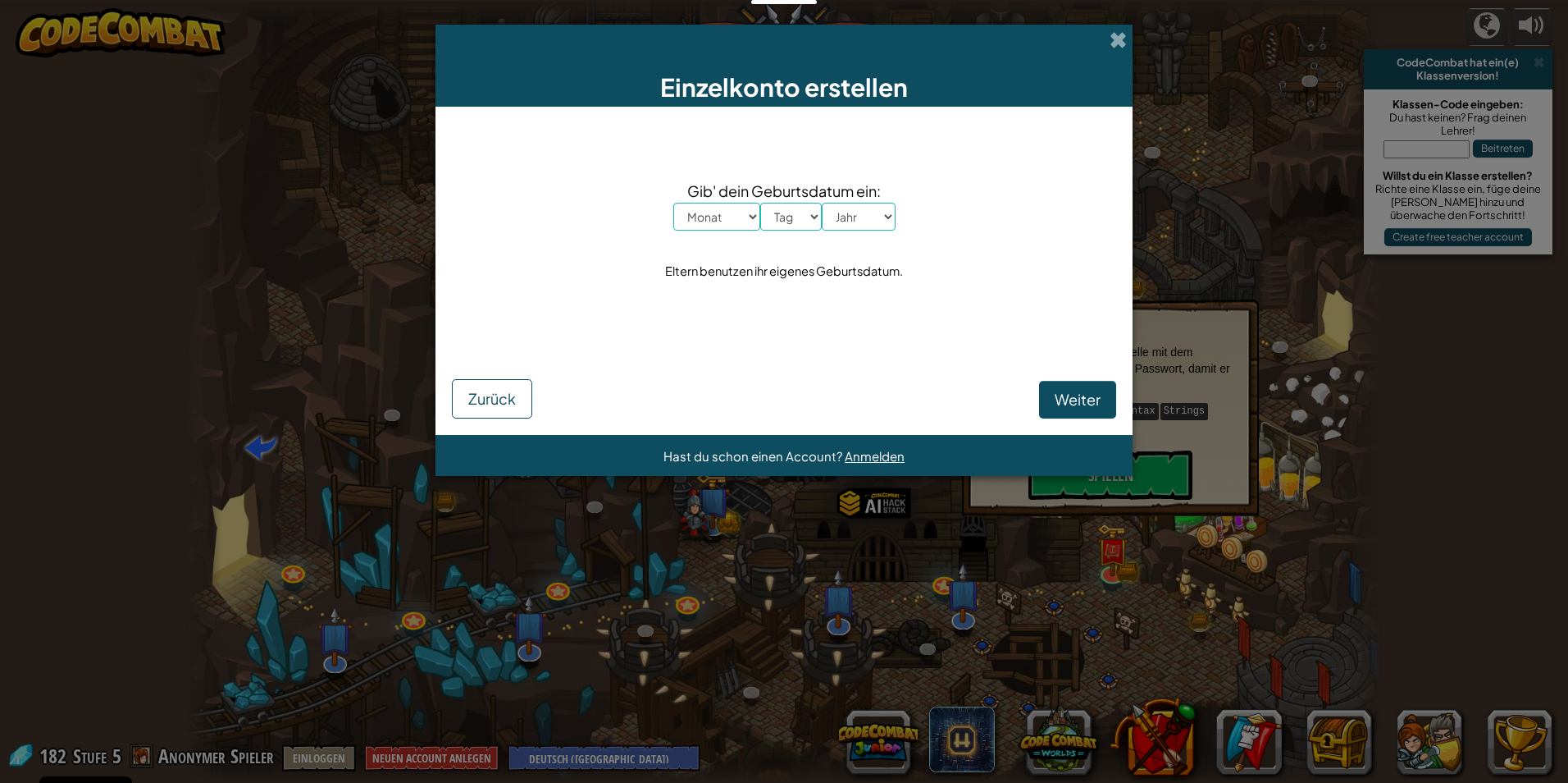
click at [1116, 25] on div "Einzelkonto erstellen" at bounding box center [784, 66] width 697 height 82
click at [1116, 62] on div "Einzelkonto erstellen" at bounding box center [784, 66] width 697 height 82
click at [1110, 15] on div "Einzelkonto erstellen Gib' dein Geburtsdatum ein: Monat Januar Februar [PERSON_…" at bounding box center [784, 391] width 1568 height 783
click at [1116, 44] on span at bounding box center [1118, 39] width 17 height 17
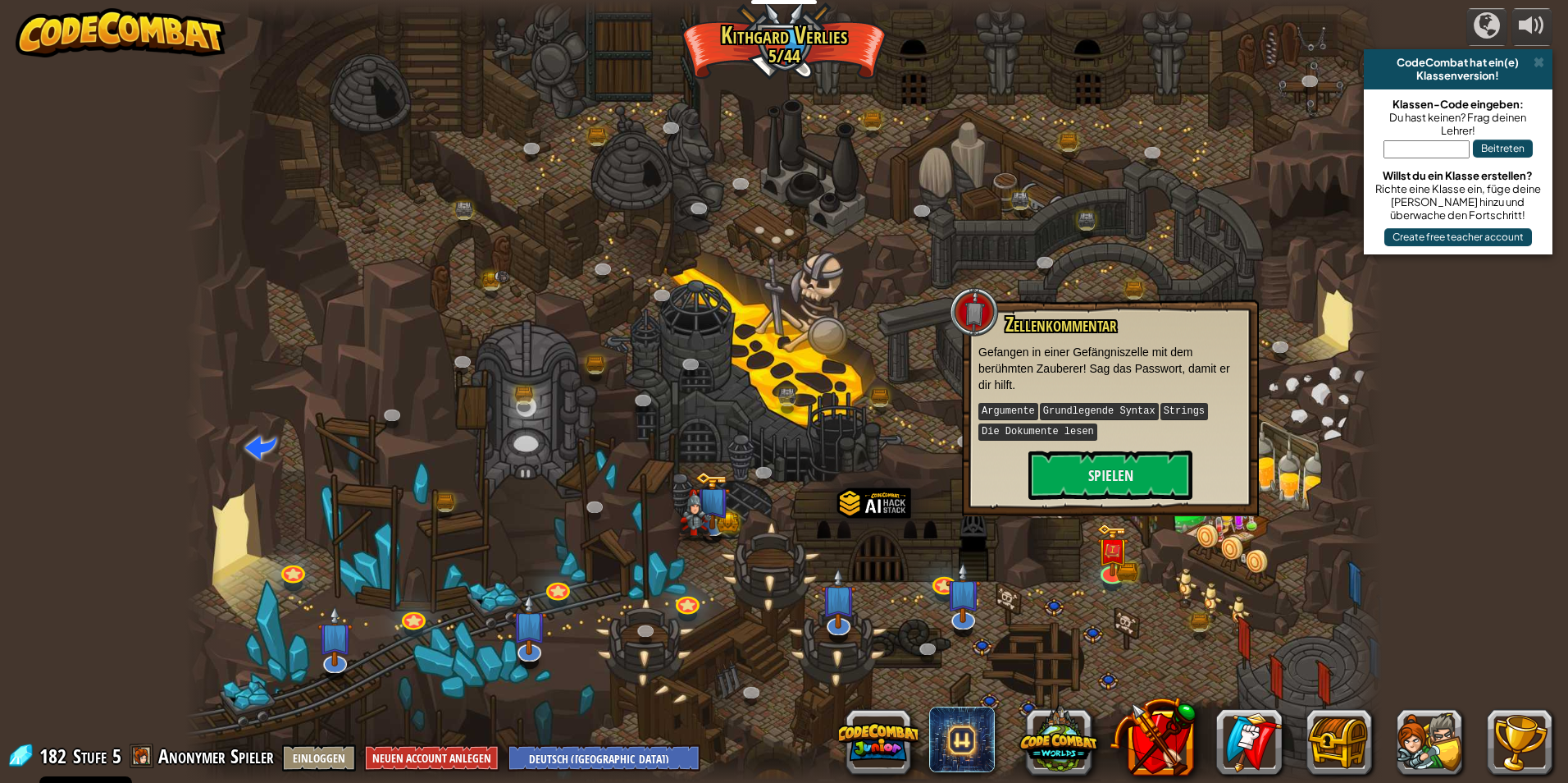
click at [1093, 444] on div "Zellenkommentar Gefangen in einer Gefängniszelle mit dem berühmten Zauberer! Sa…" at bounding box center [1111, 407] width 264 height 186
click at [1098, 458] on button "Spielen" at bounding box center [1111, 475] width 164 height 49
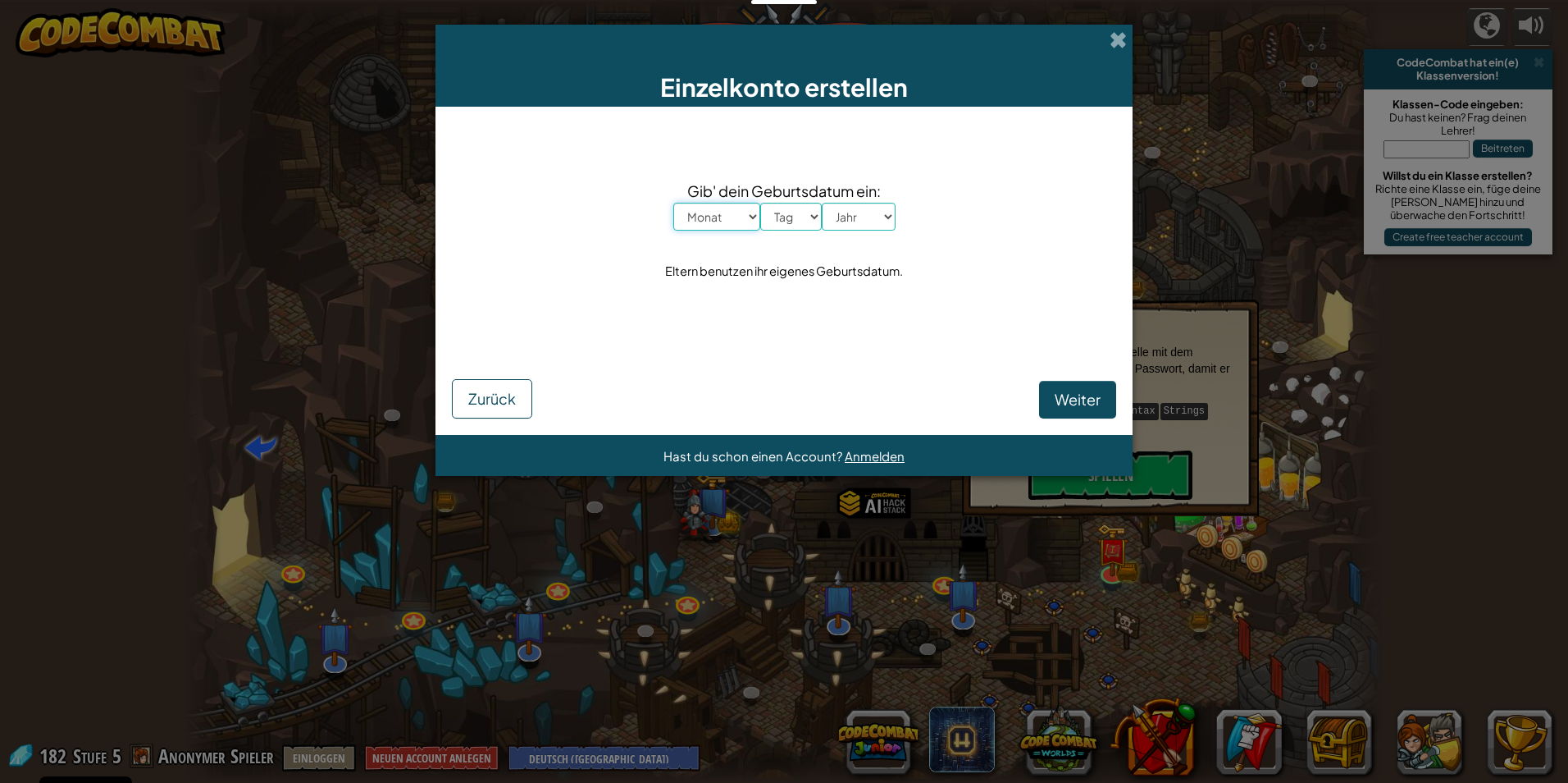
click at [737, 216] on select "Monat Januar Februar [PERSON_NAME] April Mai Juni July August September Oktober…" at bounding box center [716, 216] width 87 height 28
click at [1061, 410] on button "Weiter" at bounding box center [1078, 399] width 77 height 37
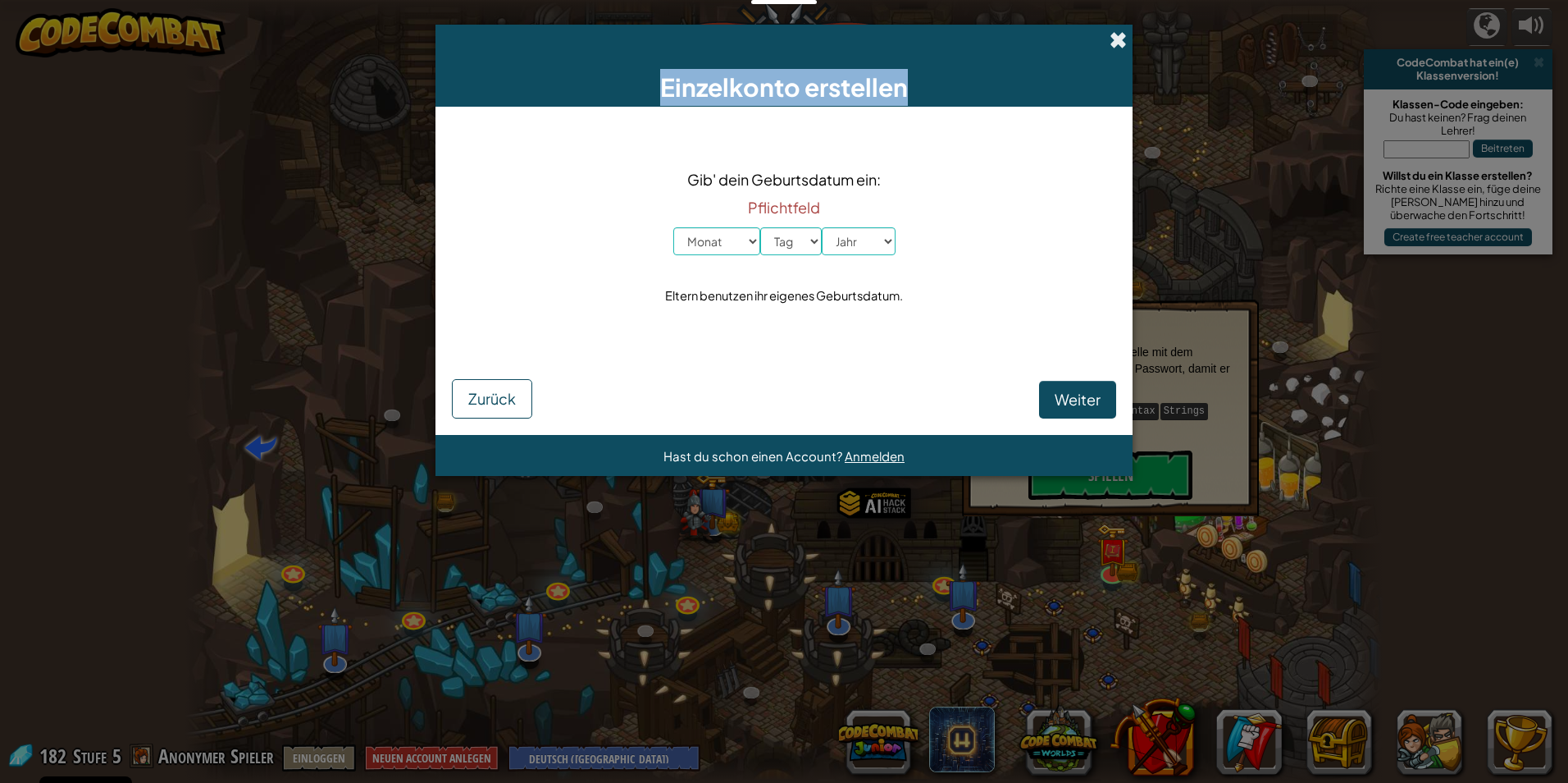
drag, startPoint x: 1126, startPoint y: 76, endPoint x: 1122, endPoint y: 42, distance: 34.2
click at [1122, 42] on div "Einzelkonto erstellen" at bounding box center [784, 66] width 697 height 82
click at [1122, 41] on span at bounding box center [1118, 39] width 17 height 17
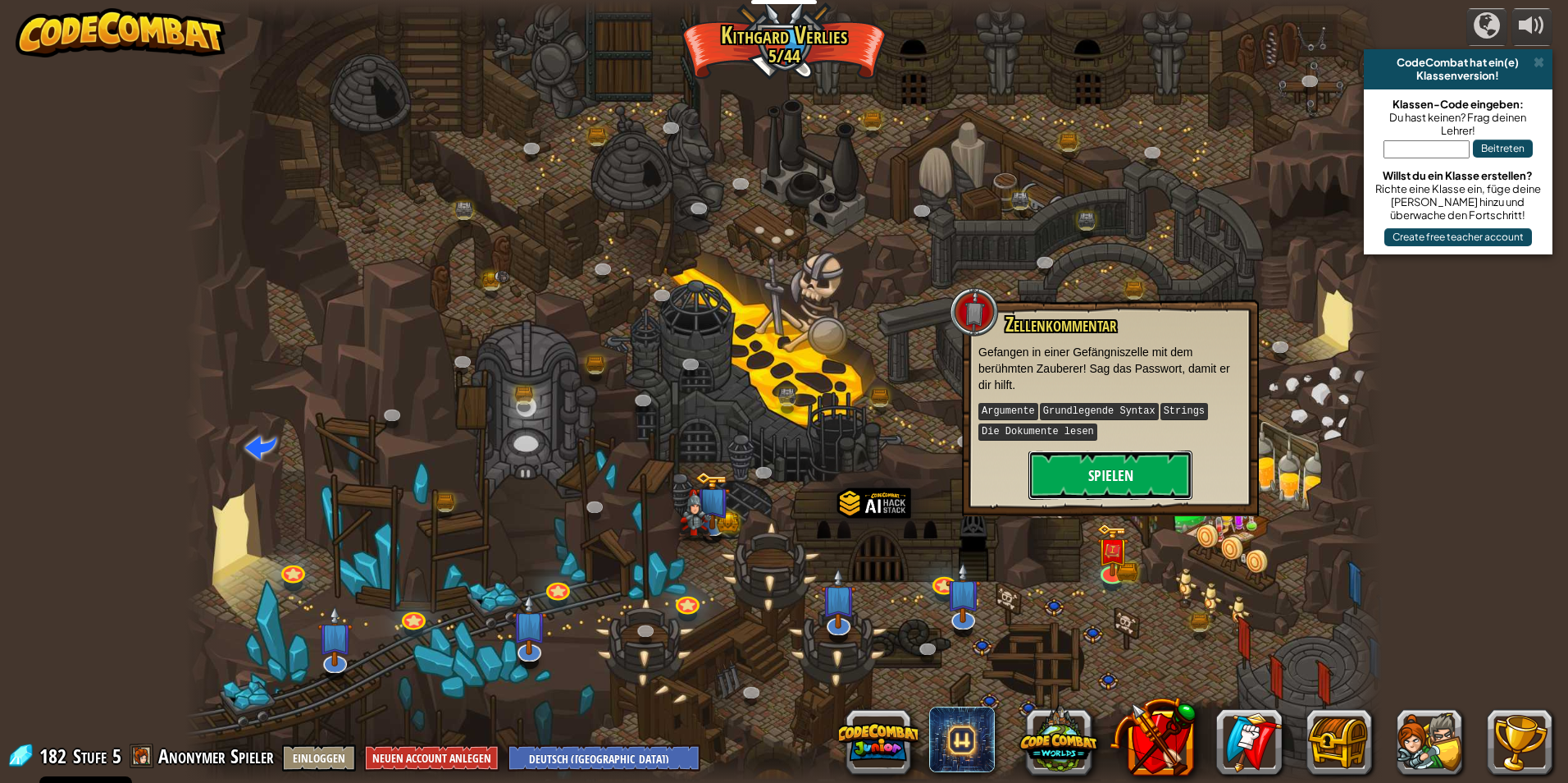
click at [1112, 465] on button "Spielen" at bounding box center [1111, 475] width 164 height 49
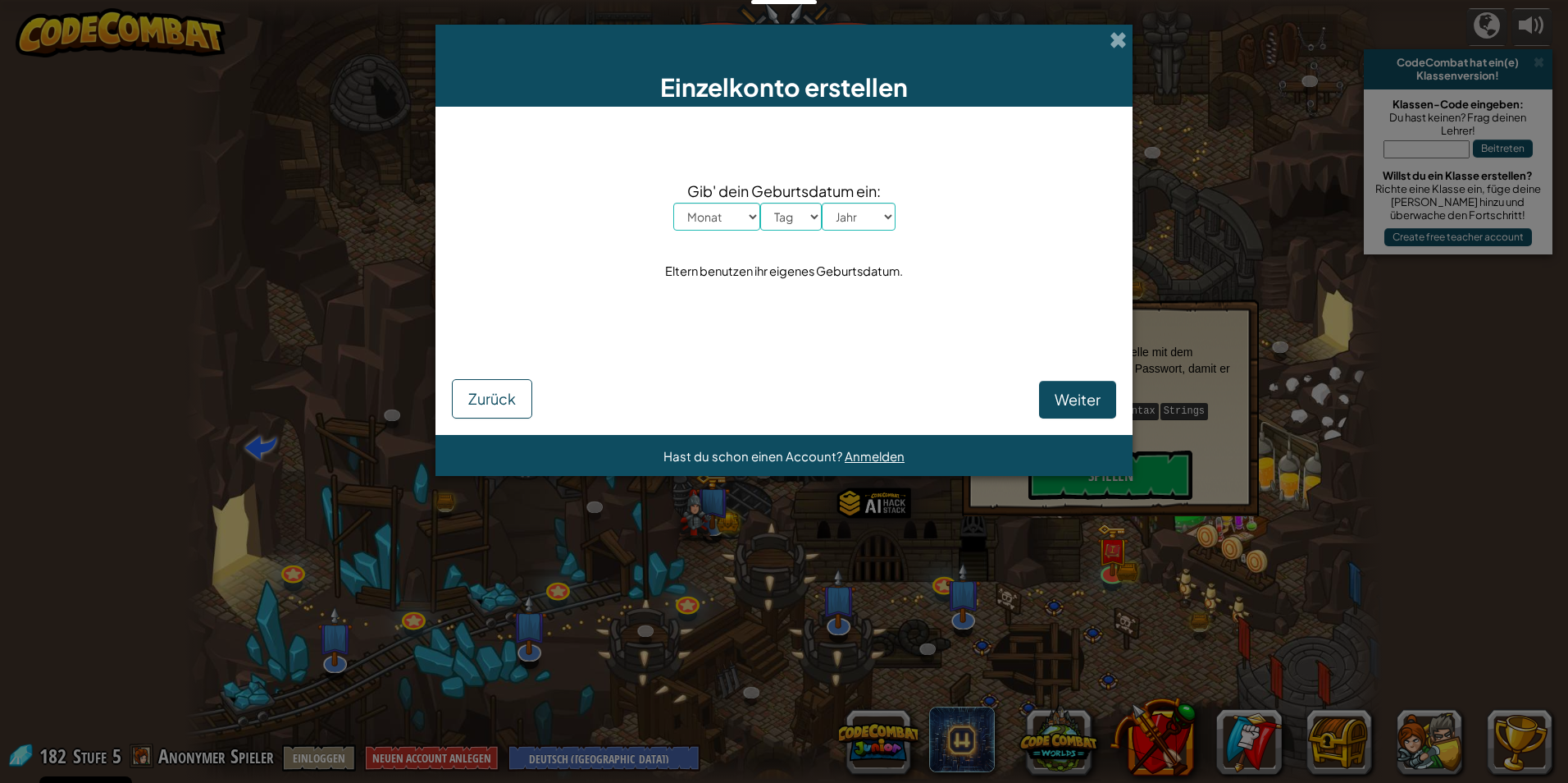
click at [1118, 52] on div "Einzelkonto erstellen" at bounding box center [784, 66] width 697 height 82
click at [1104, 42] on div "Einzelkonto erstellen" at bounding box center [784, 66] width 697 height 82
click at [1152, 29] on div "Einzelkonto erstellen Gib' dein Geburtsdatum ein: Monat Januar Februar [PERSON_…" at bounding box center [784, 391] width 1568 height 783
click at [1111, 45] on span at bounding box center [1118, 39] width 17 height 17
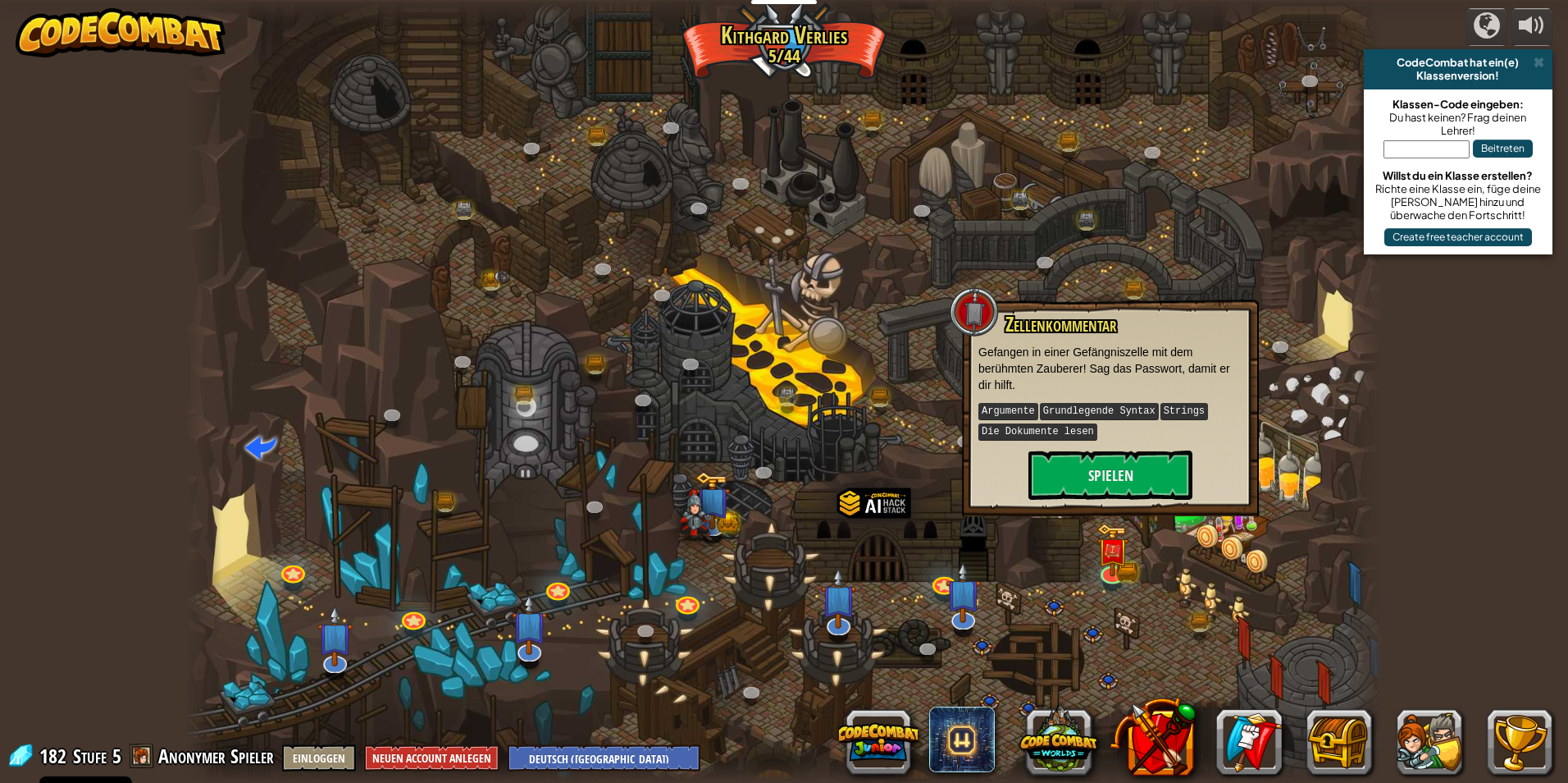
click at [1111, 2] on body "Cookie Policy CodeCombat nutzt essentielle und einige nicht-essentielle Cookies…" at bounding box center [784, 1] width 1568 height 2
click at [1544, 61] on div "CodeCombat hat ein(e)" at bounding box center [1458, 62] width 176 height 13
click at [1540, 62] on div "CodeCombat hat ein(e) Klassenversion!" at bounding box center [1458, 69] width 189 height 40
